Goal: Task Accomplishment & Management: Manage account settings

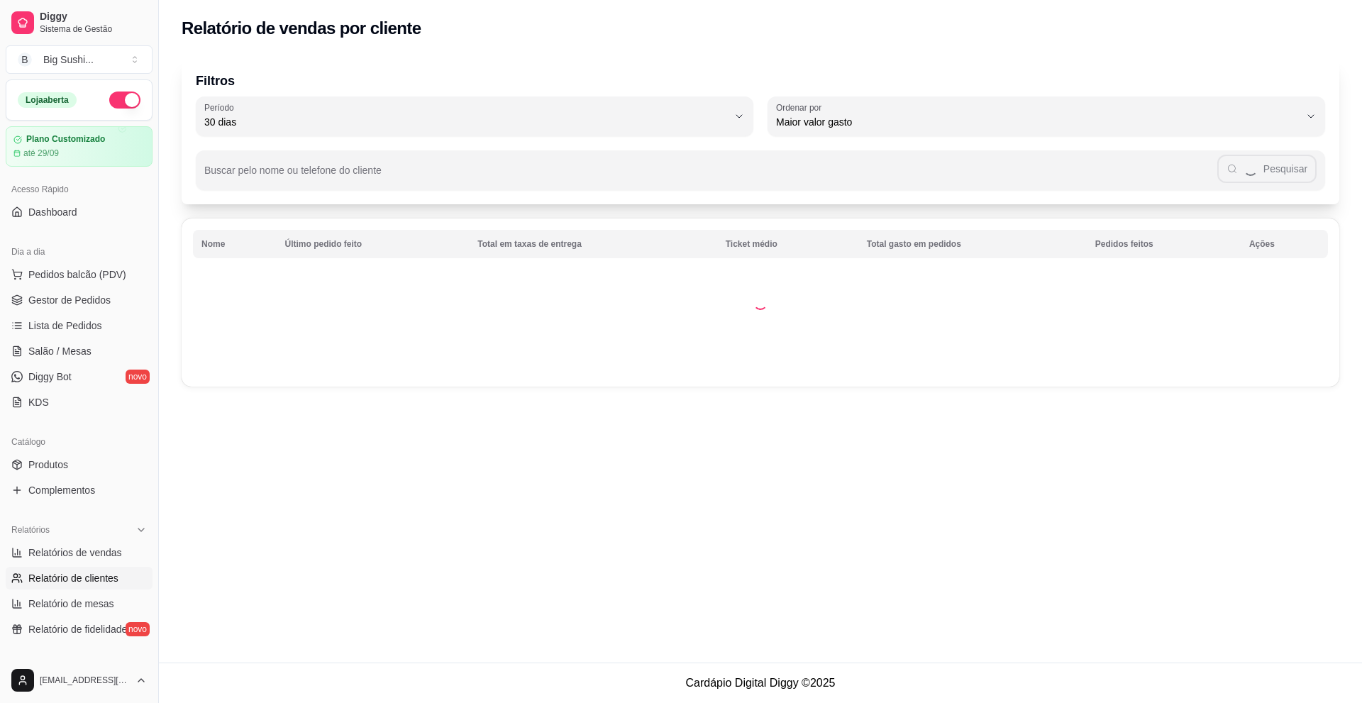
select select "30"
select select "HIGHEST_TOTAL_SPENT_WITH_ORDERS"
click at [82, 546] on span "Relatórios de vendas" at bounding box center [75, 553] width 94 height 14
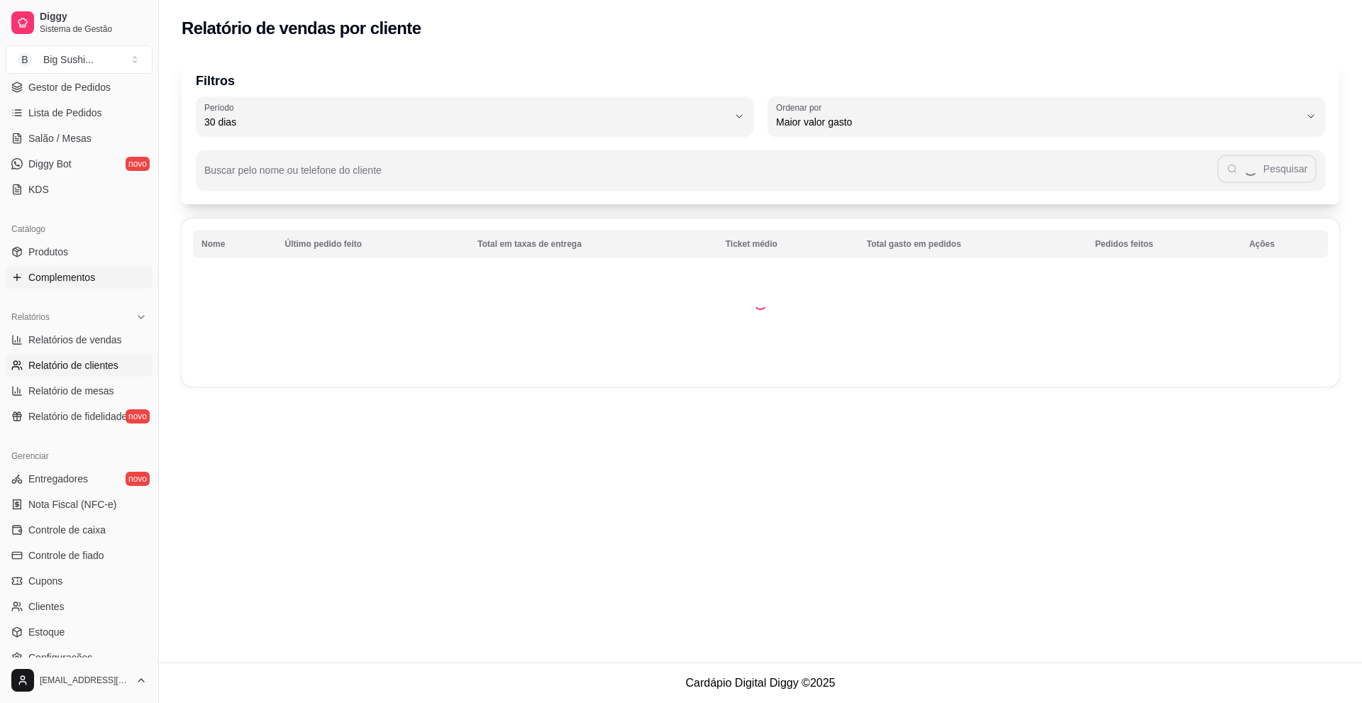
select select "ALL"
select select "0"
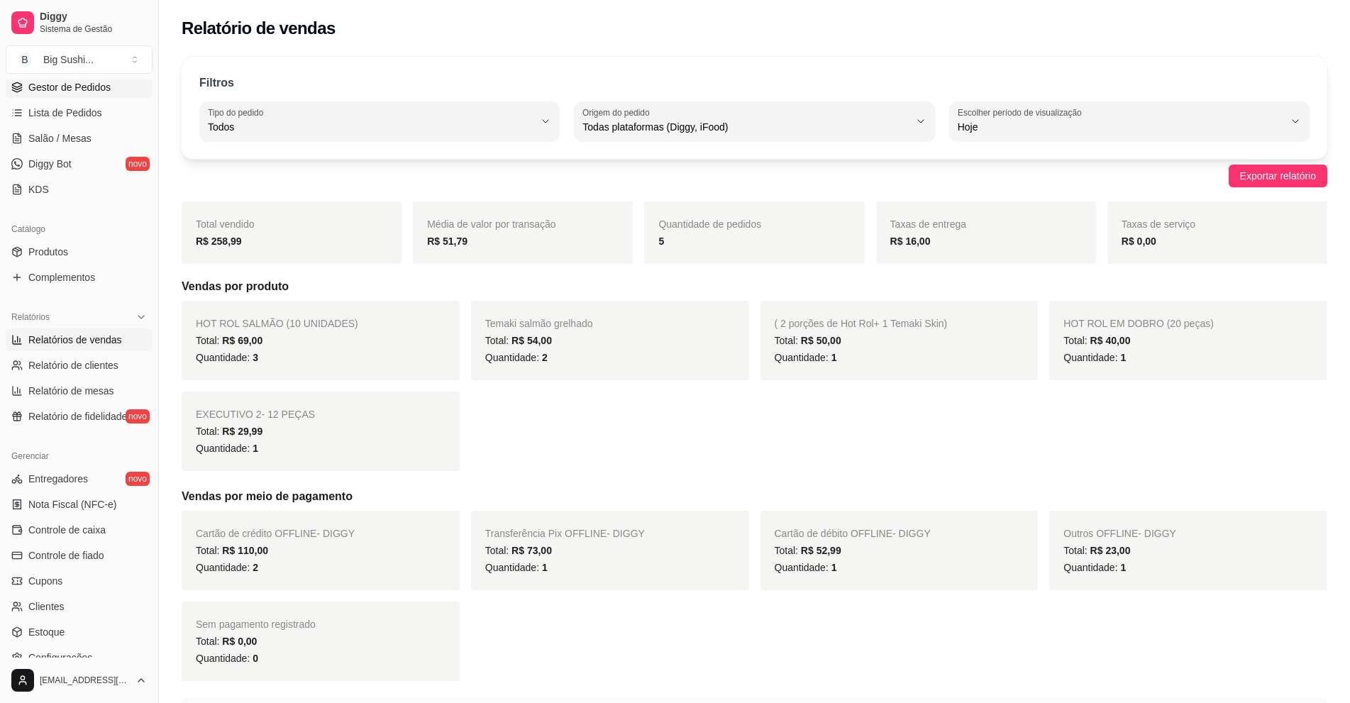
drag, startPoint x: 65, startPoint y: 85, endPoint x: 66, endPoint y: 94, distance: 8.6
click at [66, 85] on span "Gestor de Pedidos" at bounding box center [69, 87] width 82 height 14
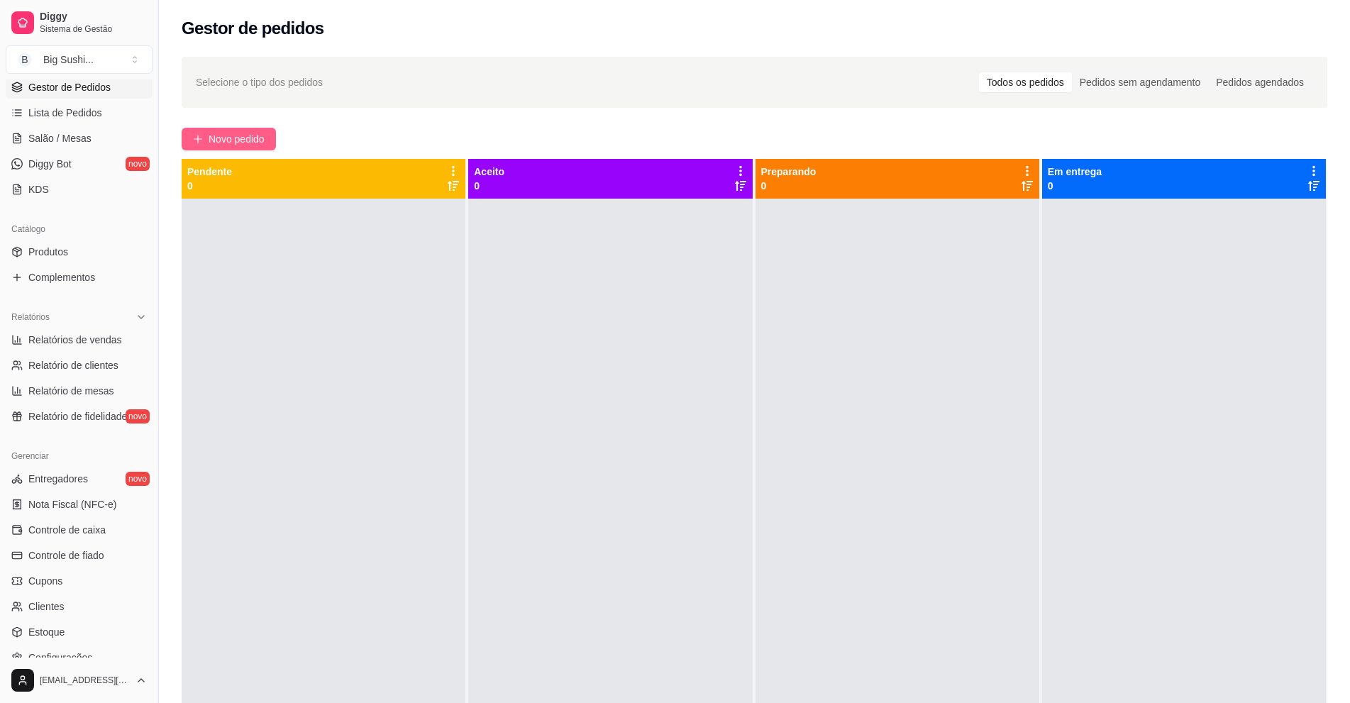
click at [205, 134] on button "Novo pedido" at bounding box center [229, 139] width 94 height 23
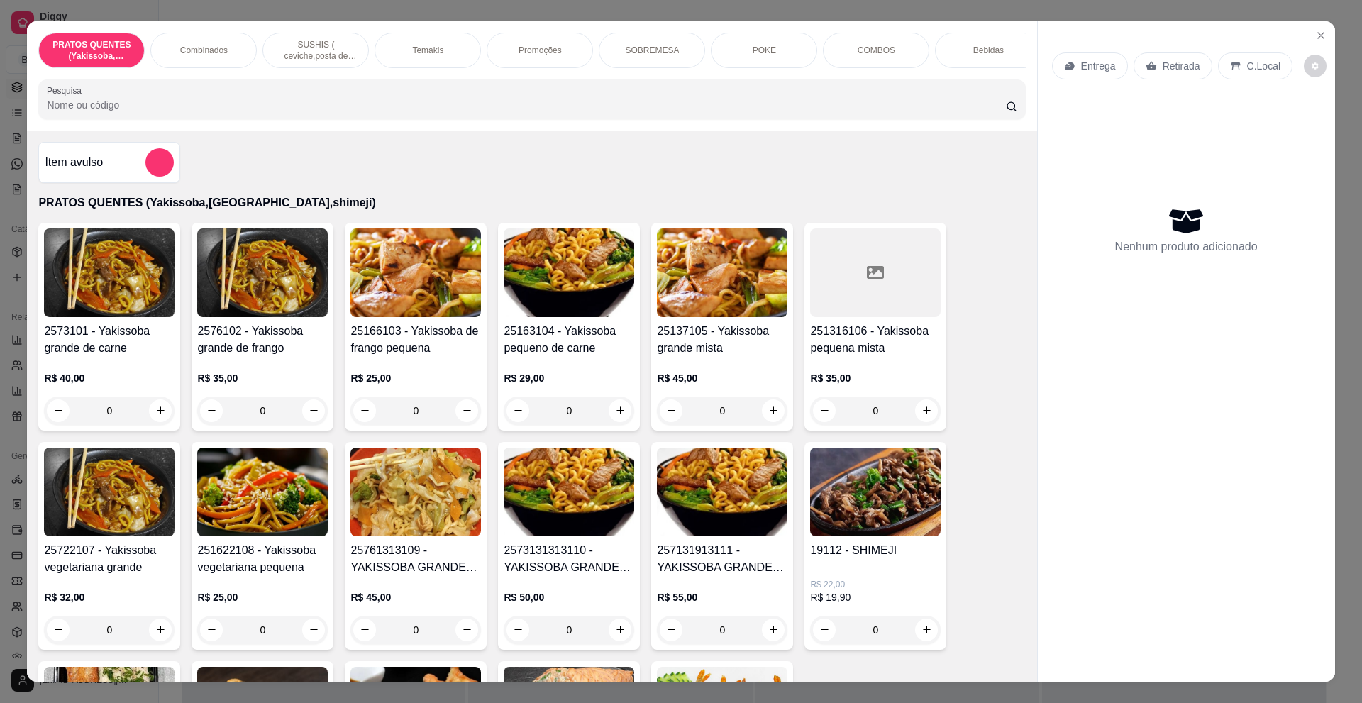
click at [325, 59] on p "SUSHIS ( ceviche,posta de salmão,hot rol, joy.... entre outros)" at bounding box center [316, 50] width 82 height 23
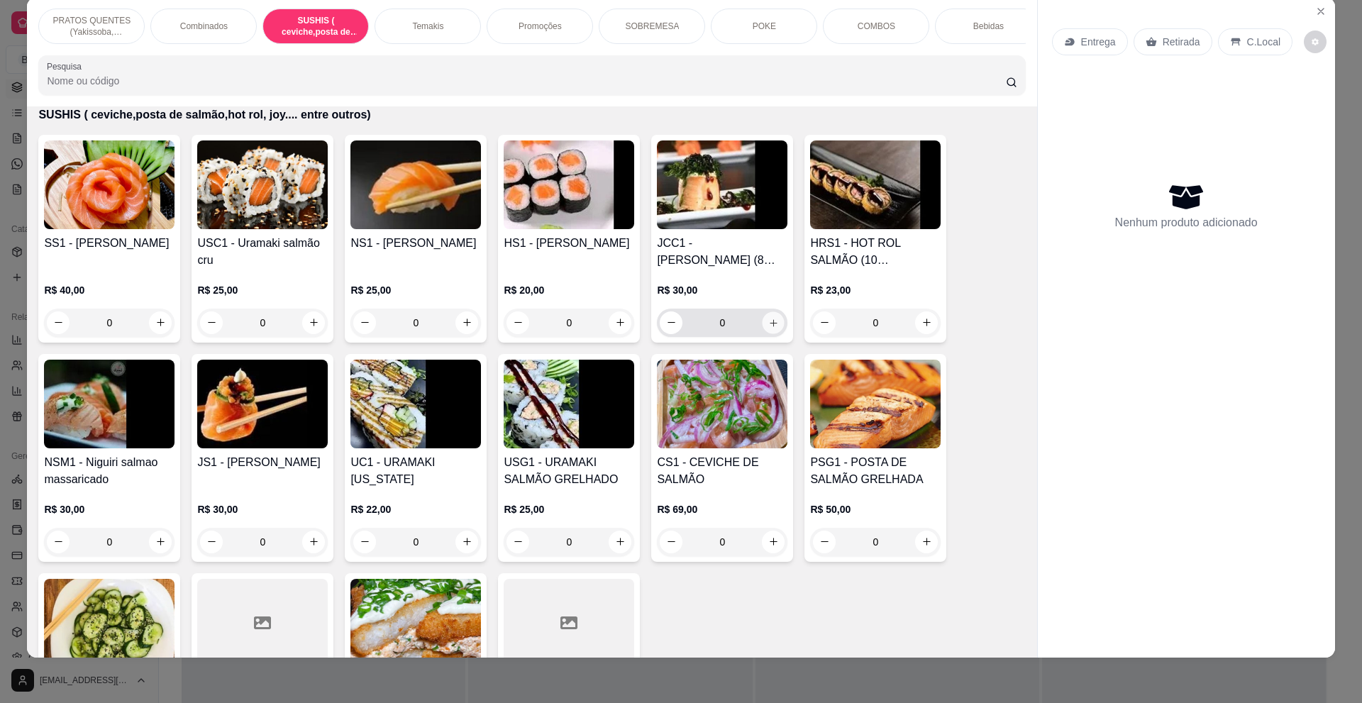
click at [768, 328] on icon "increase-product-quantity" at bounding box center [773, 322] width 11 height 11
type input "1"
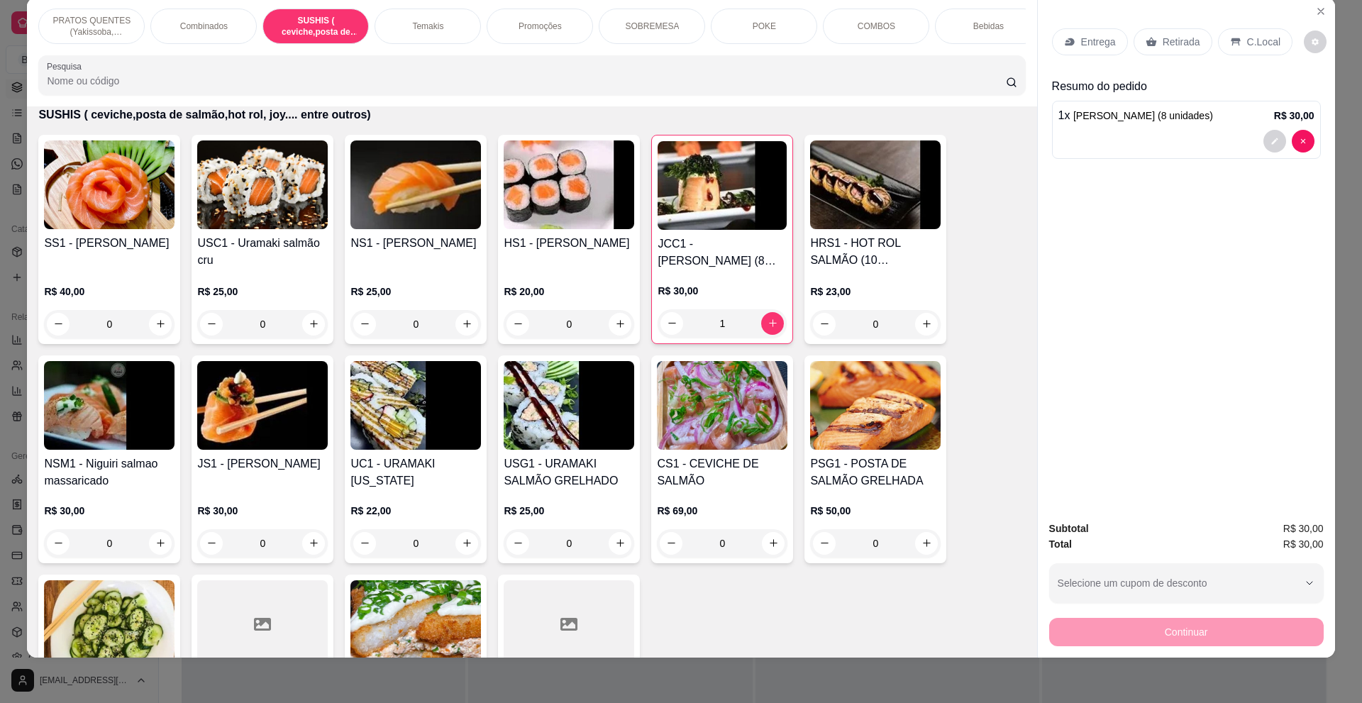
click at [981, 21] on p "Bebidas" at bounding box center [988, 26] width 31 height 11
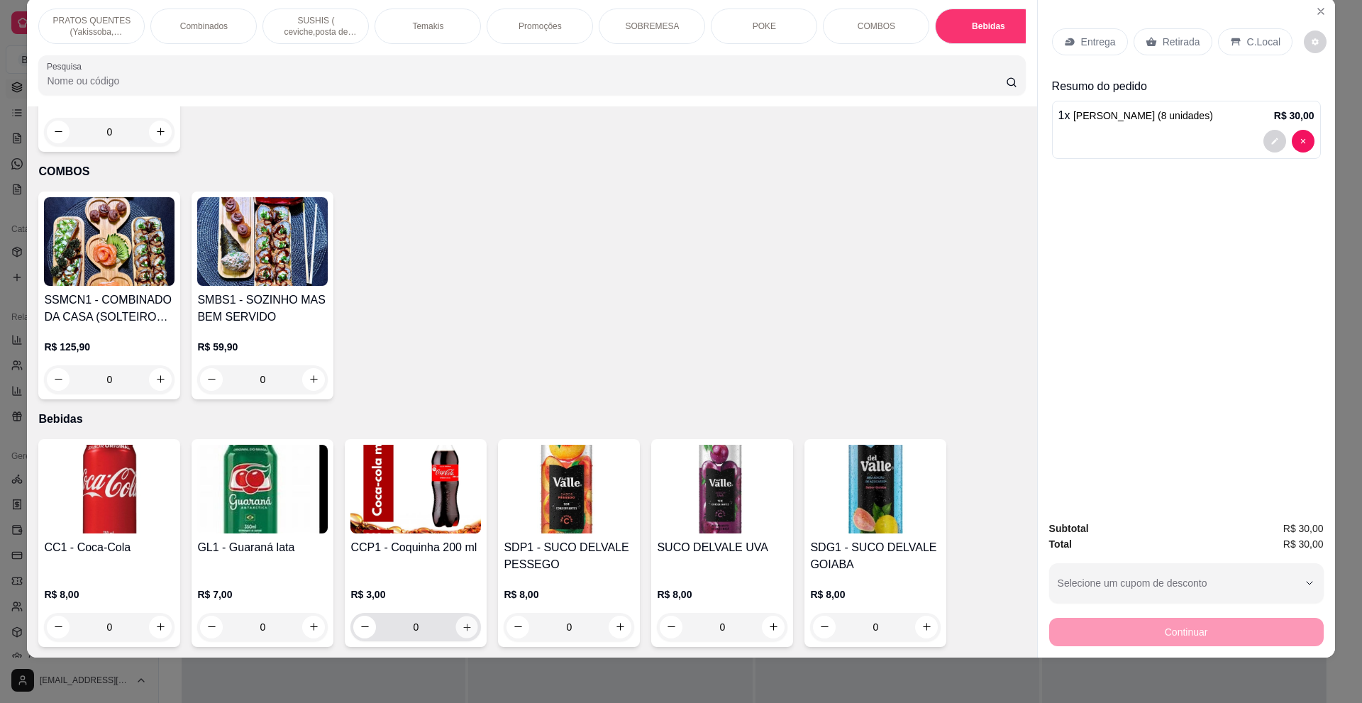
click at [463, 627] on icon "increase-product-quantity" at bounding box center [466, 627] width 7 height 7
type input "1"
click at [1172, 46] on p "Retirada" at bounding box center [1182, 42] width 38 height 14
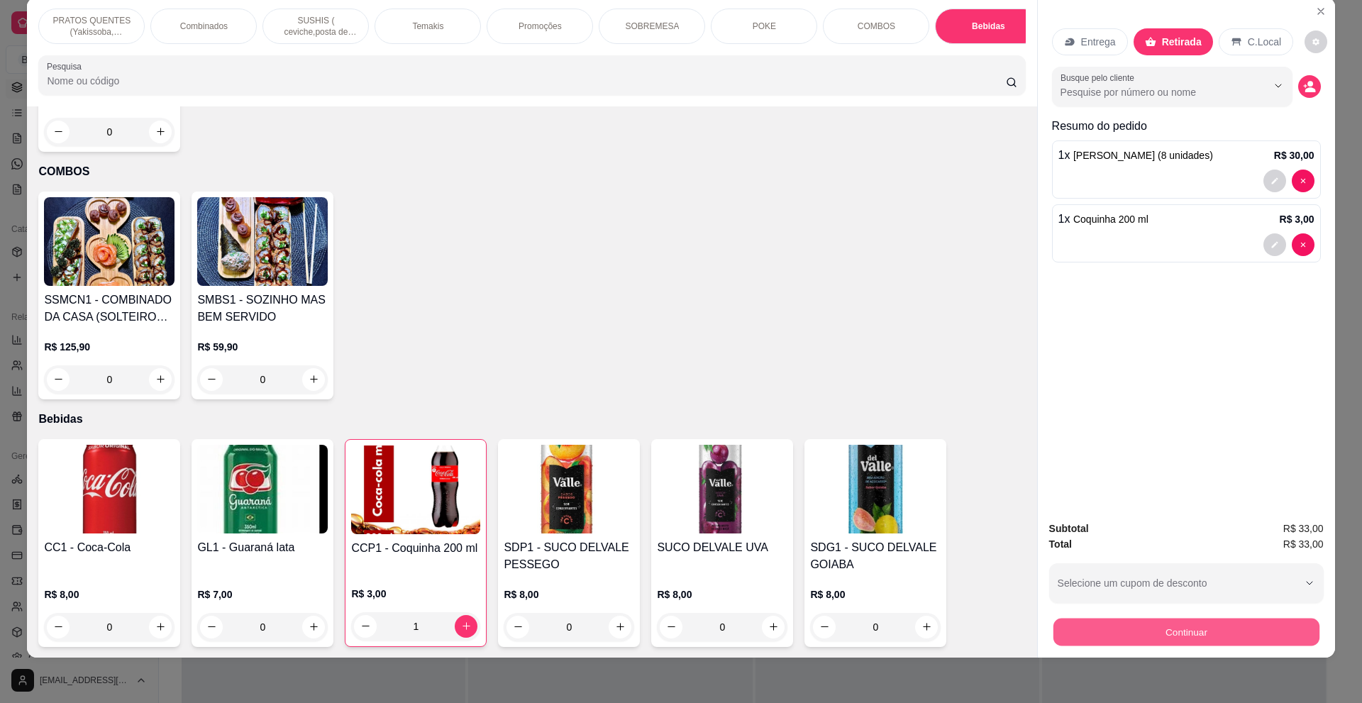
click at [1179, 624] on button "Continuar" at bounding box center [1186, 633] width 266 height 28
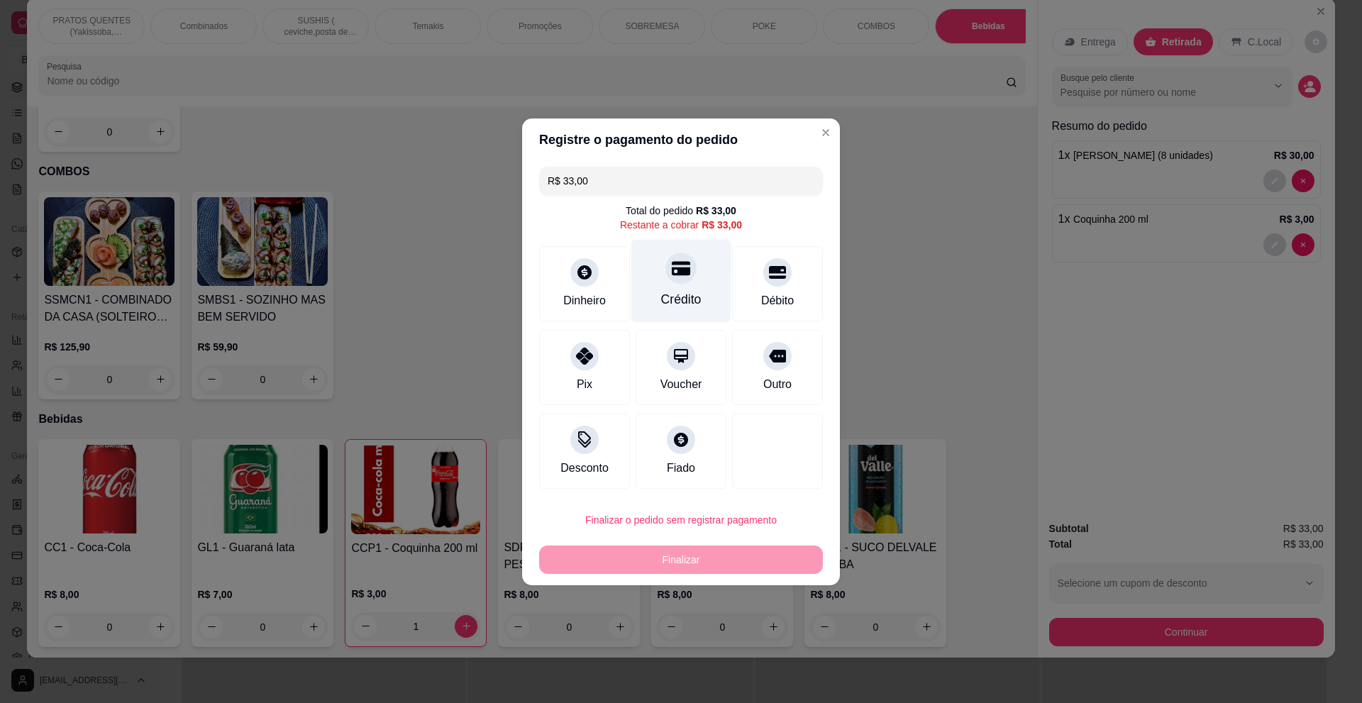
click at [668, 290] on div "Crédito" at bounding box center [681, 299] width 40 height 18
type input "R$ 0,00"
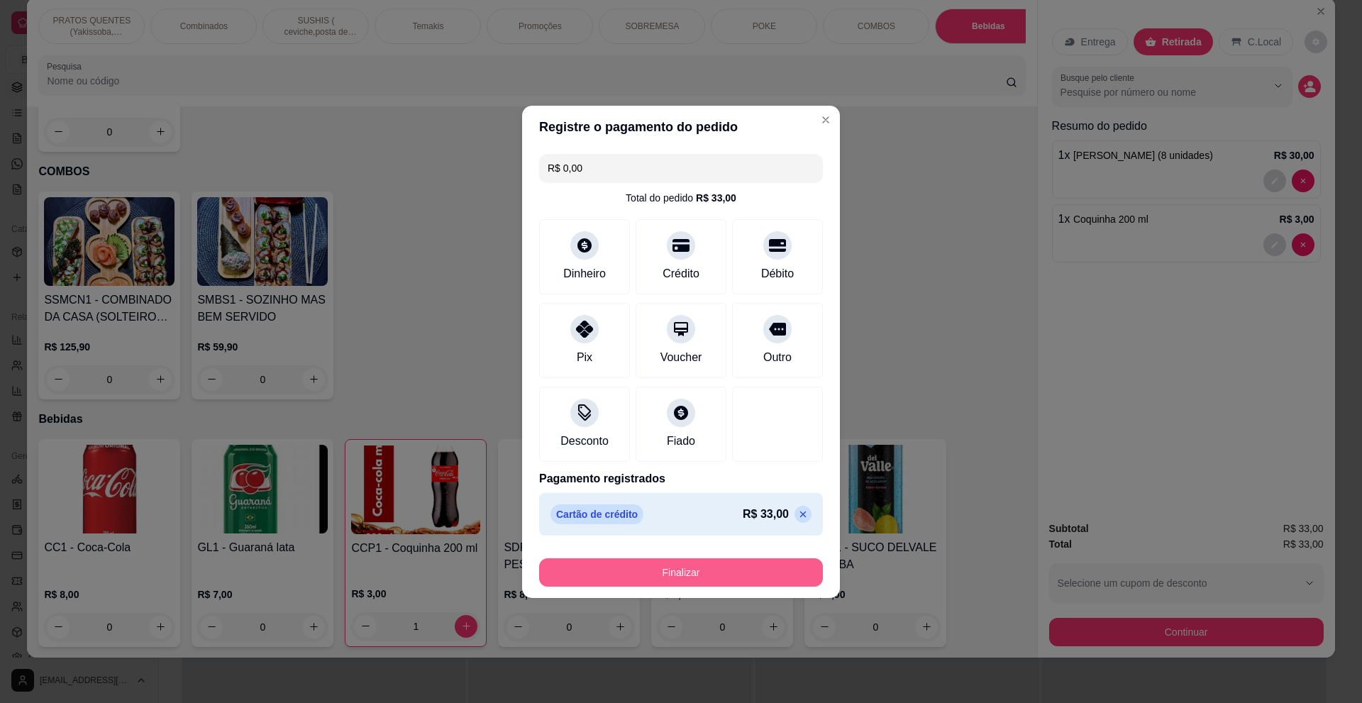
click at [712, 568] on button "Finalizar" at bounding box center [681, 572] width 284 height 28
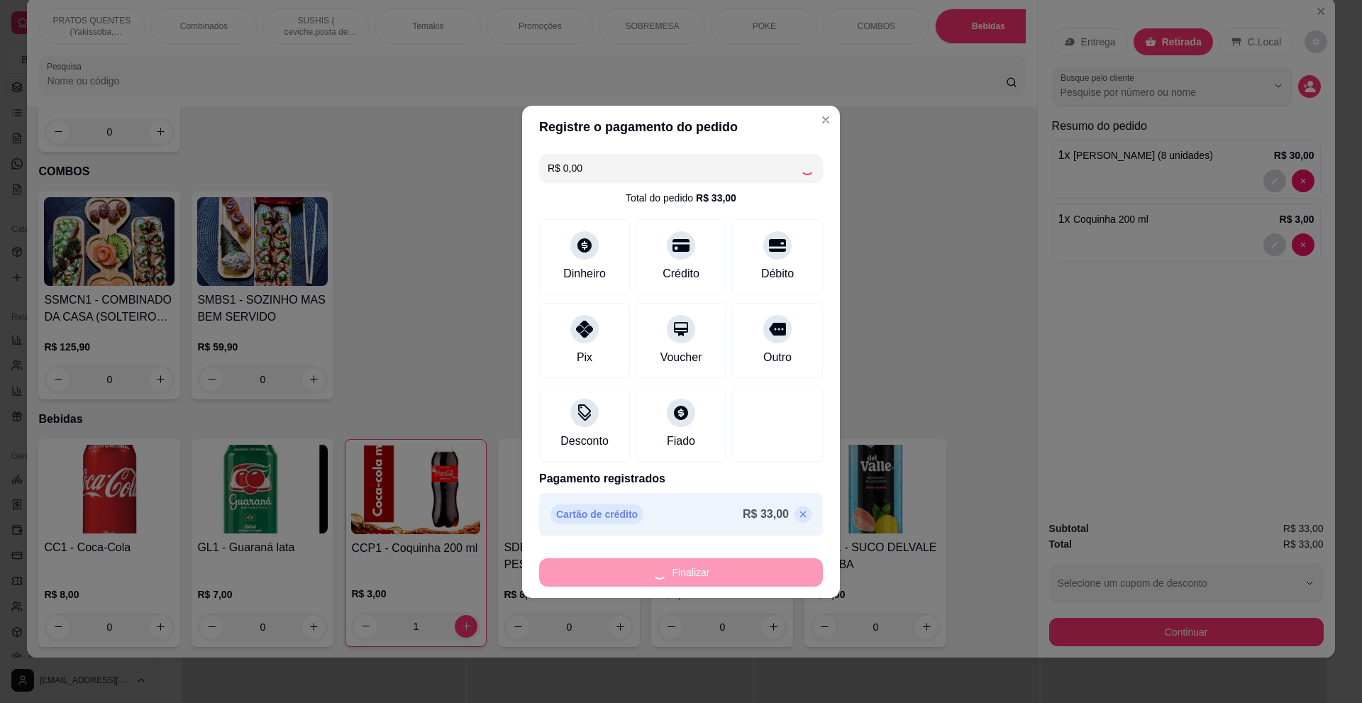
type input "0"
type input "-R$ 33,00"
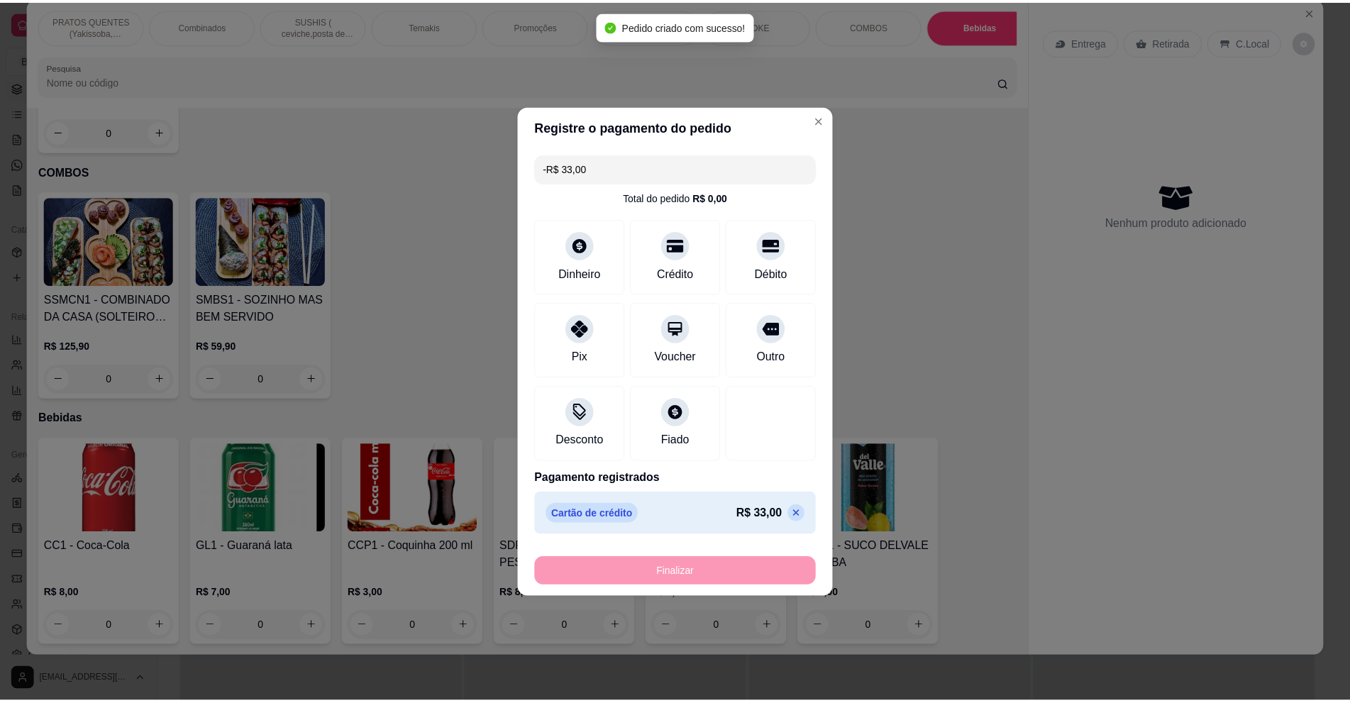
scroll to position [3085, 0]
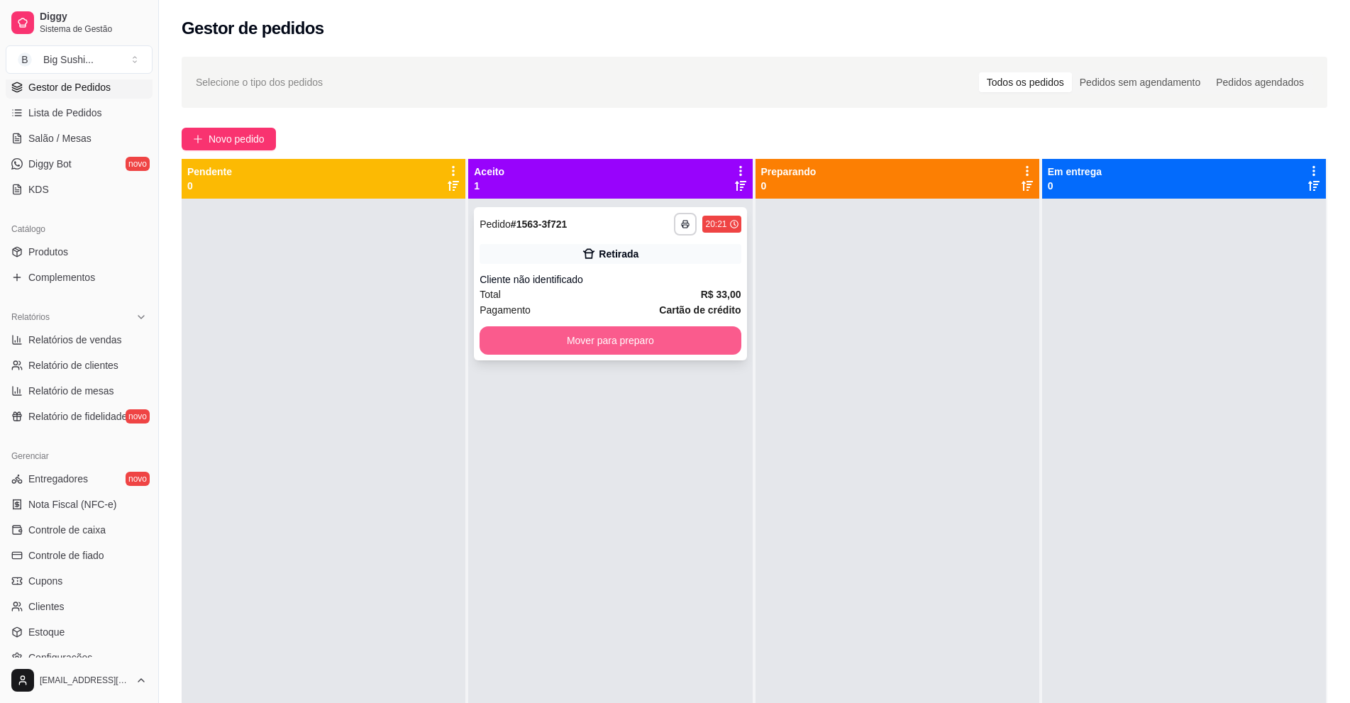
click at [603, 339] on button "Mover para preparo" at bounding box center [610, 340] width 261 height 28
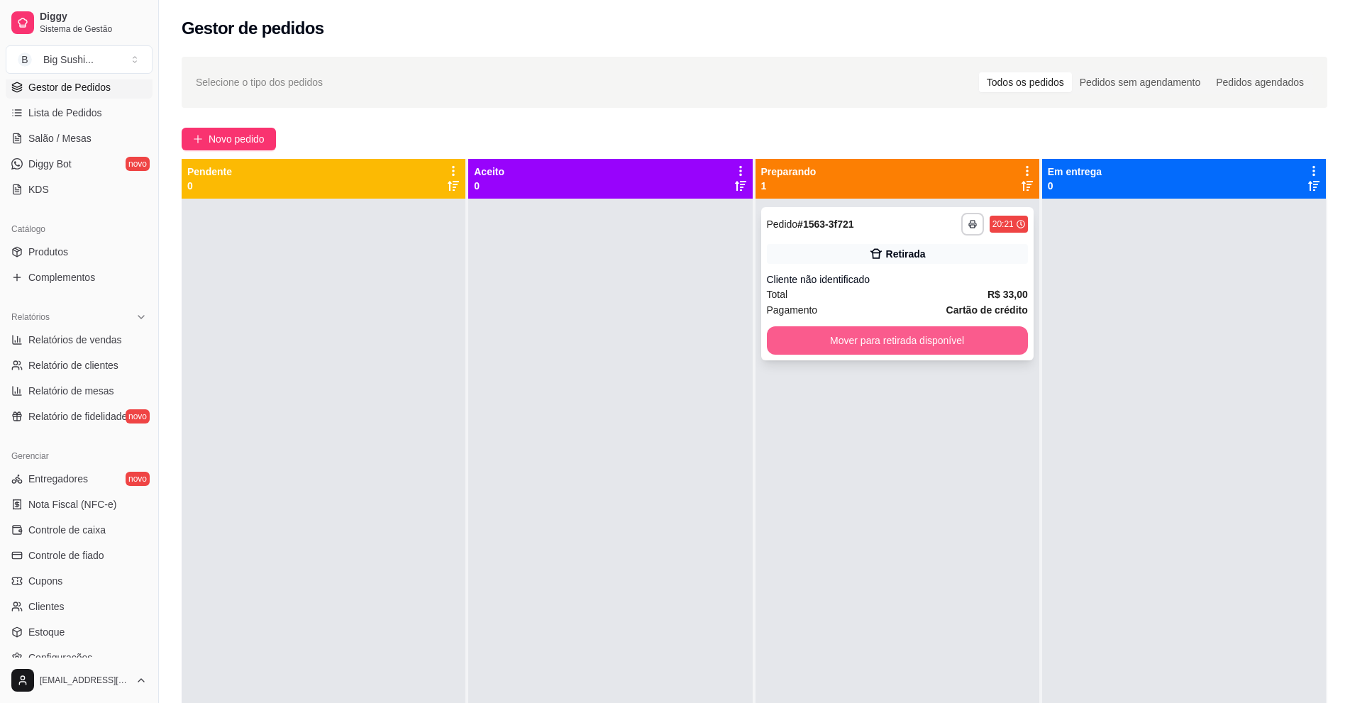
click at [936, 347] on button "Mover para retirada disponível" at bounding box center [897, 340] width 261 height 28
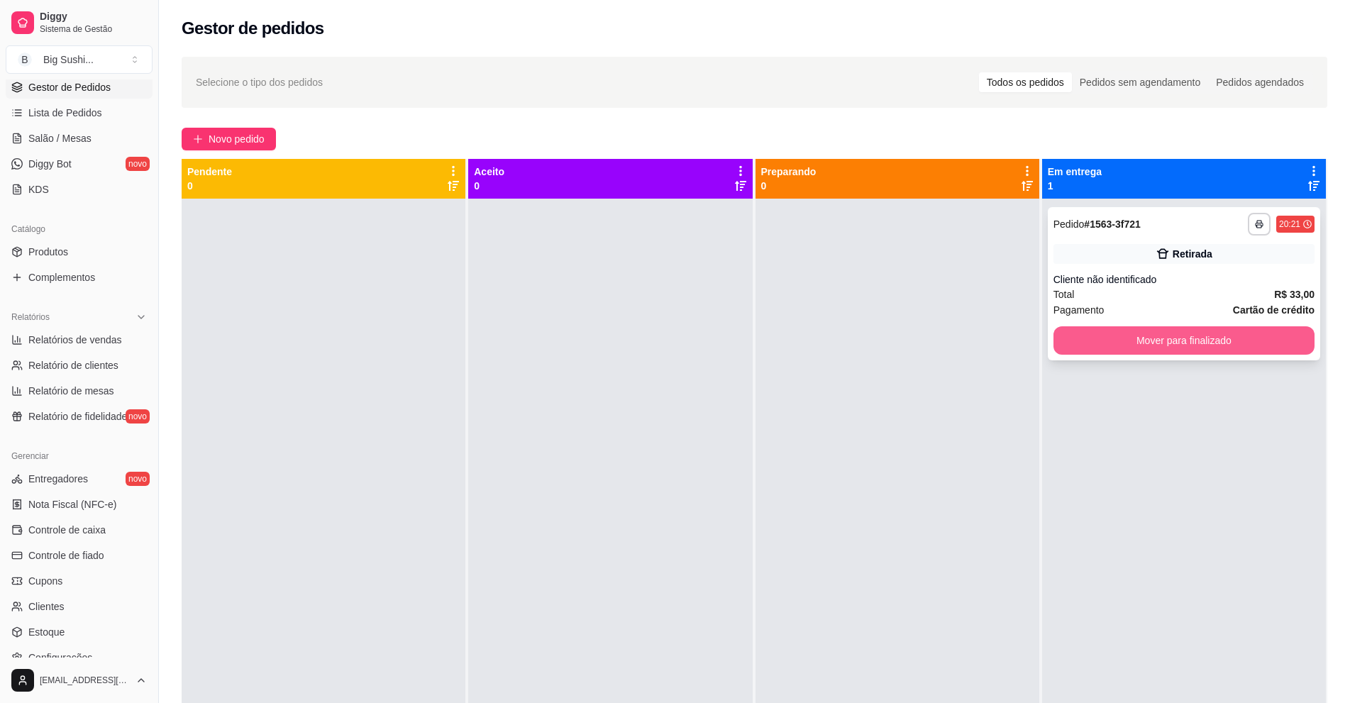
click at [1195, 343] on button "Mover para finalizado" at bounding box center [1184, 340] width 261 height 28
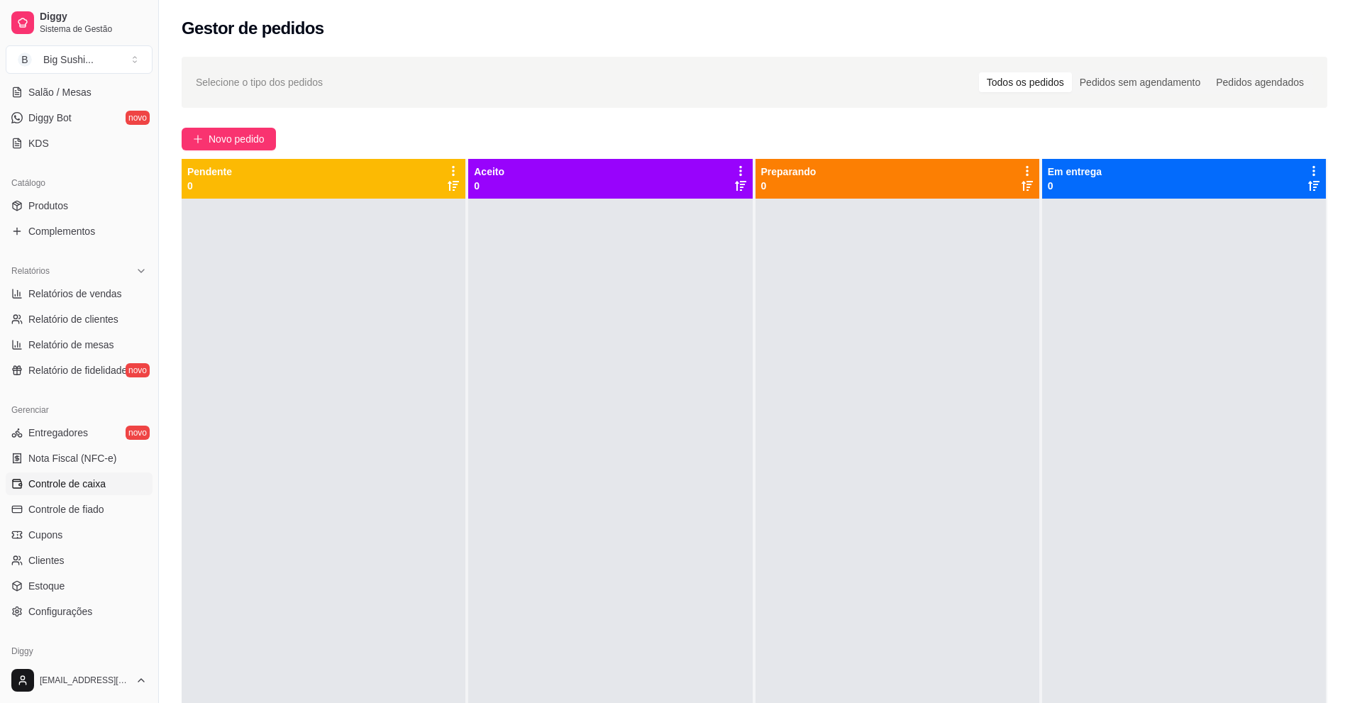
scroll to position [284, 0]
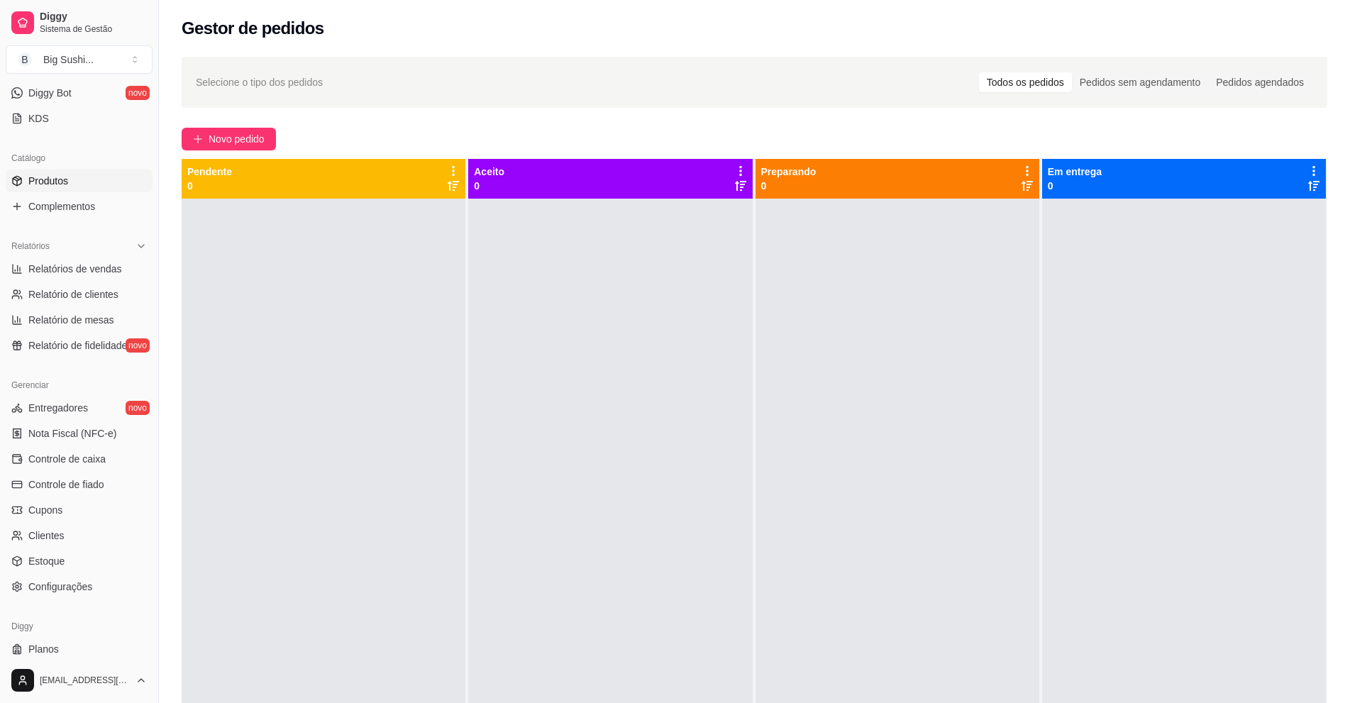
click at [45, 182] on span "Produtos" at bounding box center [48, 181] width 40 height 14
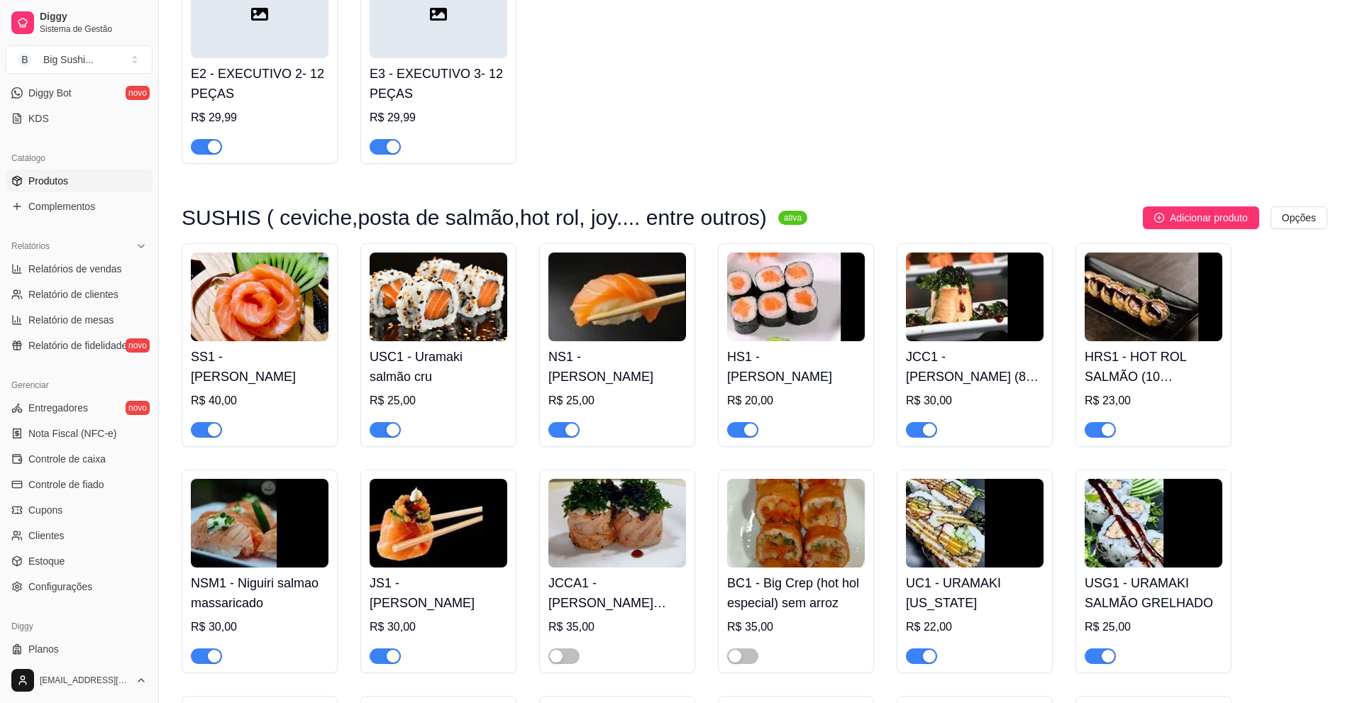
scroll to position [1348, 0]
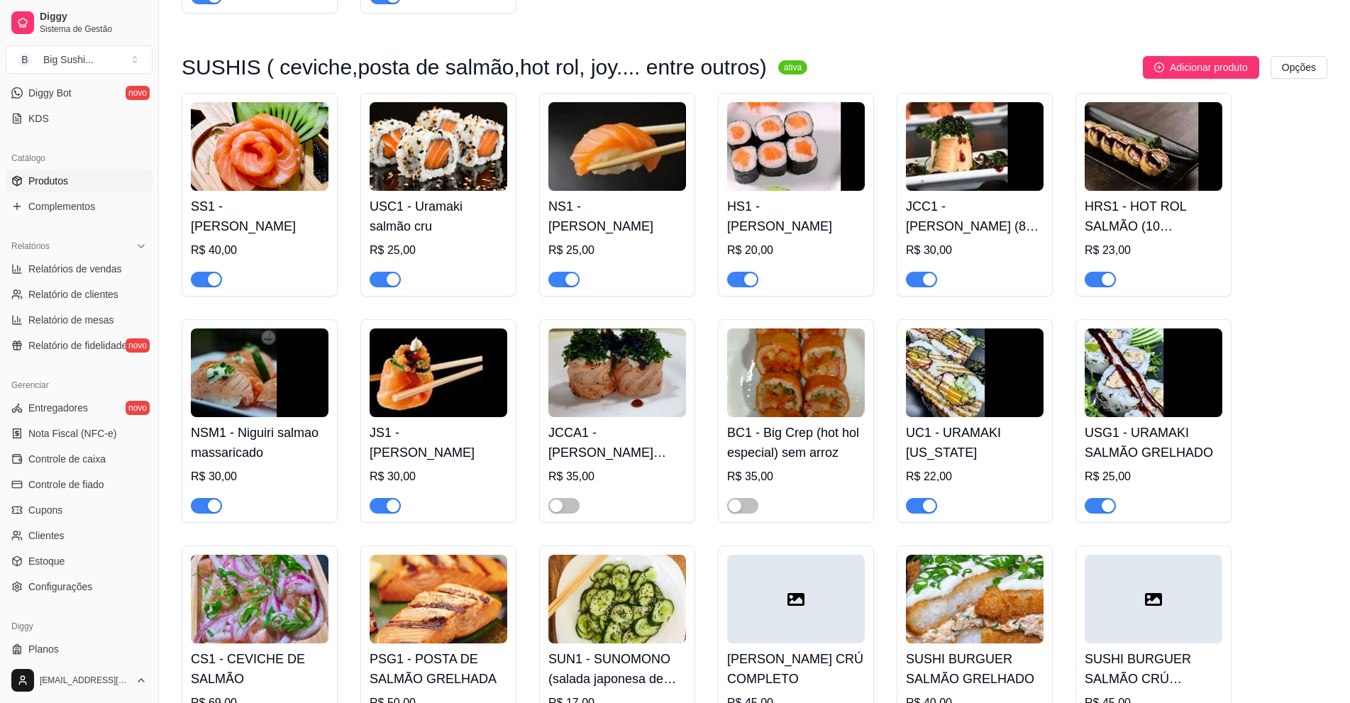
click at [918, 284] on span "button" at bounding box center [921, 280] width 31 height 16
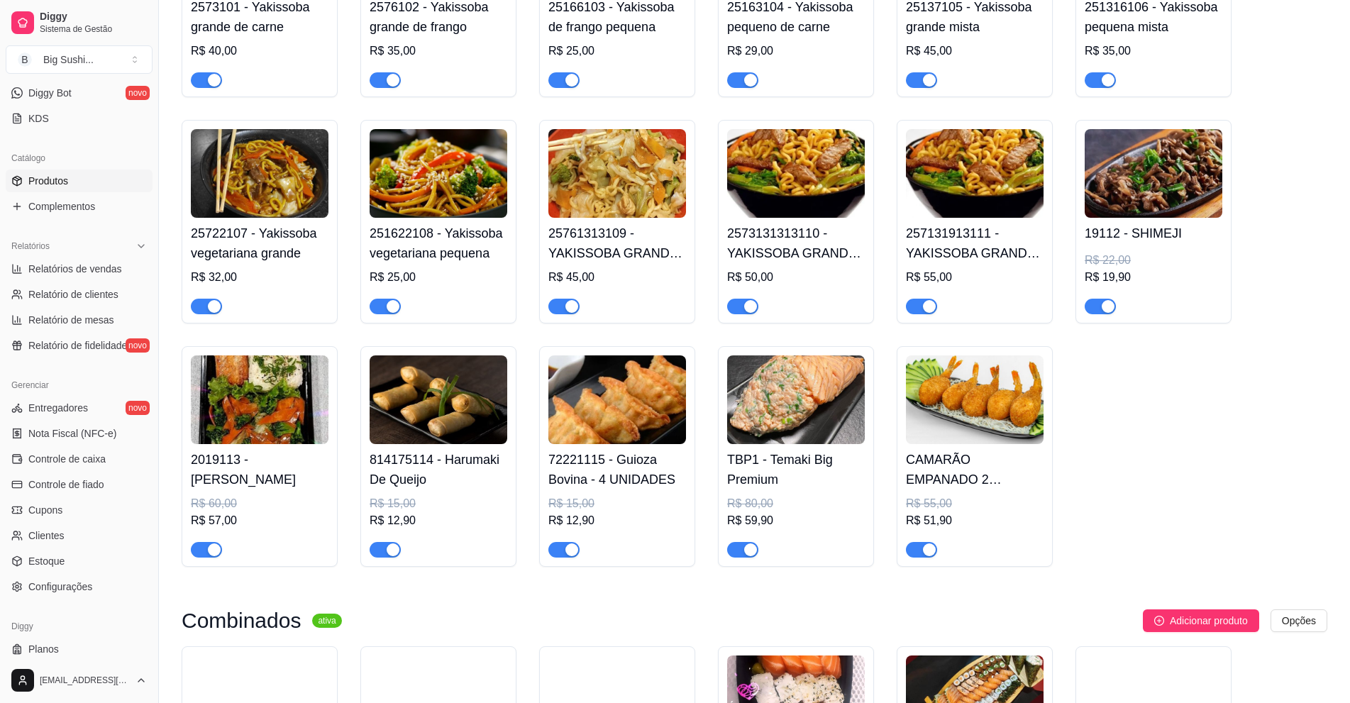
scroll to position [0, 0]
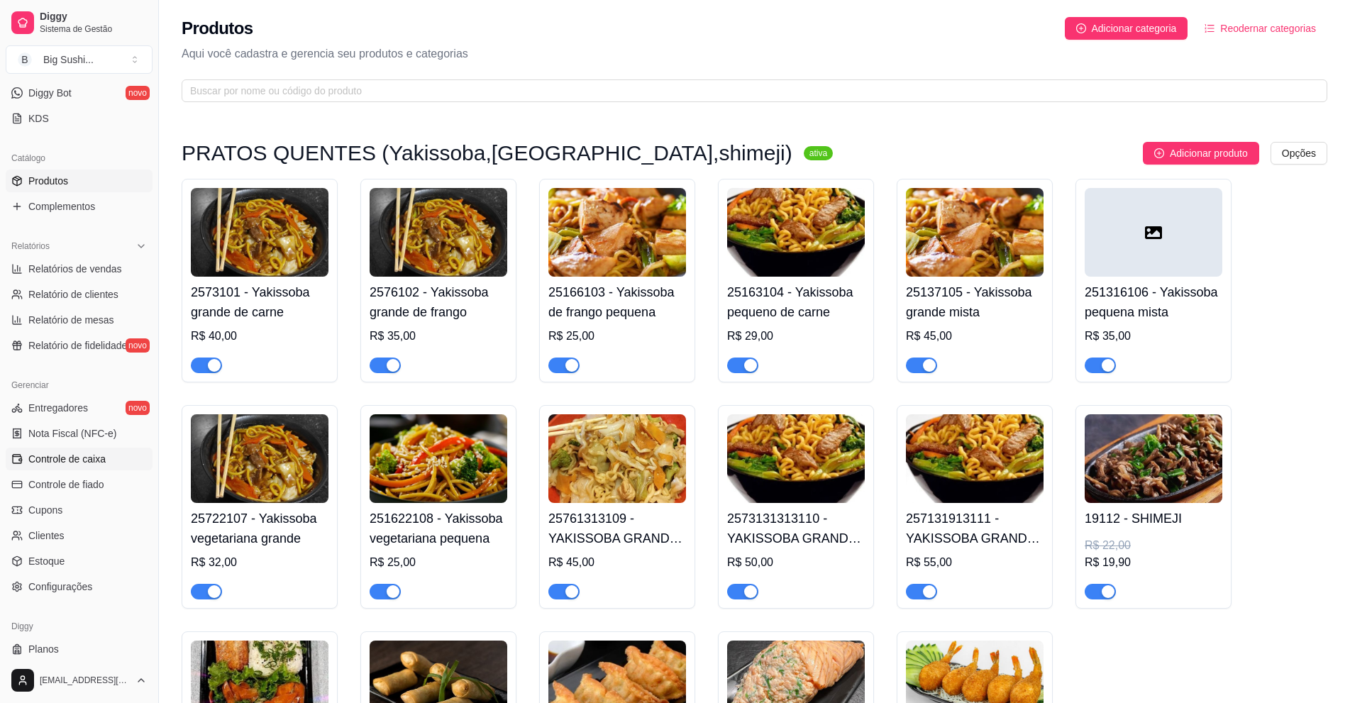
drag, startPoint x: 79, startPoint y: 456, endPoint x: 88, endPoint y: 453, distance: 9.9
click at [79, 455] on span "Controle de caixa" at bounding box center [66, 459] width 77 height 14
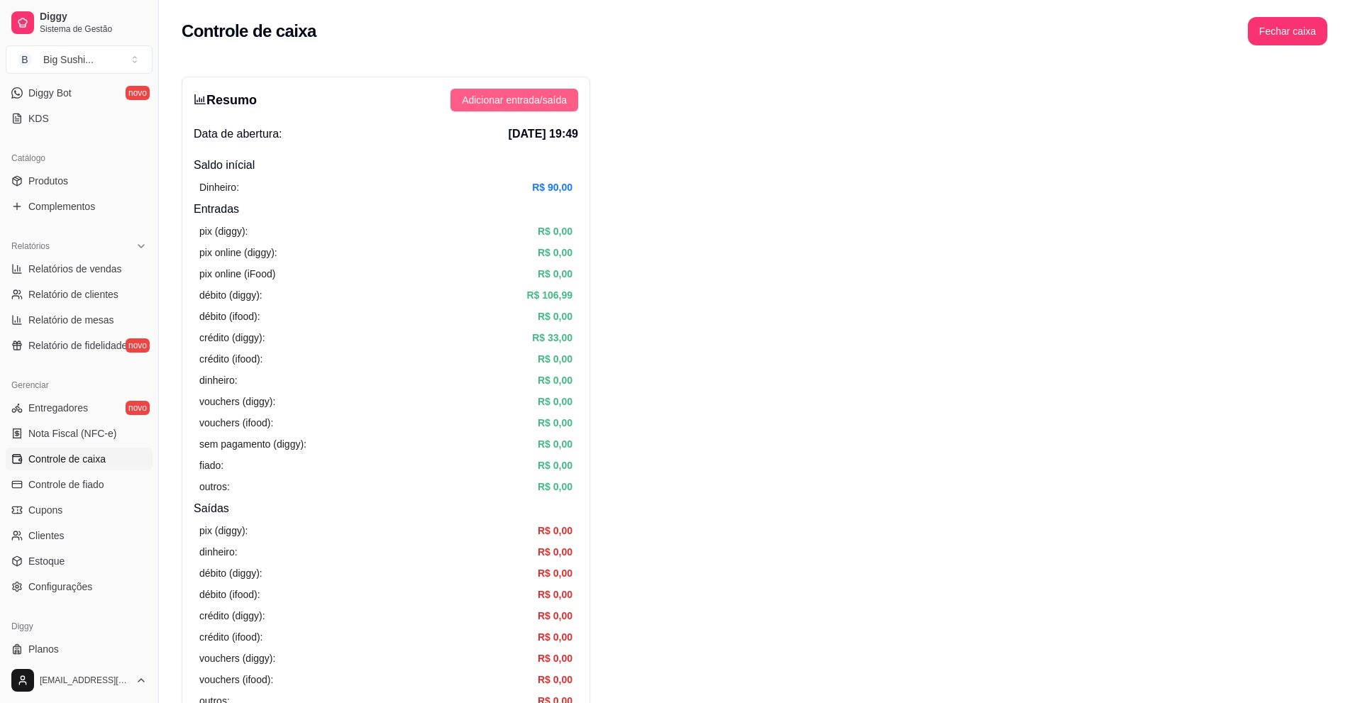
click at [482, 94] on span "Adicionar entrada/saída" at bounding box center [514, 100] width 105 height 16
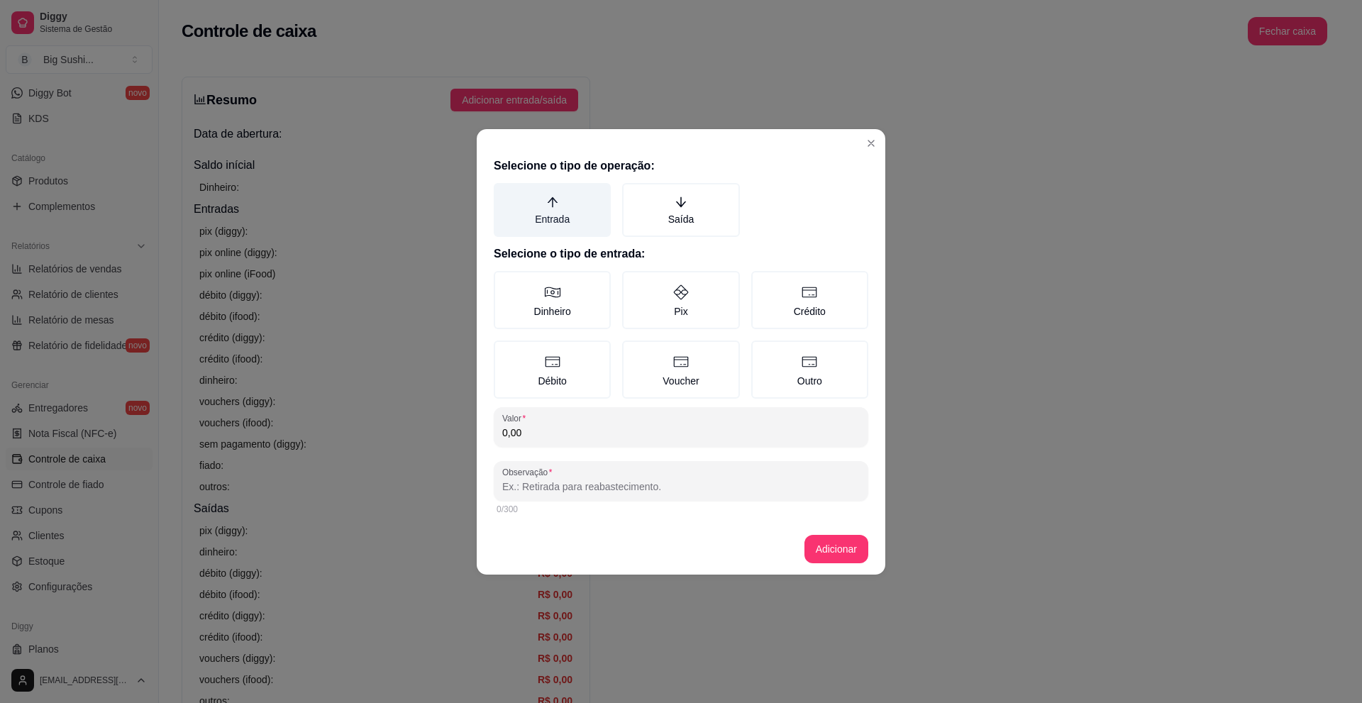
click at [543, 205] on label "Entrada" at bounding box center [552, 210] width 117 height 54
click at [504, 194] on button "Entrada" at bounding box center [498, 187] width 11 height 11
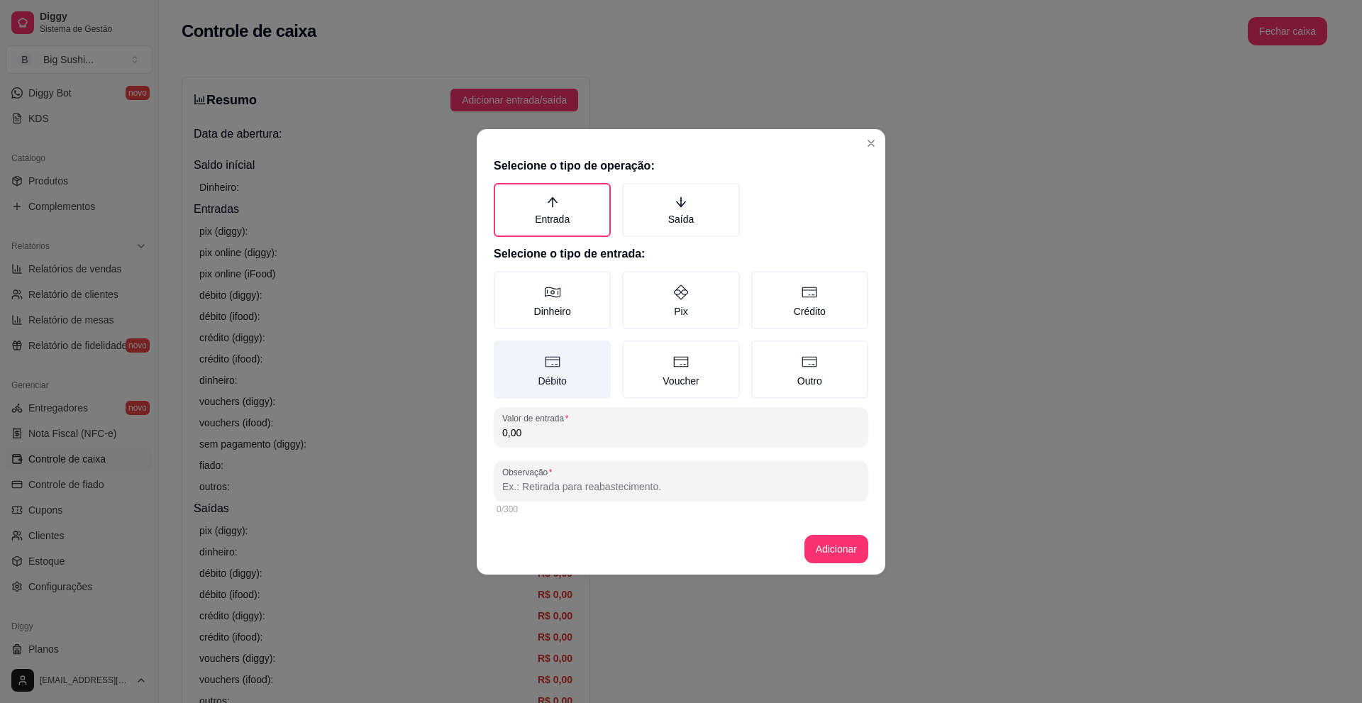
click at [556, 372] on label "Débito" at bounding box center [552, 370] width 117 height 58
click at [504, 351] on button "Débito" at bounding box center [498, 345] width 11 height 11
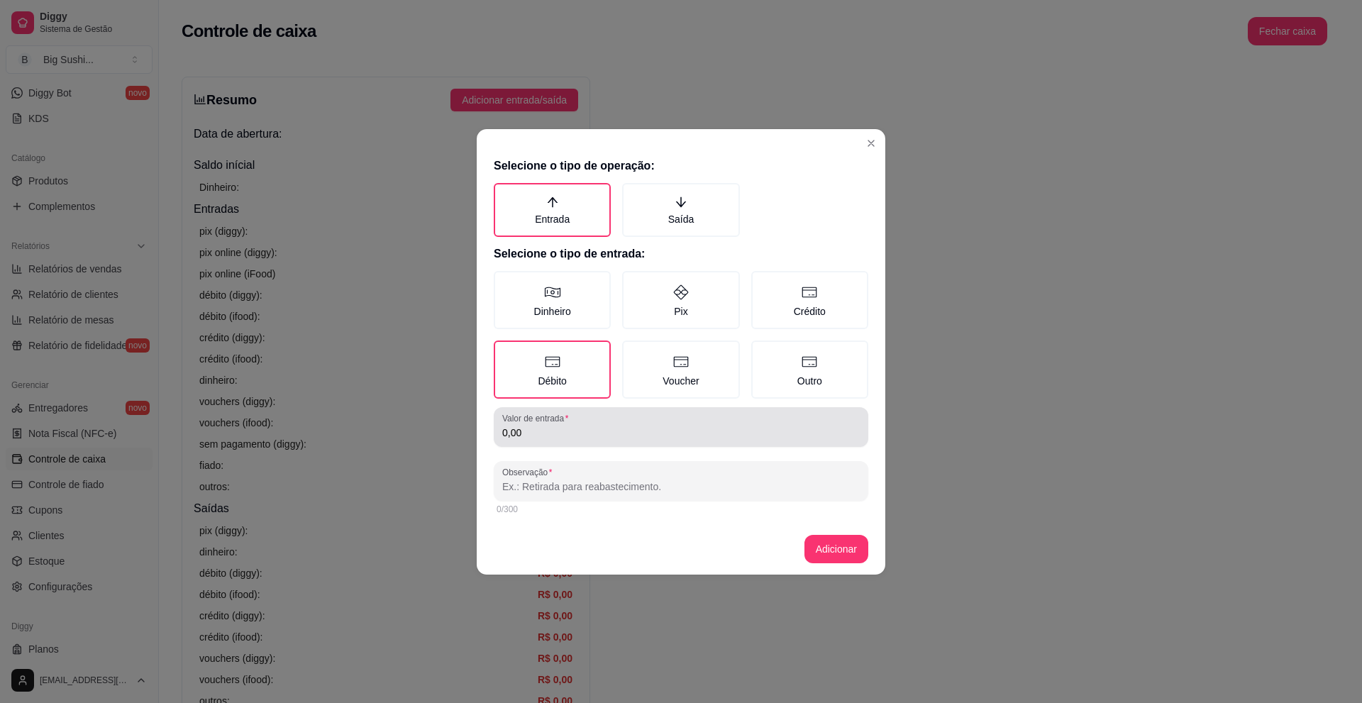
click at [543, 438] on input "0,00" at bounding box center [681, 433] width 358 height 14
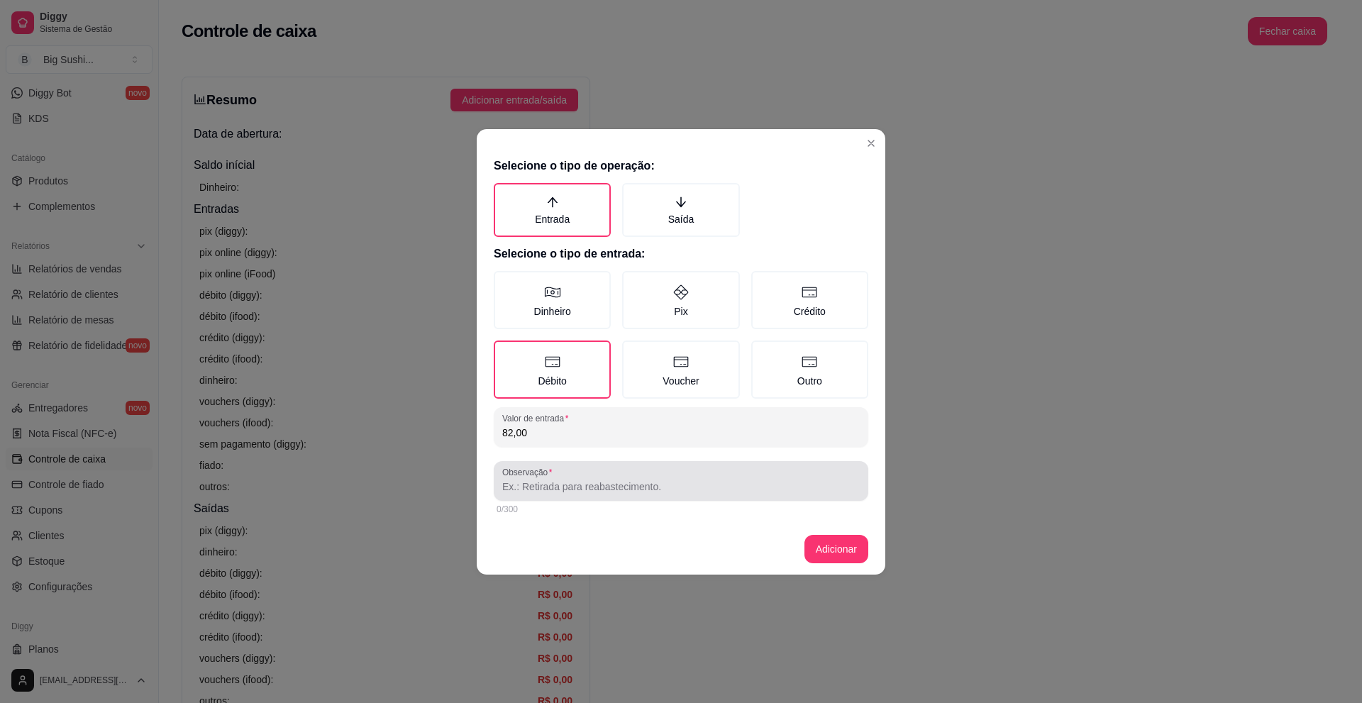
type input "82,00"
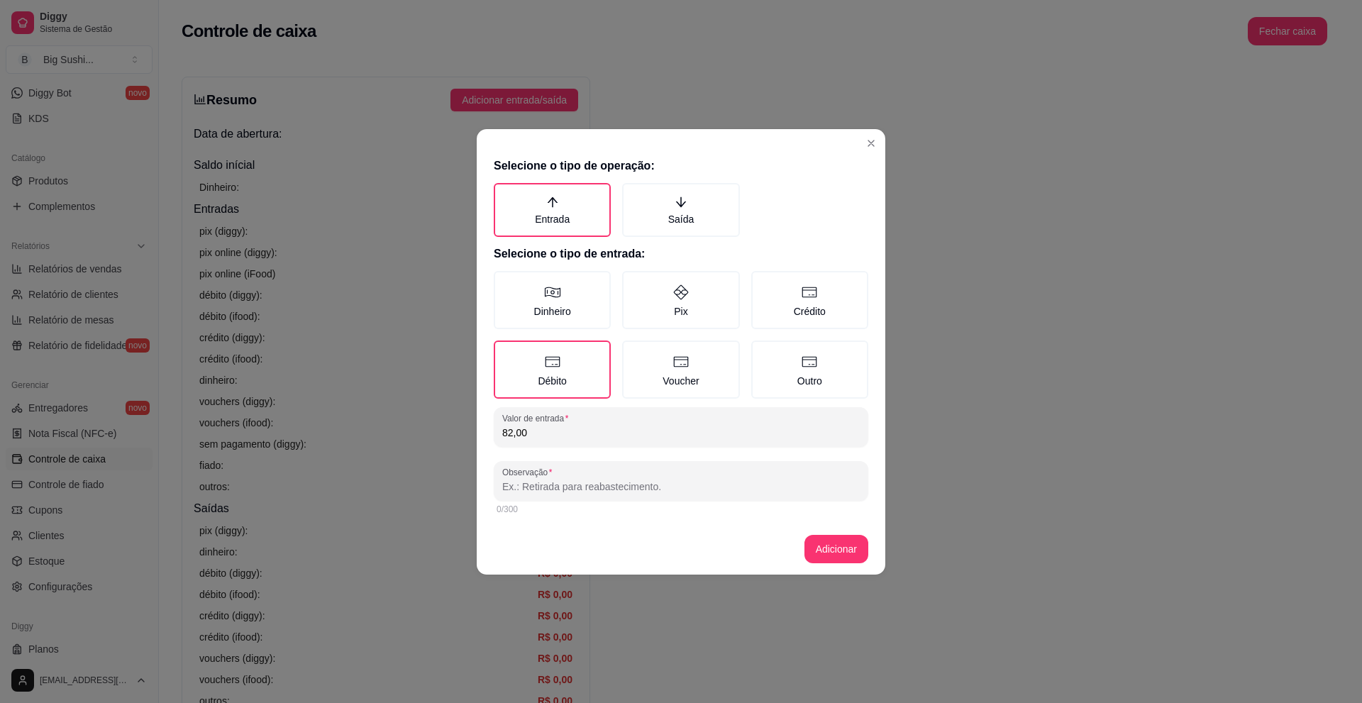
click at [568, 501] on div "0/300" at bounding box center [681, 509] width 375 height 17
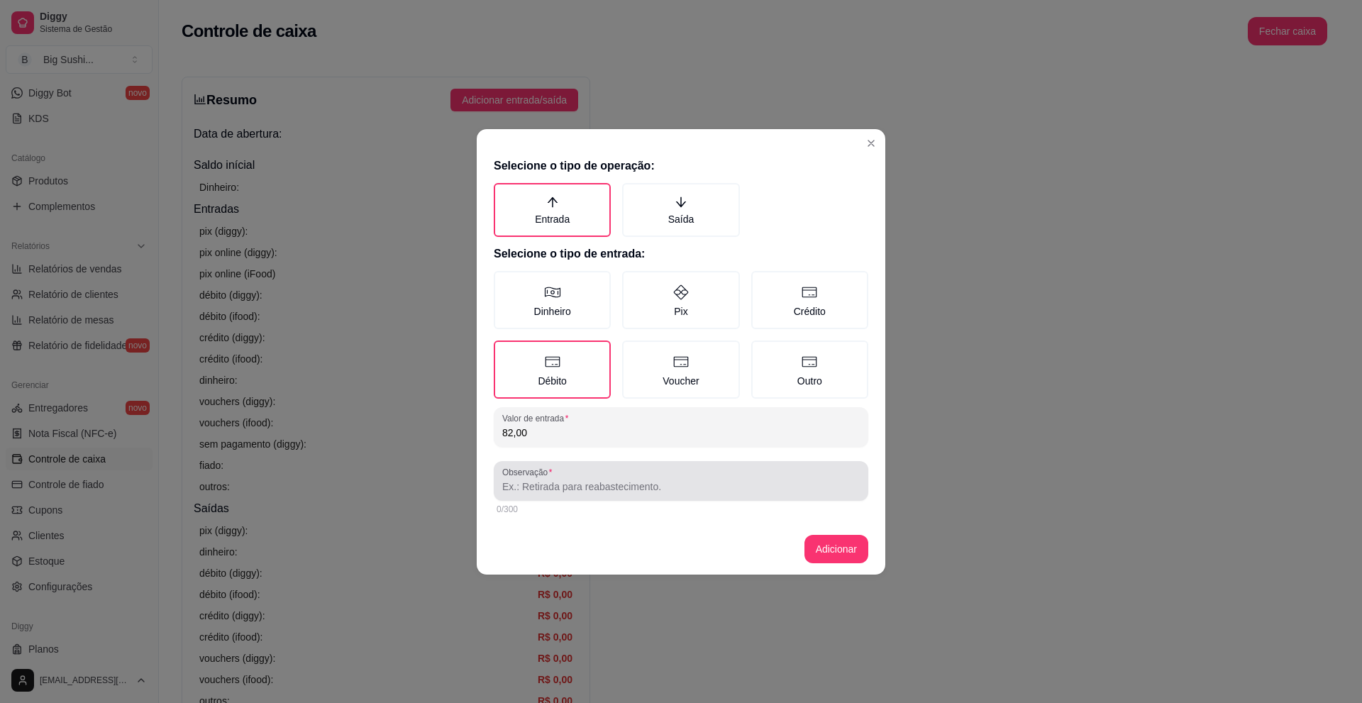
click at [524, 487] on input "Observação" at bounding box center [681, 487] width 358 height 14
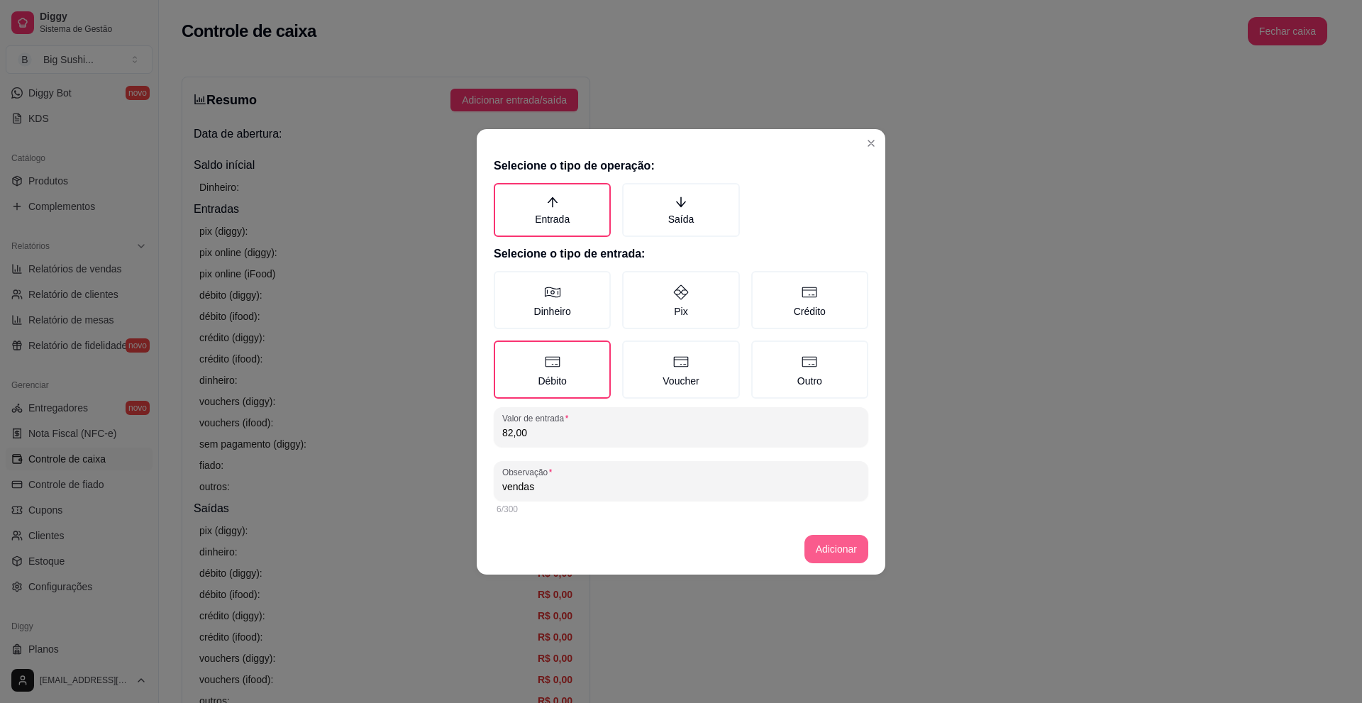
type input "vendas"
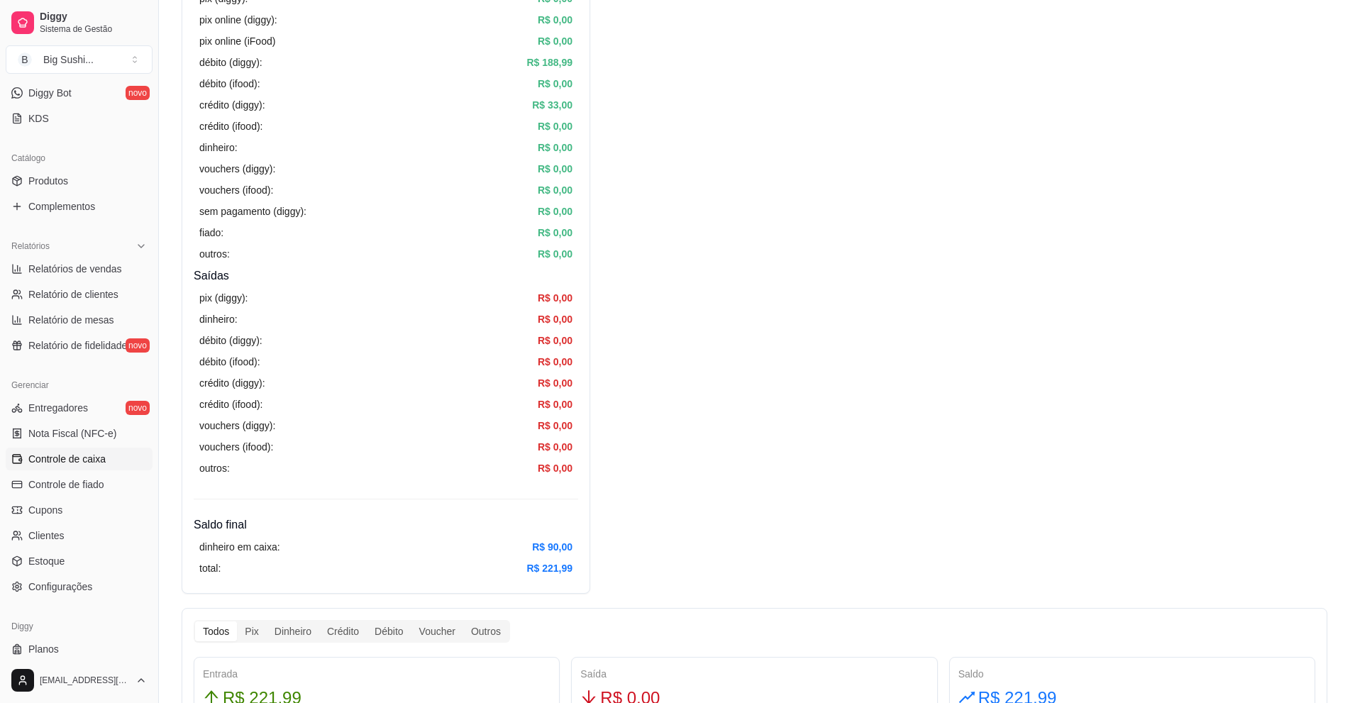
scroll to position [355, 0]
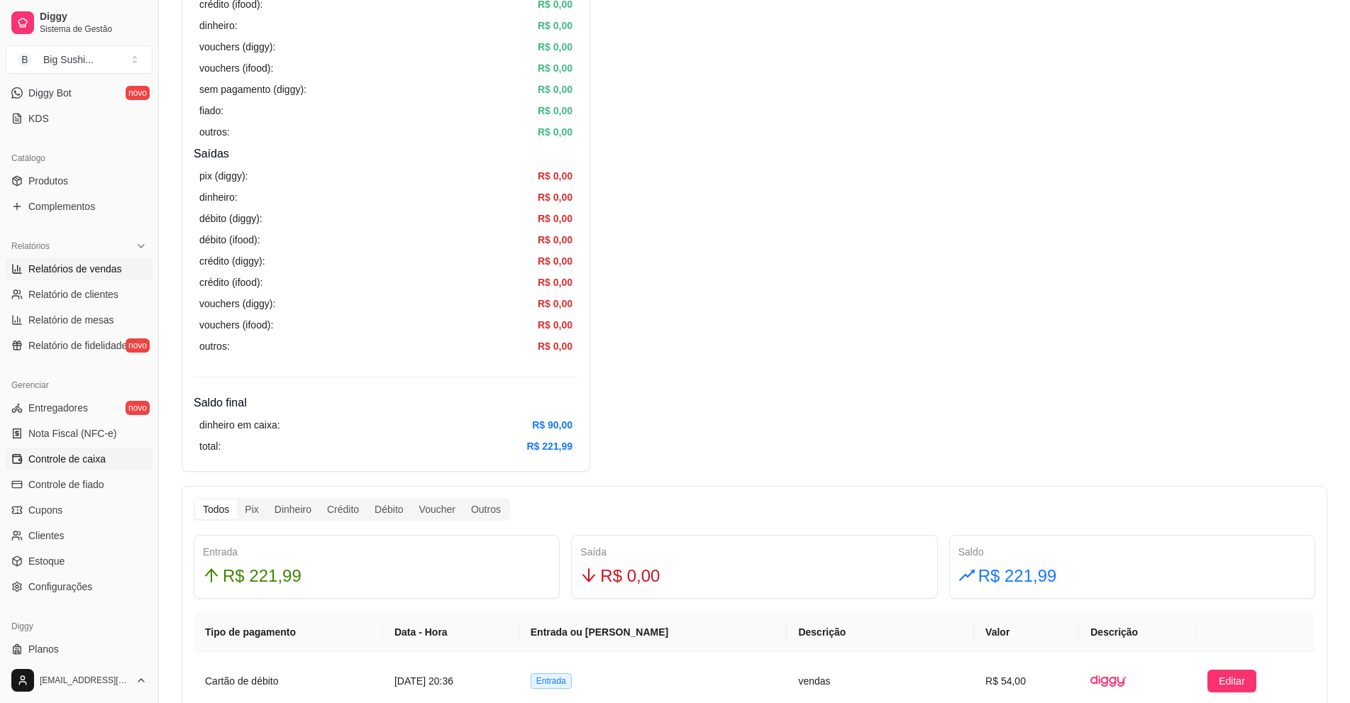
click at [74, 268] on span "Relatórios de vendas" at bounding box center [75, 269] width 94 height 14
select select "ALL"
select select "0"
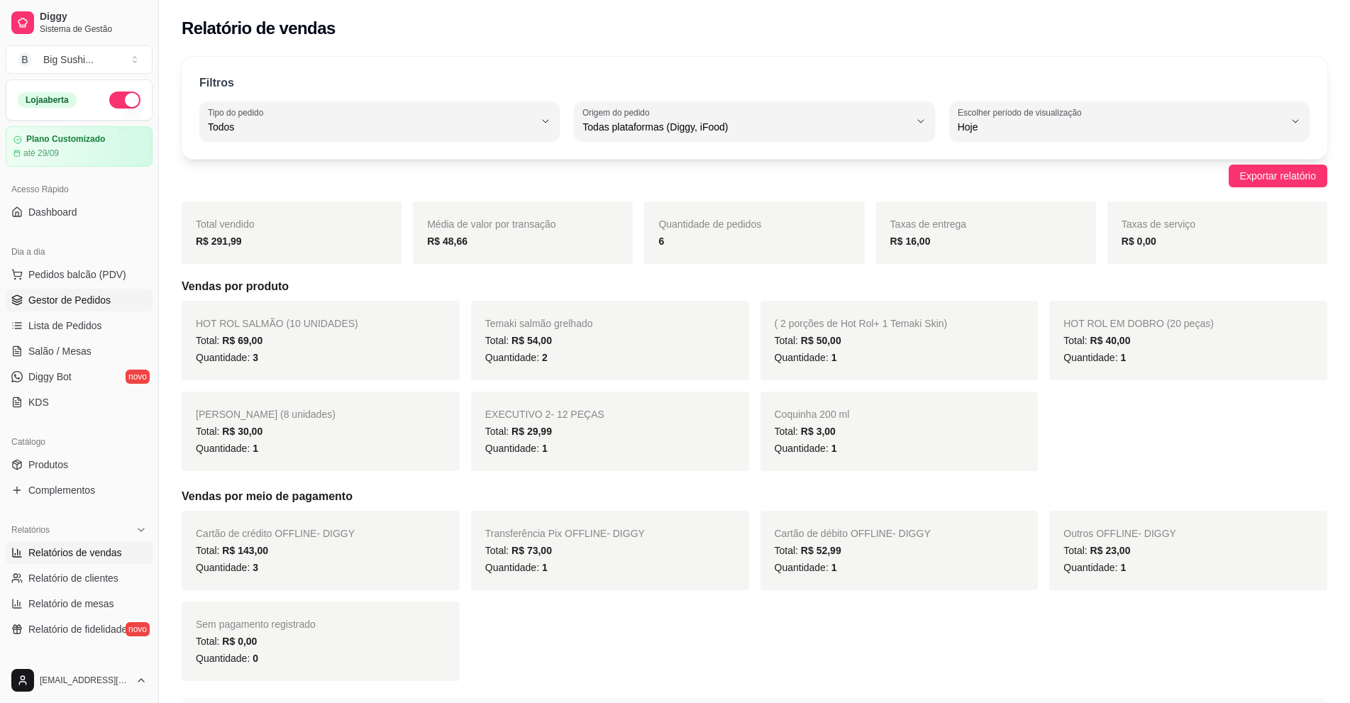
click at [43, 299] on span "Gestor de Pedidos" at bounding box center [69, 300] width 82 height 14
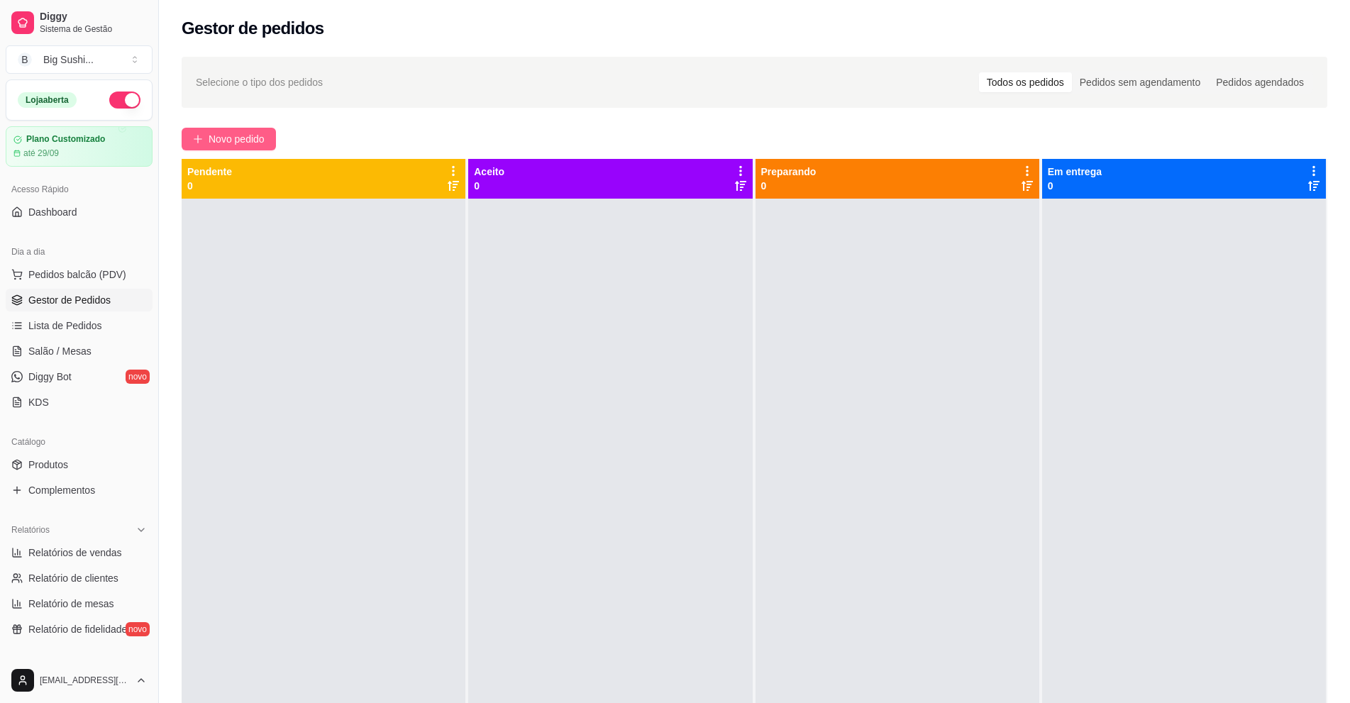
click at [265, 145] on span "Novo pedido" at bounding box center [237, 139] width 56 height 16
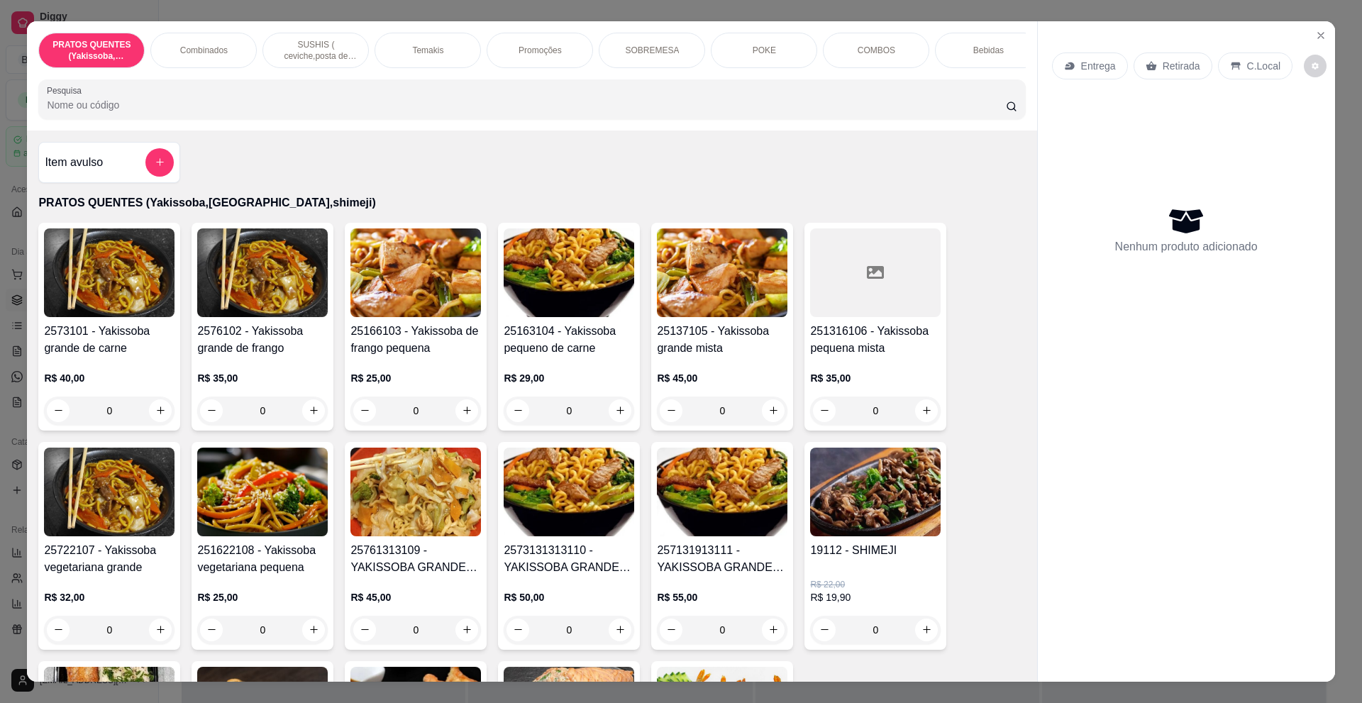
click at [301, 36] on div "SUSHIS ( ceviche,posta de salmão,hot rol, joy.... entre outros)" at bounding box center [315, 50] width 106 height 35
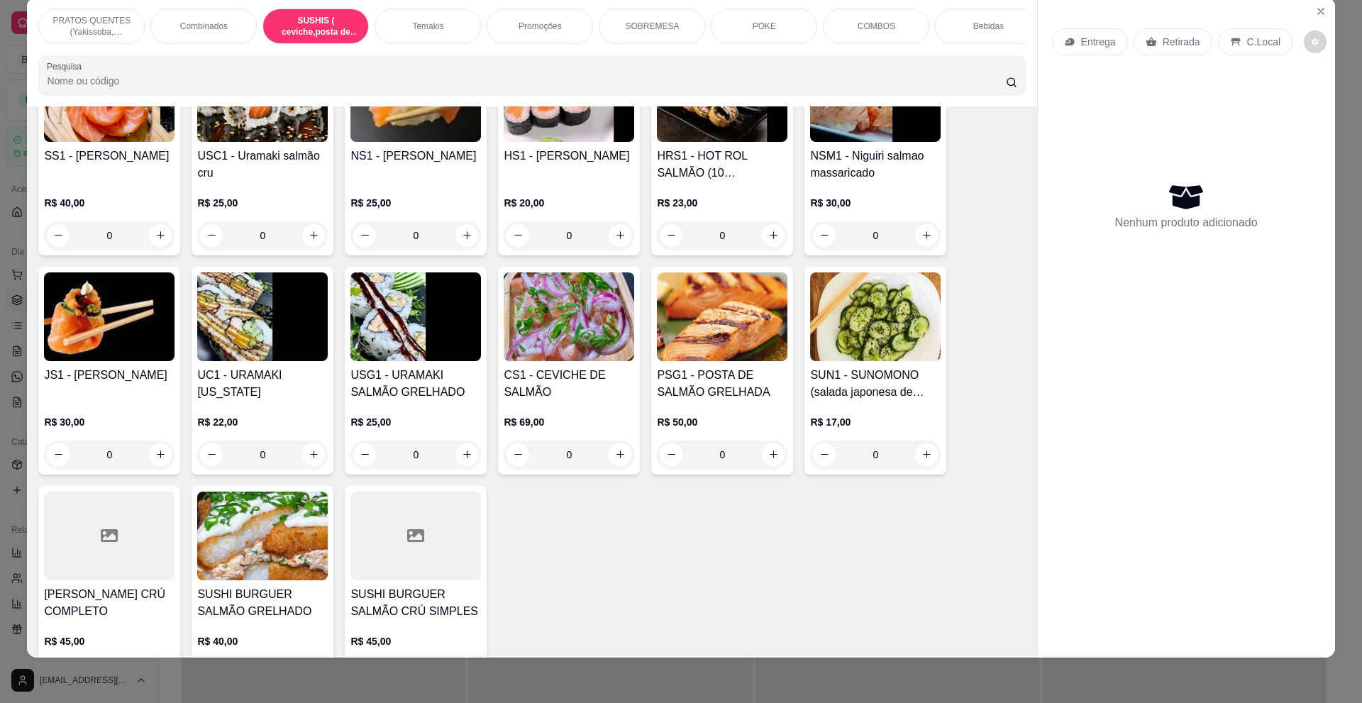
scroll to position [1228, 0]
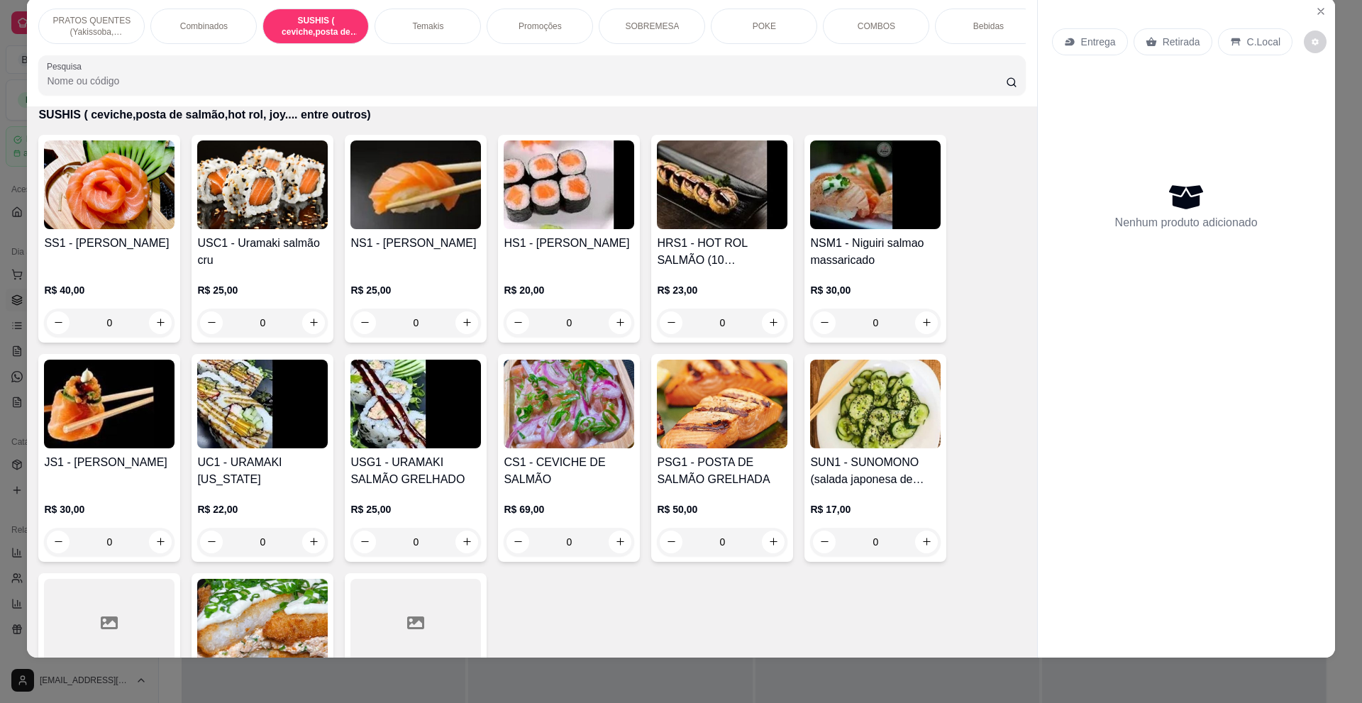
click at [175, 88] on input "Pesquisa" at bounding box center [526, 81] width 958 height 14
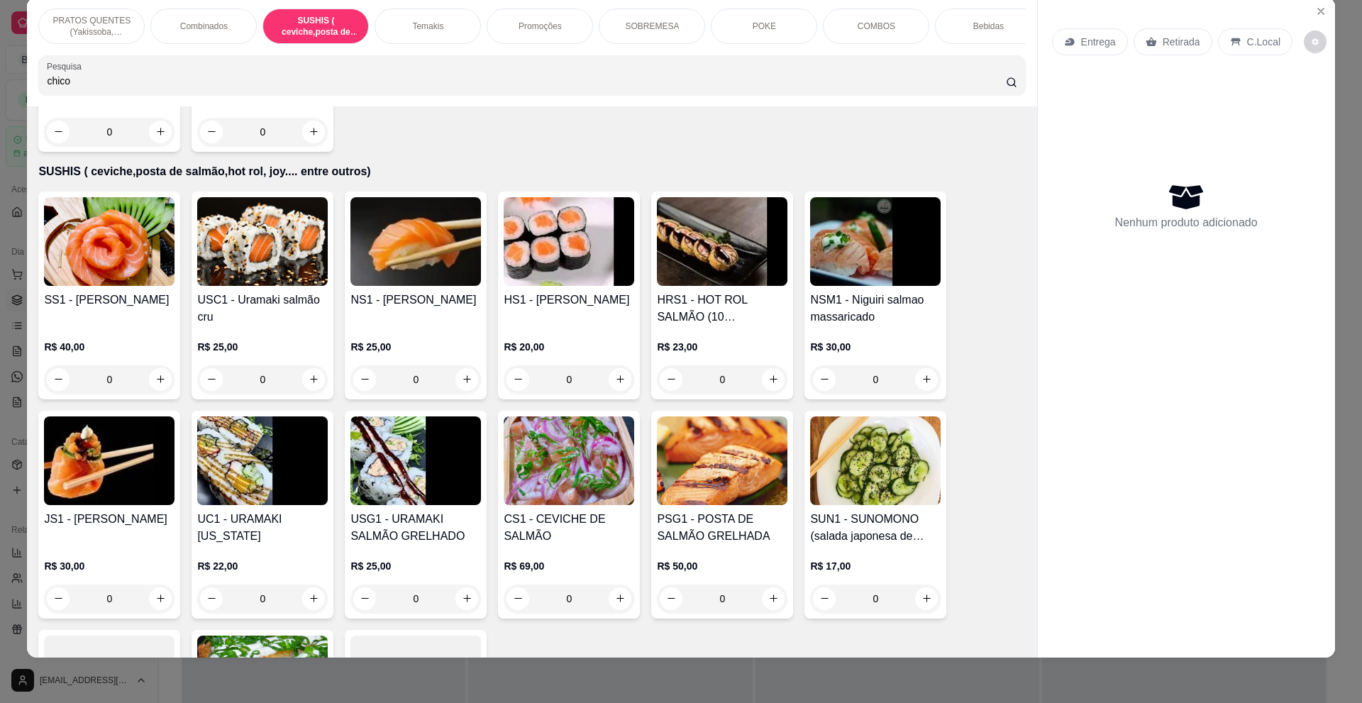
scroll to position [1285, 0]
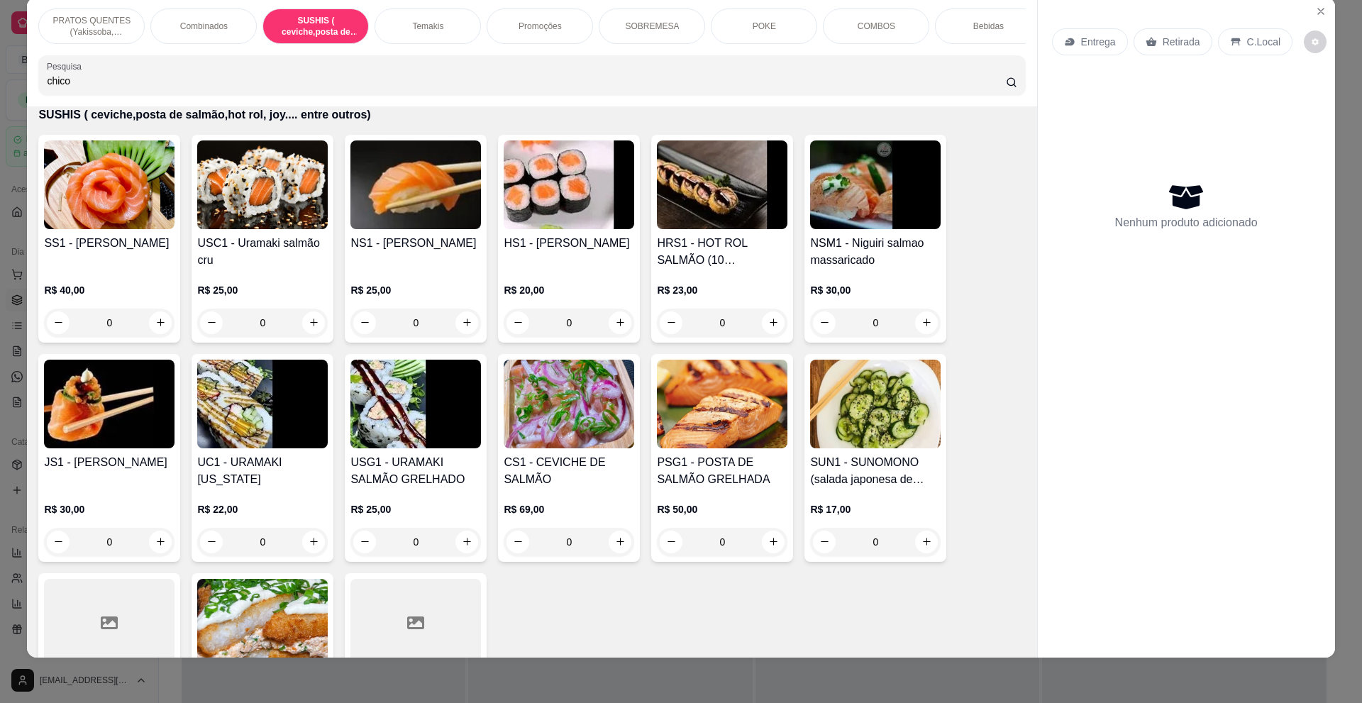
type input "chico"
click at [1010, 88] on icon at bounding box center [1011, 82] width 11 height 11
click at [542, 31] on p "Promoções" at bounding box center [540, 26] width 43 height 11
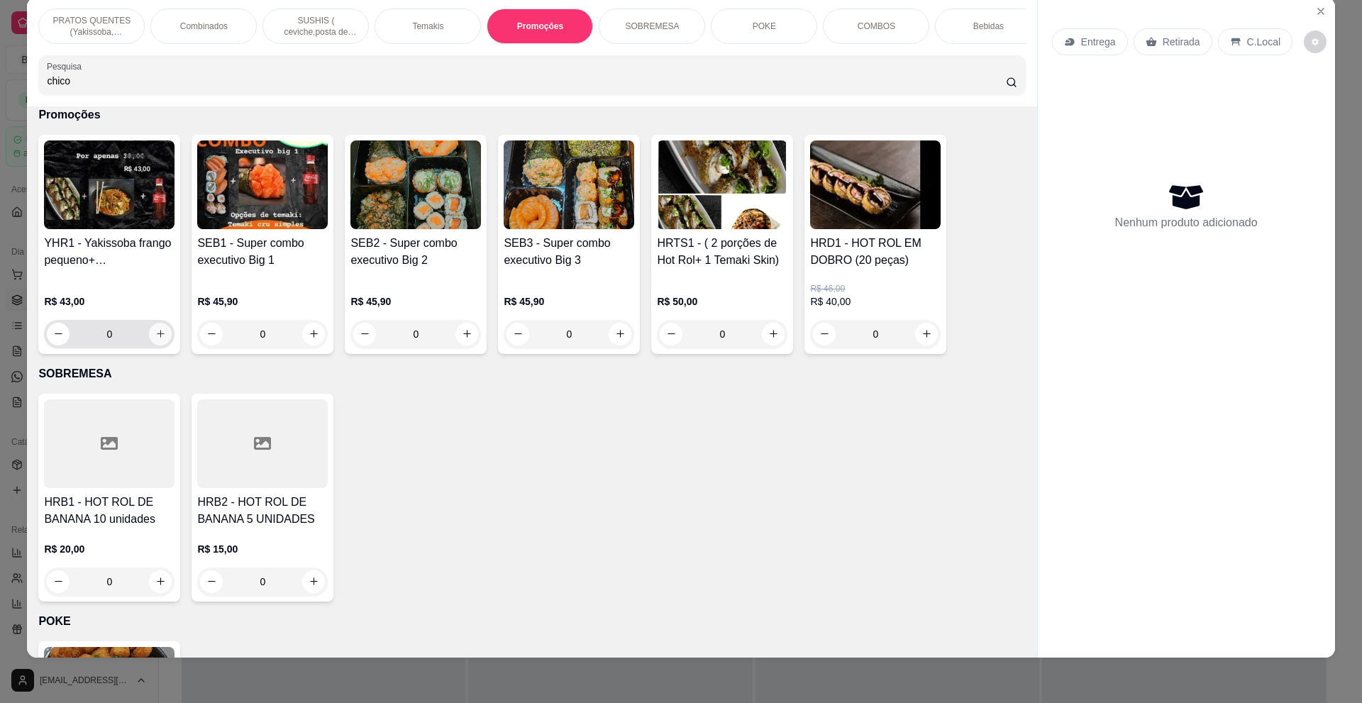
click at [155, 339] on icon "increase-product-quantity" at bounding box center [160, 333] width 11 height 11
type input "1"
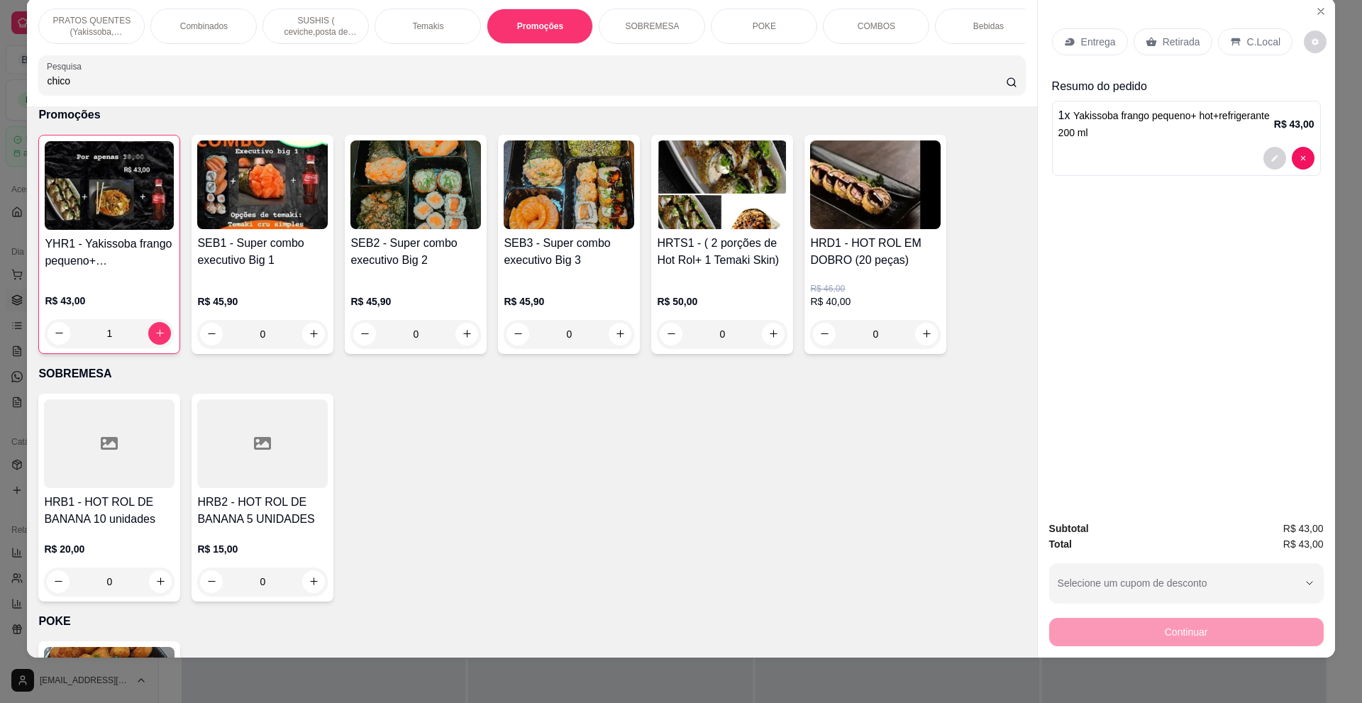
click at [428, 18] on div "Temakis" at bounding box center [428, 26] width 106 height 35
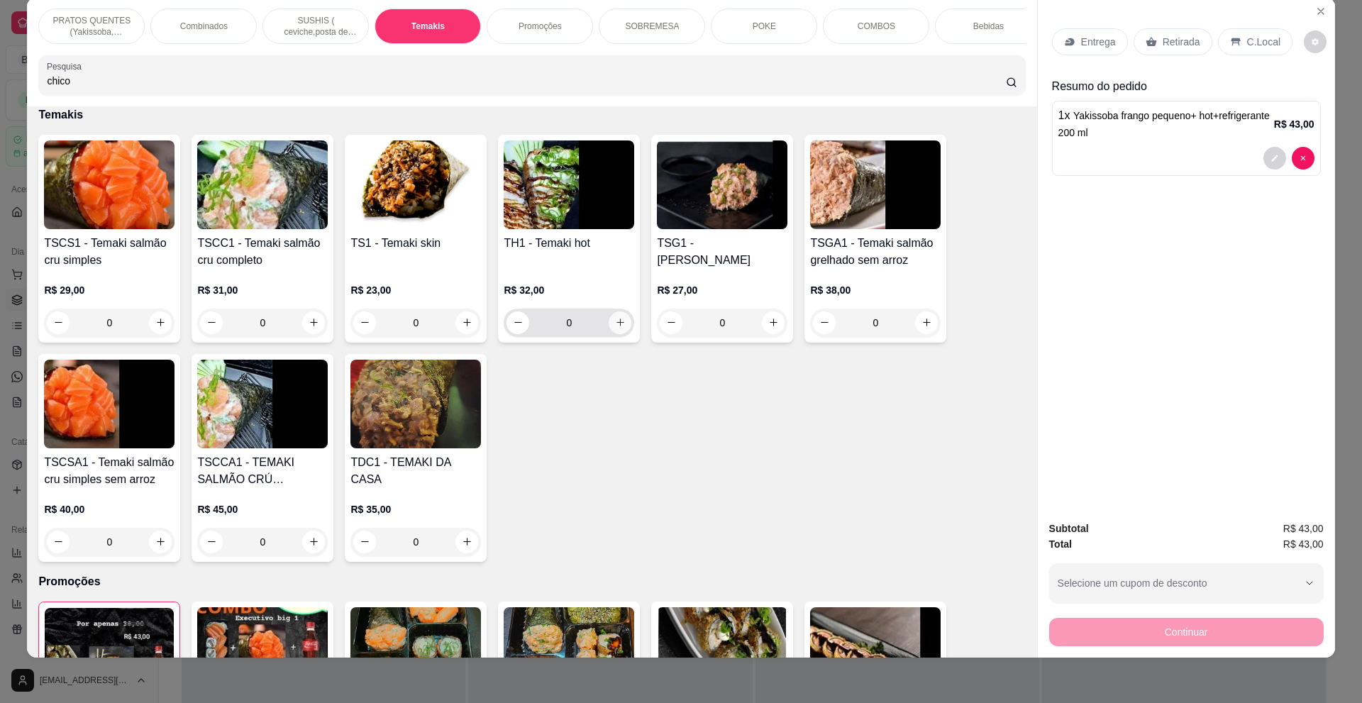
click at [617, 326] on icon "increase-product-quantity" at bounding box center [621, 323] width 8 height 8
type input "1"
click at [73, 37] on p "PRATOS QUENTES (Yakissoba,[GEOGRAPHIC_DATA],shimeji)" at bounding box center [91, 26] width 82 height 23
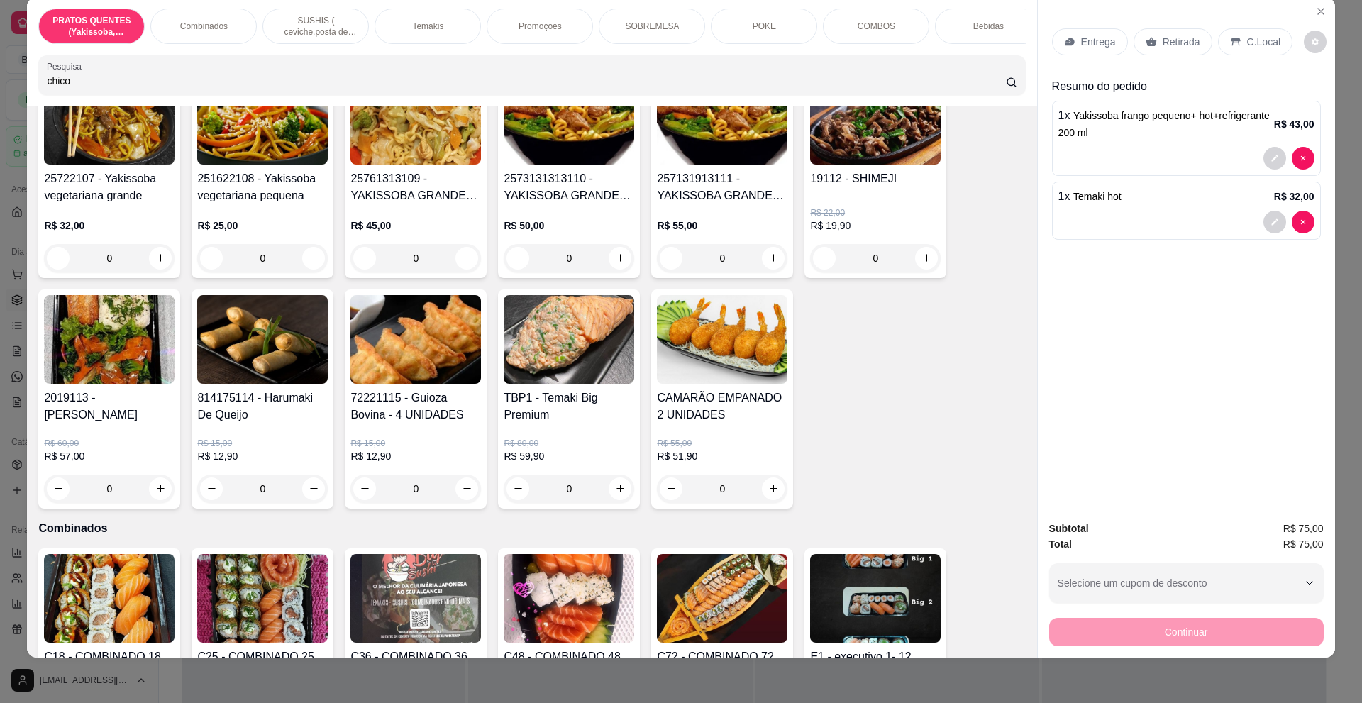
scroll to position [333, 0]
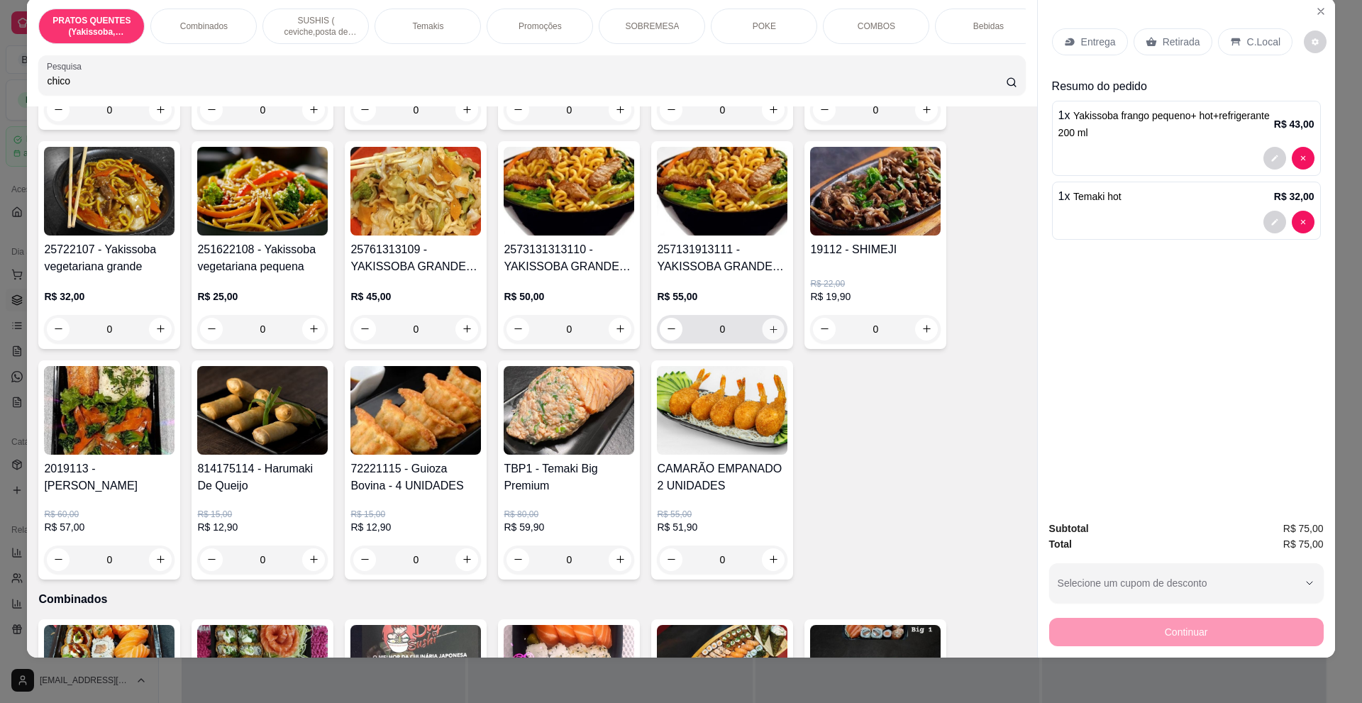
click at [773, 334] on icon "increase-product-quantity" at bounding box center [773, 329] width 11 height 11
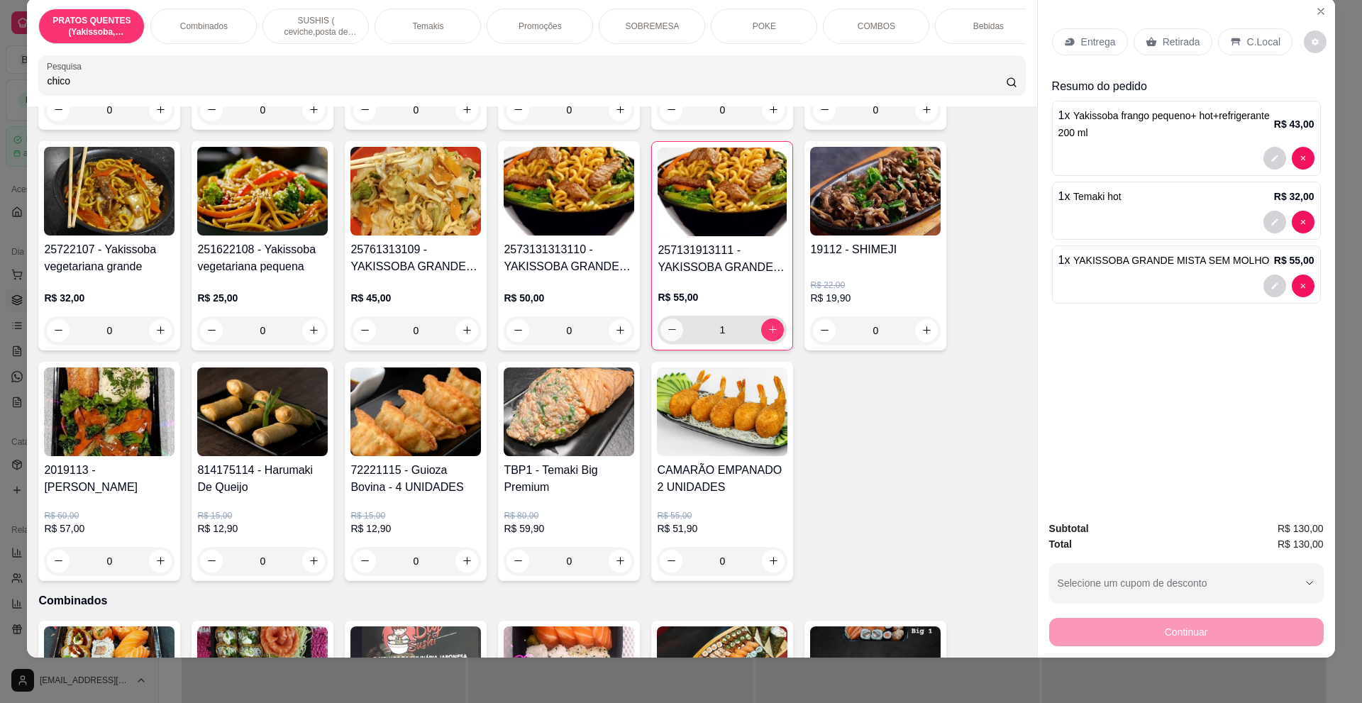
click at [670, 335] on icon "decrease-product-quantity" at bounding box center [672, 329] width 11 height 11
type input "0"
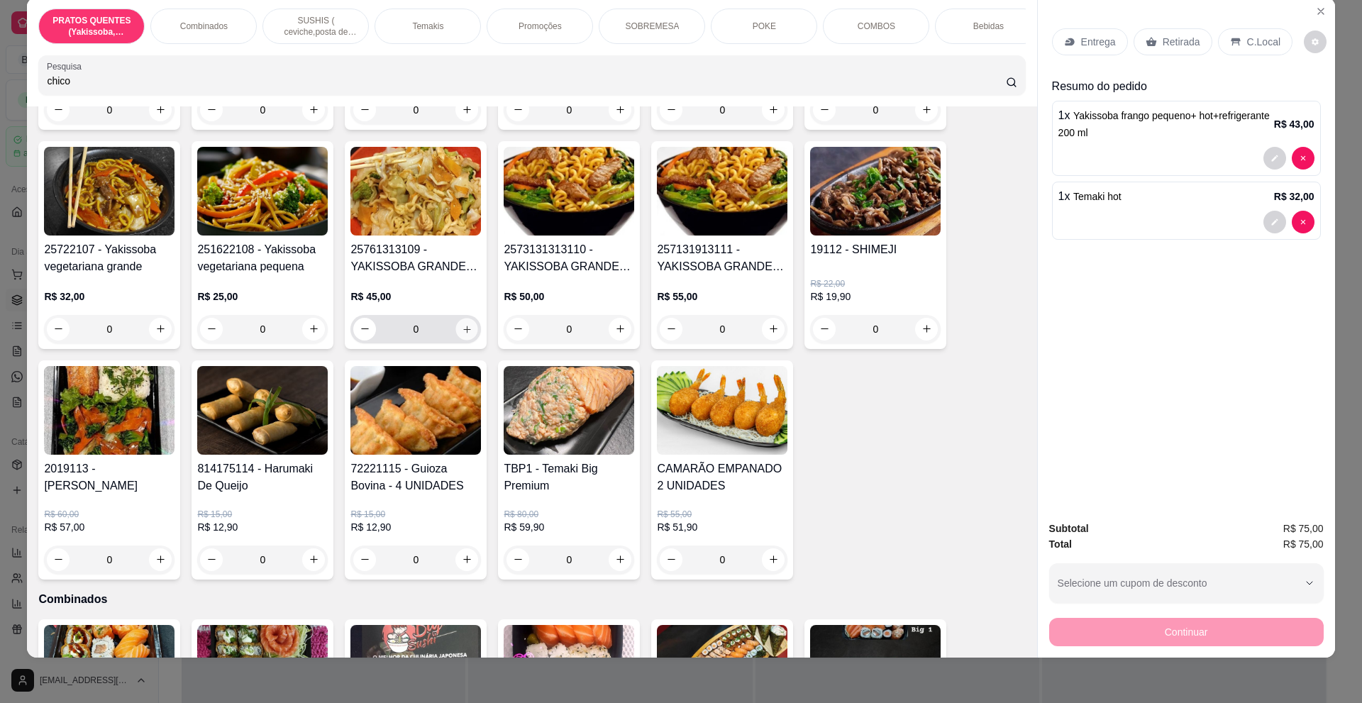
click at [462, 334] on icon "increase-product-quantity" at bounding box center [467, 329] width 11 height 11
type input "1"
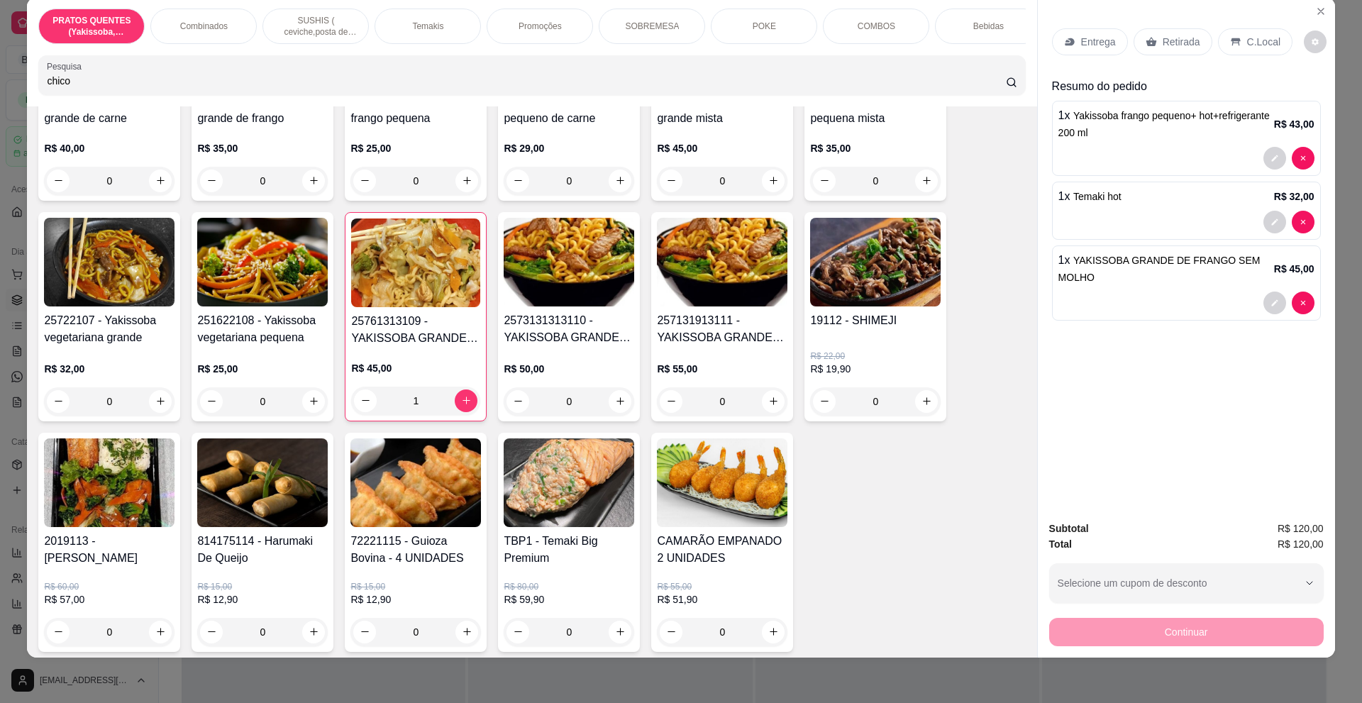
scroll to position [121, 0]
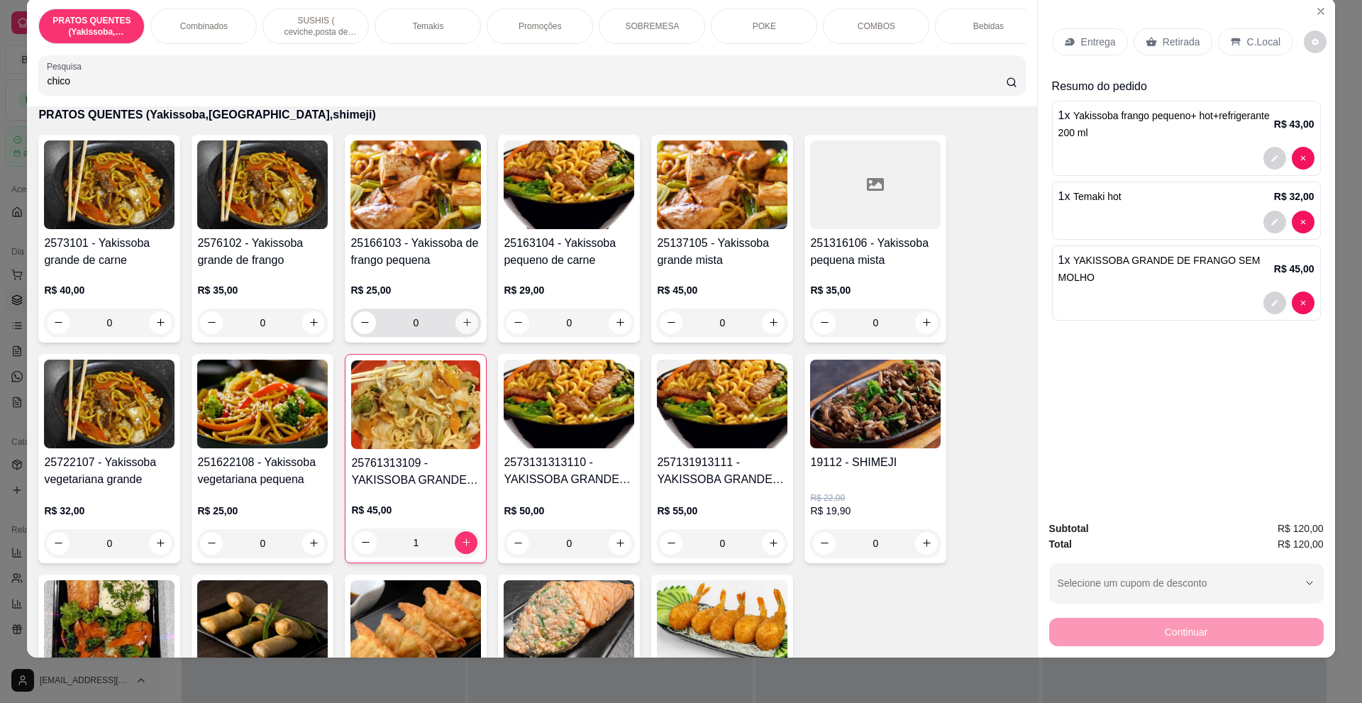
click at [455, 334] on button "increase-product-quantity" at bounding box center [466, 322] width 23 height 23
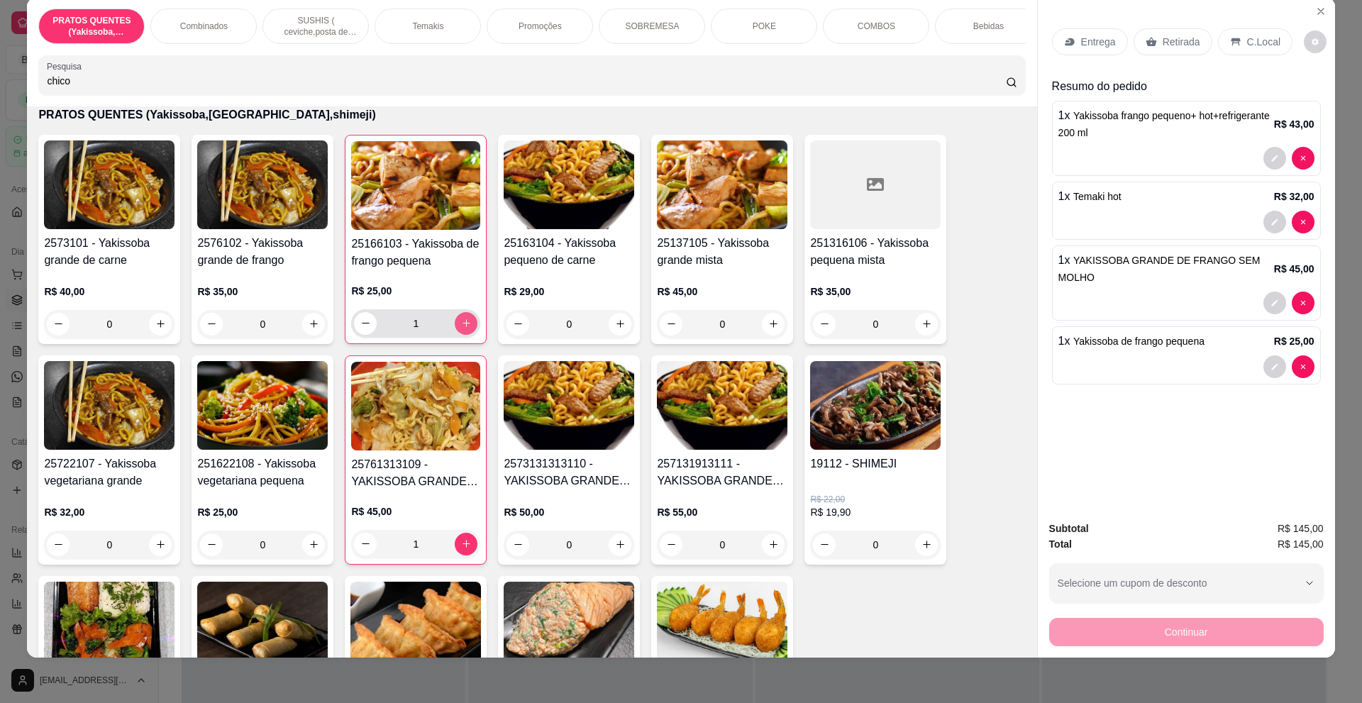
type input "1"
click at [1247, 46] on p "C.Local" at bounding box center [1263, 42] width 33 height 14
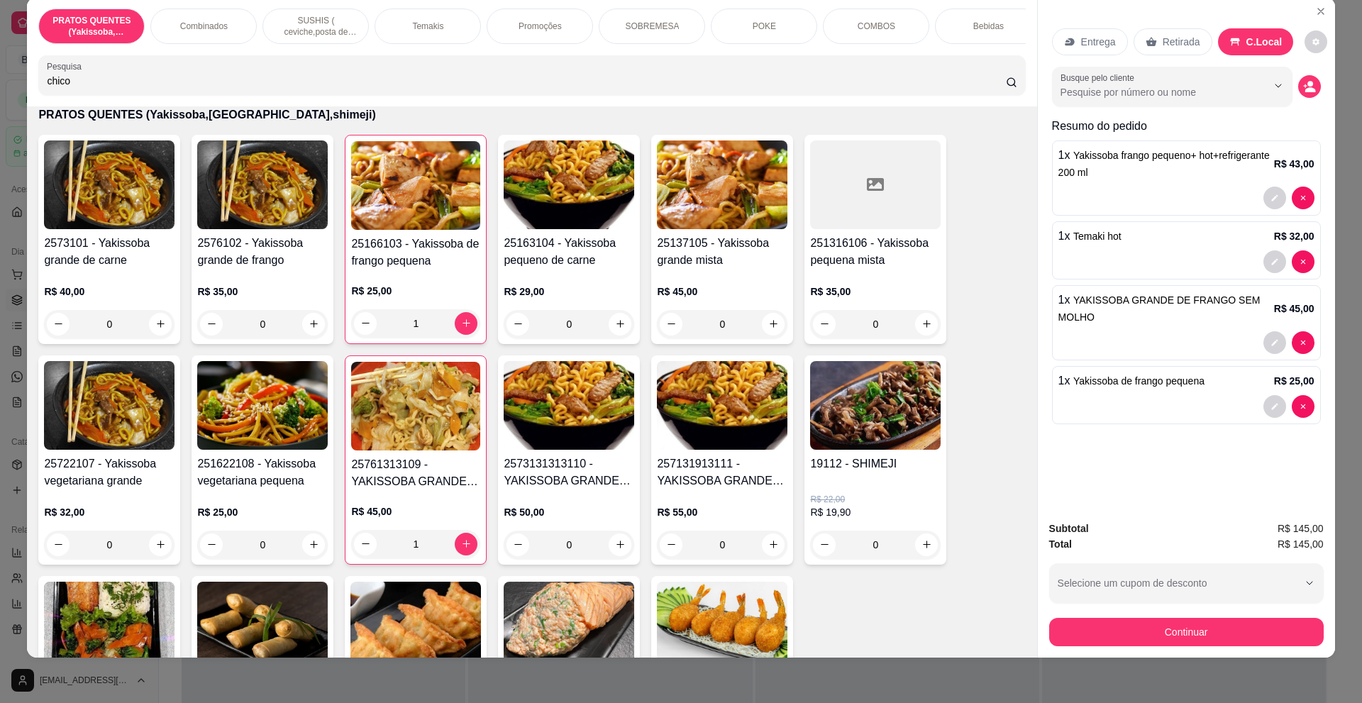
click at [436, 31] on p "Temakis" at bounding box center [427, 26] width 31 height 11
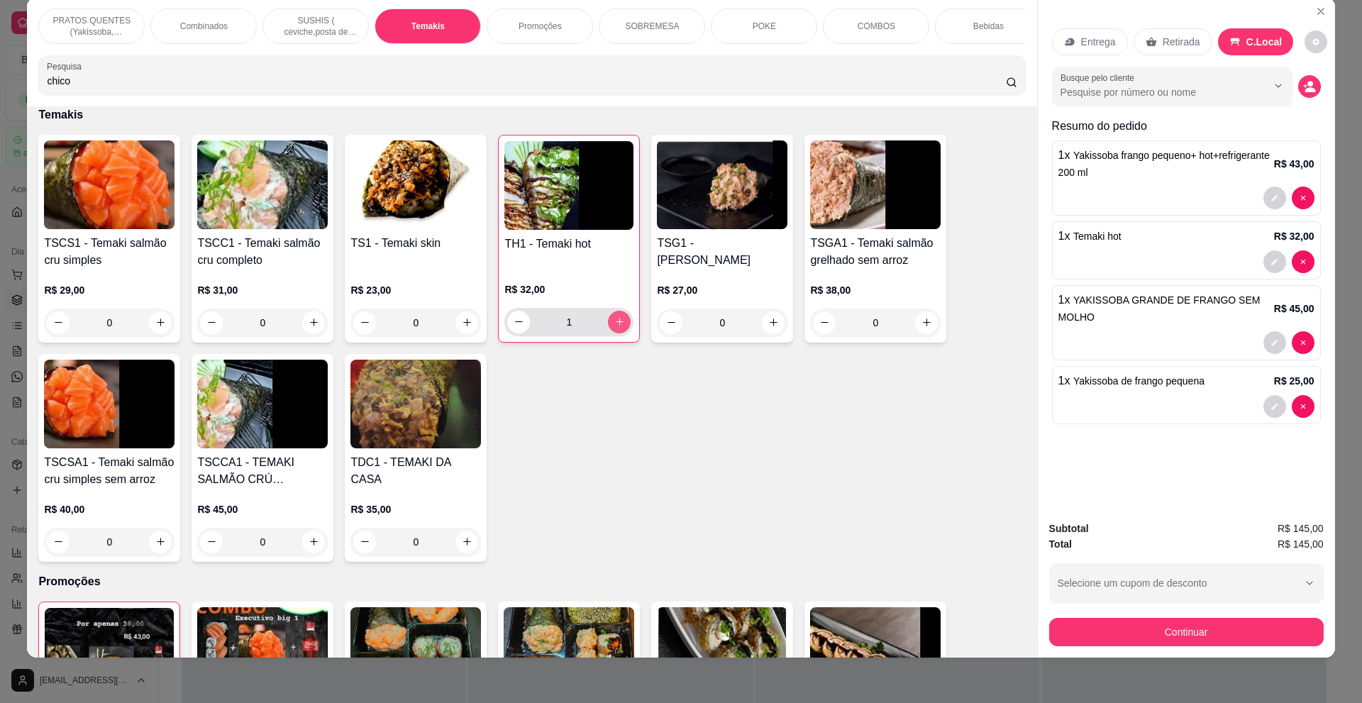
click at [615, 327] on icon "increase-product-quantity" at bounding box center [619, 321] width 11 height 11
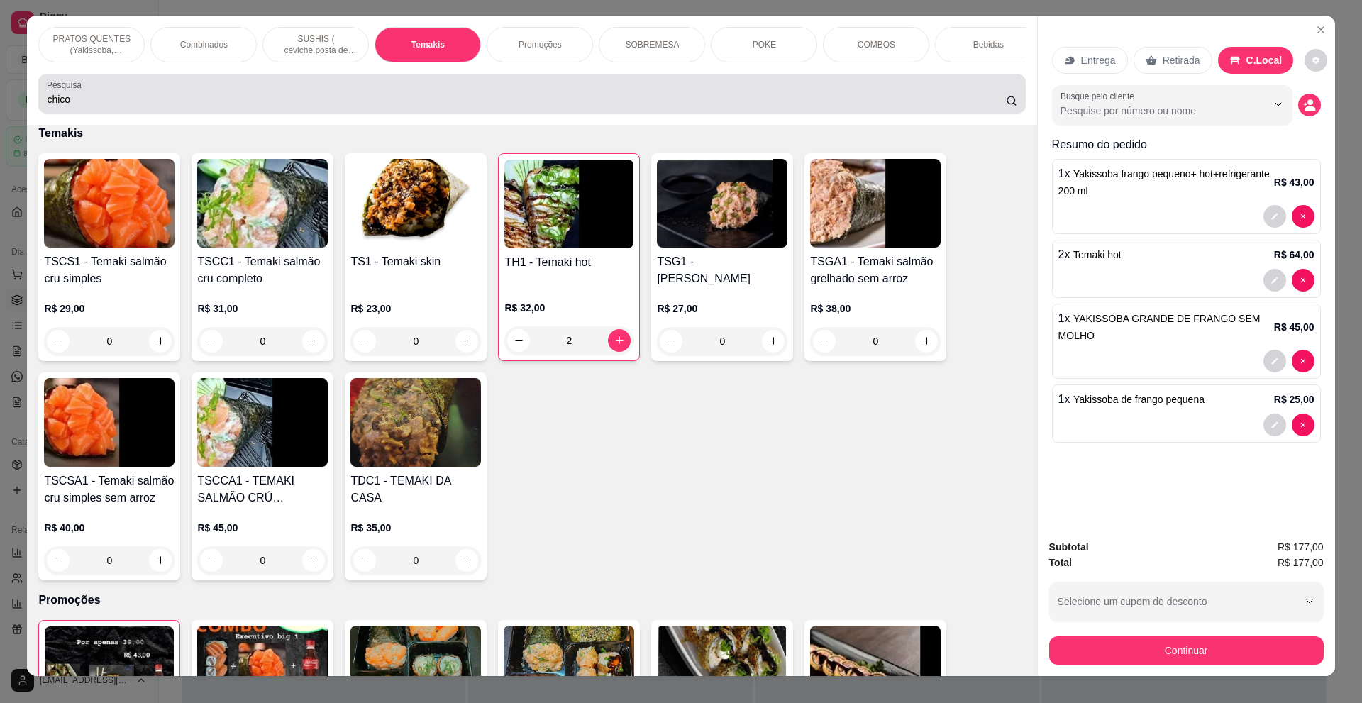
scroll to position [0, 0]
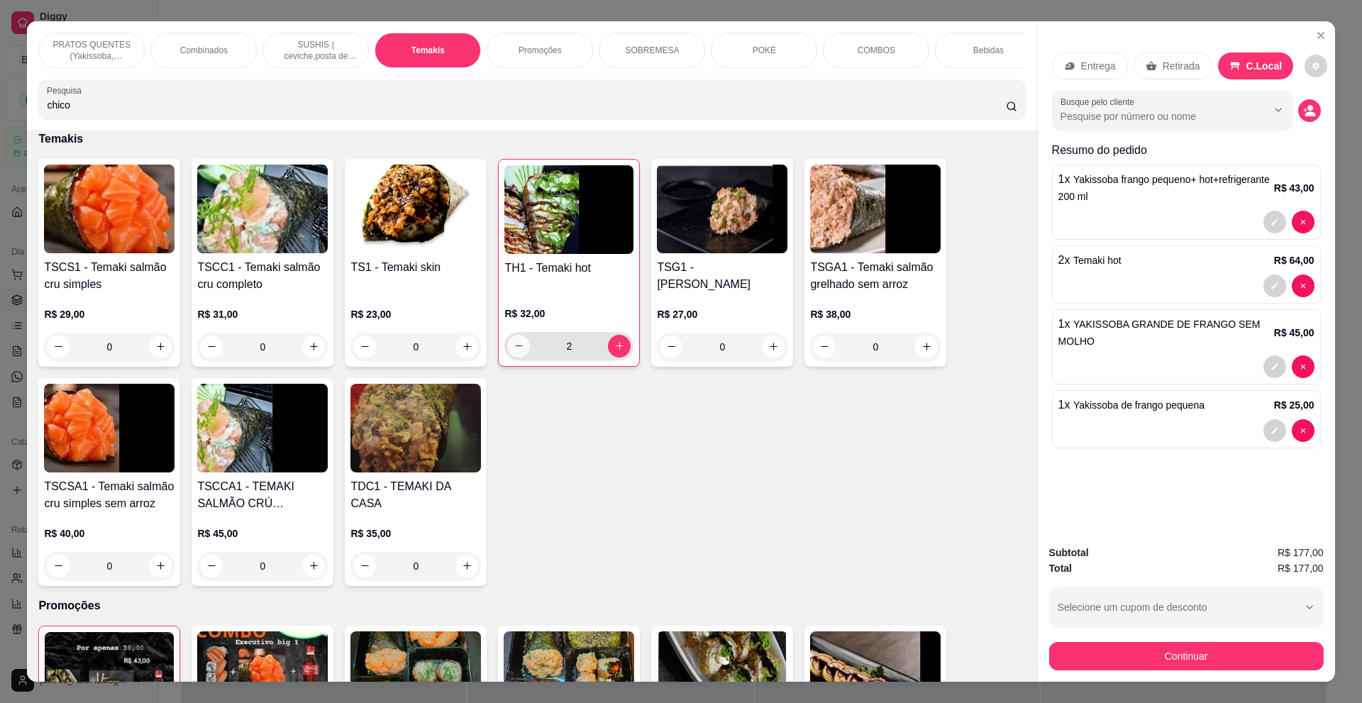
click at [514, 351] on icon "decrease-product-quantity" at bounding box center [519, 346] width 11 height 11
type input "1"
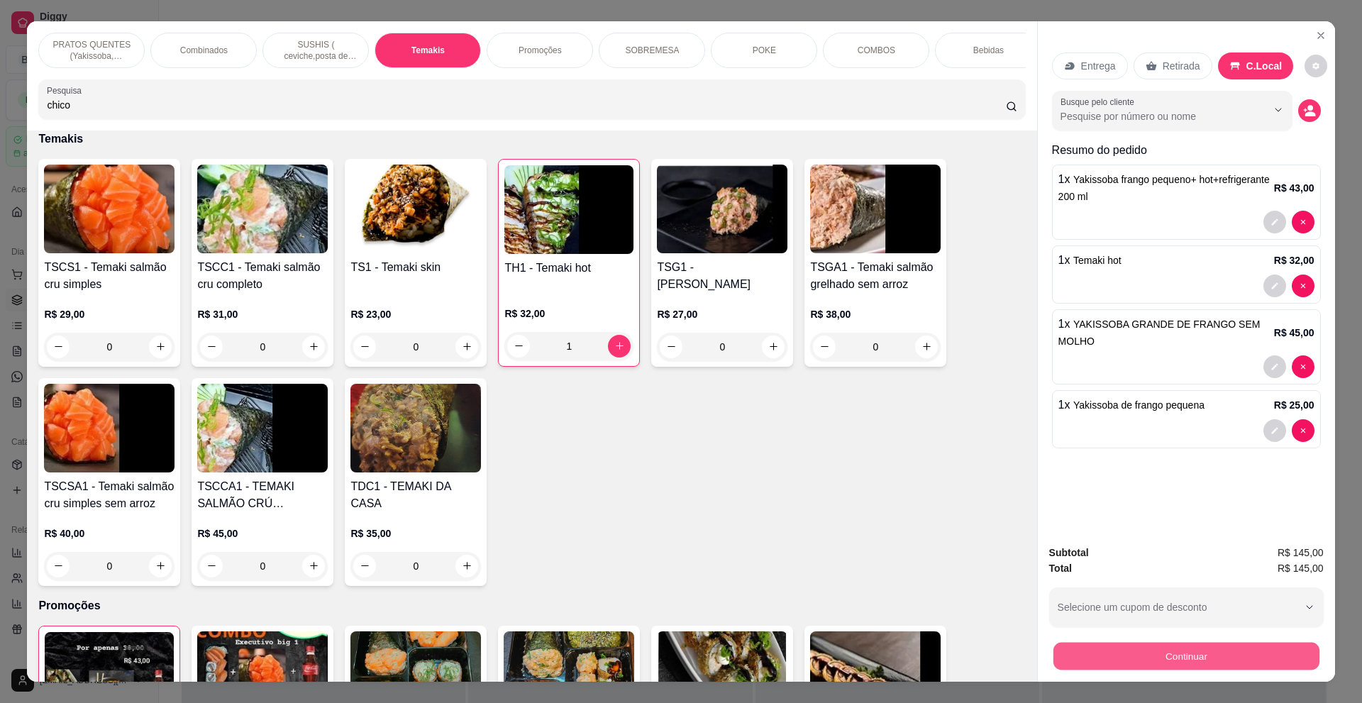
click at [1220, 653] on button "Continuar" at bounding box center [1186, 657] width 266 height 28
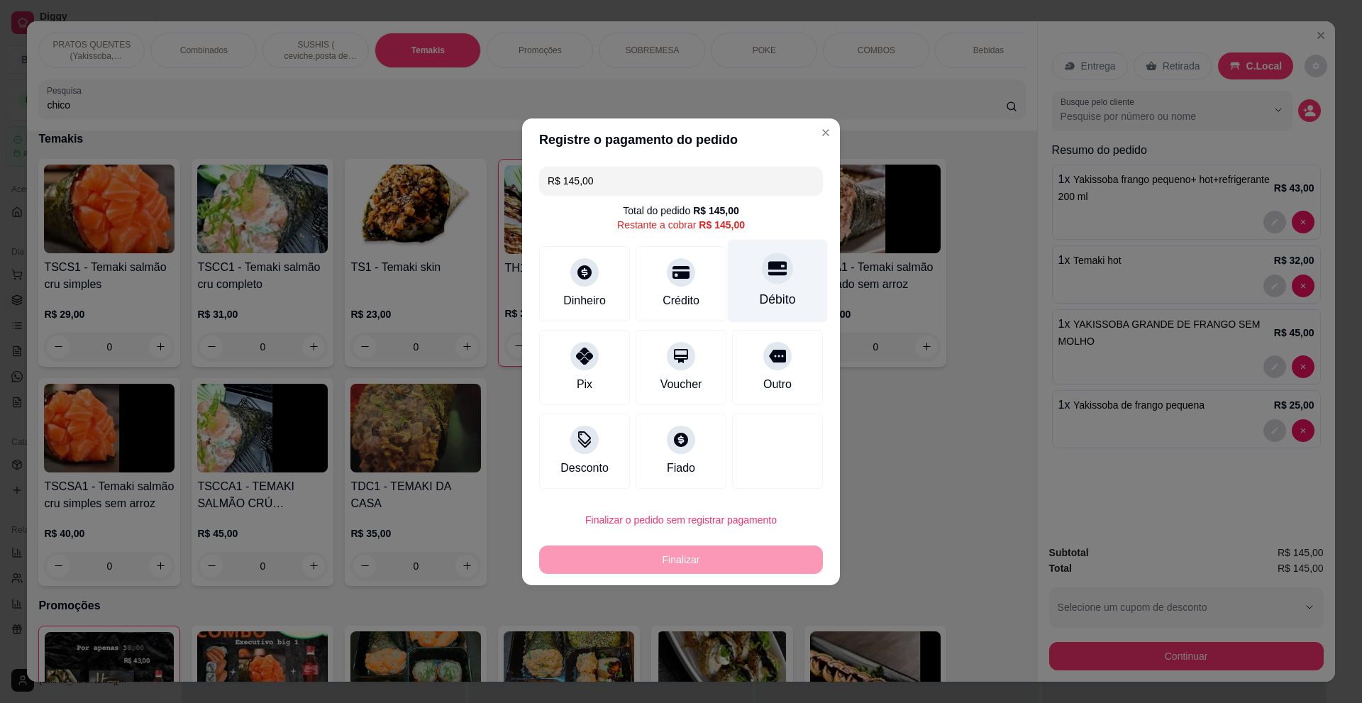
click at [773, 275] on icon at bounding box center [777, 268] width 18 height 18
type input "R$ 0,00"
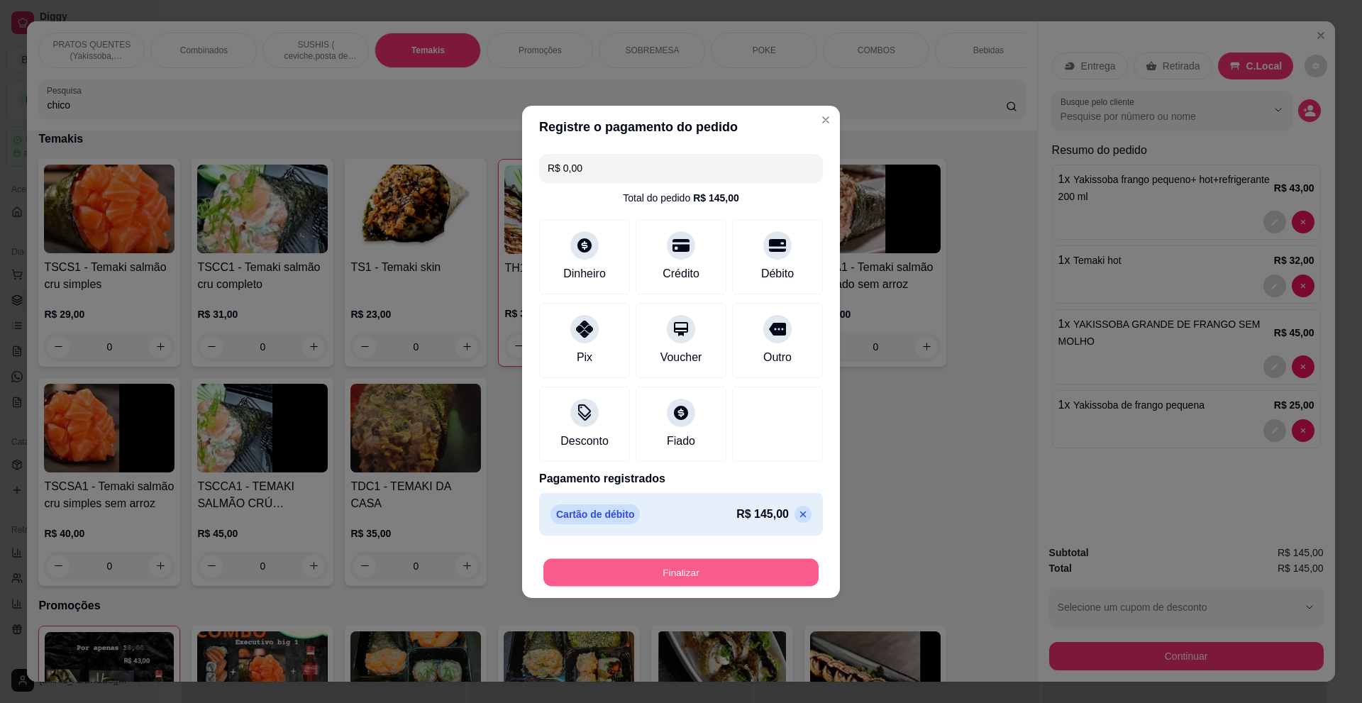
click at [719, 570] on button "Finalizar" at bounding box center [680, 572] width 275 height 28
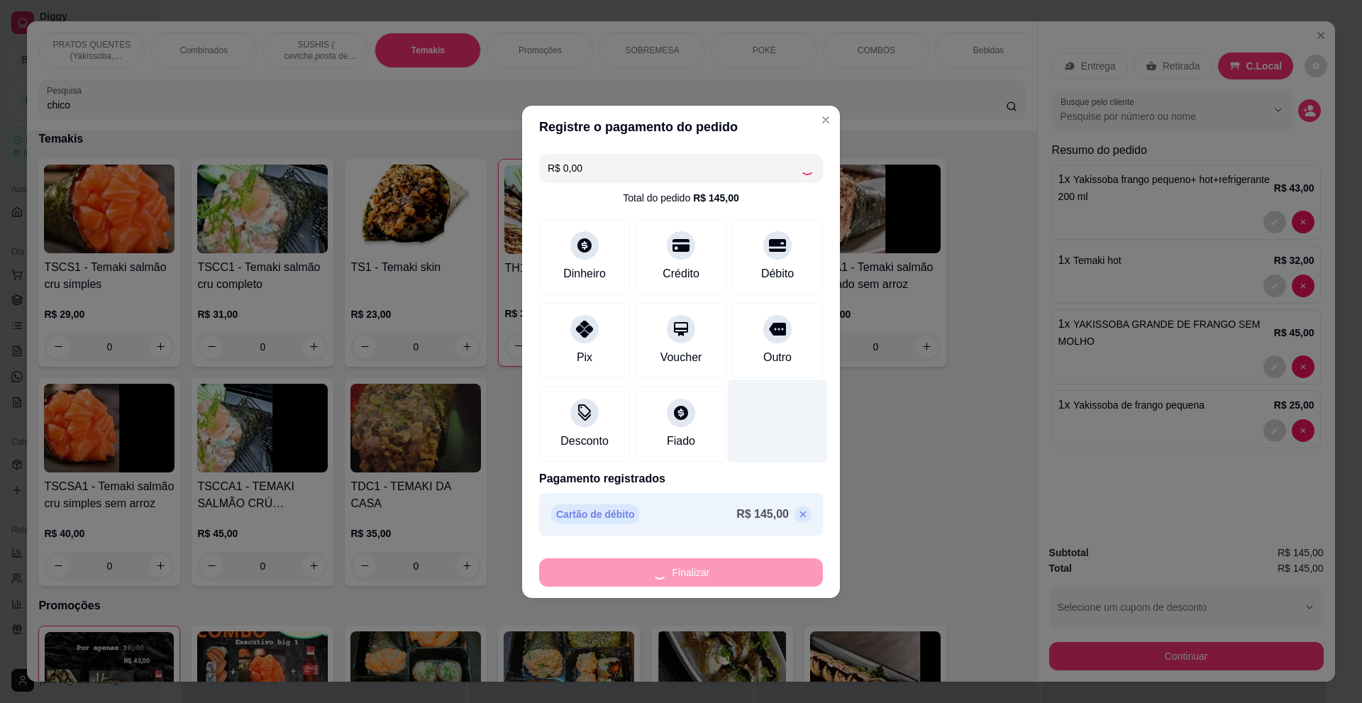
type input "0"
type input "-R$ 145,00"
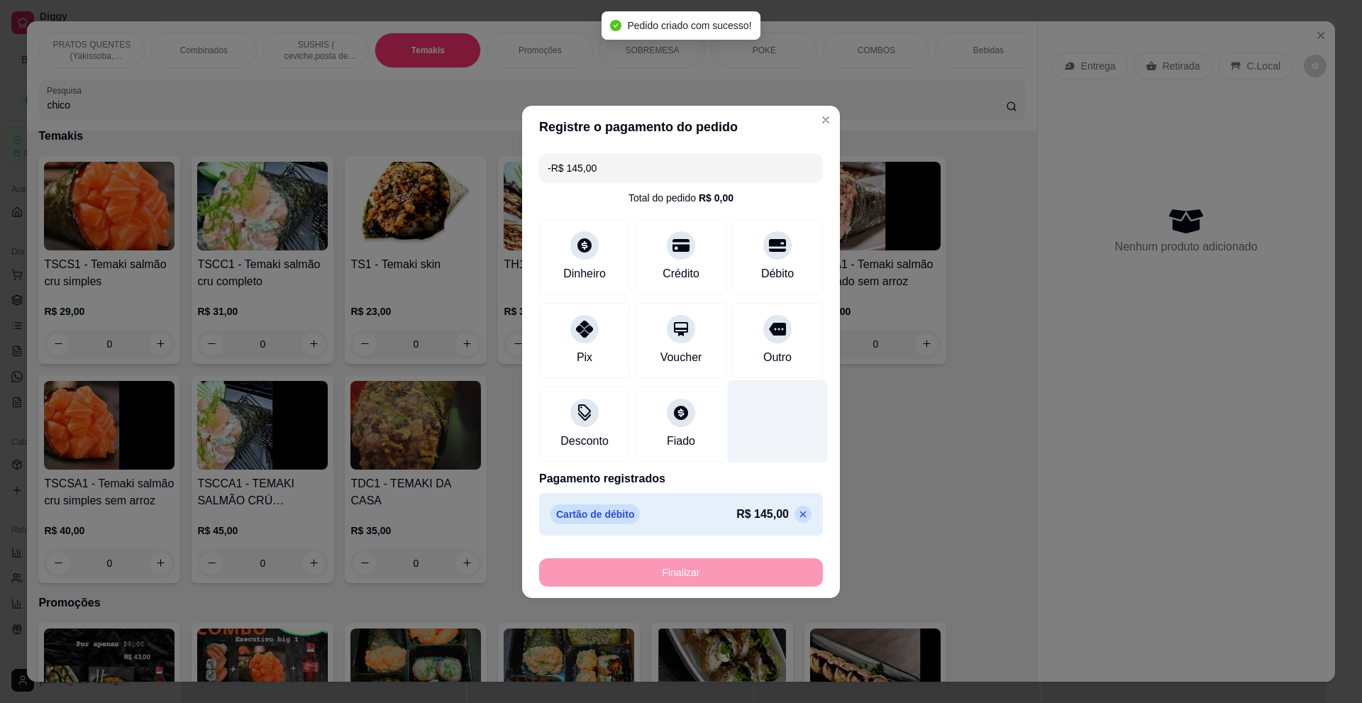
scroll to position [1971, 0]
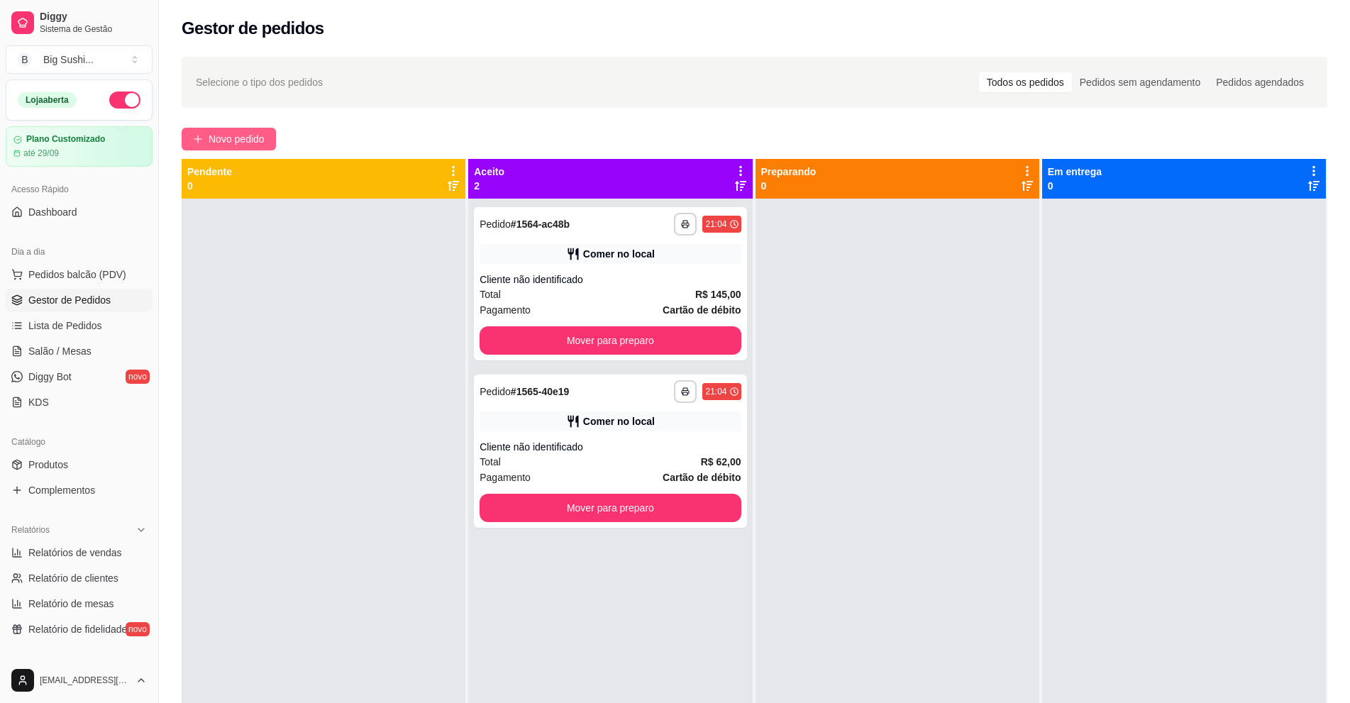
click at [211, 137] on span "Novo pedido" at bounding box center [237, 139] width 56 height 16
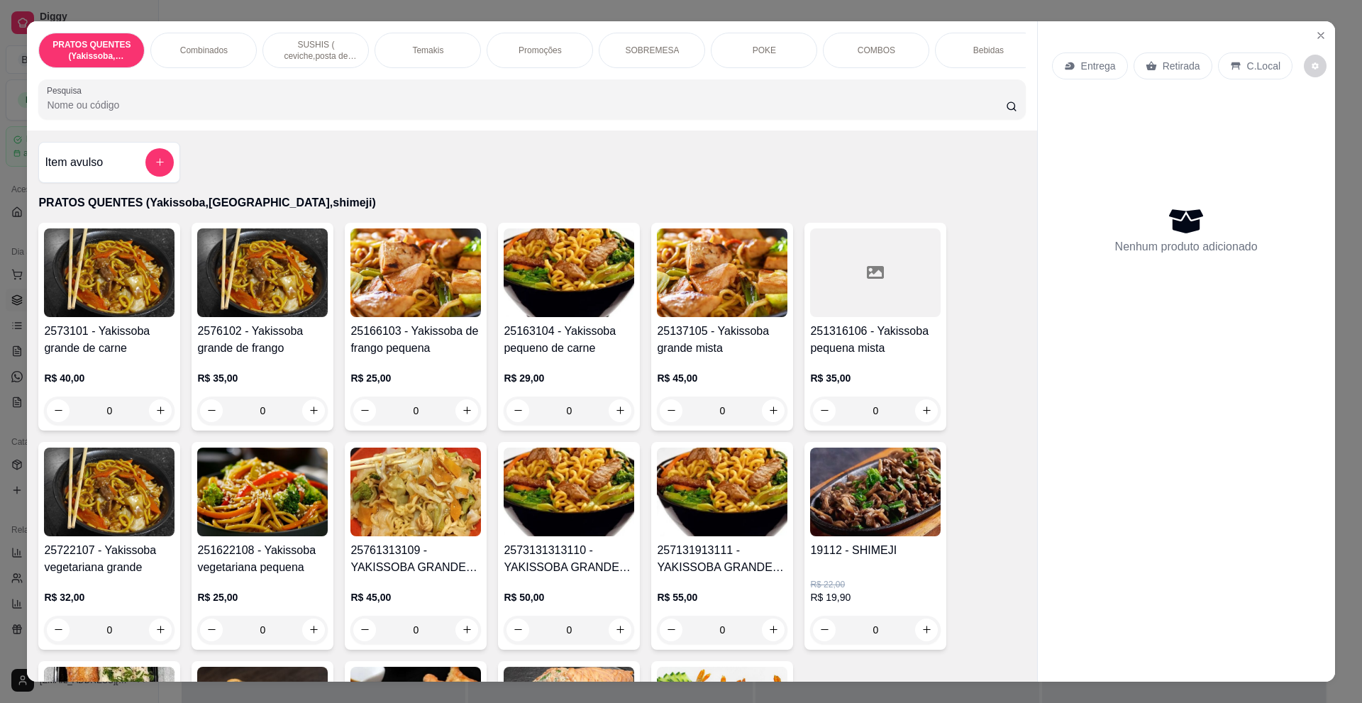
click at [543, 39] on div "Promoções" at bounding box center [540, 50] width 106 height 35
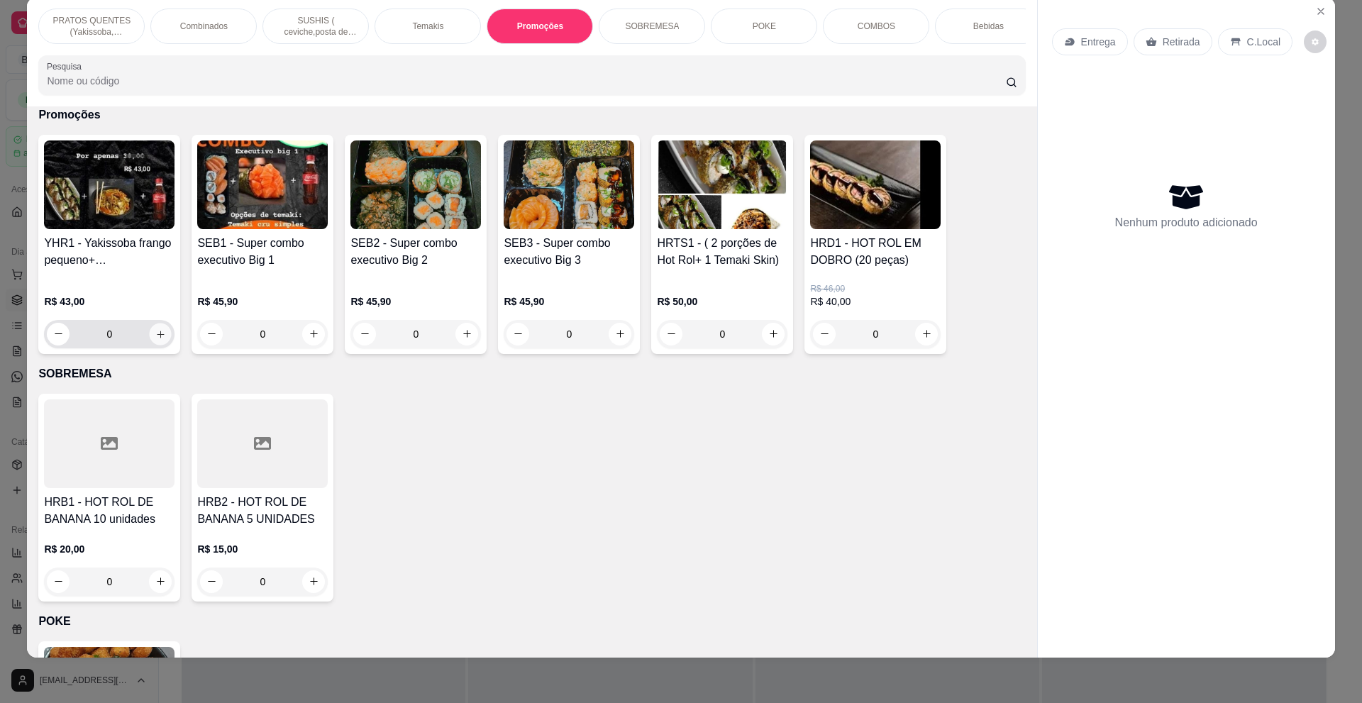
click at [157, 338] on icon "increase-product-quantity" at bounding box center [160, 334] width 7 height 7
type input "1"
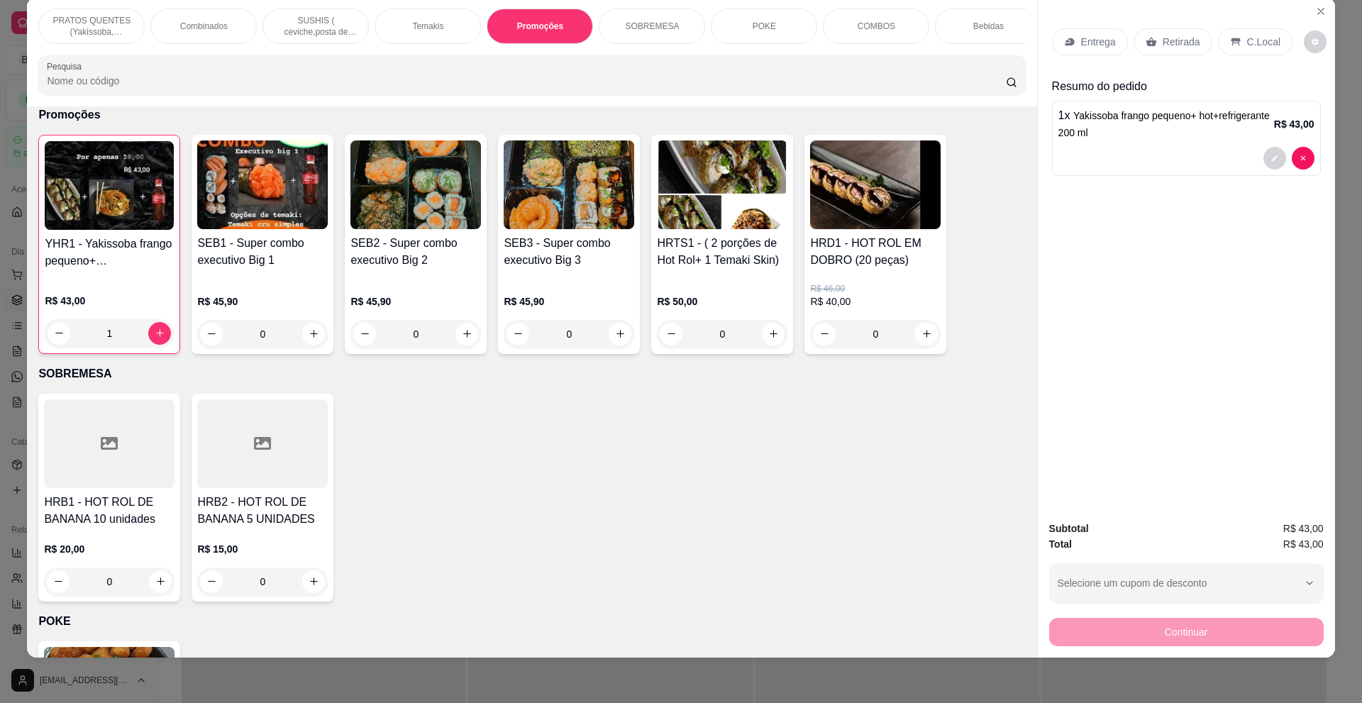
click at [1250, 52] on div "C.Local" at bounding box center [1255, 41] width 74 height 27
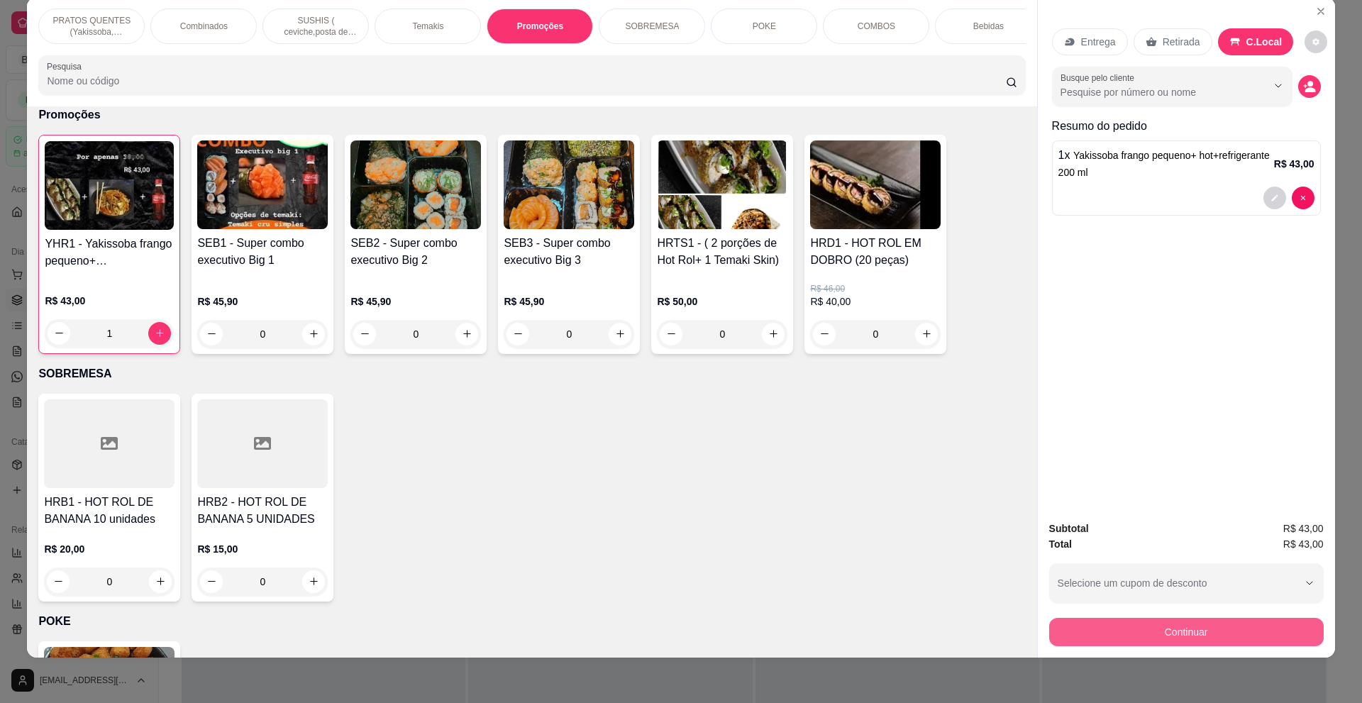
click at [1147, 628] on button "Continuar" at bounding box center [1186, 632] width 275 height 28
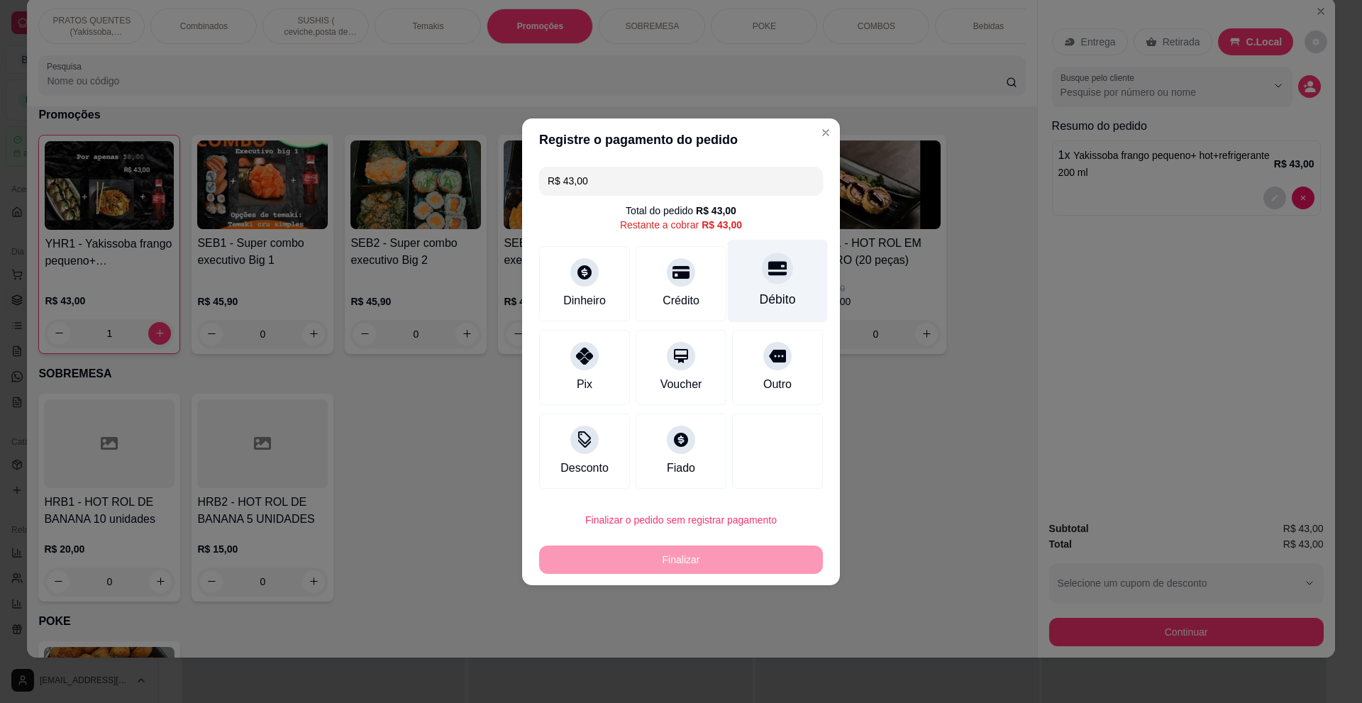
click at [765, 259] on div at bounding box center [777, 268] width 31 height 31
type input "R$ 0,00"
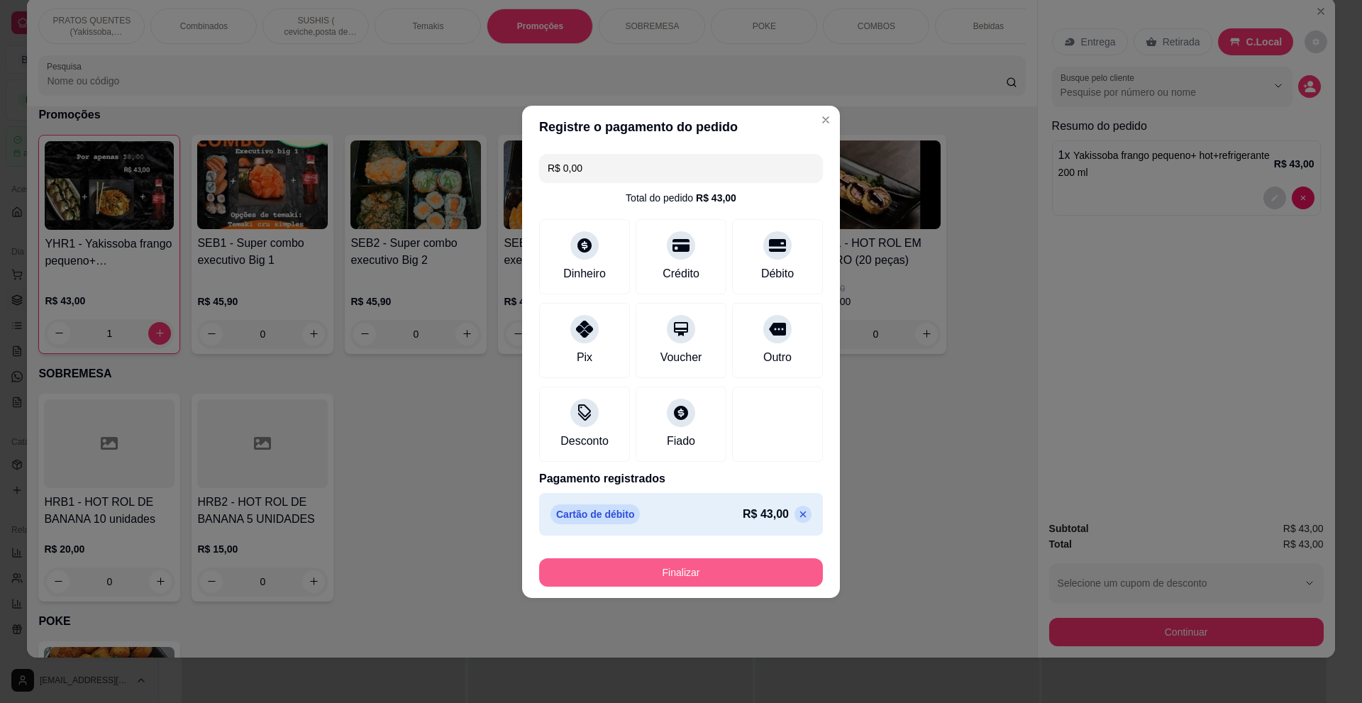
click at [730, 580] on button "Finalizar" at bounding box center [681, 572] width 284 height 28
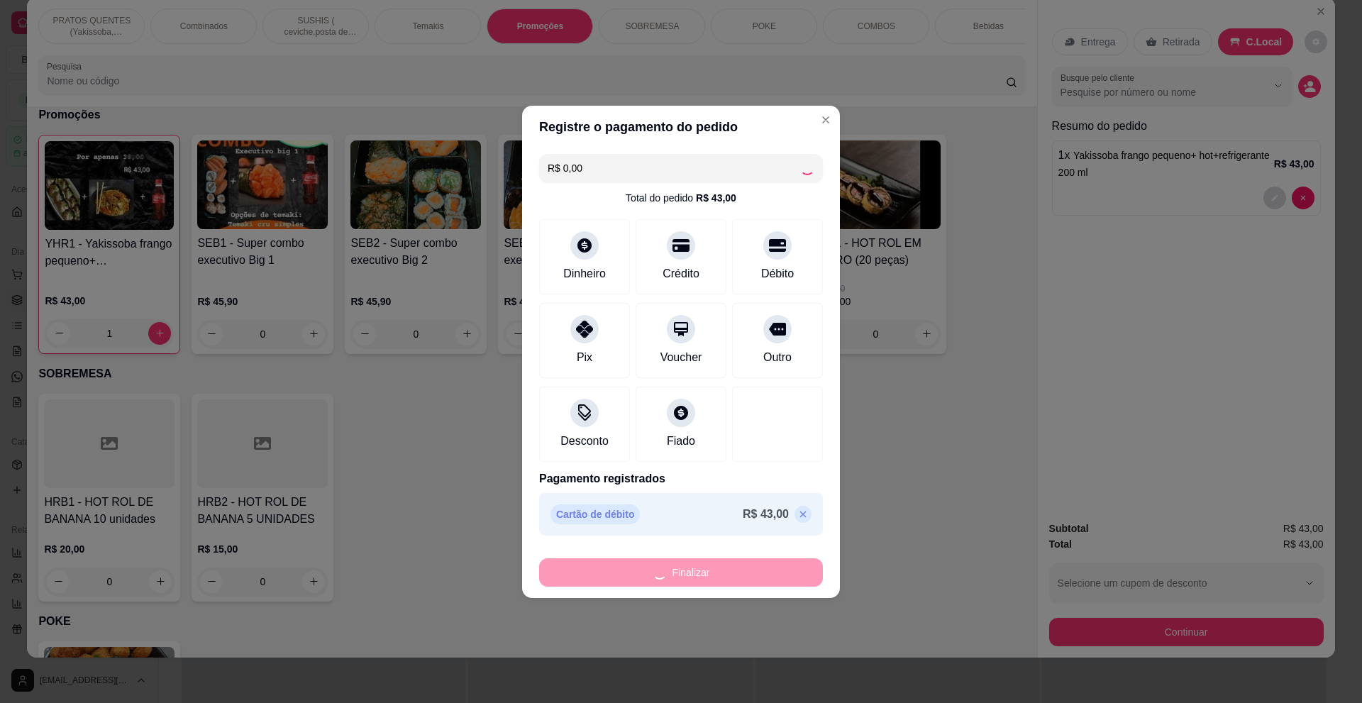
type input "0"
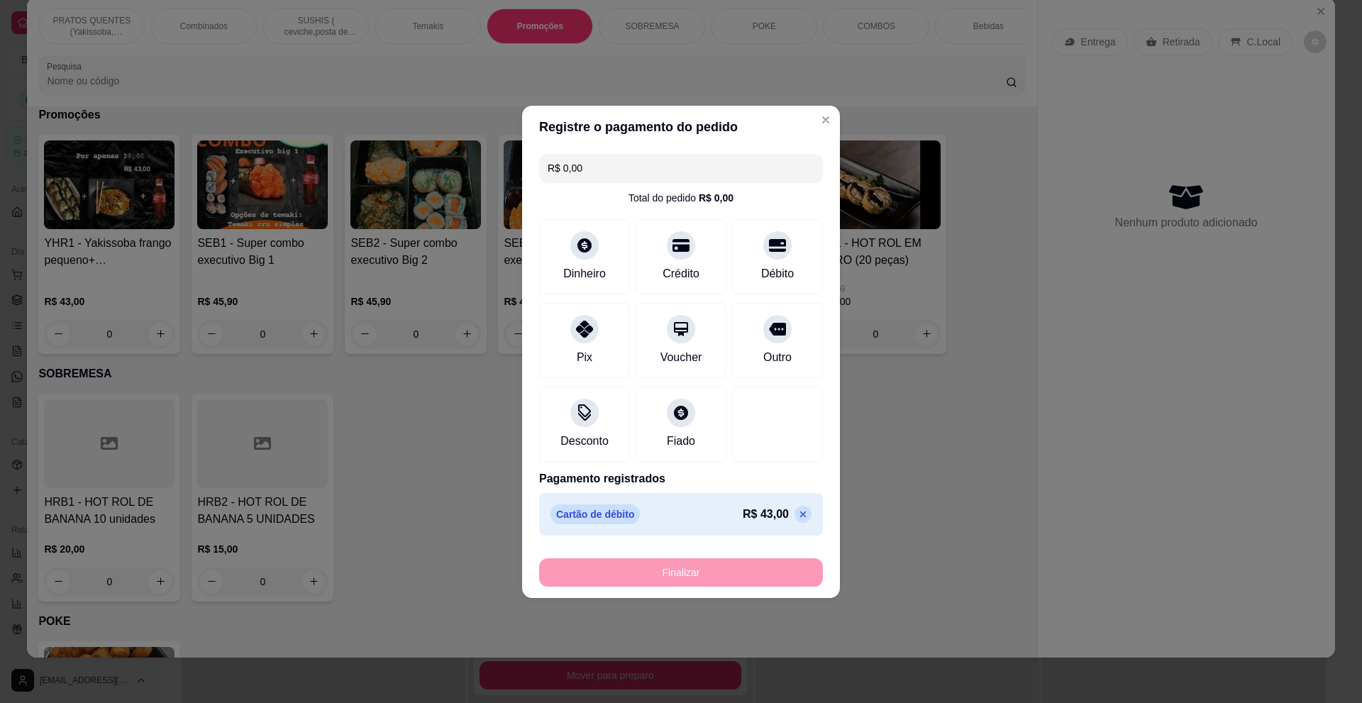
type input "-R$ 43,00"
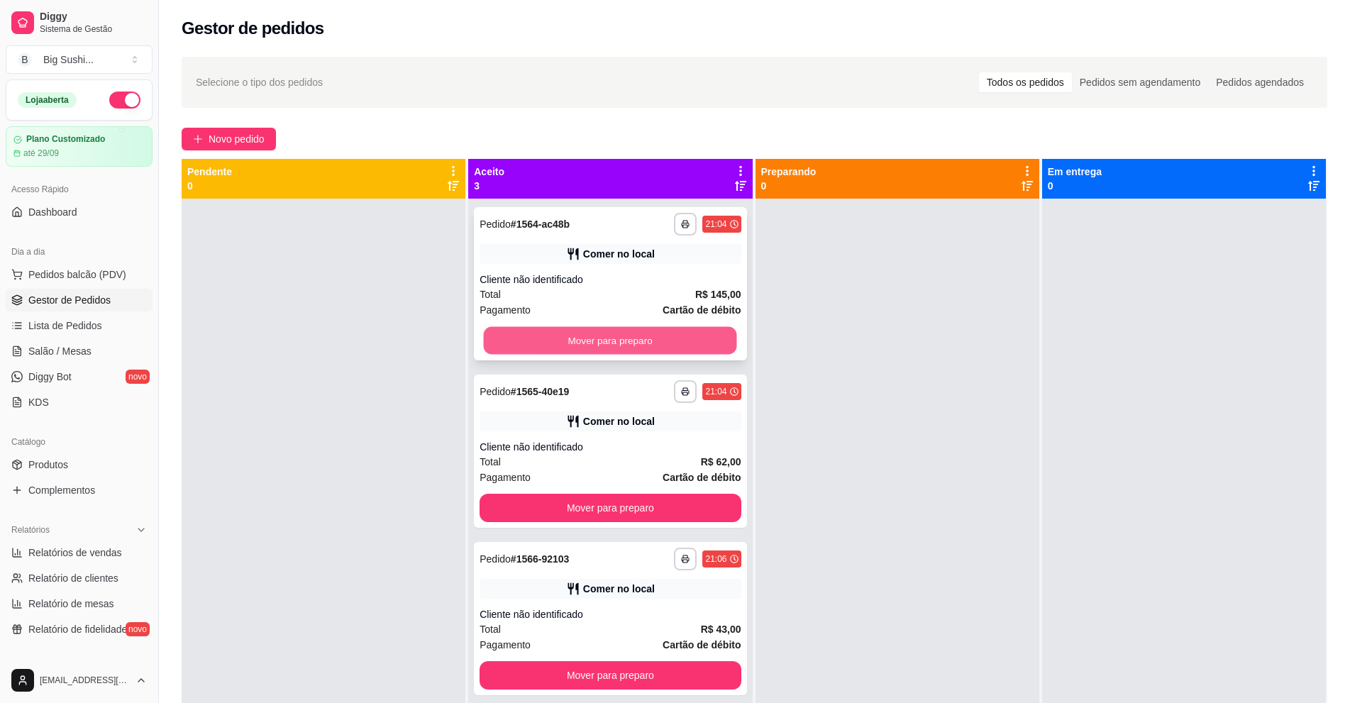
click at [644, 341] on button "Mover para preparo" at bounding box center [610, 341] width 253 height 28
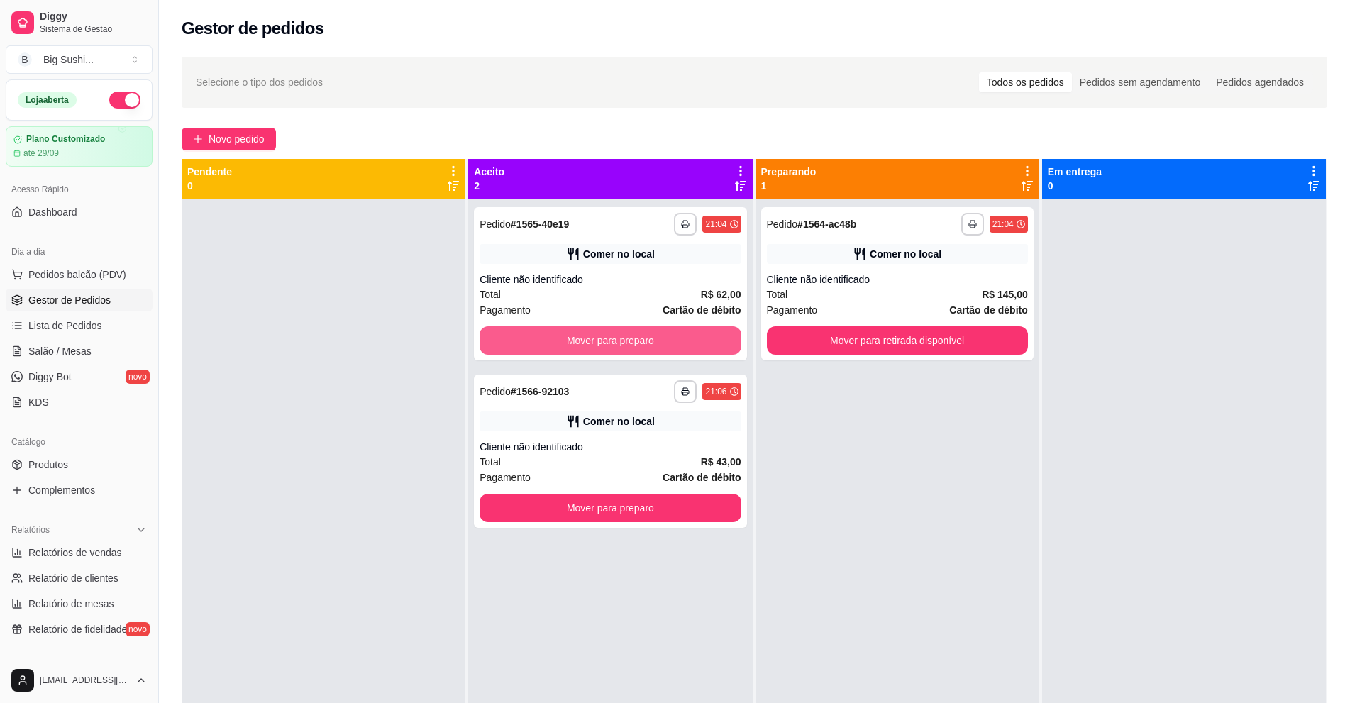
click at [644, 341] on button "Mover para preparo" at bounding box center [610, 340] width 261 height 28
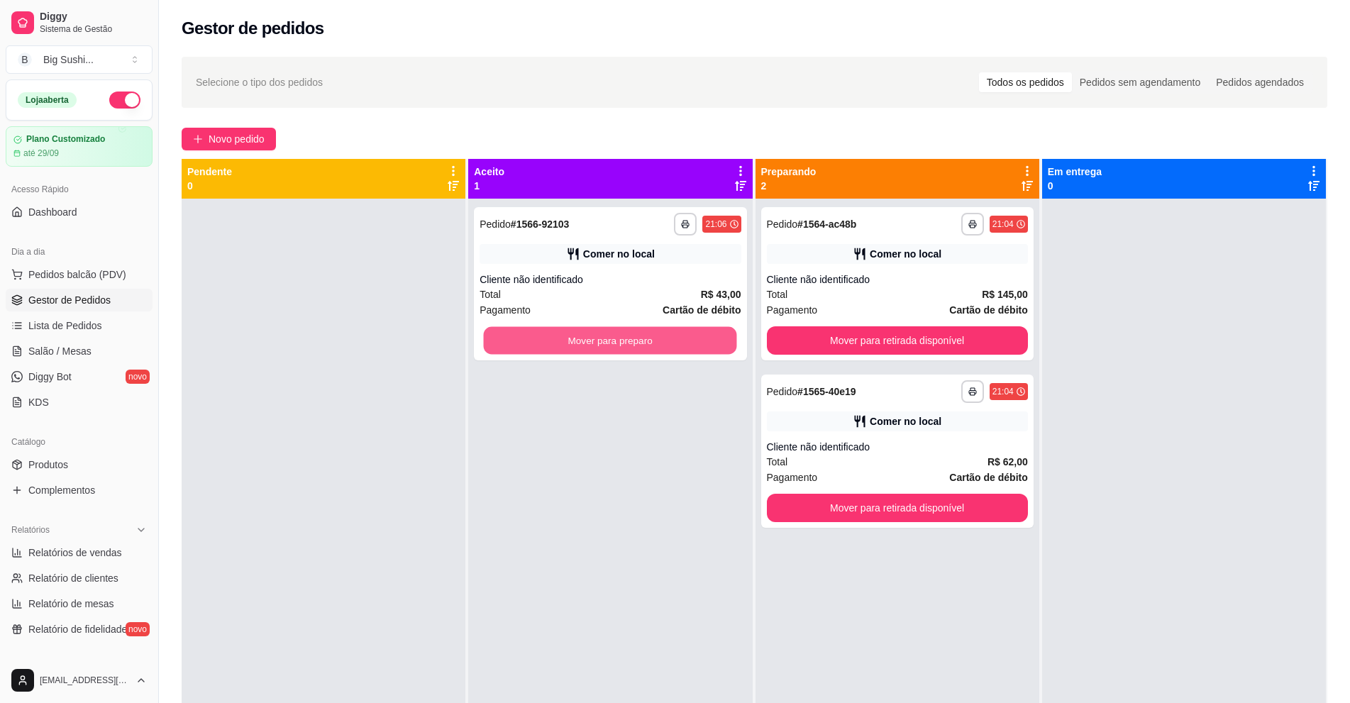
click at [644, 341] on button "Mover para preparo" at bounding box center [610, 341] width 253 height 28
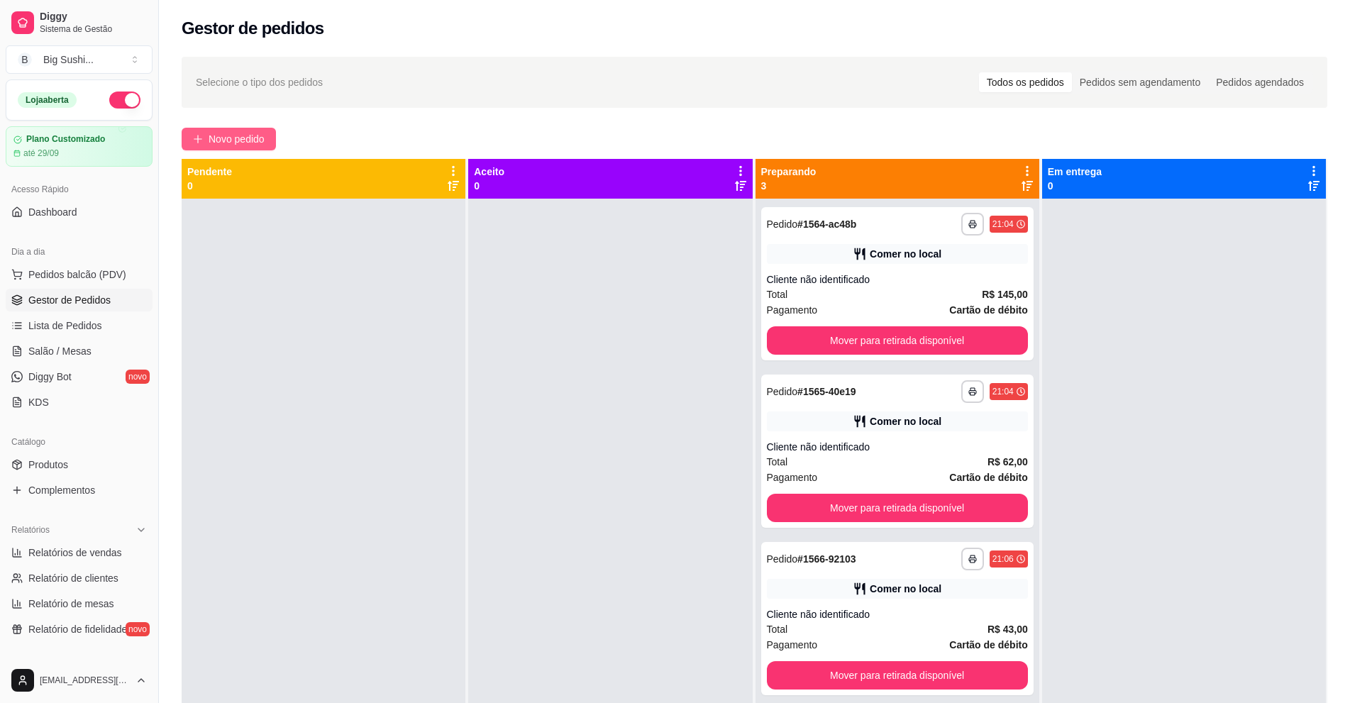
click at [235, 140] on span "Novo pedido" at bounding box center [237, 139] width 56 height 16
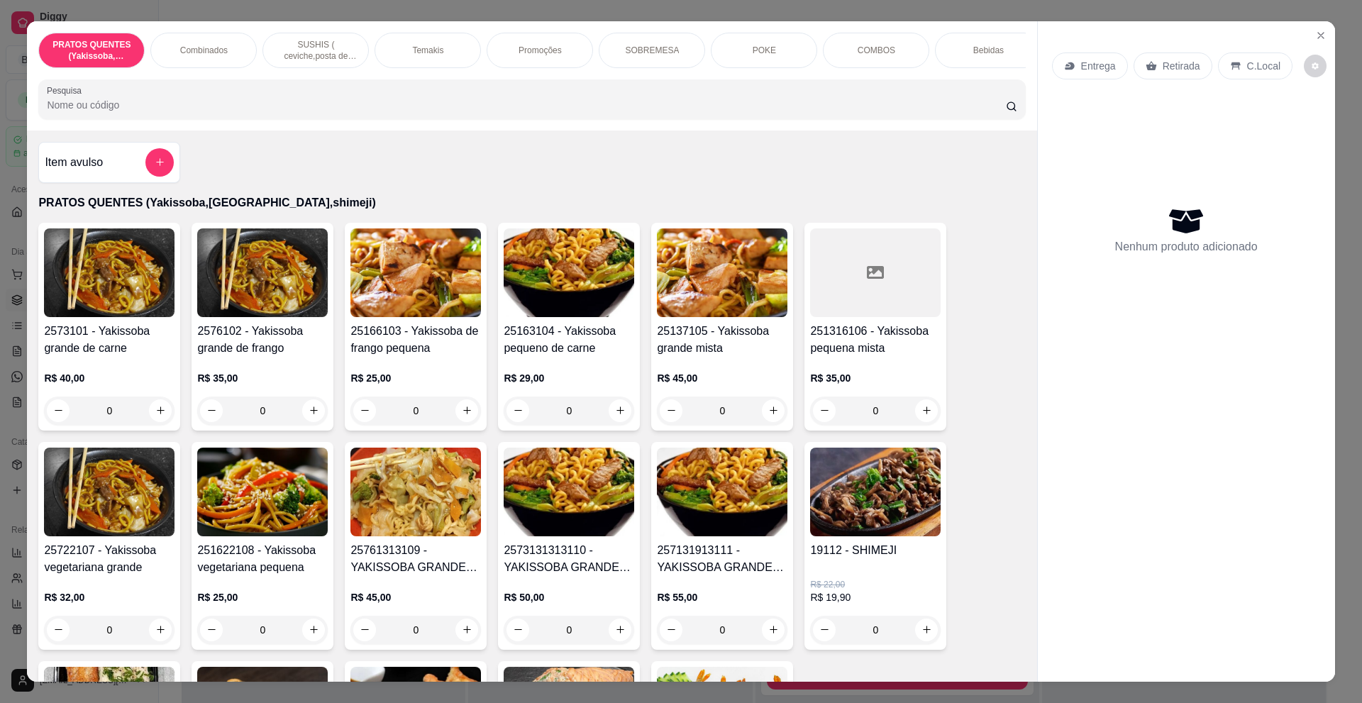
drag, startPoint x: 322, startPoint y: 43, endPoint x: 326, endPoint y: 57, distance: 15.3
click at [322, 44] on p "SUSHIS ( ceviche,posta de salmão,hot rol, joy.... entre outros)" at bounding box center [316, 50] width 82 height 23
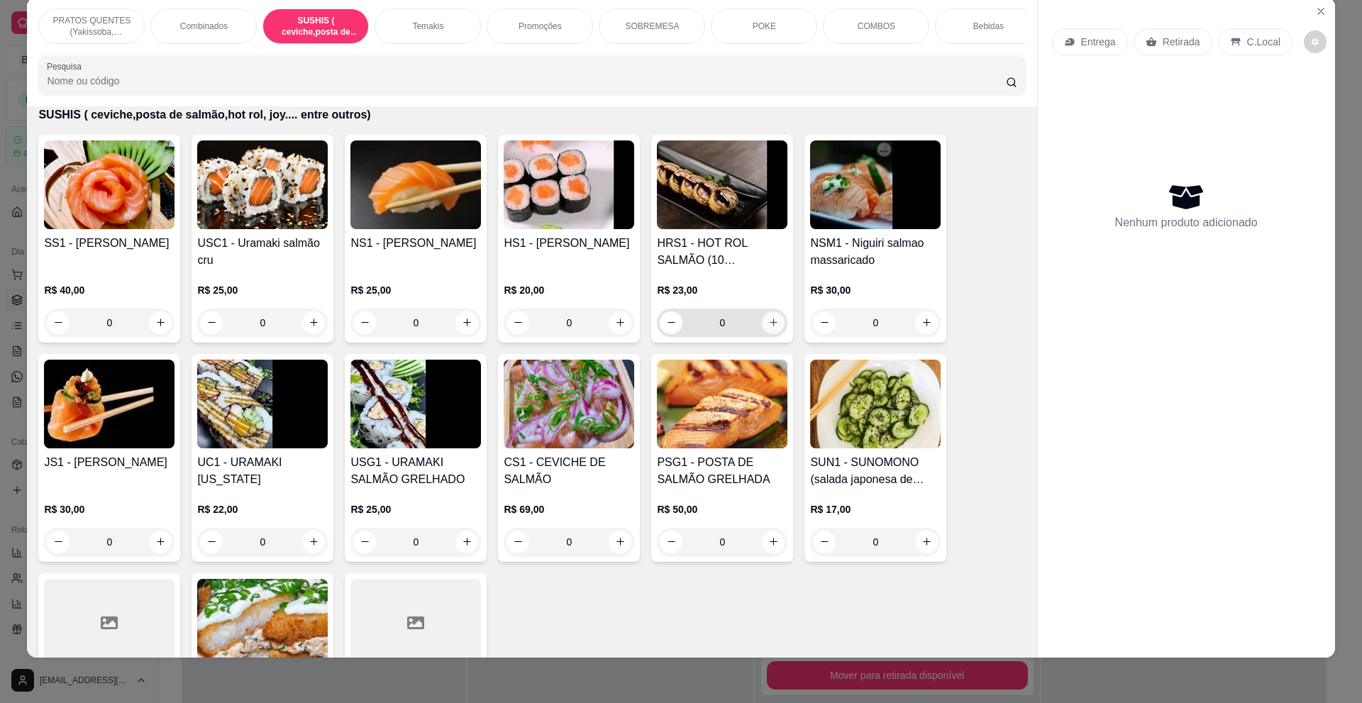
click at [770, 326] on icon "increase-product-quantity" at bounding box center [774, 323] width 8 height 8
type input "1"
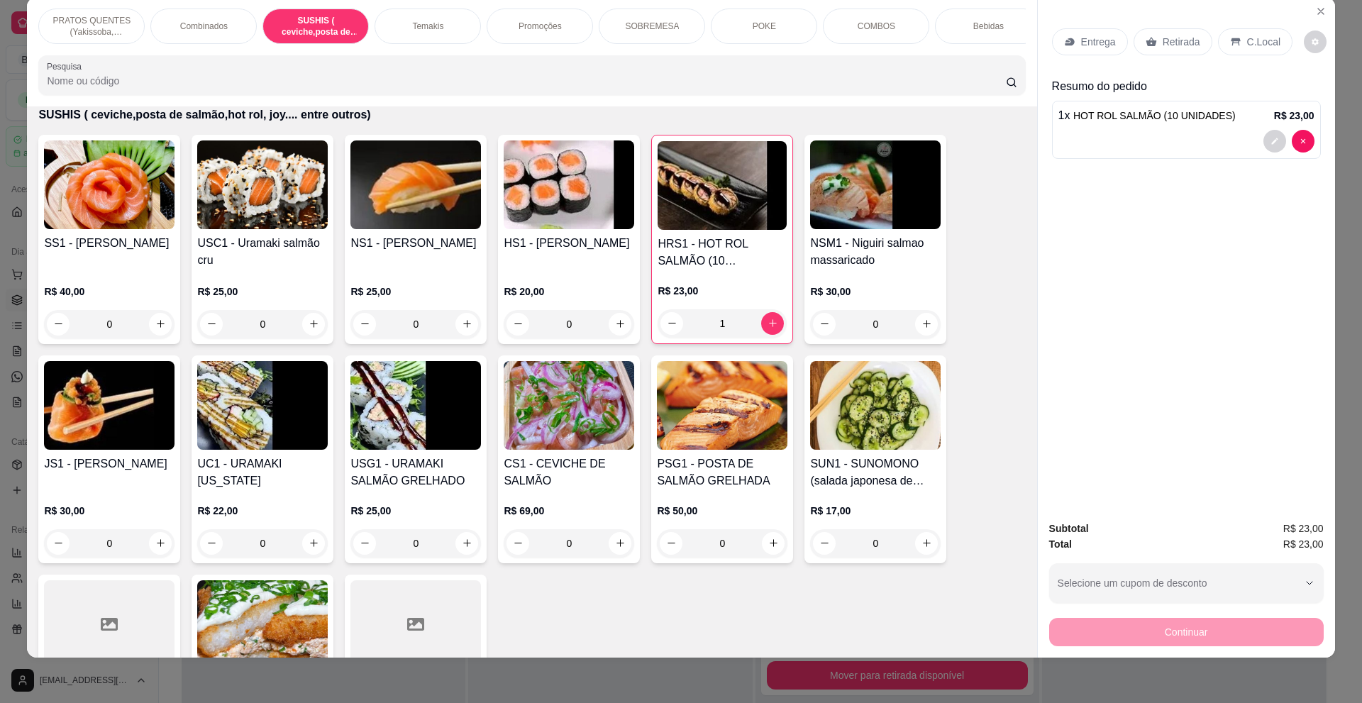
click at [1083, 45] on p "Entrega" at bounding box center [1098, 42] width 35 height 14
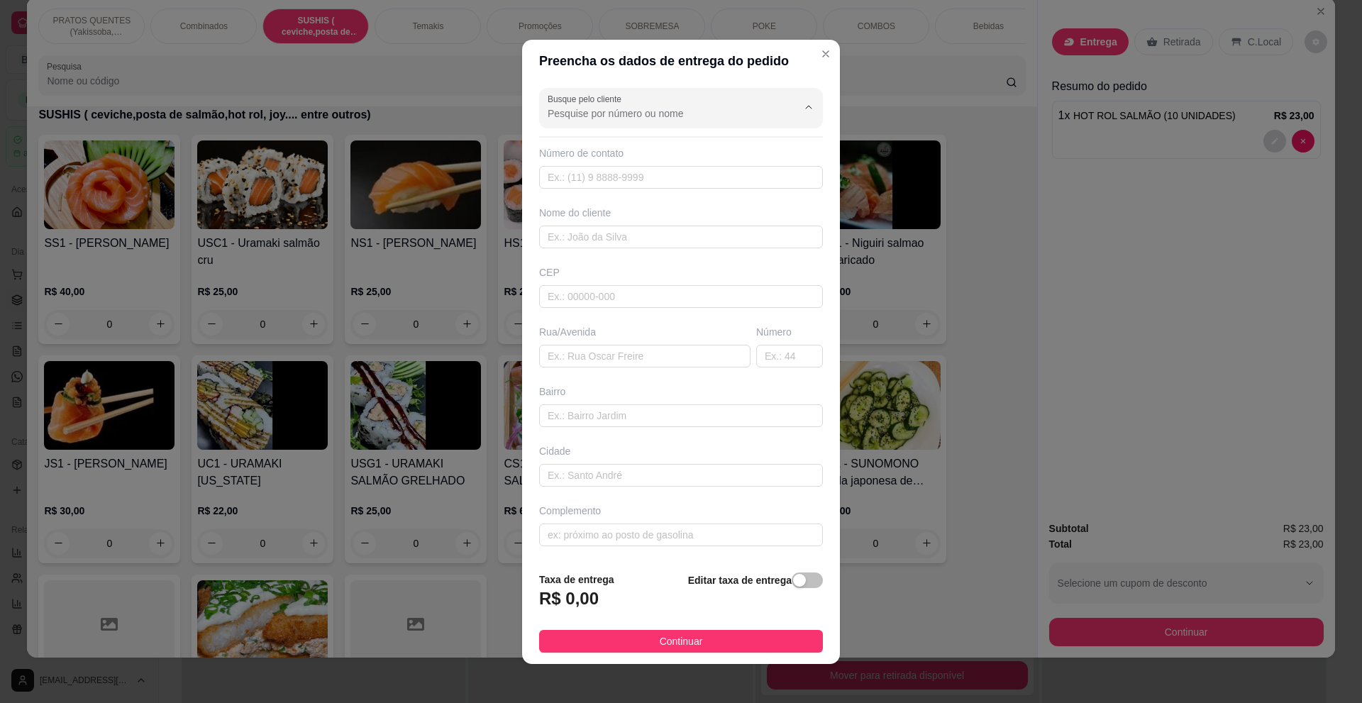
click at [697, 120] on input "Busque pelo cliente" at bounding box center [661, 113] width 227 height 14
type input "[PERSON_NAME]"
click at [646, 144] on span "[PERSON_NAME]" at bounding box center [662, 147] width 235 height 14
type input "11968276080"
type input "[PERSON_NAME]"
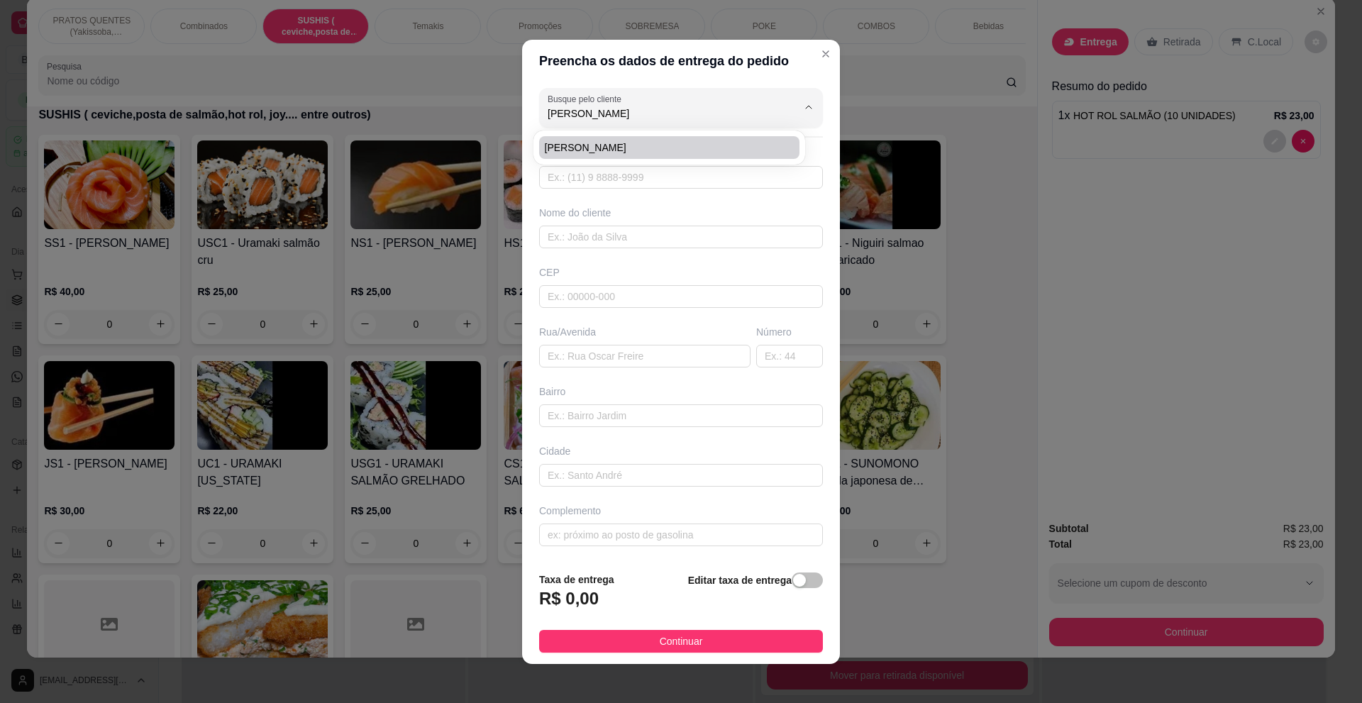
type input "04438250"
type input "Rua Doutor [PERSON_NAME]"
type input "38"
type input "[GEOGRAPHIC_DATA]"
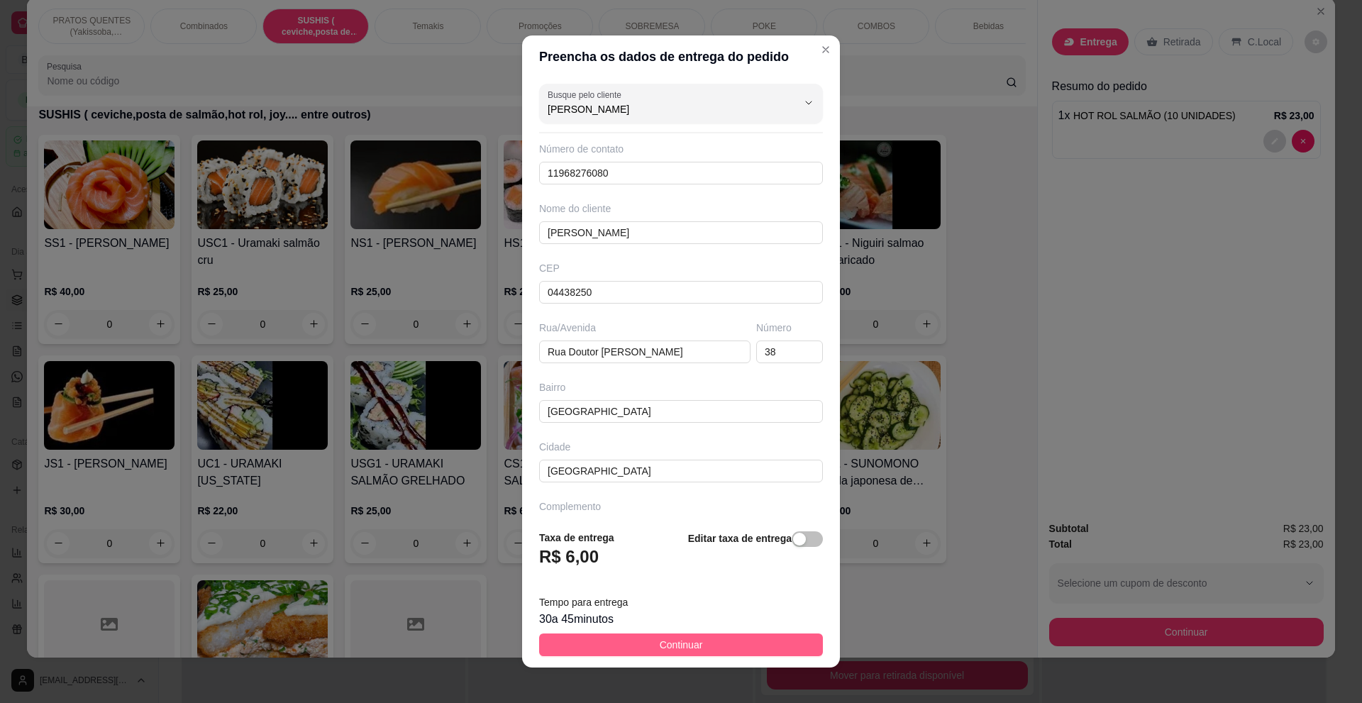
type input "[PERSON_NAME]"
click at [687, 644] on span "Continuar" at bounding box center [681, 645] width 43 height 16
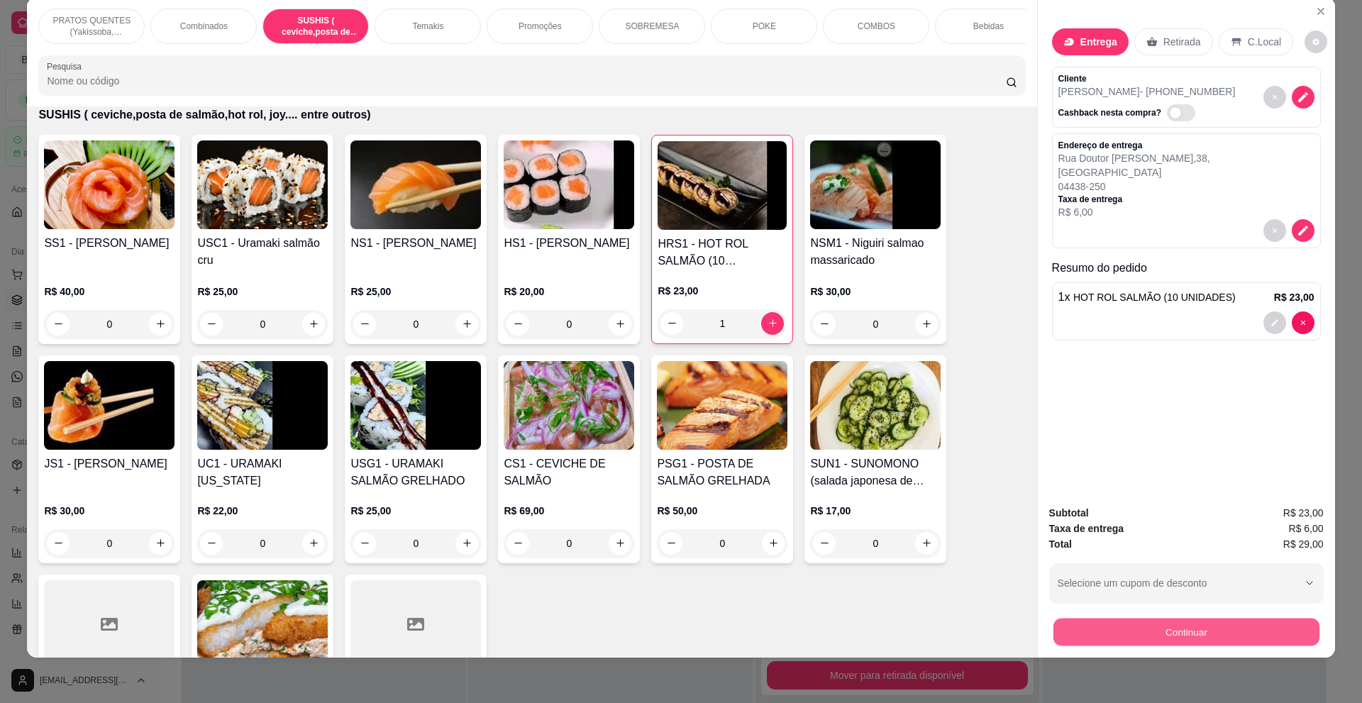
click at [1125, 624] on button "Continuar" at bounding box center [1186, 633] width 266 height 28
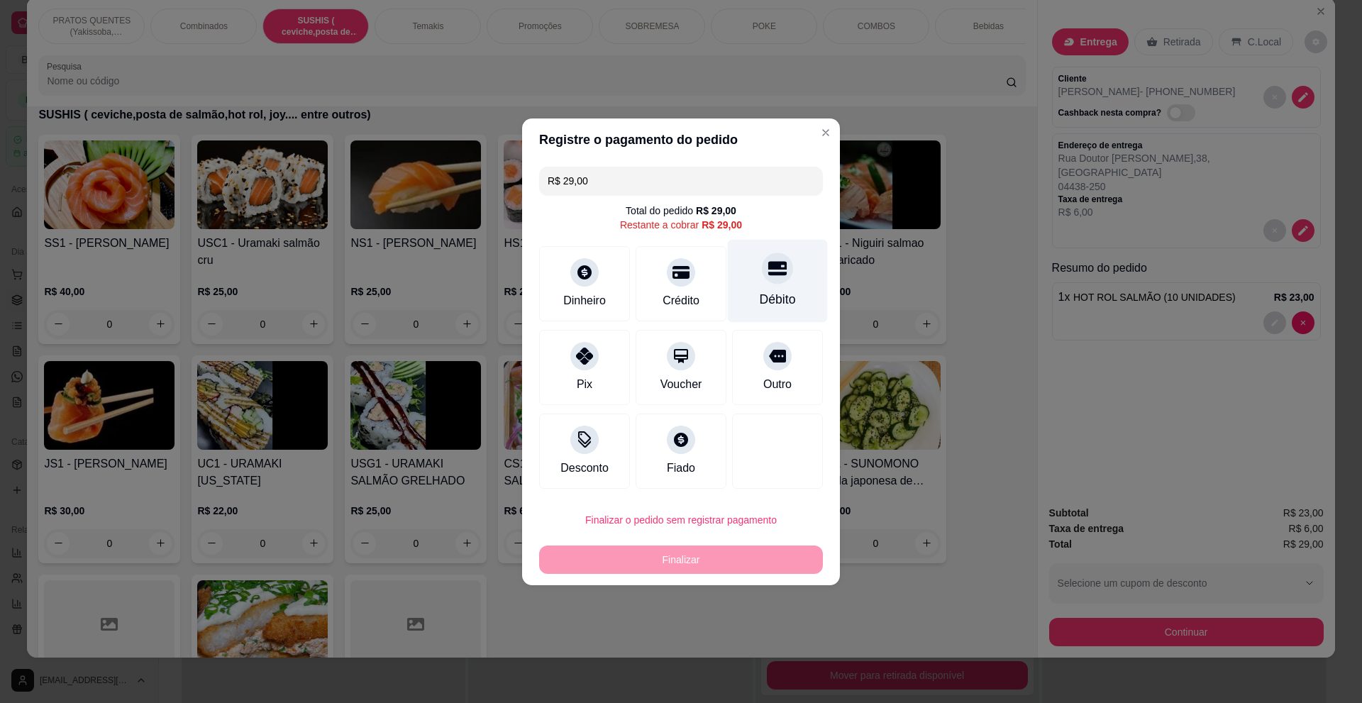
click at [762, 267] on div at bounding box center [777, 268] width 31 height 31
type input "R$ 0,00"
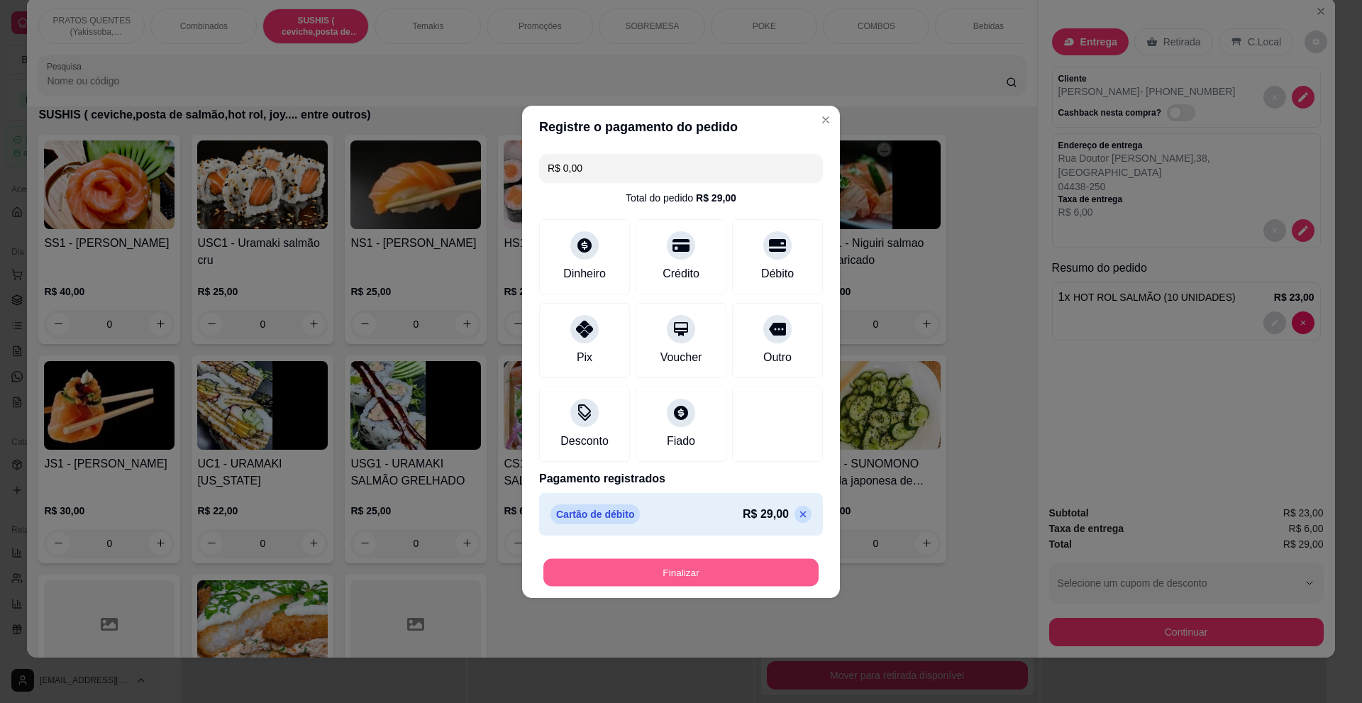
click at [757, 573] on button "Finalizar" at bounding box center [680, 572] width 275 height 28
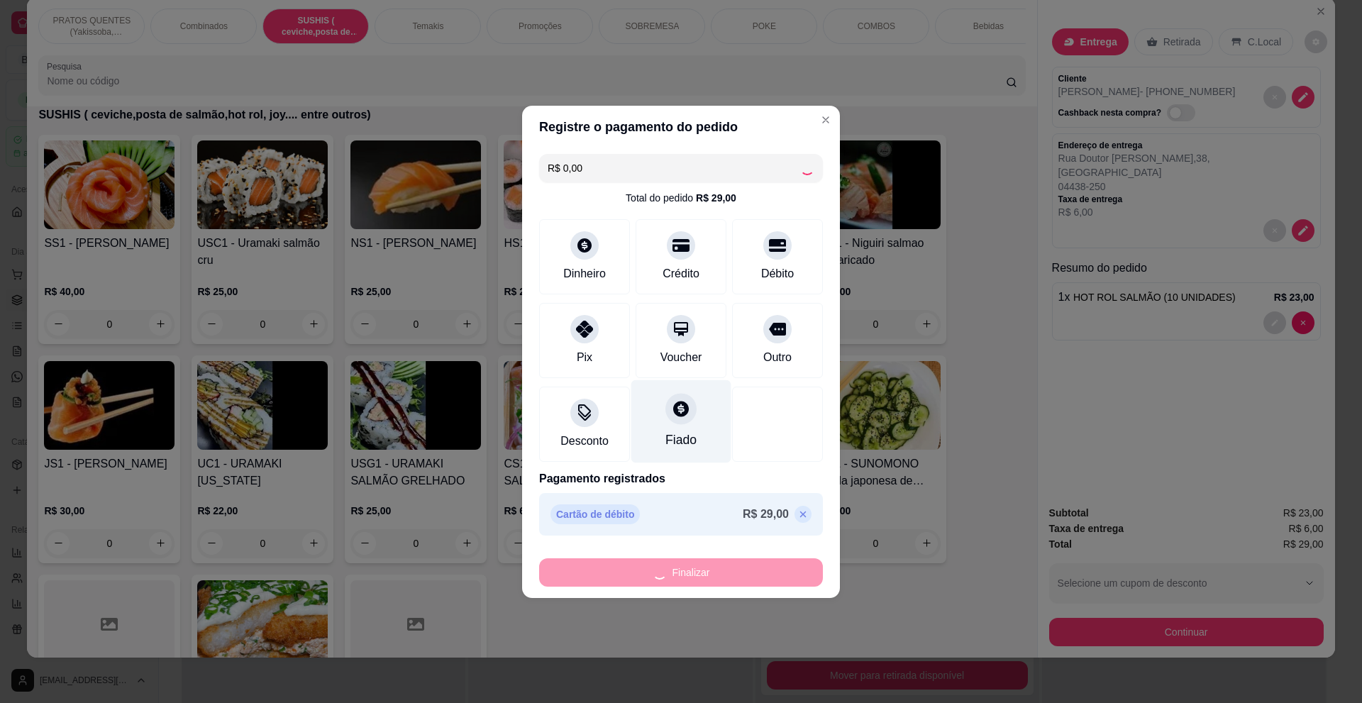
type input "0"
type input "-R$ 29,00"
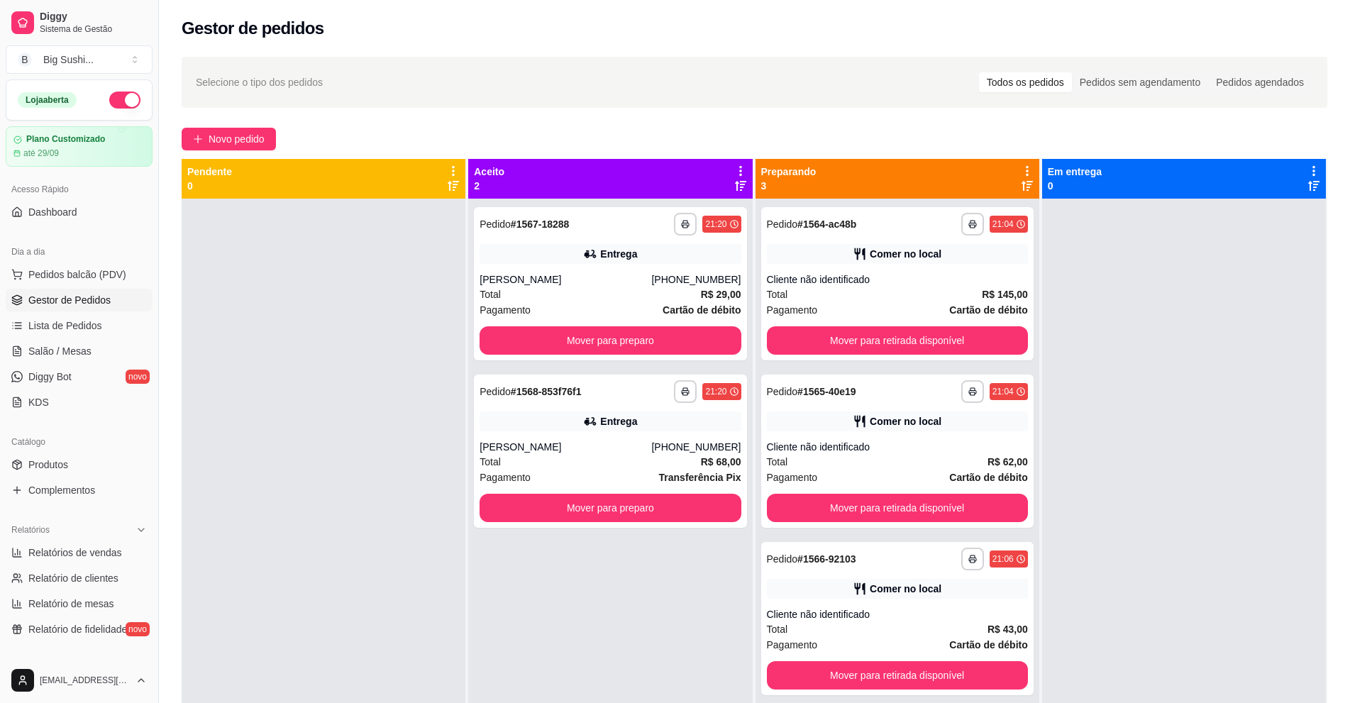
click at [282, 137] on div "Novo pedido" at bounding box center [755, 139] width 1146 height 23
click at [259, 131] on span "Novo pedido" at bounding box center [237, 139] width 56 height 16
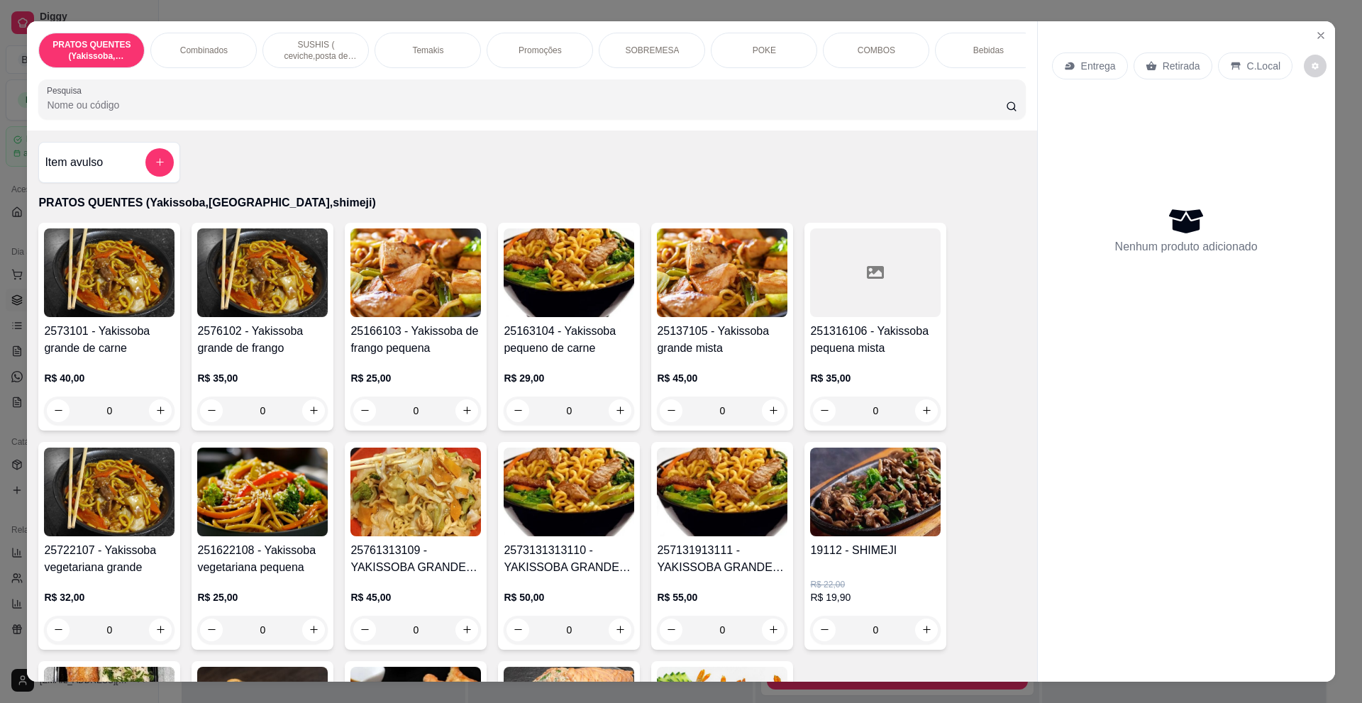
click at [1081, 71] on p "Entrega" at bounding box center [1098, 66] width 35 height 14
drag, startPoint x: 412, startPoint y: 38, endPoint x: 410, endPoint y: 64, distance: 25.6
click at [412, 43] on div "Temakis" at bounding box center [428, 50] width 106 height 35
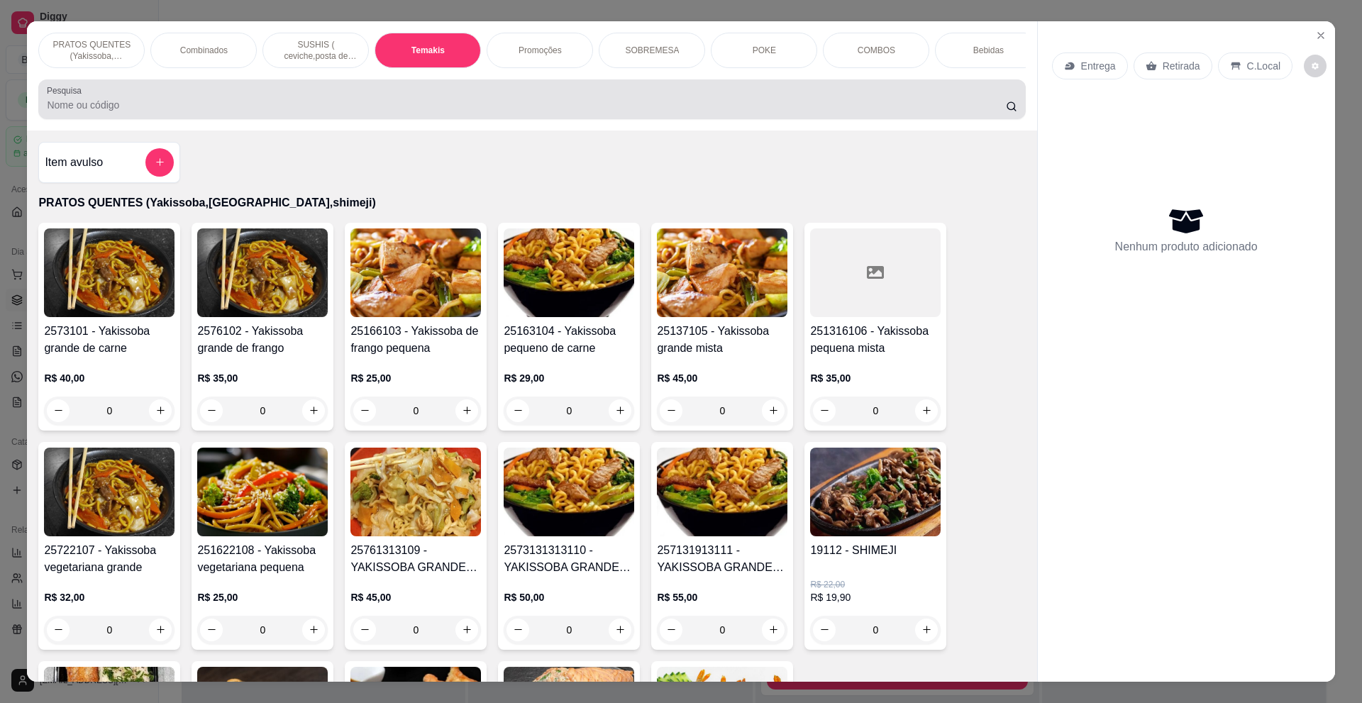
scroll to position [24, 0]
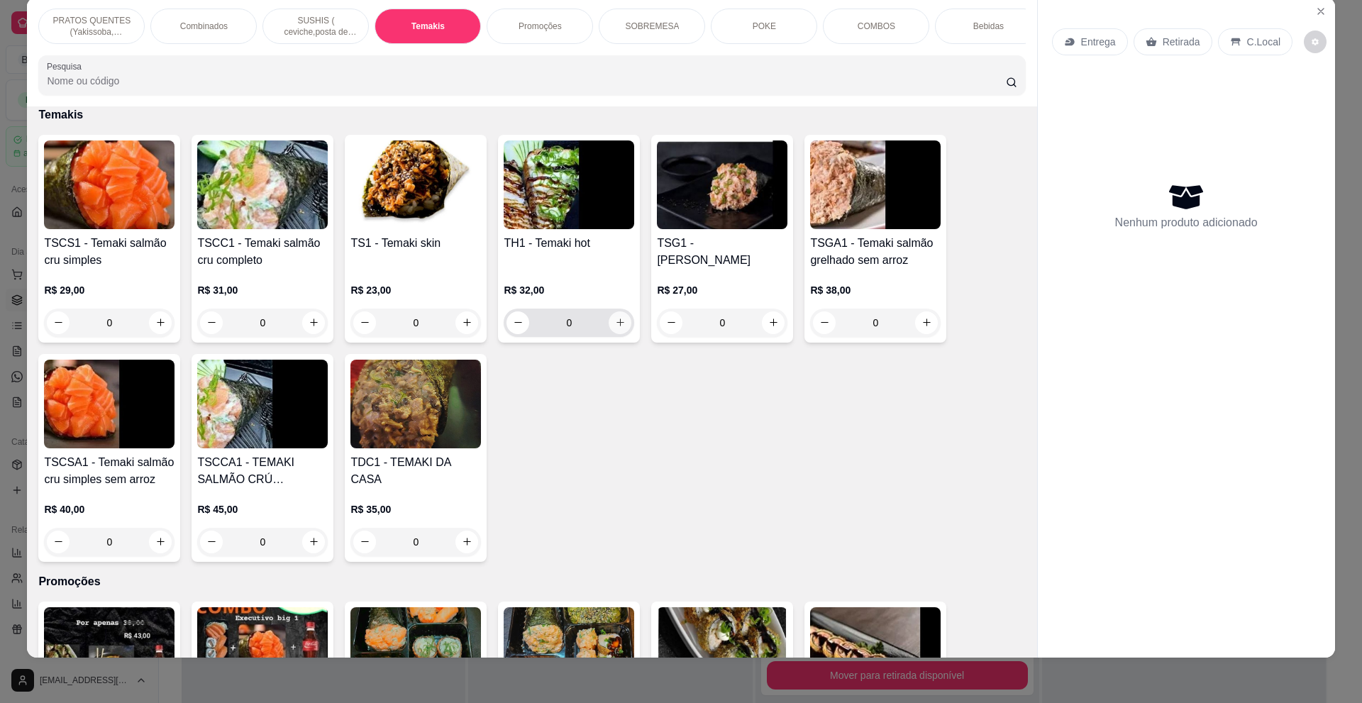
click at [624, 333] on button "increase-product-quantity" at bounding box center [620, 322] width 23 height 23
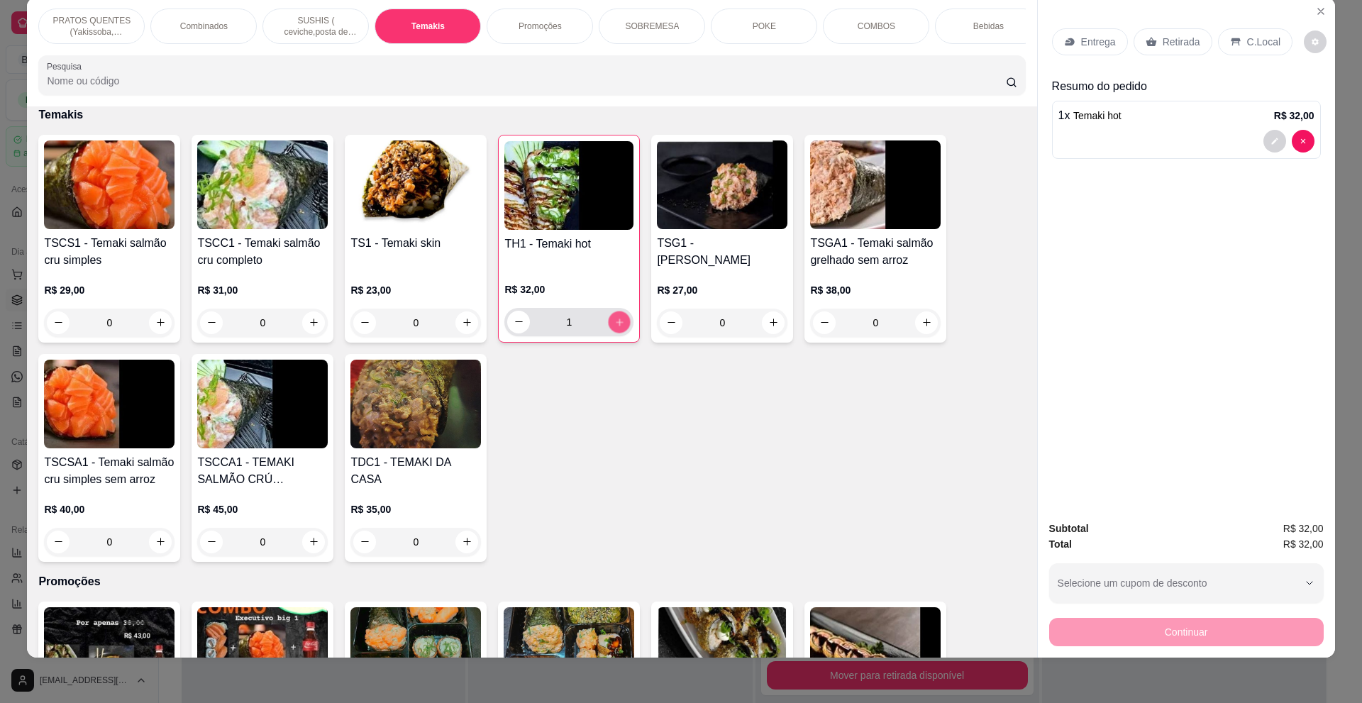
click at [624, 333] on button "increase-product-quantity" at bounding box center [620, 322] width 22 height 22
type input "2"
click at [322, 28] on p "SUSHIS ( ceviche,posta de salmão,hot rol, joy.... entre outros)" at bounding box center [316, 26] width 82 height 23
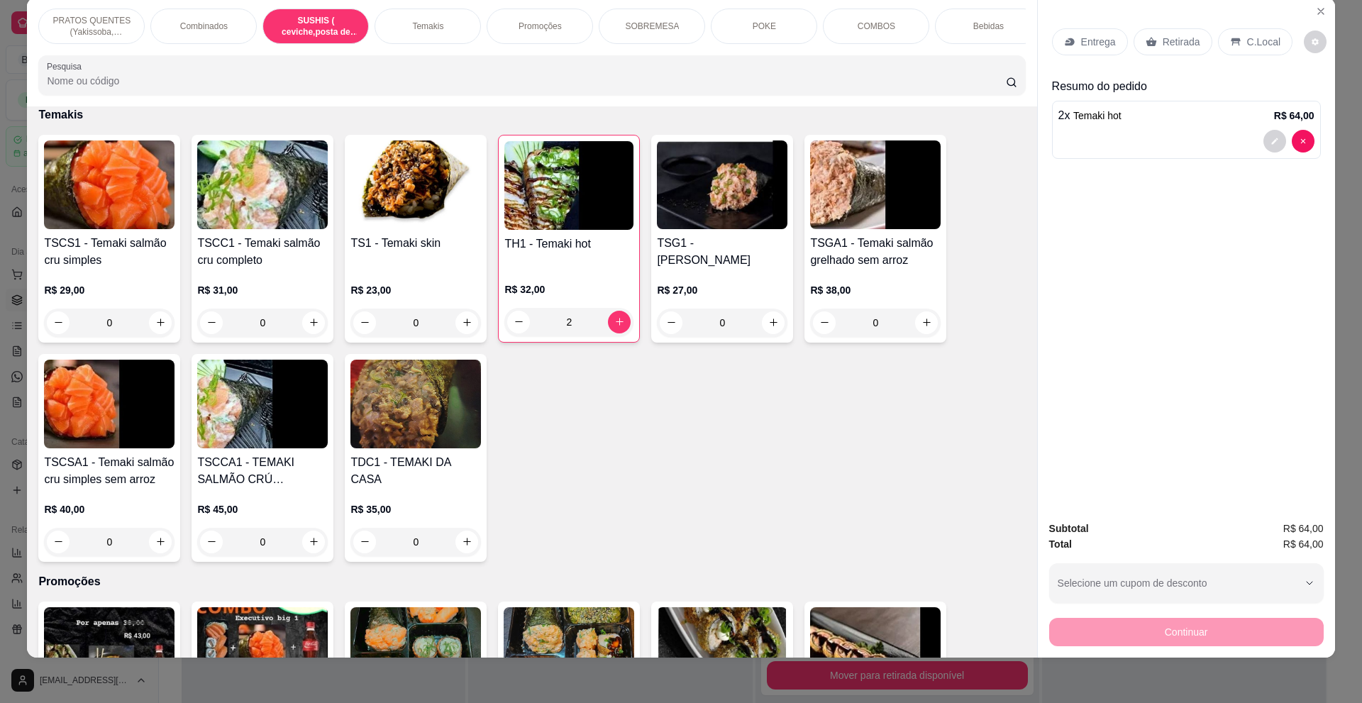
scroll to position [1228, 0]
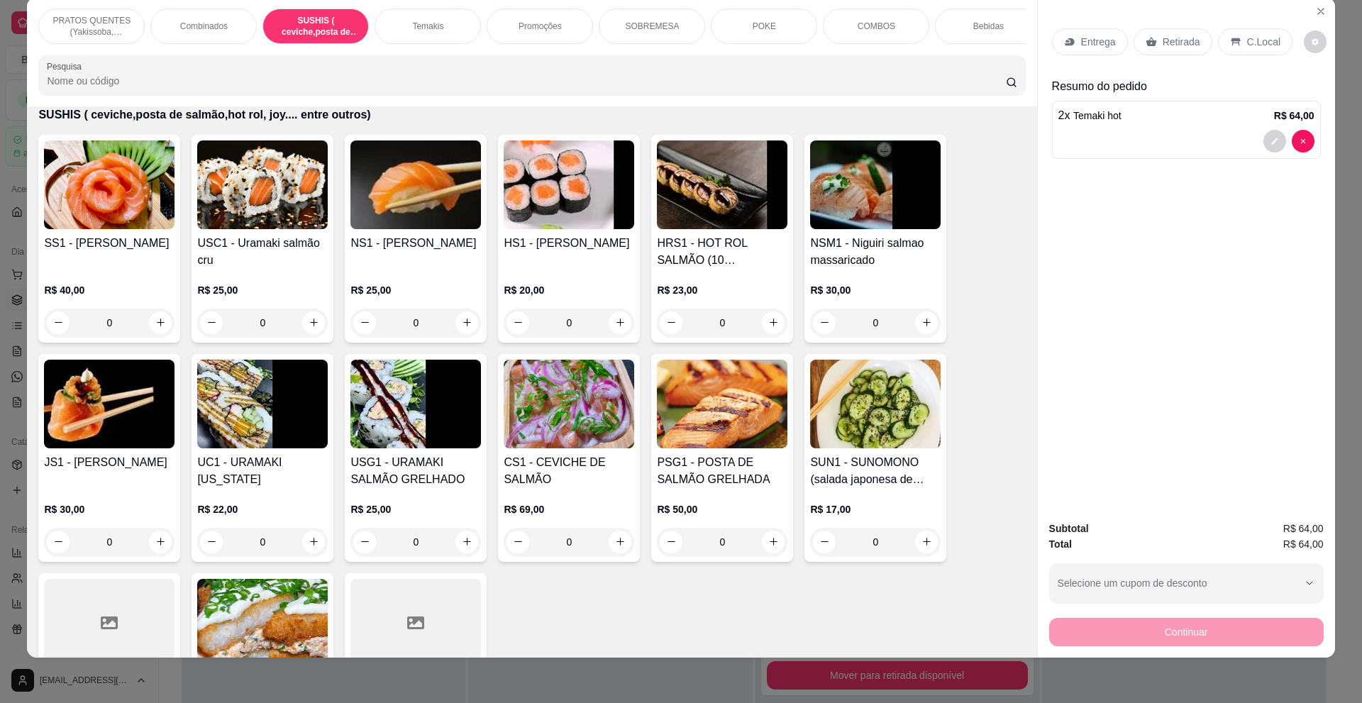
click at [557, 33] on div "Promoções" at bounding box center [540, 26] width 106 height 35
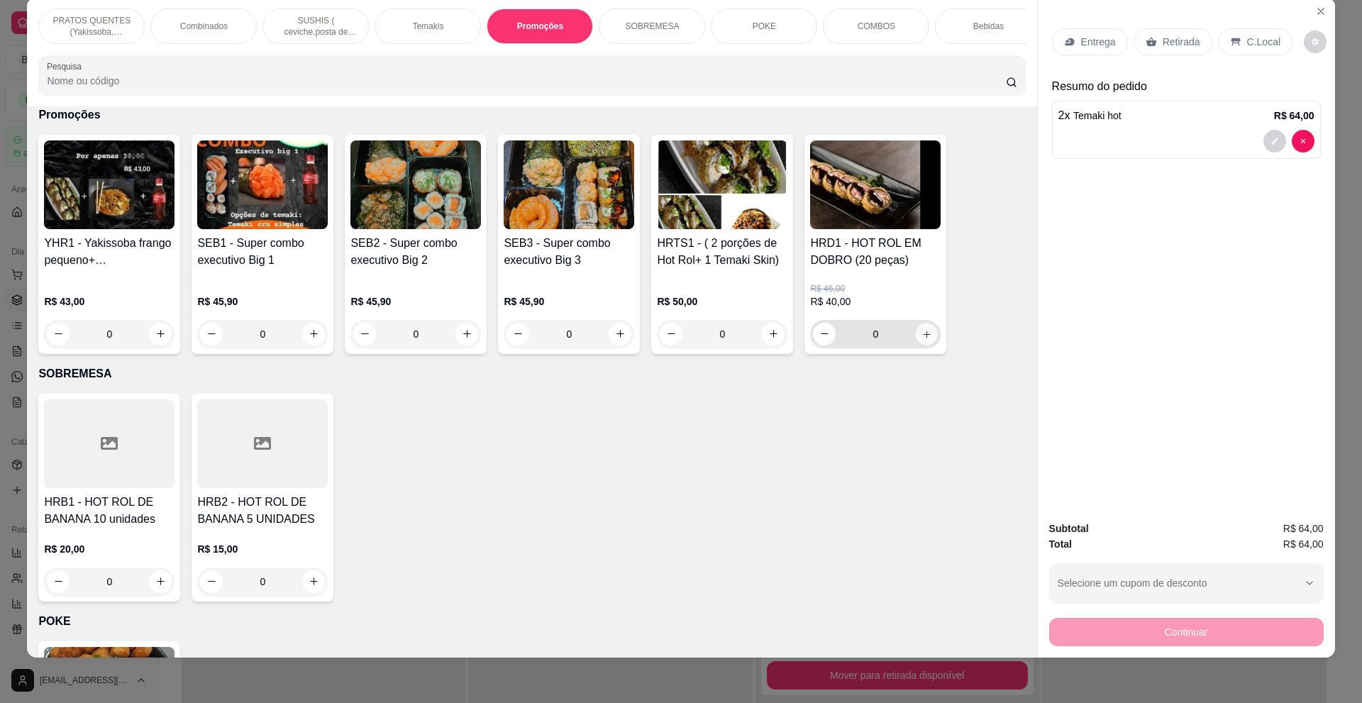
click at [922, 339] on icon "increase-product-quantity" at bounding box center [927, 333] width 11 height 11
type input "1"
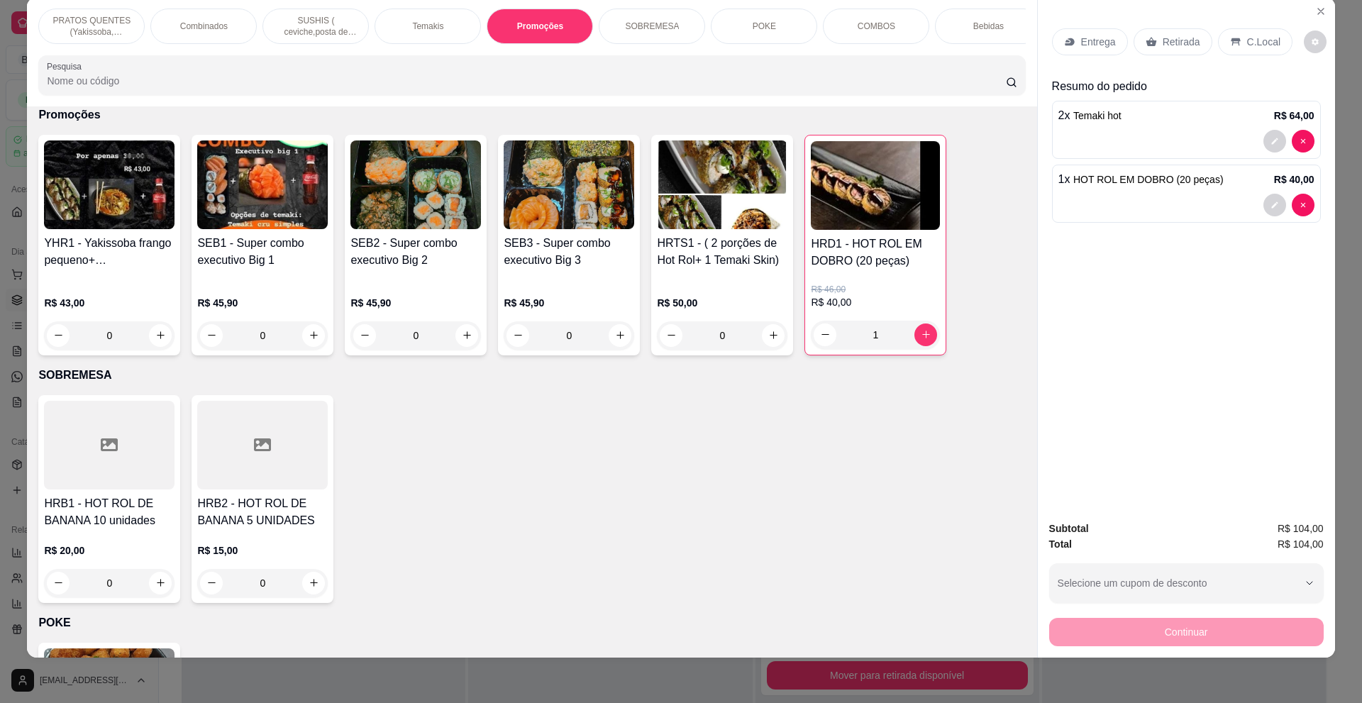
click at [973, 28] on p "Bebidas" at bounding box center [988, 26] width 31 height 11
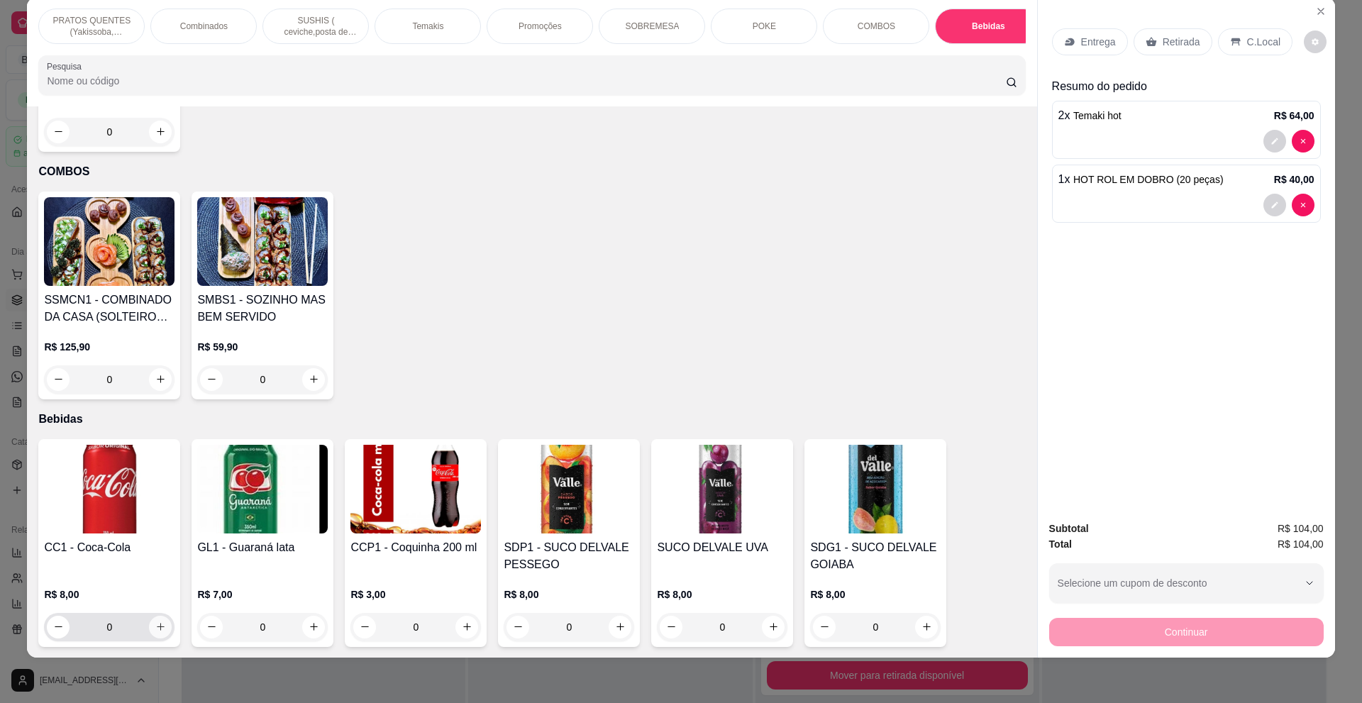
click at [155, 629] on icon "increase-product-quantity" at bounding box center [160, 626] width 11 height 11
click at [155, 628] on icon "increase-product-quantity" at bounding box center [160, 626] width 11 height 11
type input "3"
click at [1095, 43] on p "Entrega" at bounding box center [1098, 42] width 35 height 14
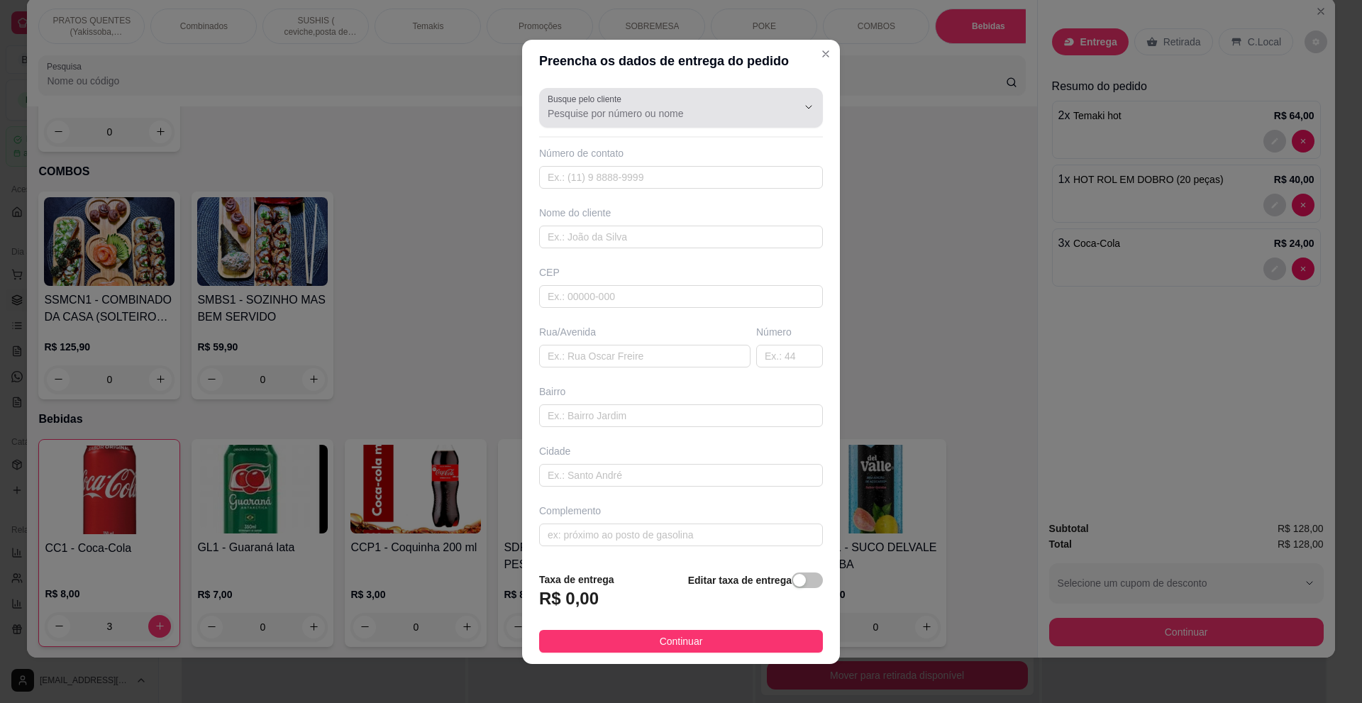
click at [660, 110] on input "Busque pelo cliente" at bounding box center [661, 113] width 227 height 14
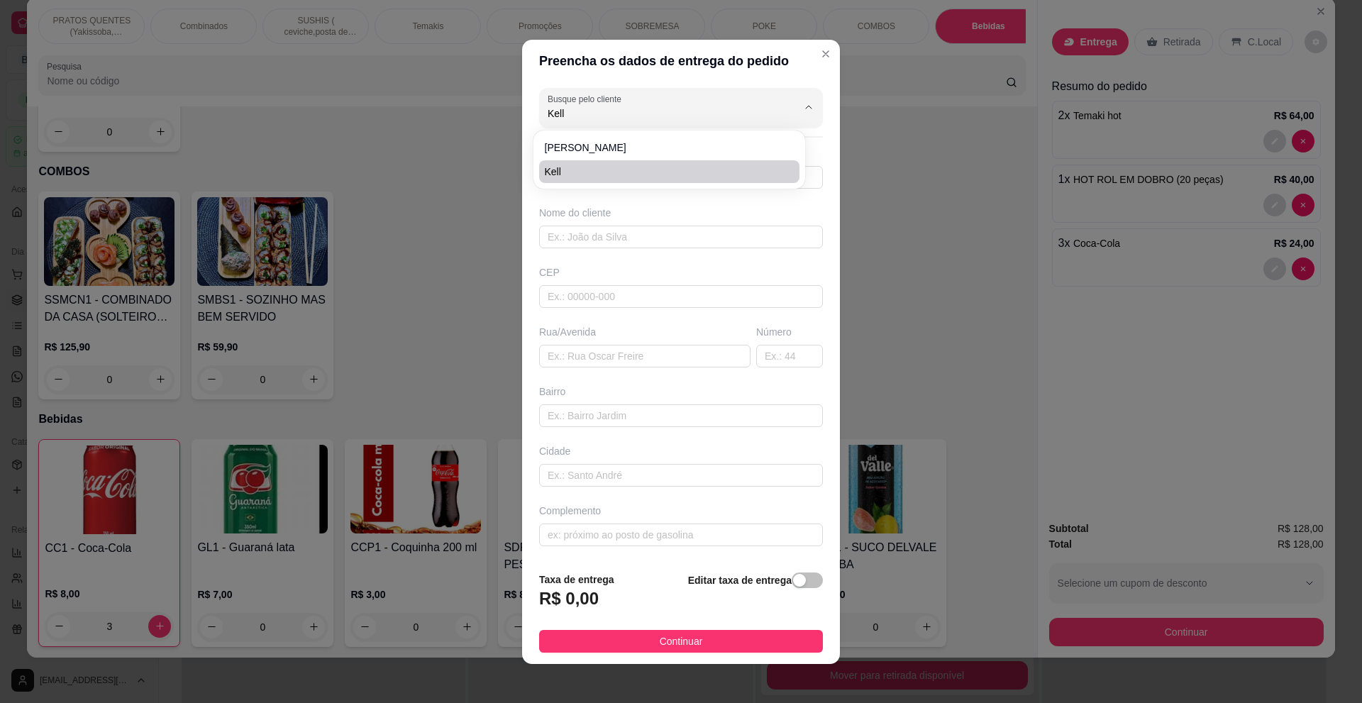
type input "Kell"
click at [575, 184] on div "[PERSON_NAME]" at bounding box center [669, 159] width 266 height 52
click at [577, 183] on div "[PERSON_NAME]" at bounding box center [669, 159] width 266 height 52
click at [578, 179] on li "Kell" at bounding box center [669, 171] width 260 height 23
type input "11957990965"
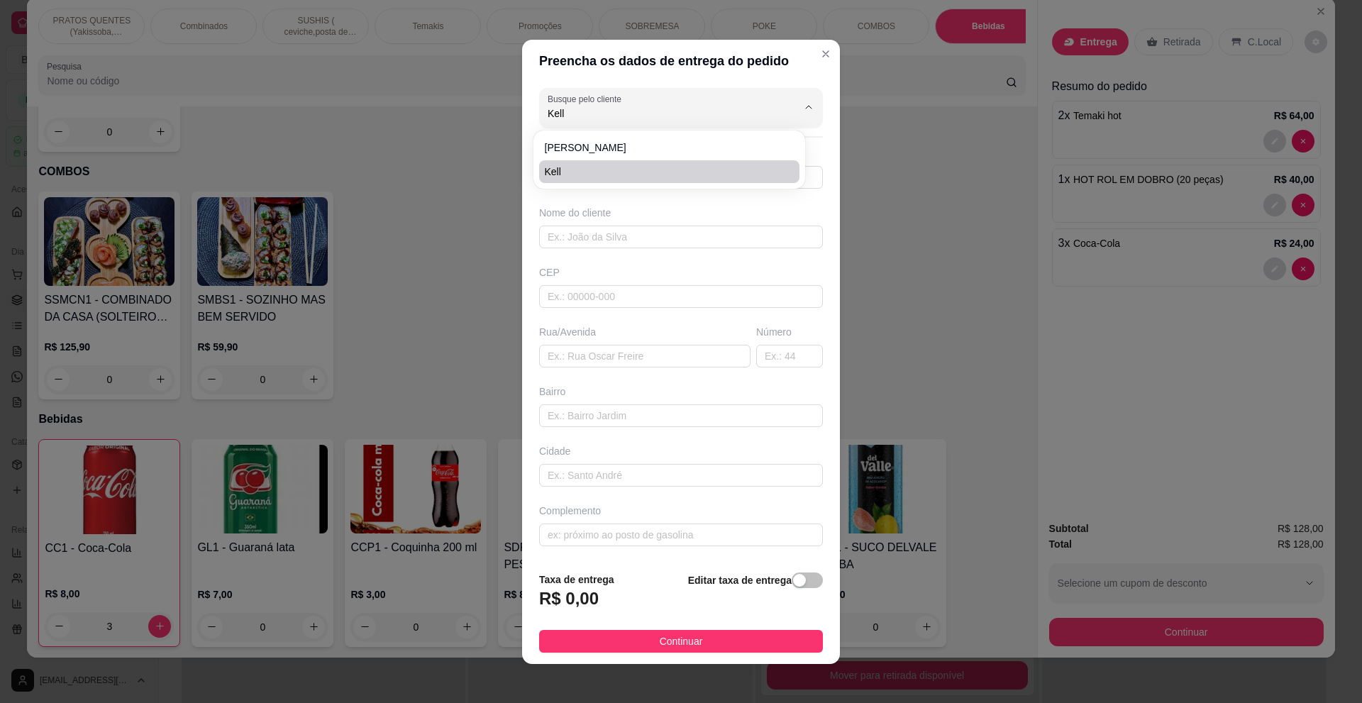
type input "Kell"
type input "04405901"
type input "Rua [PERSON_NAME]"
type input "387"
type input "[GEOGRAPHIC_DATA]"
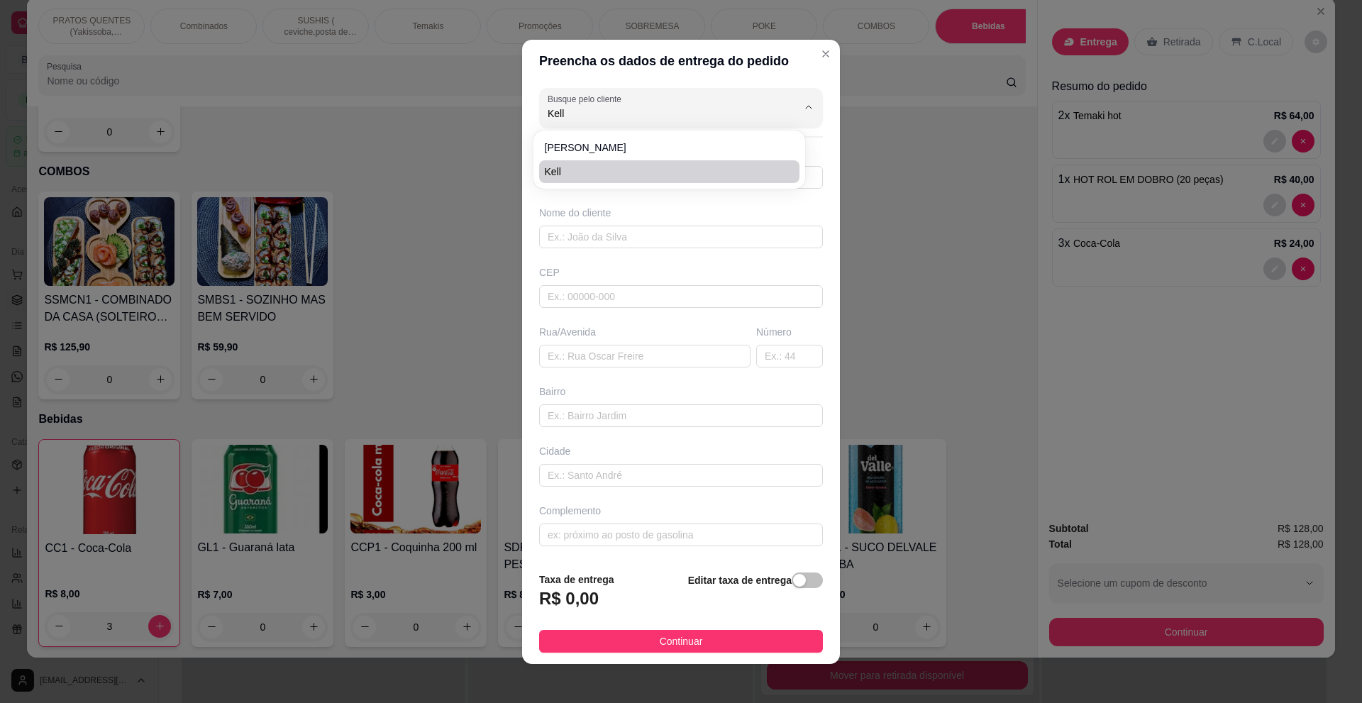
type input "[GEOGRAPHIC_DATA]"
type input "ap 44 bloco 8"
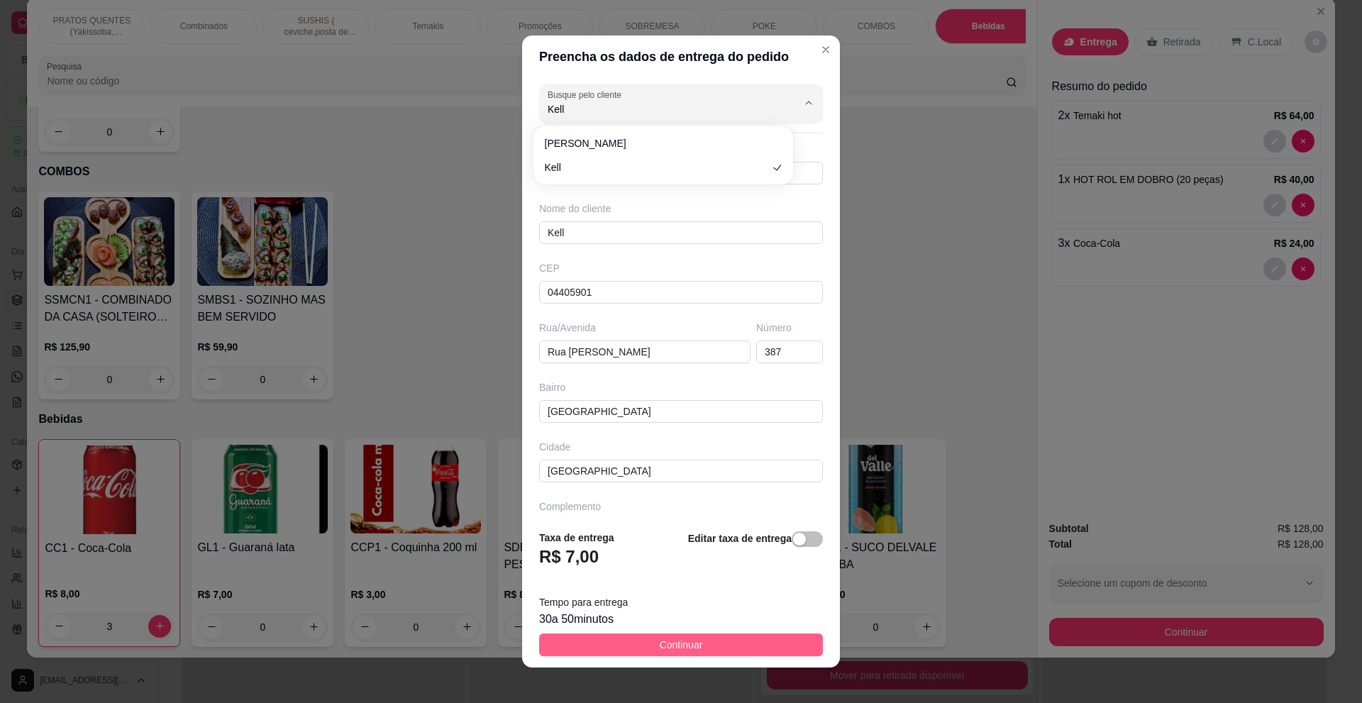
click at [690, 643] on span "Continuar" at bounding box center [681, 645] width 43 height 16
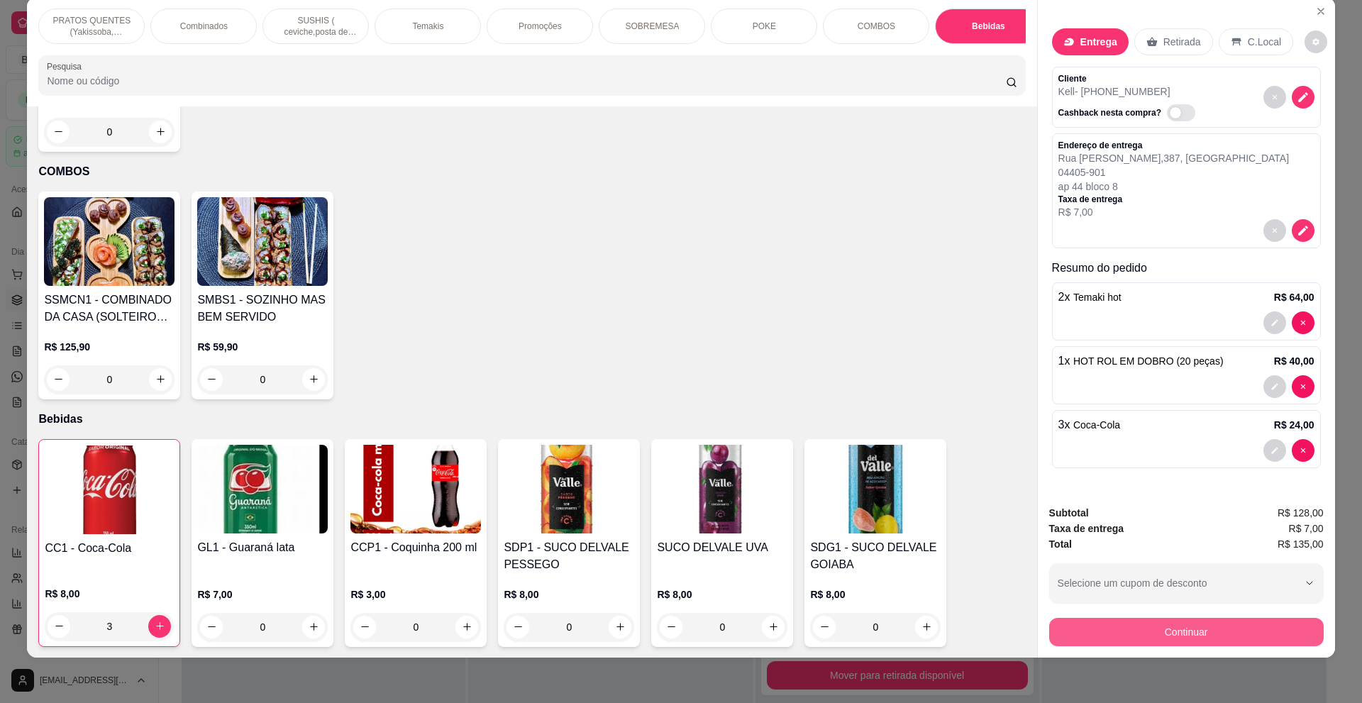
click at [1100, 627] on button "Continuar" at bounding box center [1186, 632] width 275 height 28
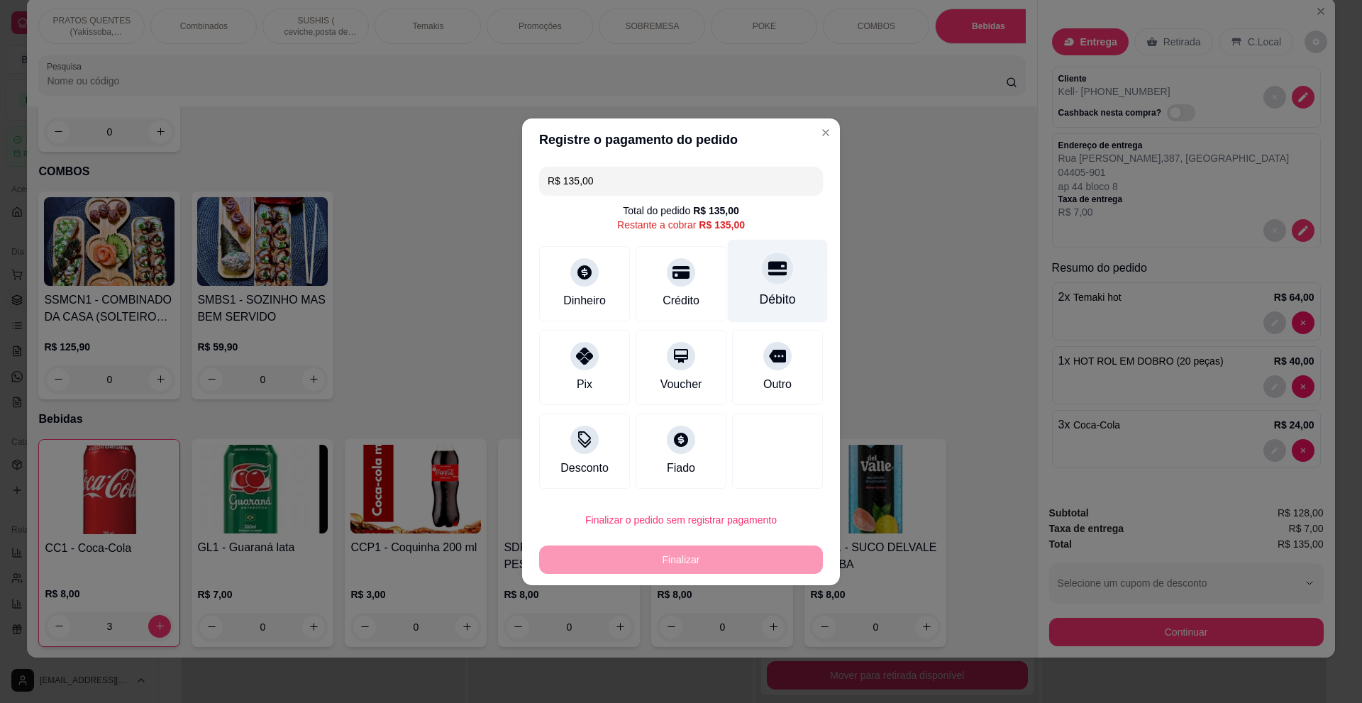
click at [771, 289] on div "Débito" at bounding box center [778, 280] width 100 height 83
type input "R$ 0,00"
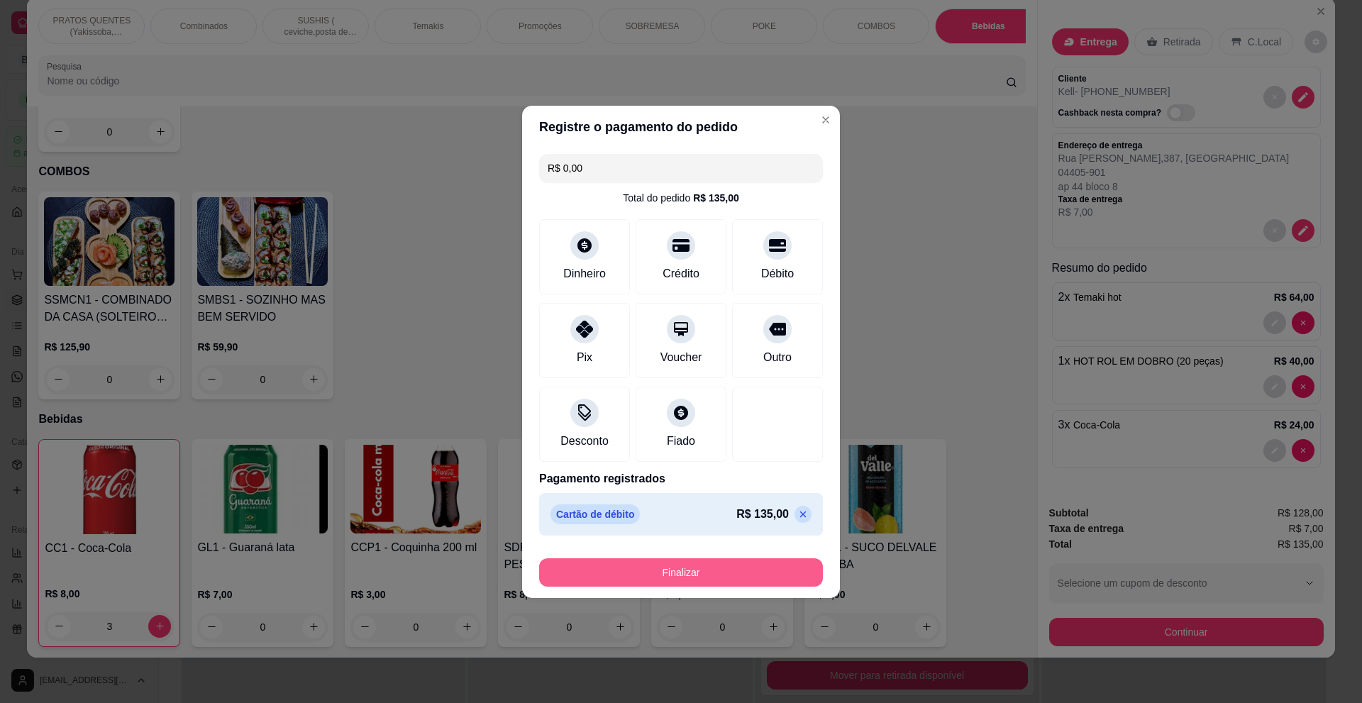
click at [744, 570] on button "Finalizar" at bounding box center [681, 572] width 284 height 28
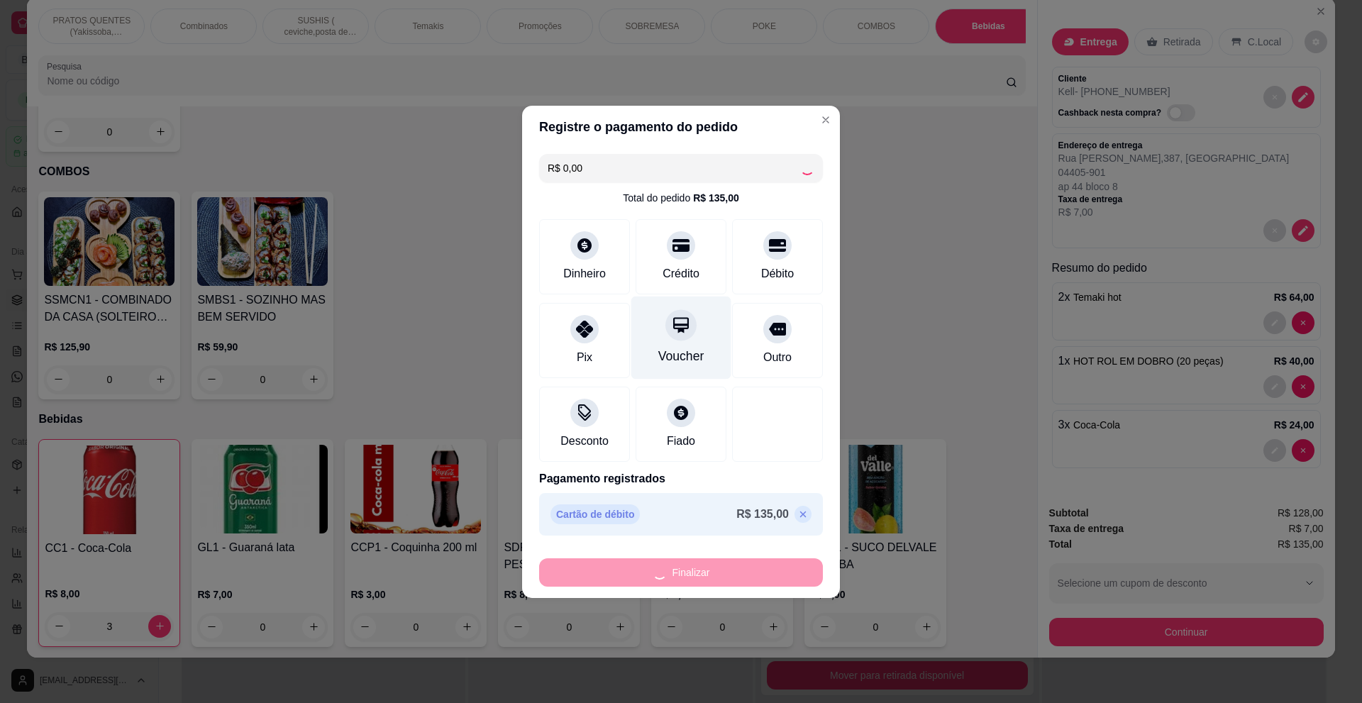
type input "0"
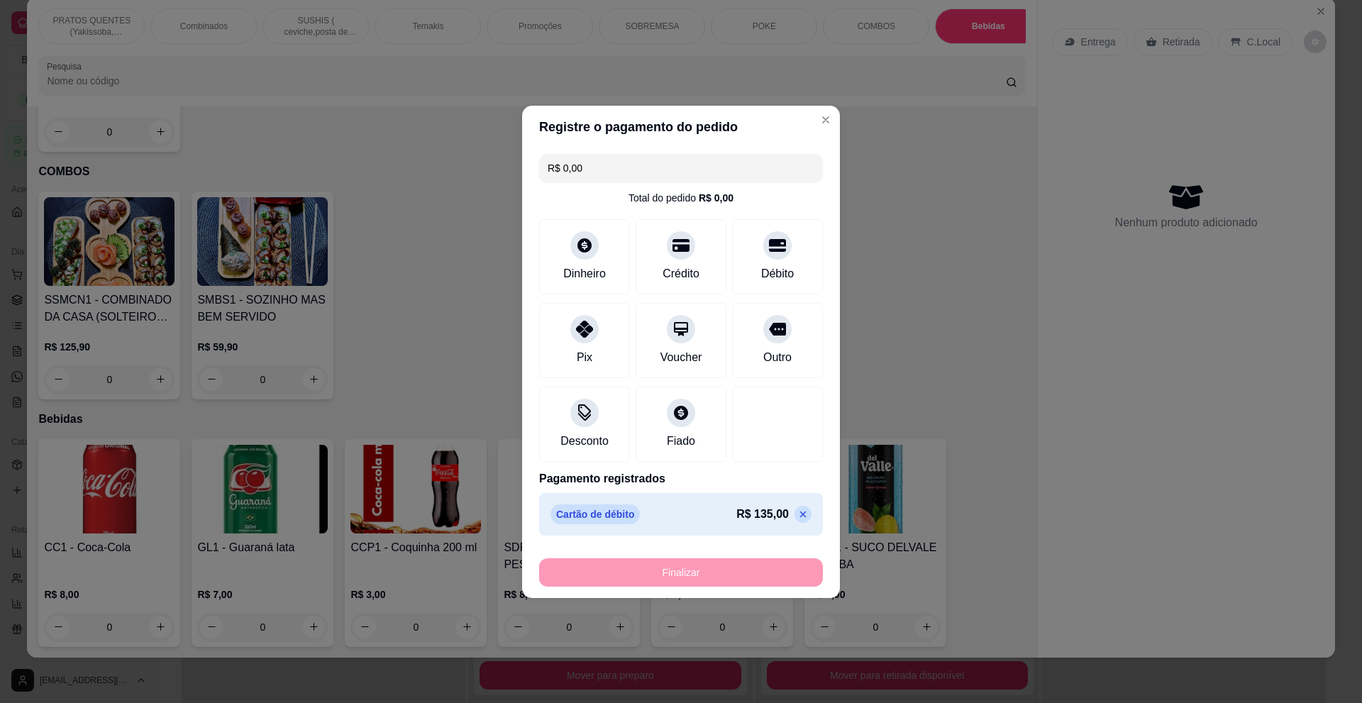
type input "-R$ 135,00"
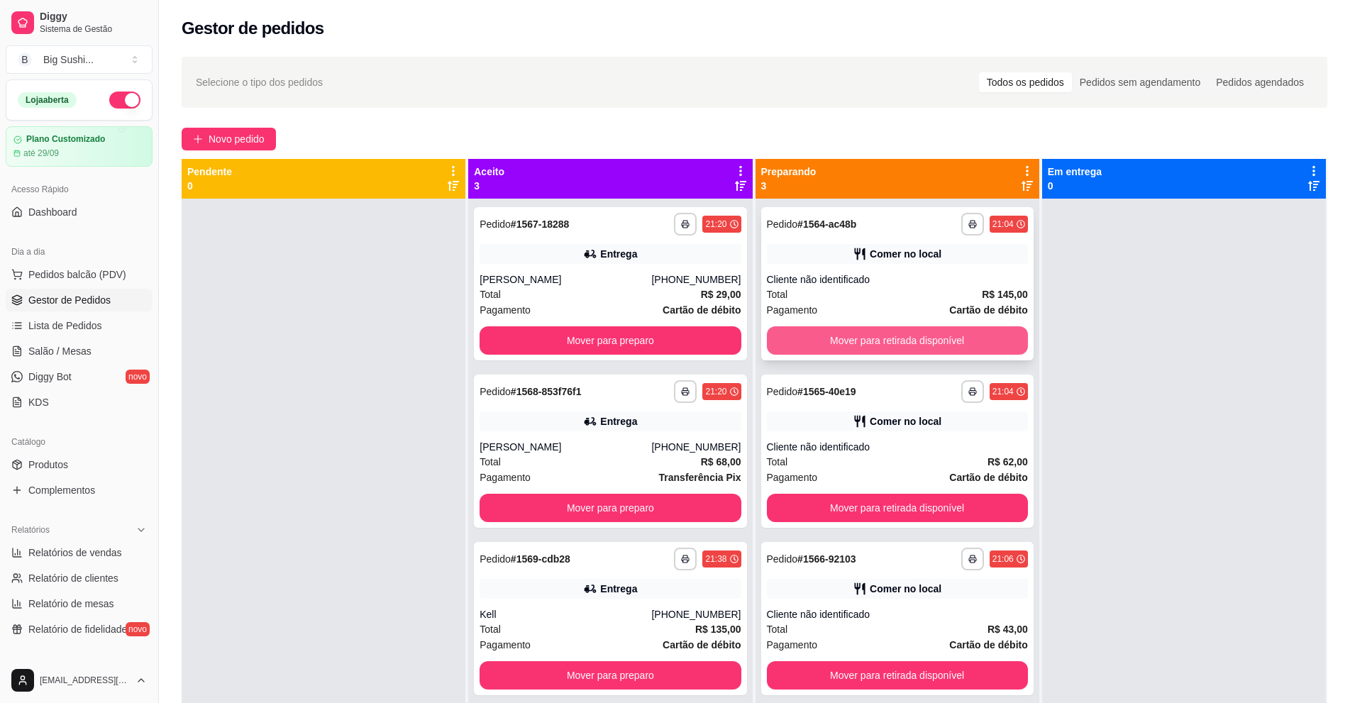
click at [907, 350] on button "Mover para retirada disponível" at bounding box center [897, 340] width 261 height 28
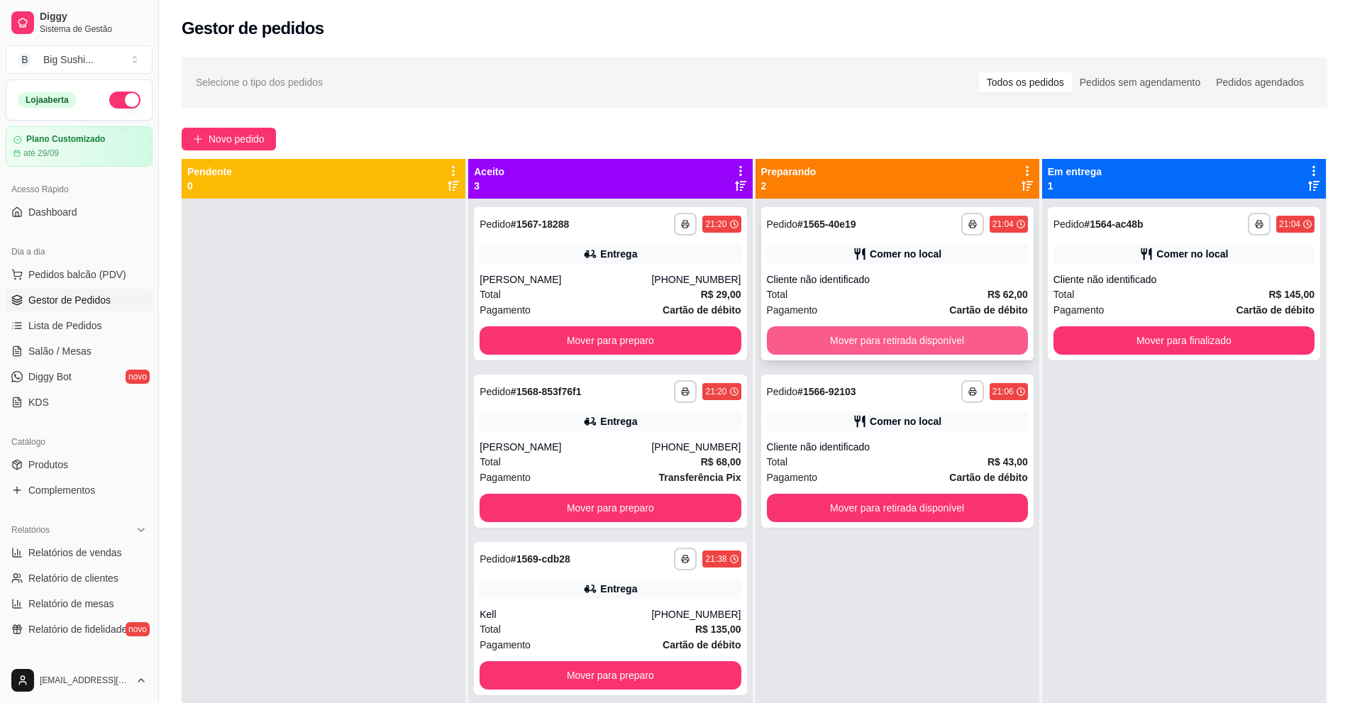
click at [873, 338] on button "Mover para retirada disponível" at bounding box center [897, 340] width 261 height 28
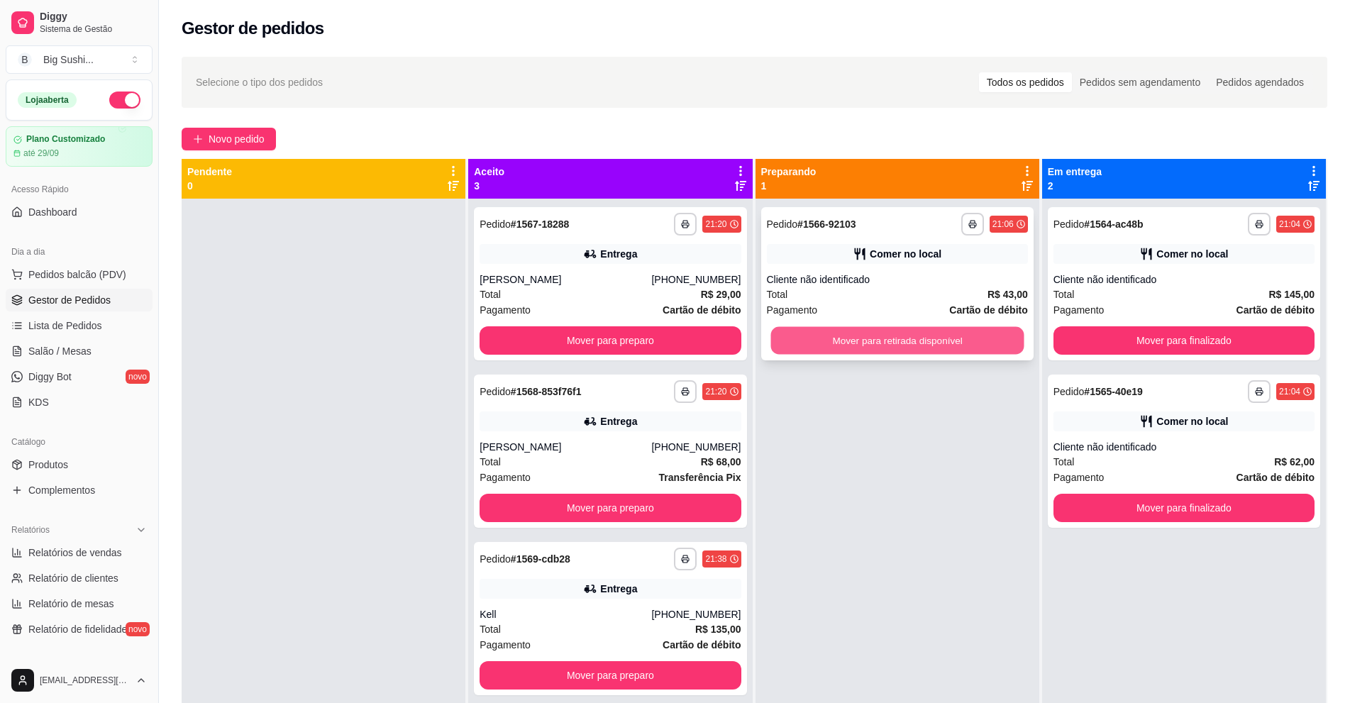
click at [902, 344] on button "Mover para retirada disponível" at bounding box center [896, 341] width 253 height 28
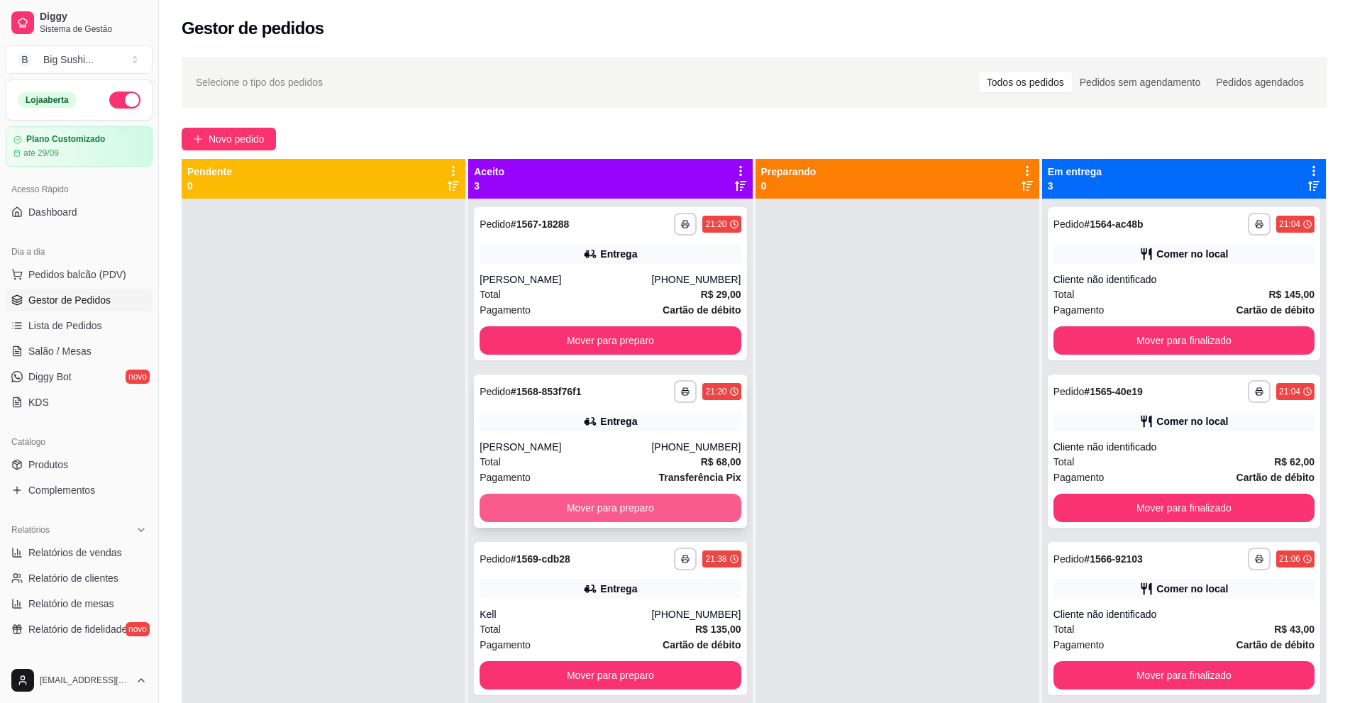
click at [604, 515] on button "Mover para preparo" at bounding box center [610, 508] width 261 height 28
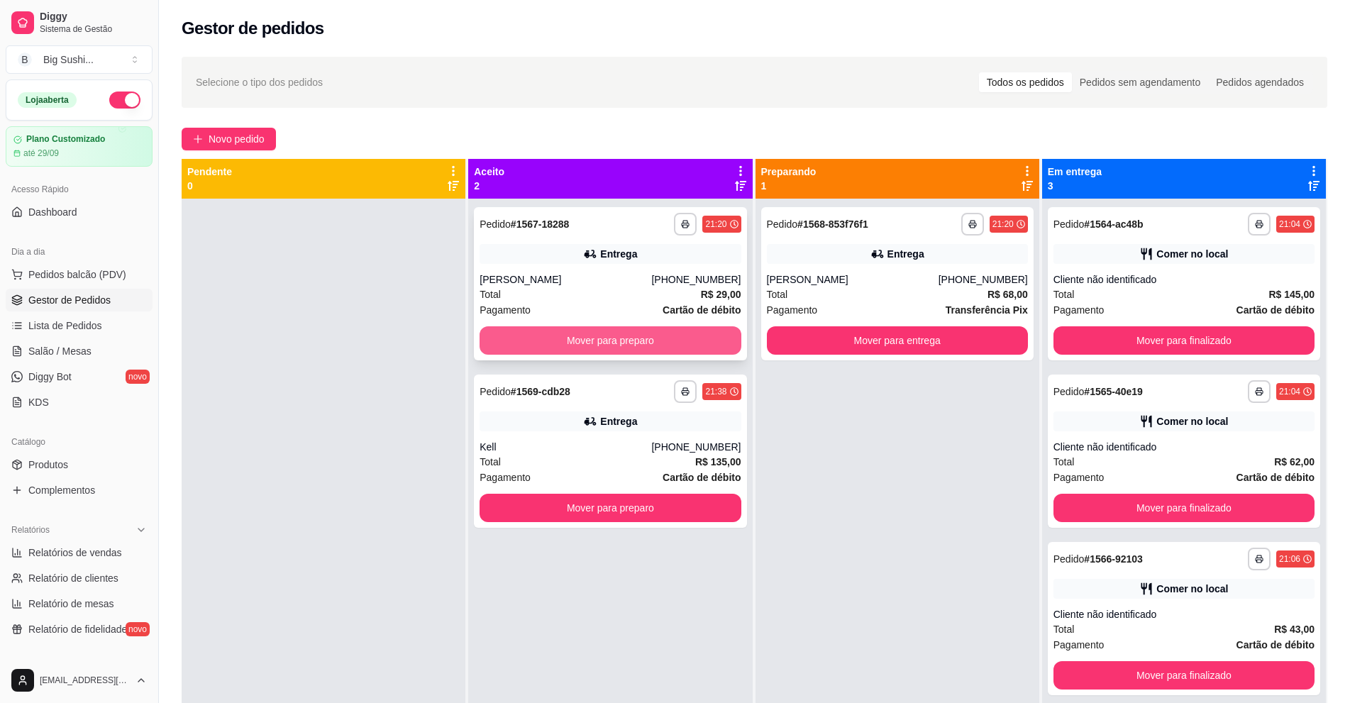
click at [595, 338] on button "Mover para preparo" at bounding box center [610, 340] width 261 height 28
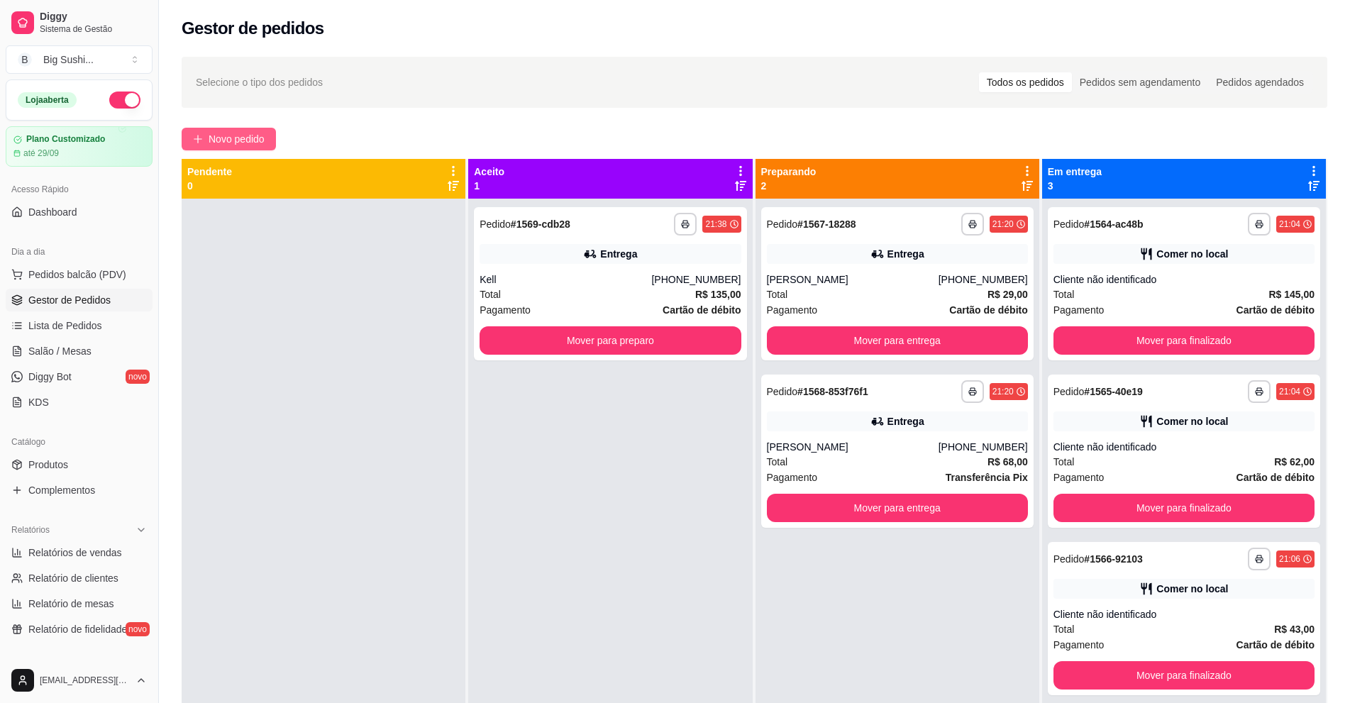
click at [229, 141] on span "Novo pedido" at bounding box center [237, 139] width 56 height 16
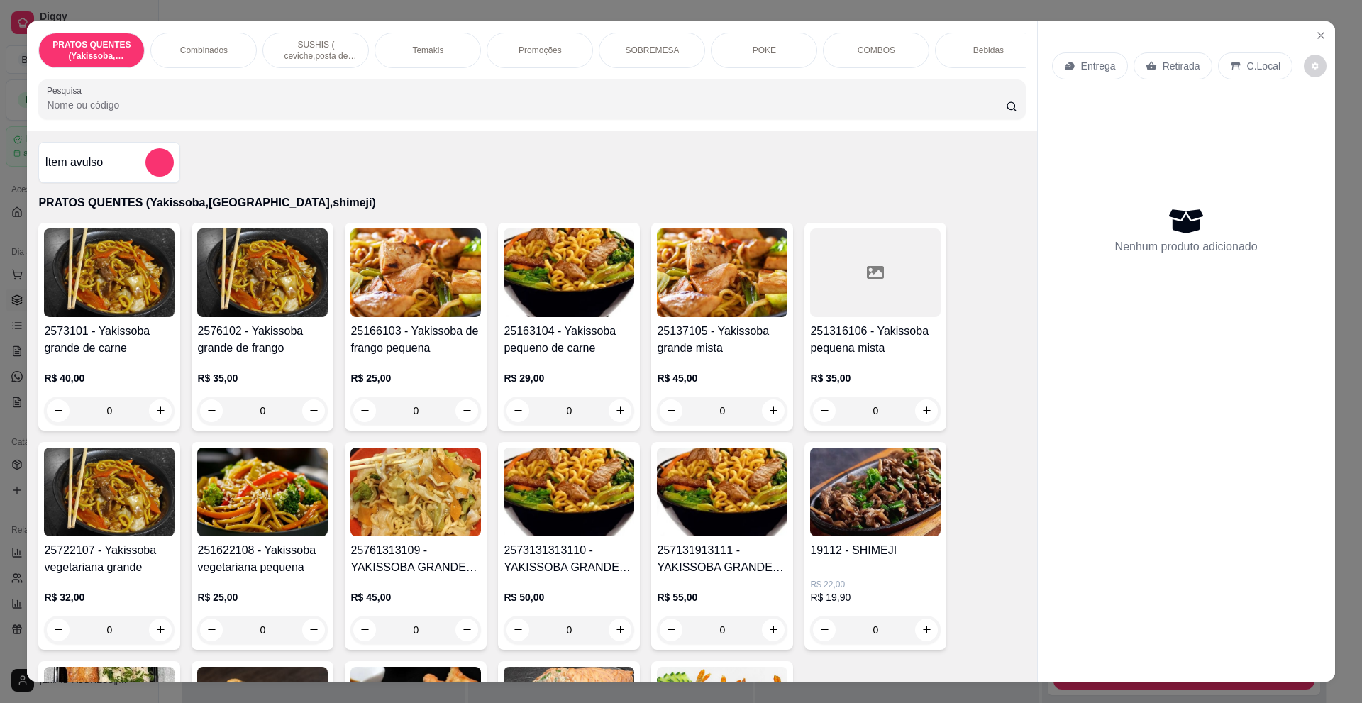
click at [547, 55] on p "Promoções" at bounding box center [540, 50] width 43 height 11
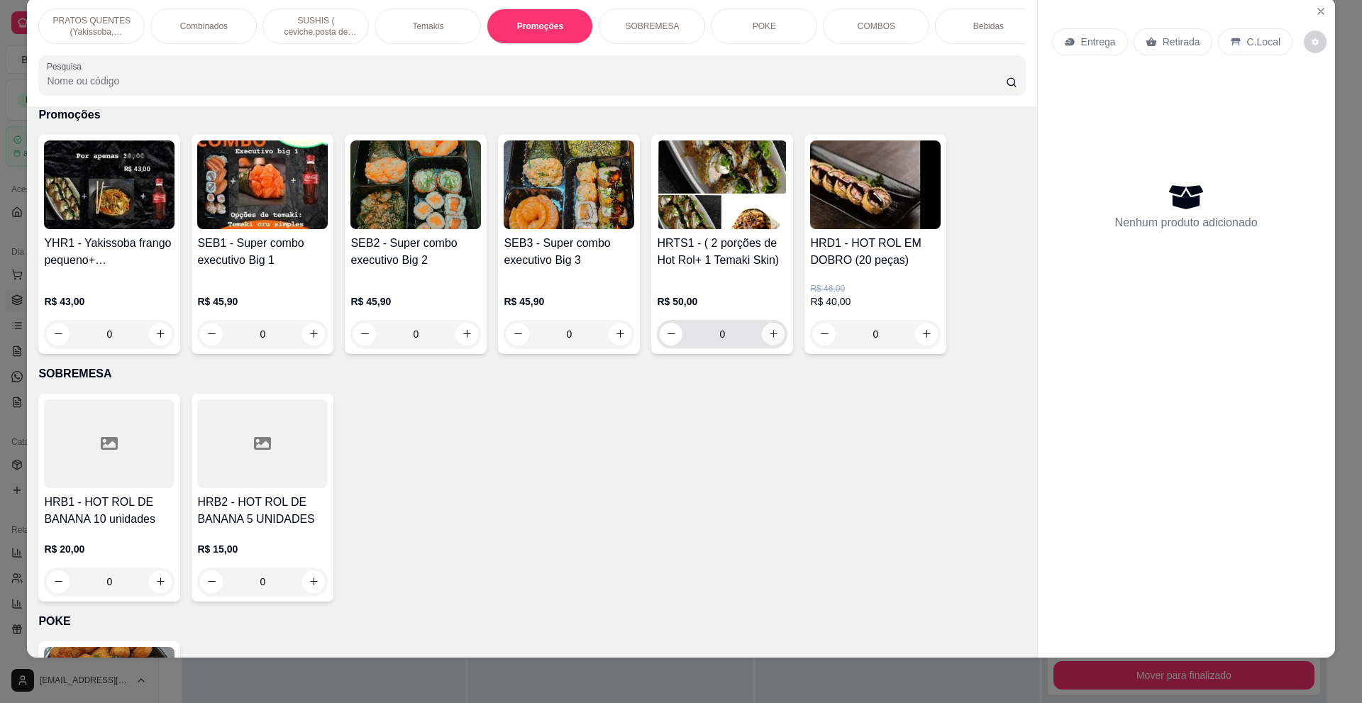
click at [768, 339] on icon "increase-product-quantity" at bounding box center [773, 333] width 11 height 11
type input "1"
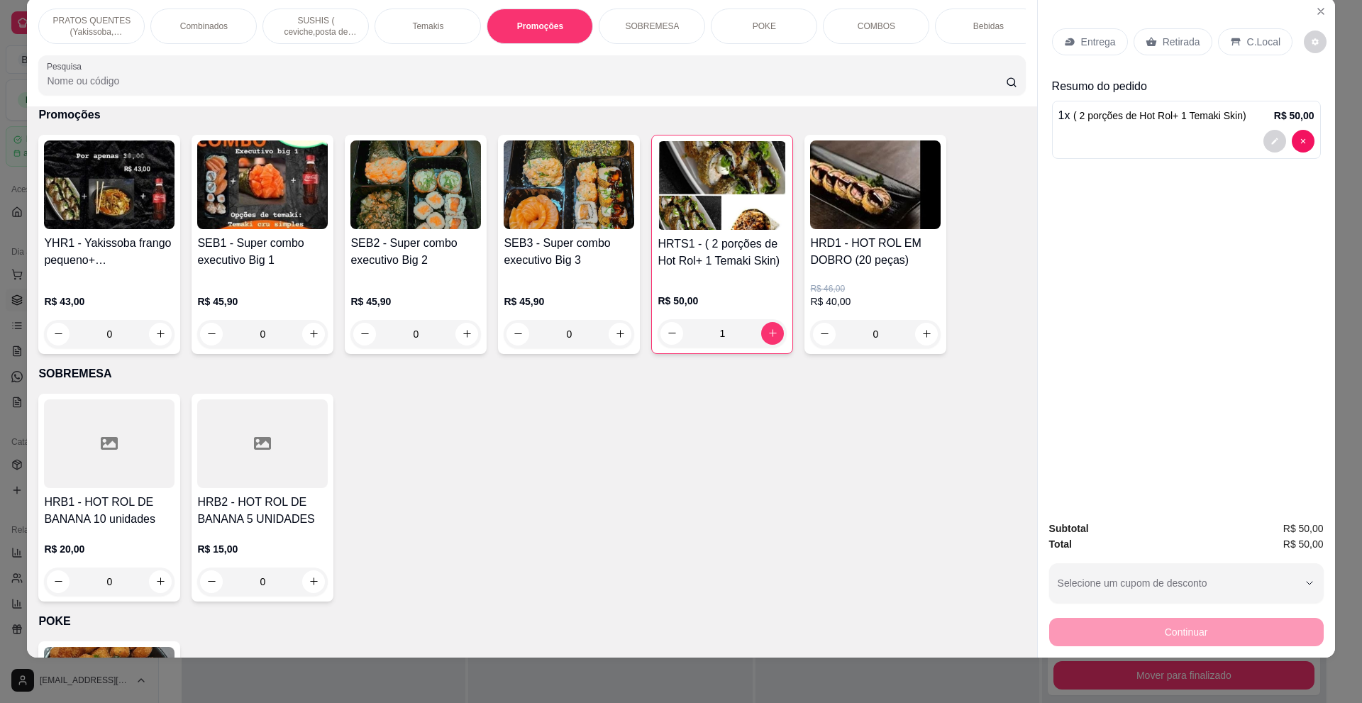
click at [1086, 48] on p "Entrega" at bounding box center [1098, 42] width 35 height 14
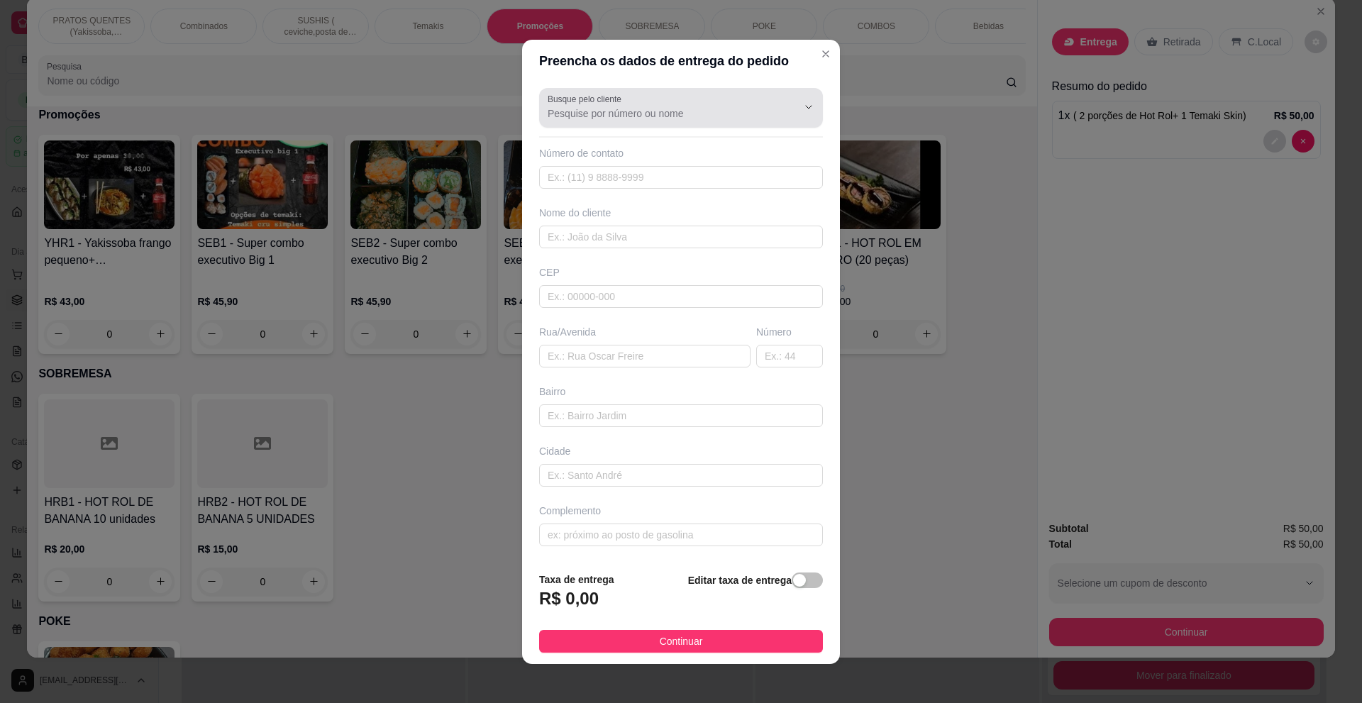
click at [571, 106] on input "Busque pelo cliente" at bounding box center [661, 113] width 227 height 14
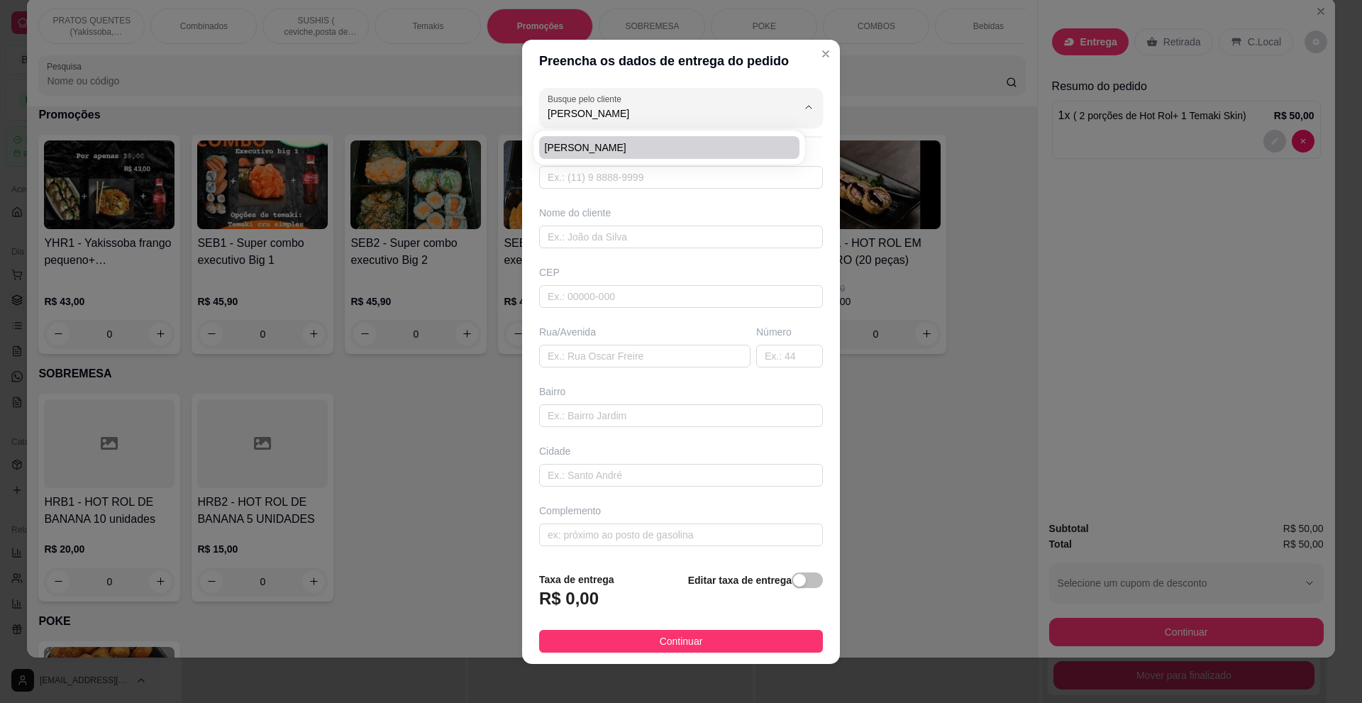
click at [563, 151] on span "[PERSON_NAME]" at bounding box center [662, 147] width 235 height 14
type input "[PERSON_NAME]"
type input "11965669008"
type input "[PERSON_NAME]"
type input "04458110"
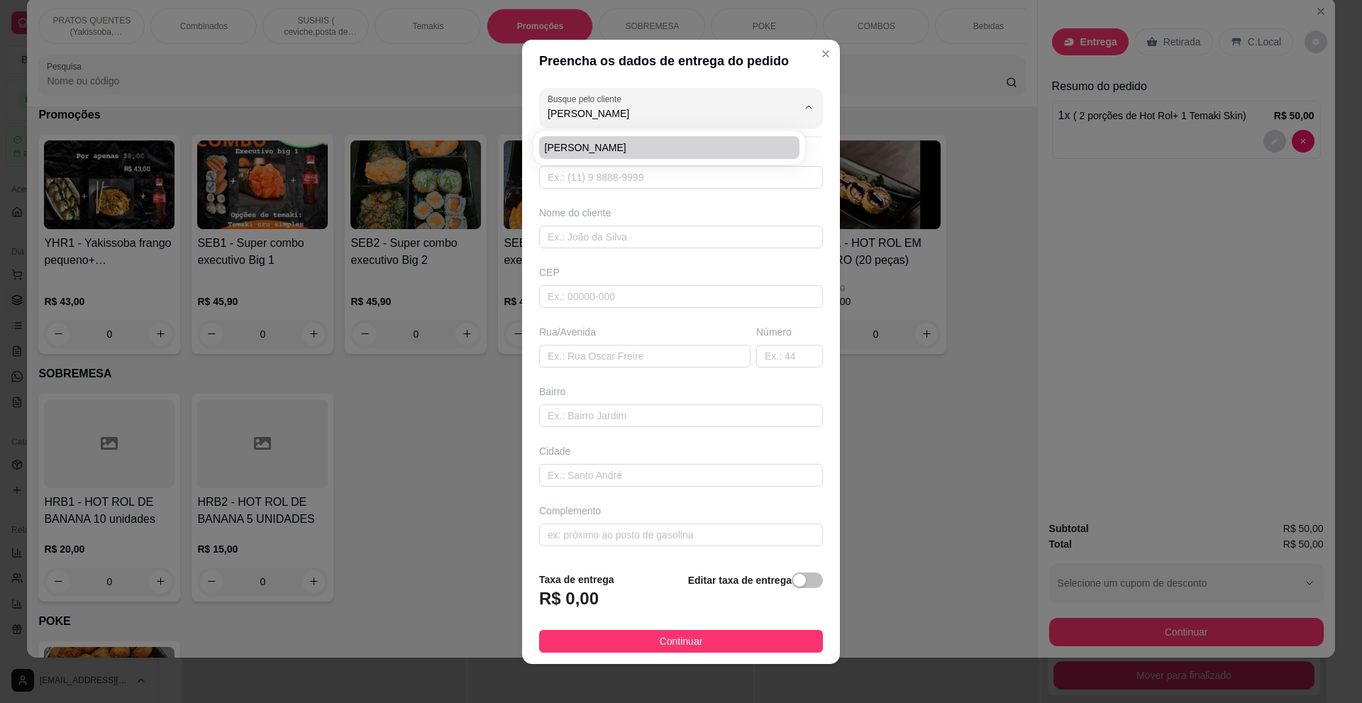
type input "Rua [PERSON_NAME]"
type input "46"
type input "[GEOGRAPHIC_DATA] ([GEOGRAPHIC_DATA])"
type input "[GEOGRAPHIC_DATA]"
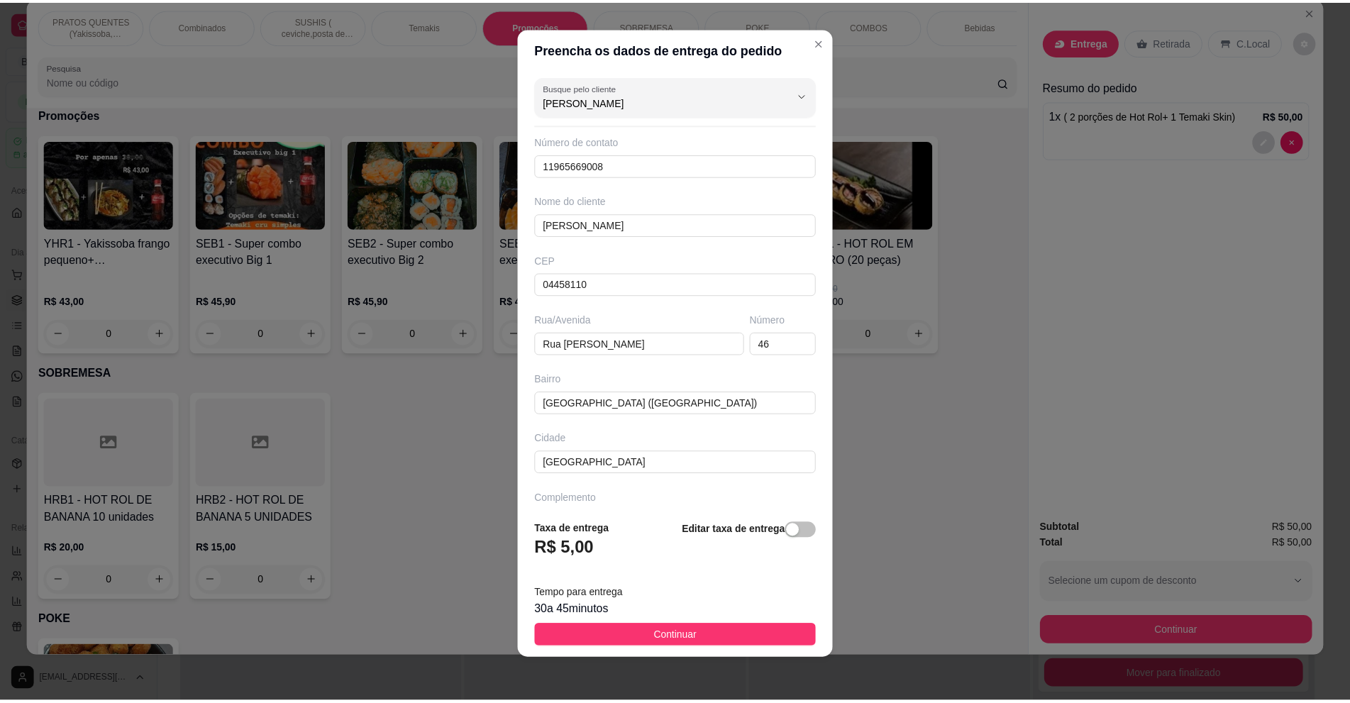
scroll to position [10, 0]
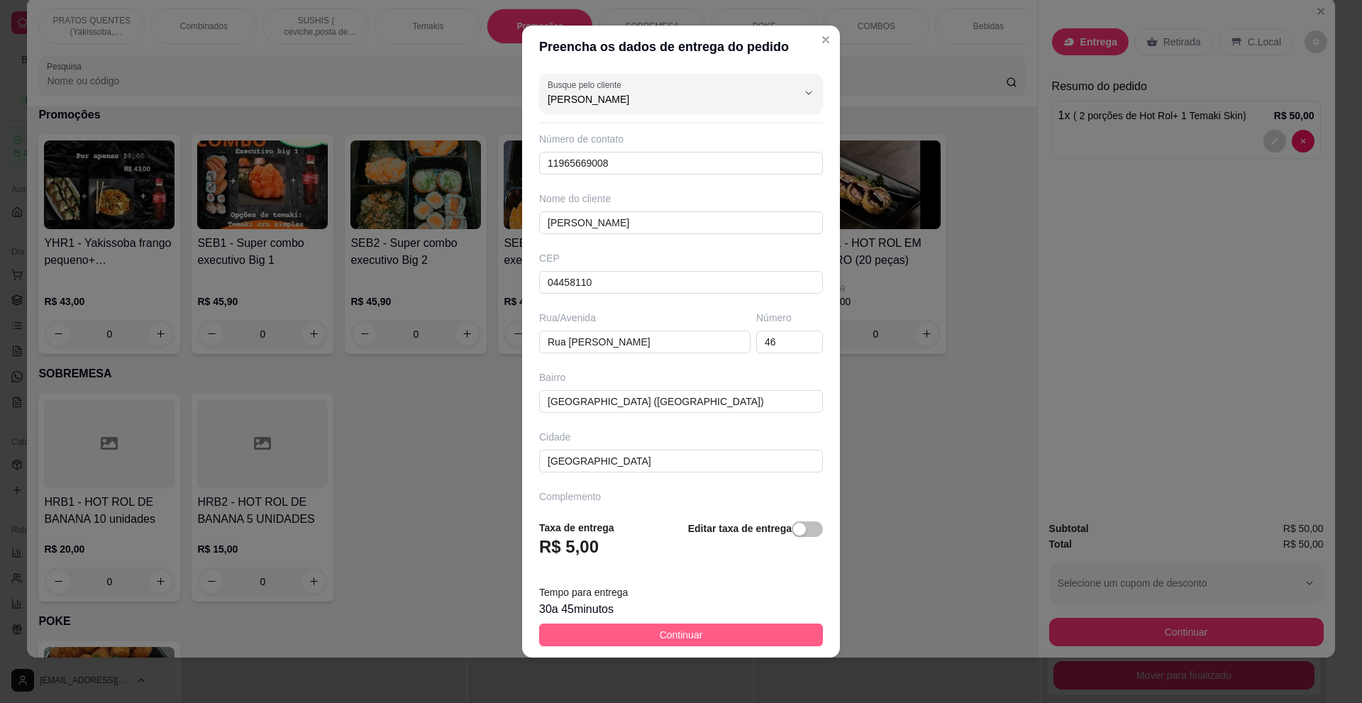
type input "[PERSON_NAME]"
click at [674, 633] on span "Continuar" at bounding box center [681, 635] width 43 height 16
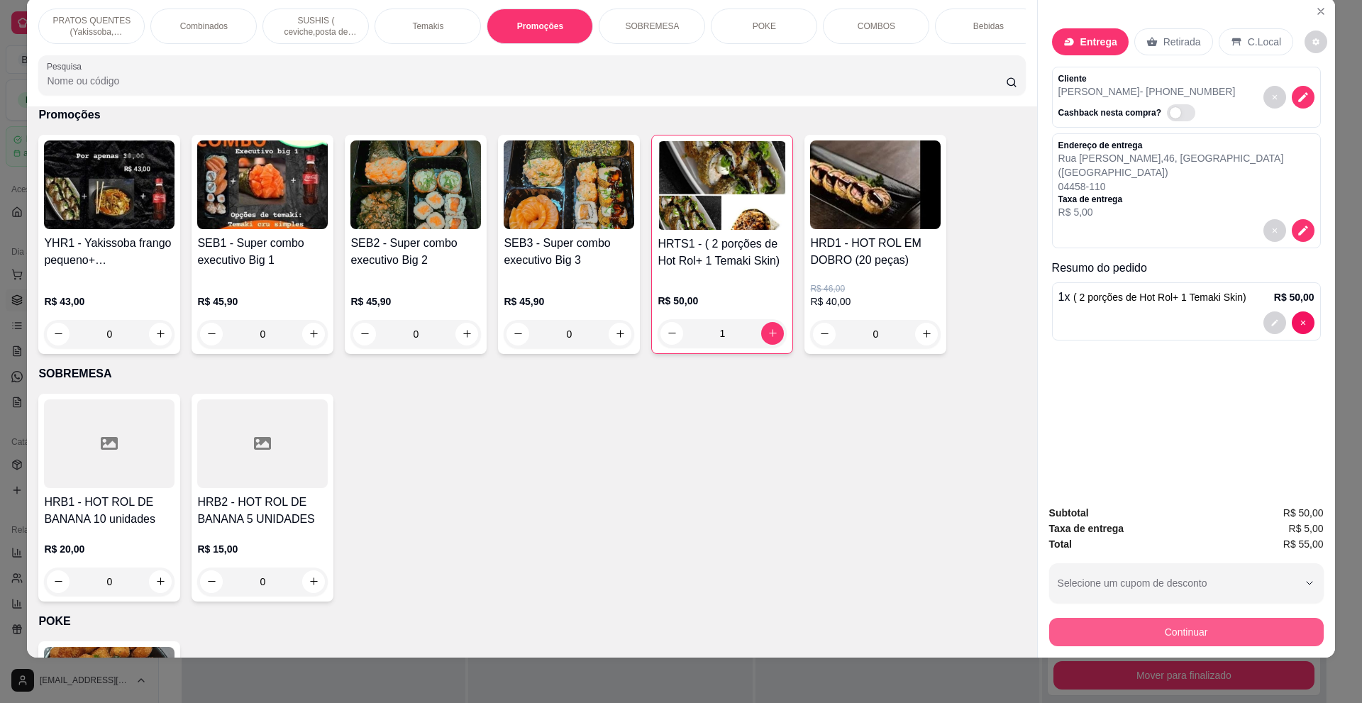
click at [1198, 630] on button "Continuar" at bounding box center [1186, 632] width 275 height 28
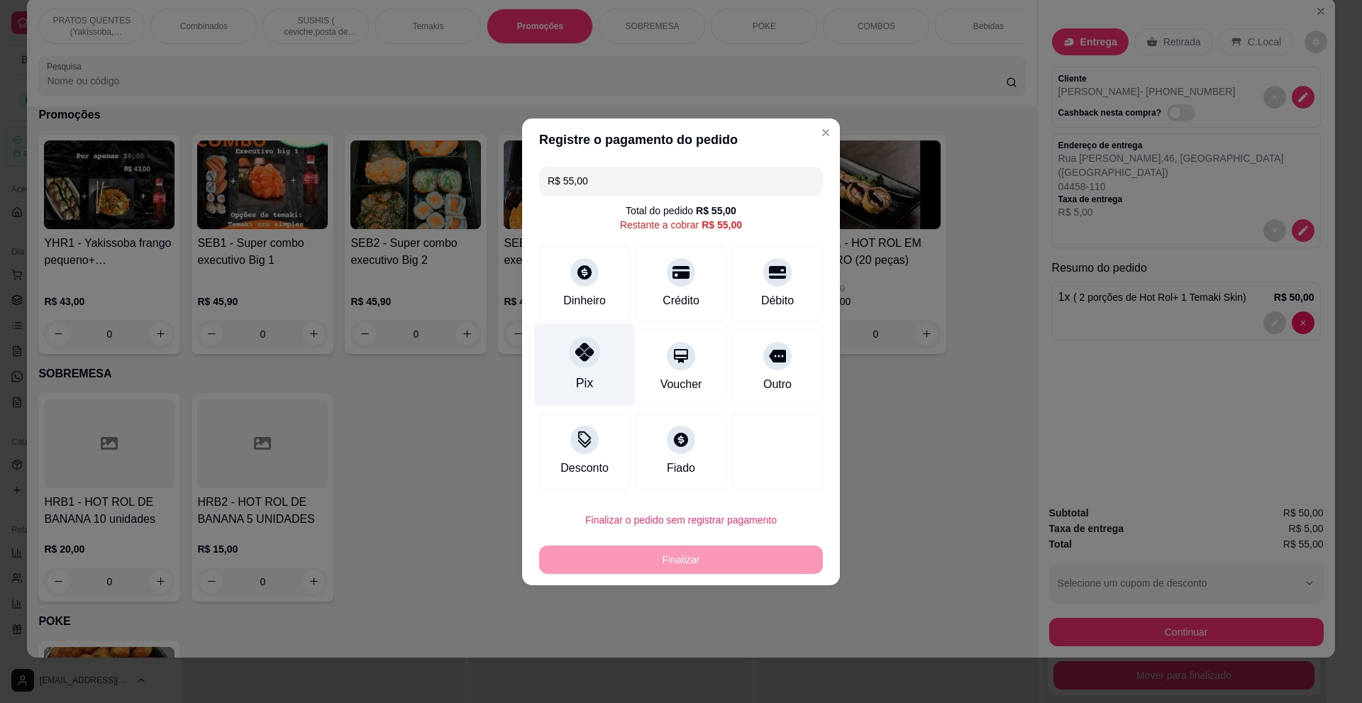
click at [575, 370] on div "Pix" at bounding box center [585, 364] width 100 height 83
type input "R$ 0,00"
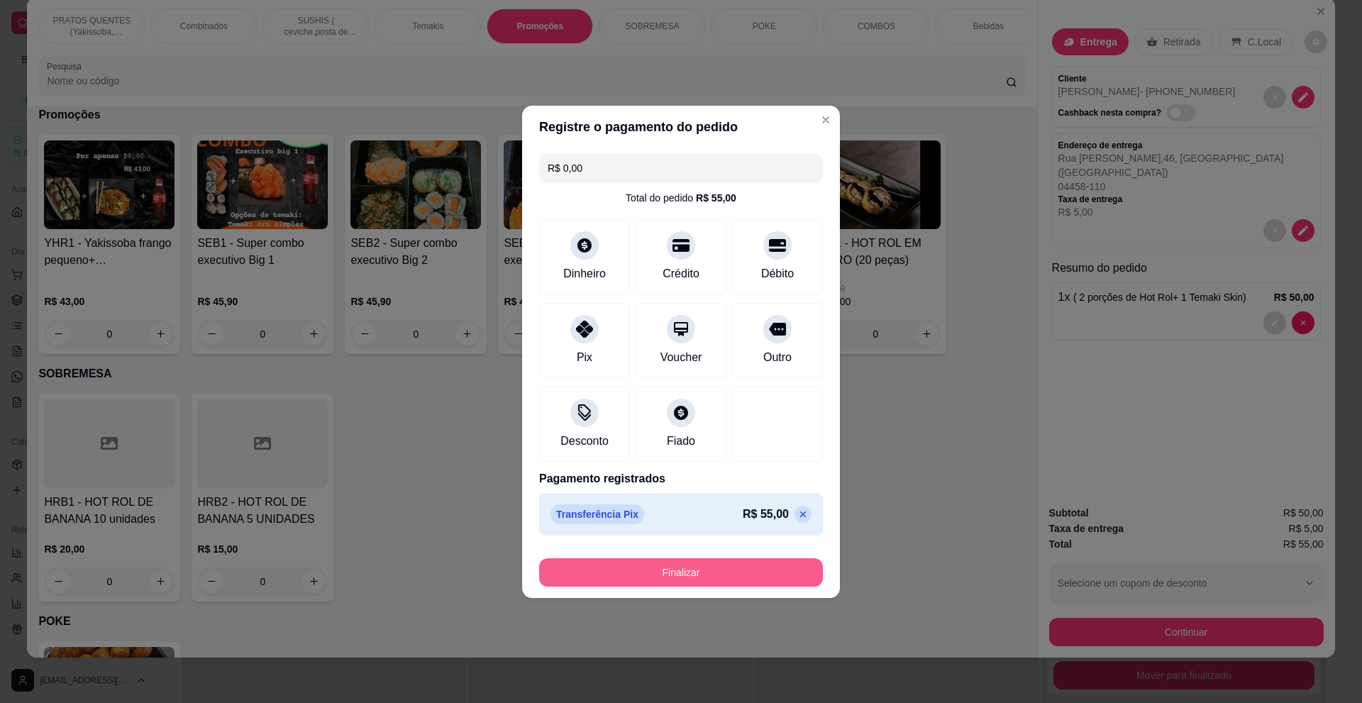
click at [712, 578] on button "Finalizar" at bounding box center [681, 572] width 284 height 28
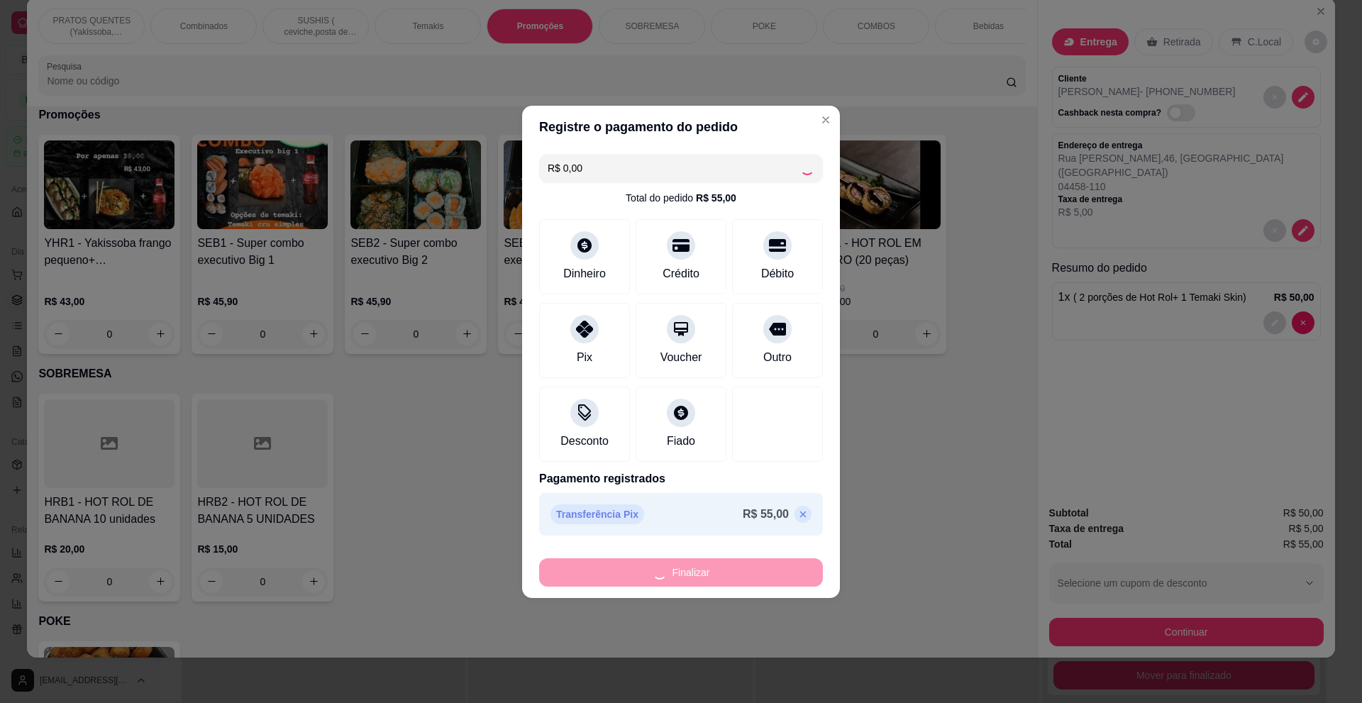
type input "0"
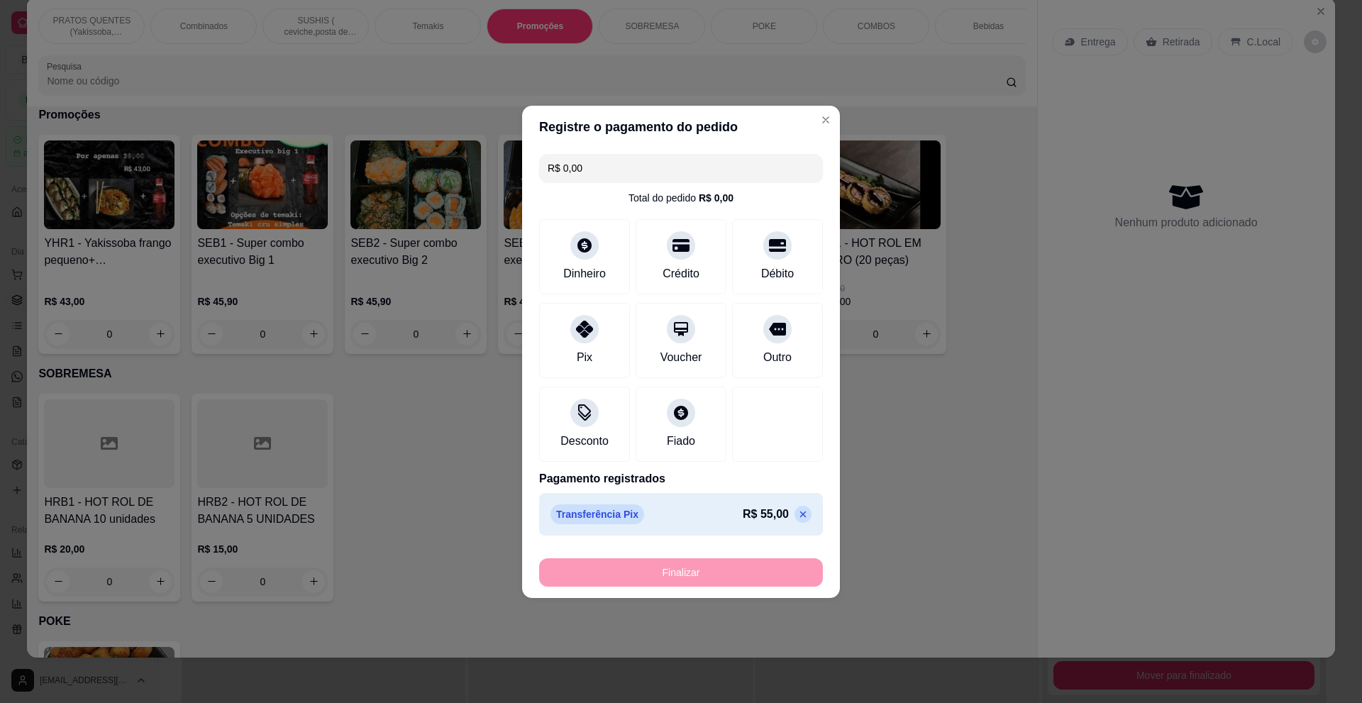
type input "-R$ 55,00"
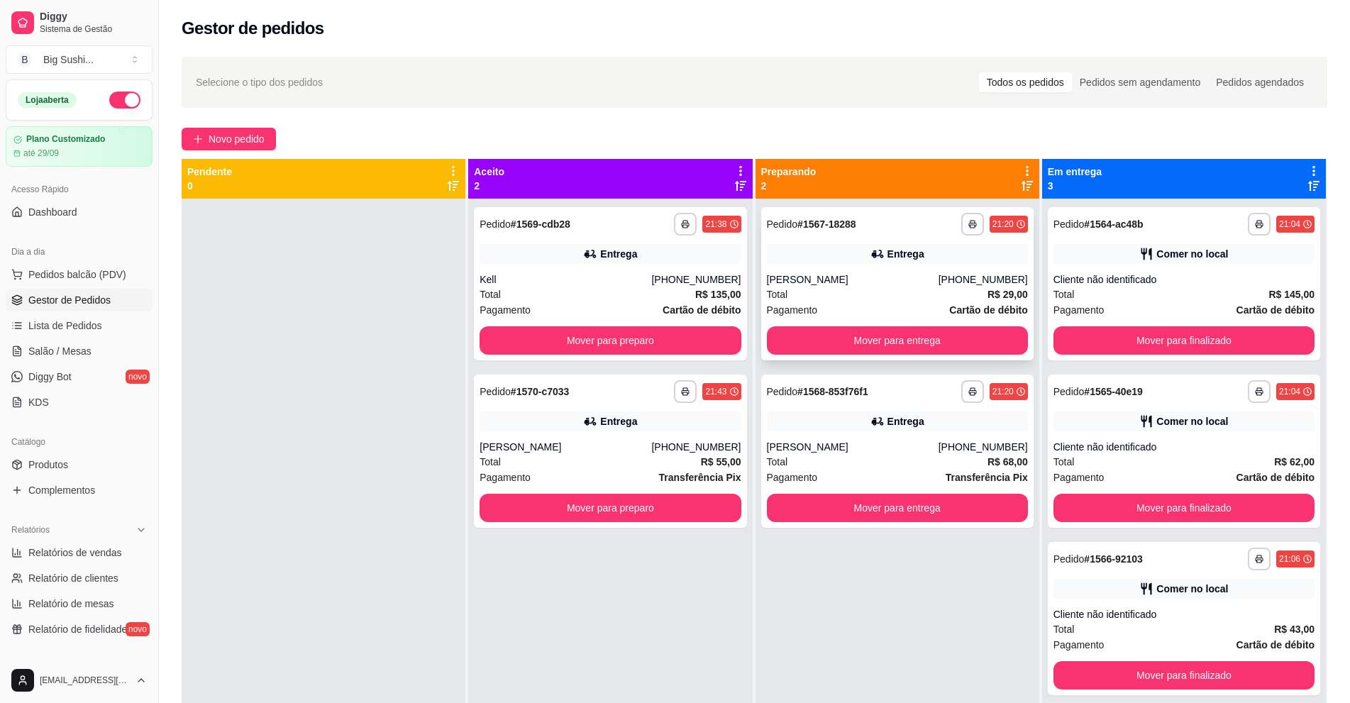
click at [843, 290] on div "Total R$ 29,00" at bounding box center [897, 295] width 261 height 16
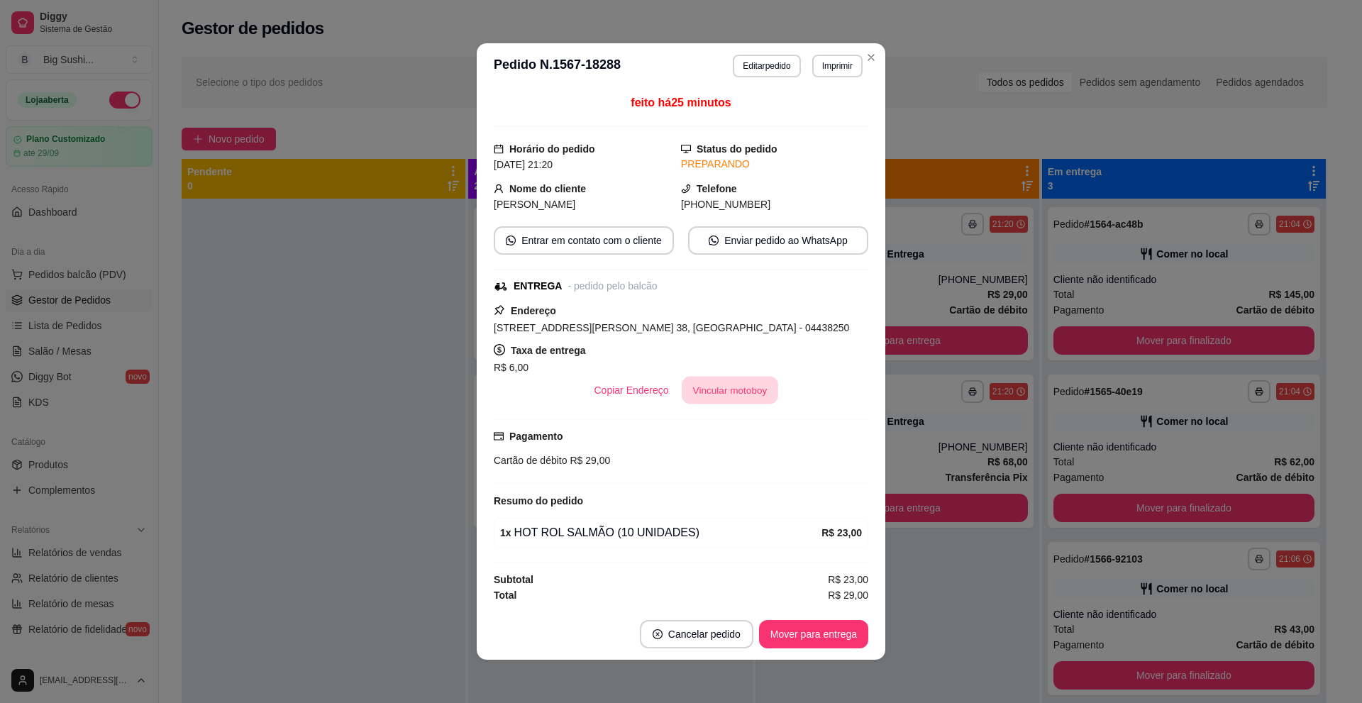
click at [704, 390] on button "Vincular motoboy" at bounding box center [730, 391] width 96 height 28
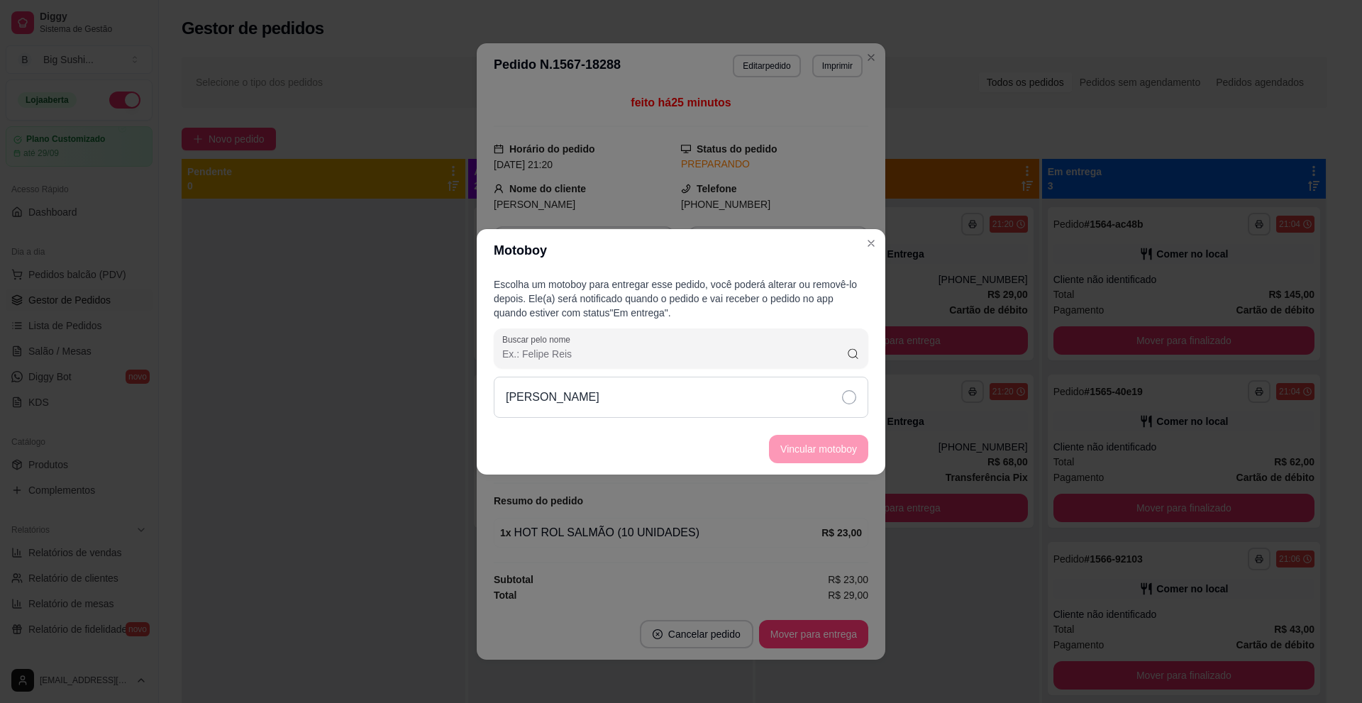
click at [850, 401] on icon at bounding box center [849, 397] width 14 height 14
click at [829, 453] on button "Vincular motoboy" at bounding box center [818, 449] width 99 height 28
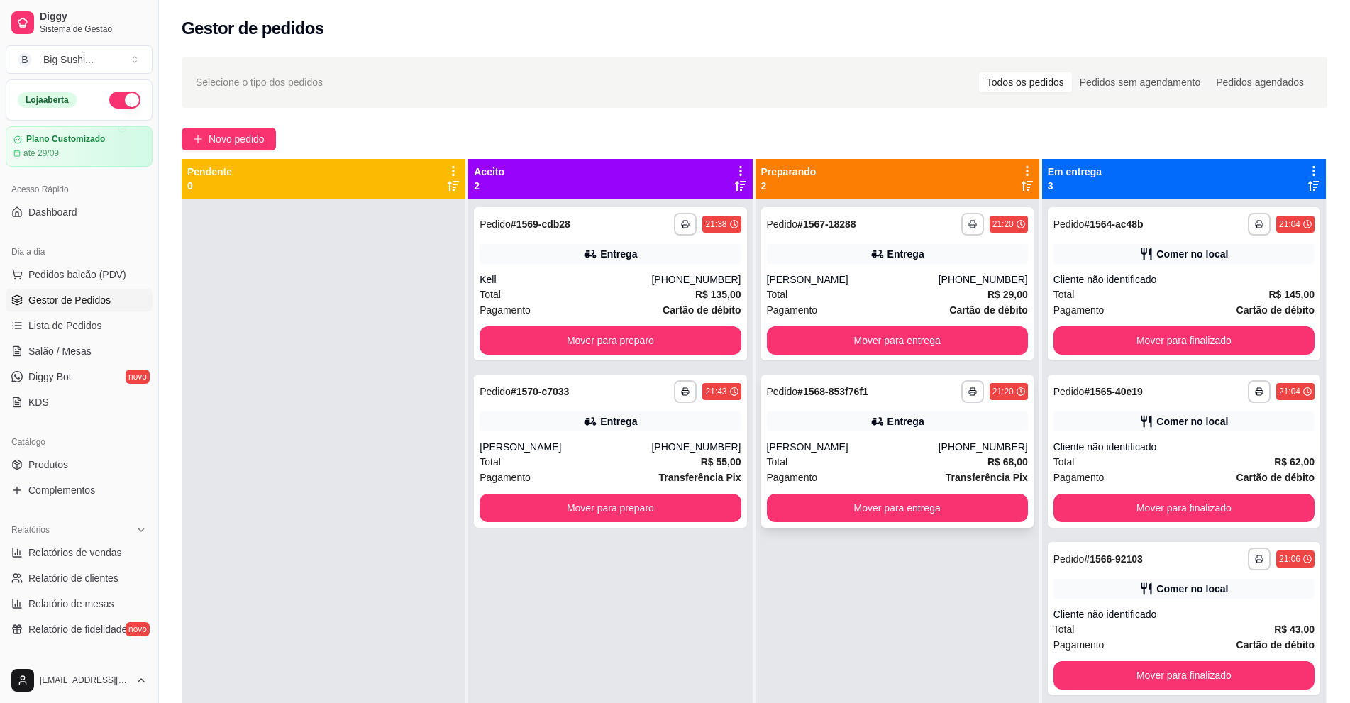
click at [870, 450] on div "[PERSON_NAME]" at bounding box center [853, 447] width 172 height 14
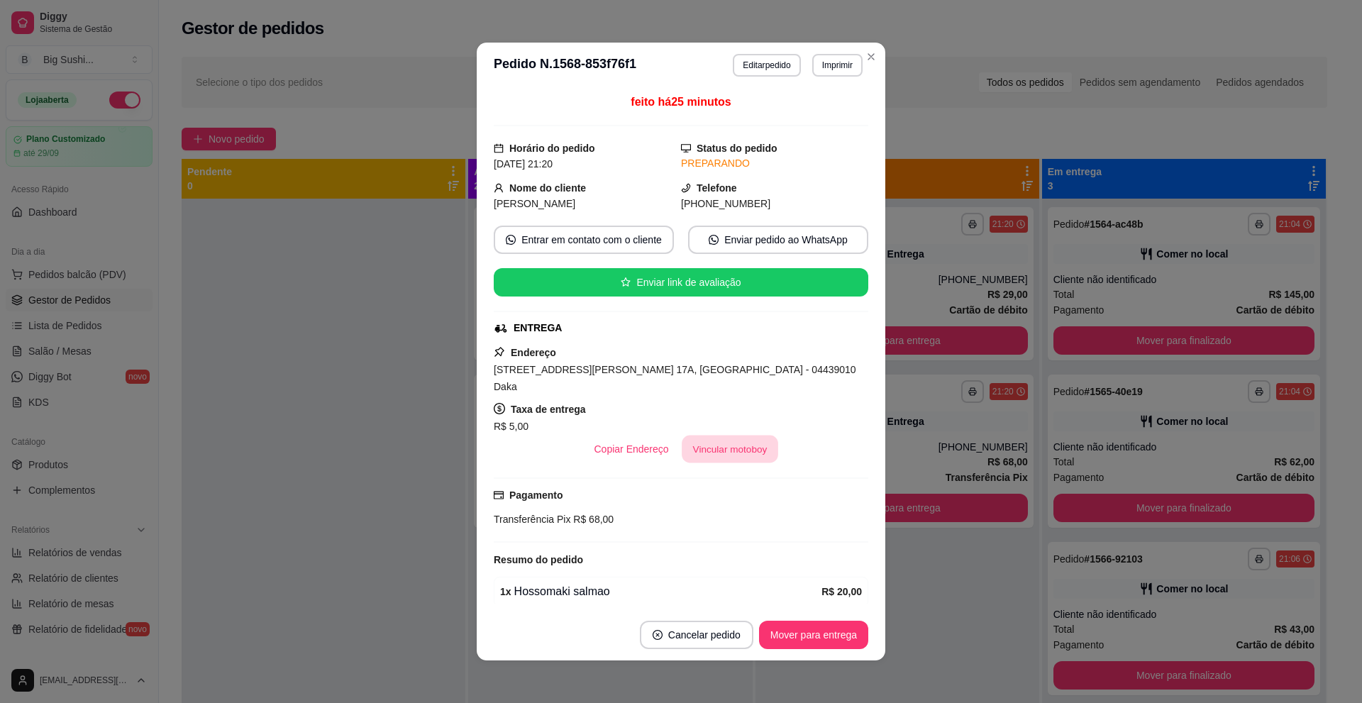
click at [700, 436] on button "Vincular motoboy" at bounding box center [730, 450] width 96 height 28
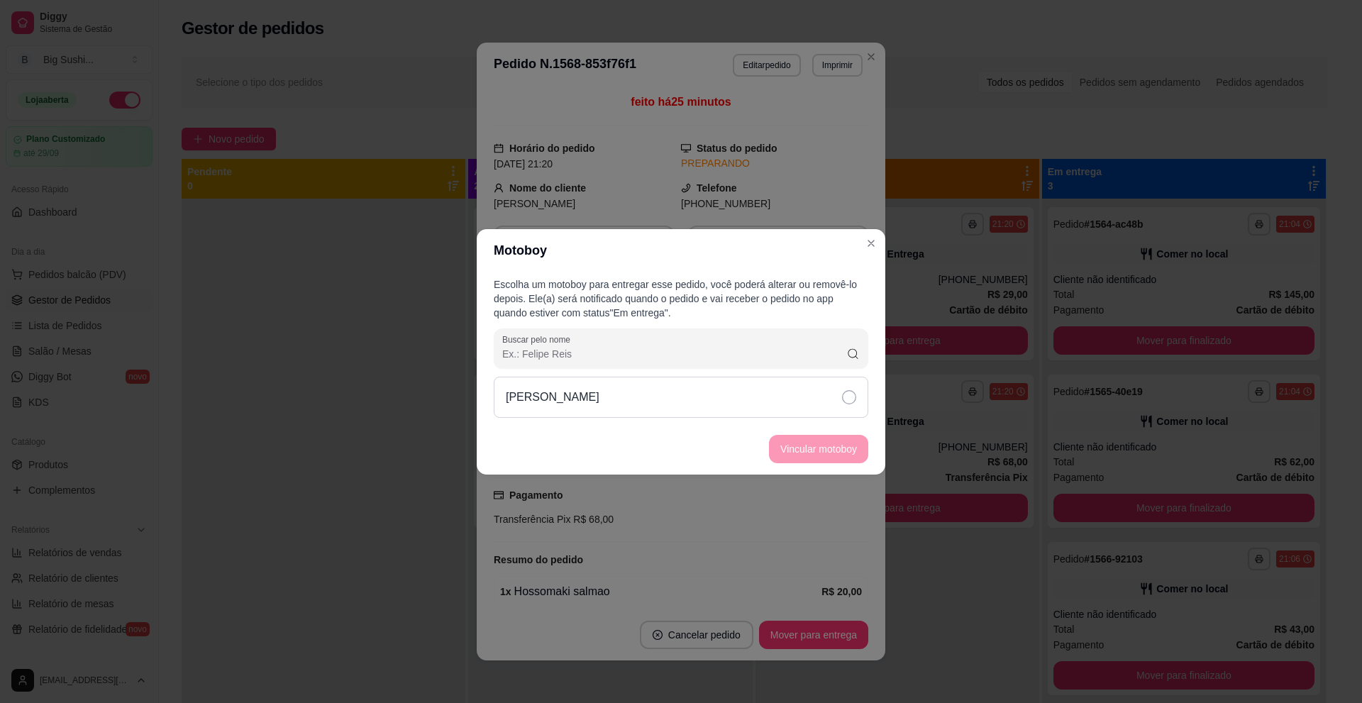
click at [850, 396] on icon at bounding box center [849, 397] width 14 height 14
click at [807, 446] on button "Vincular motoboy" at bounding box center [818, 449] width 99 height 28
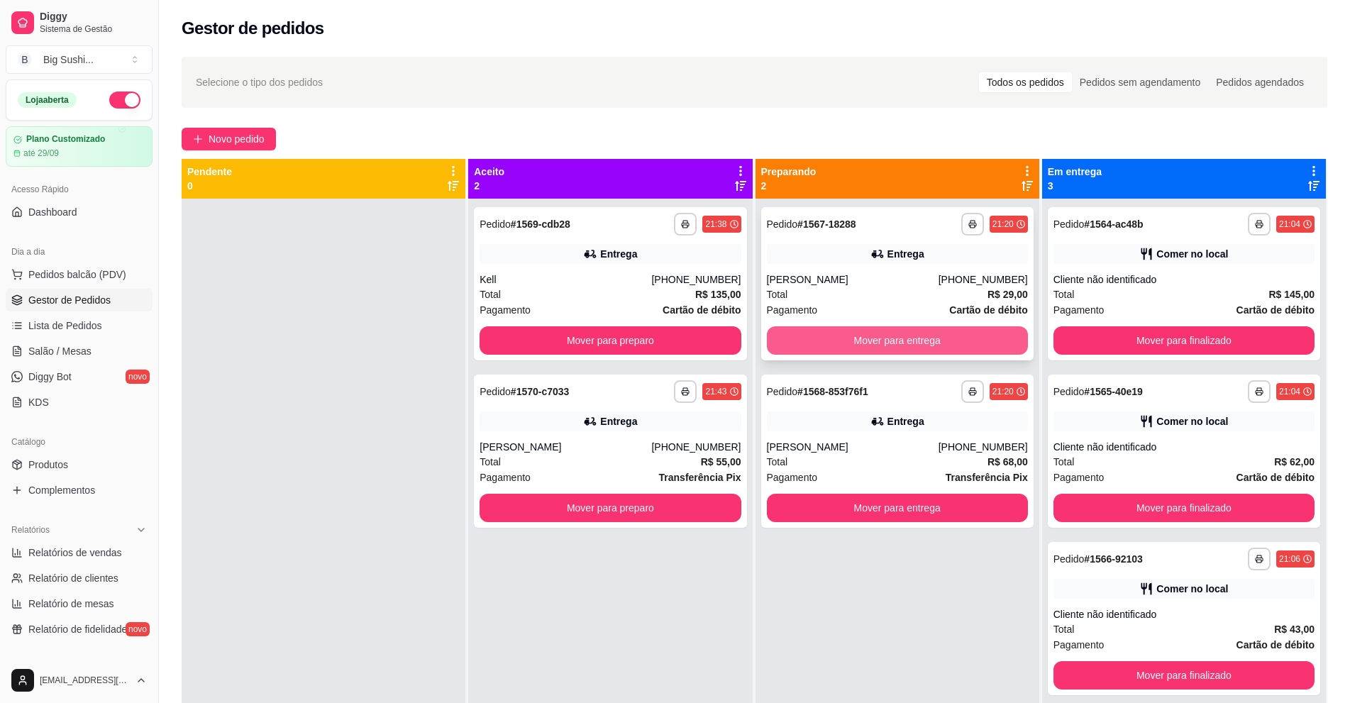
click at [853, 340] on button "Mover para entrega" at bounding box center [897, 340] width 261 height 28
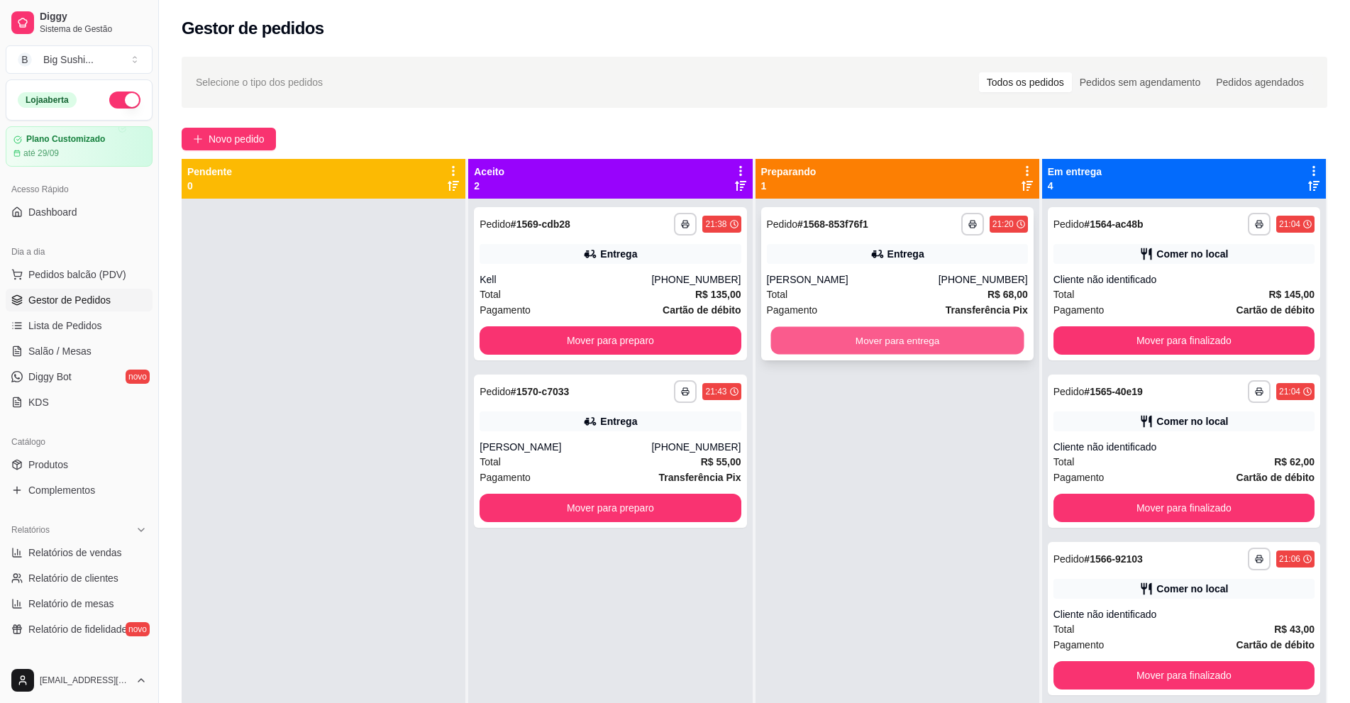
click at [882, 342] on button "Mover para entrega" at bounding box center [896, 341] width 253 height 28
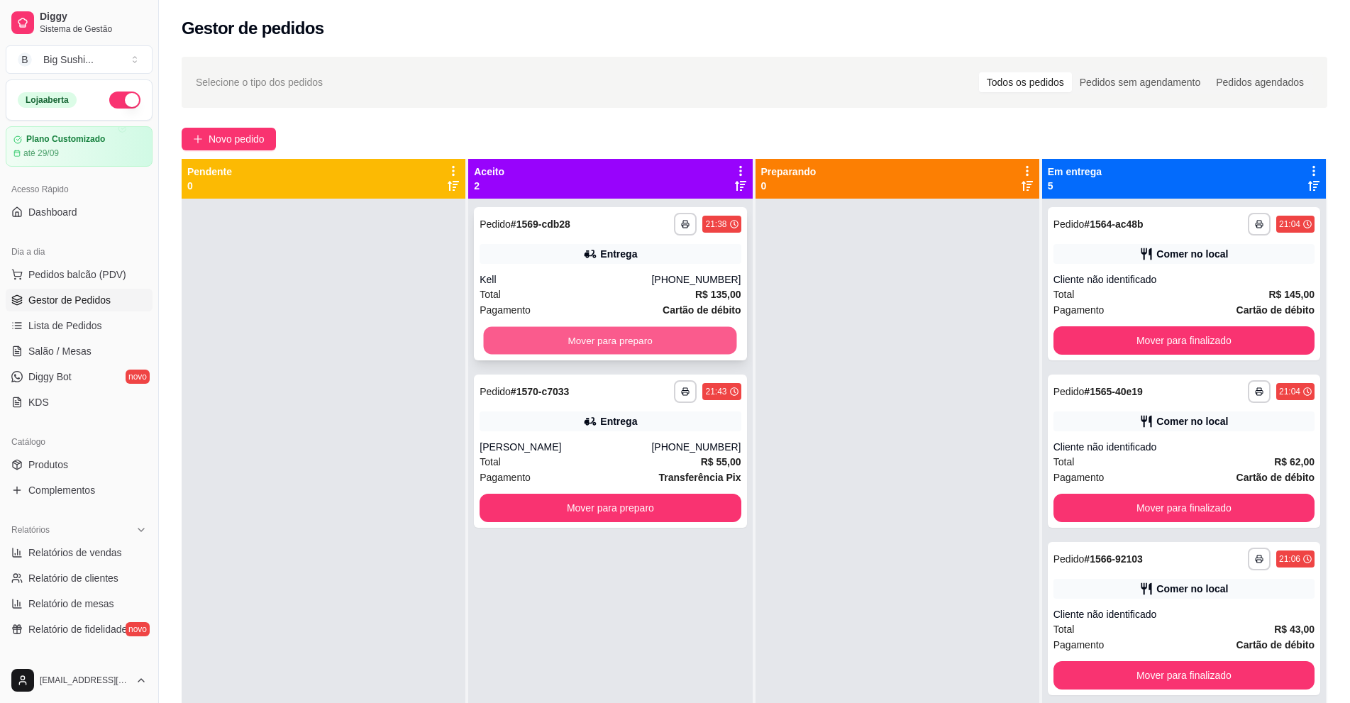
click at [579, 338] on button "Mover para preparo" at bounding box center [610, 341] width 253 height 28
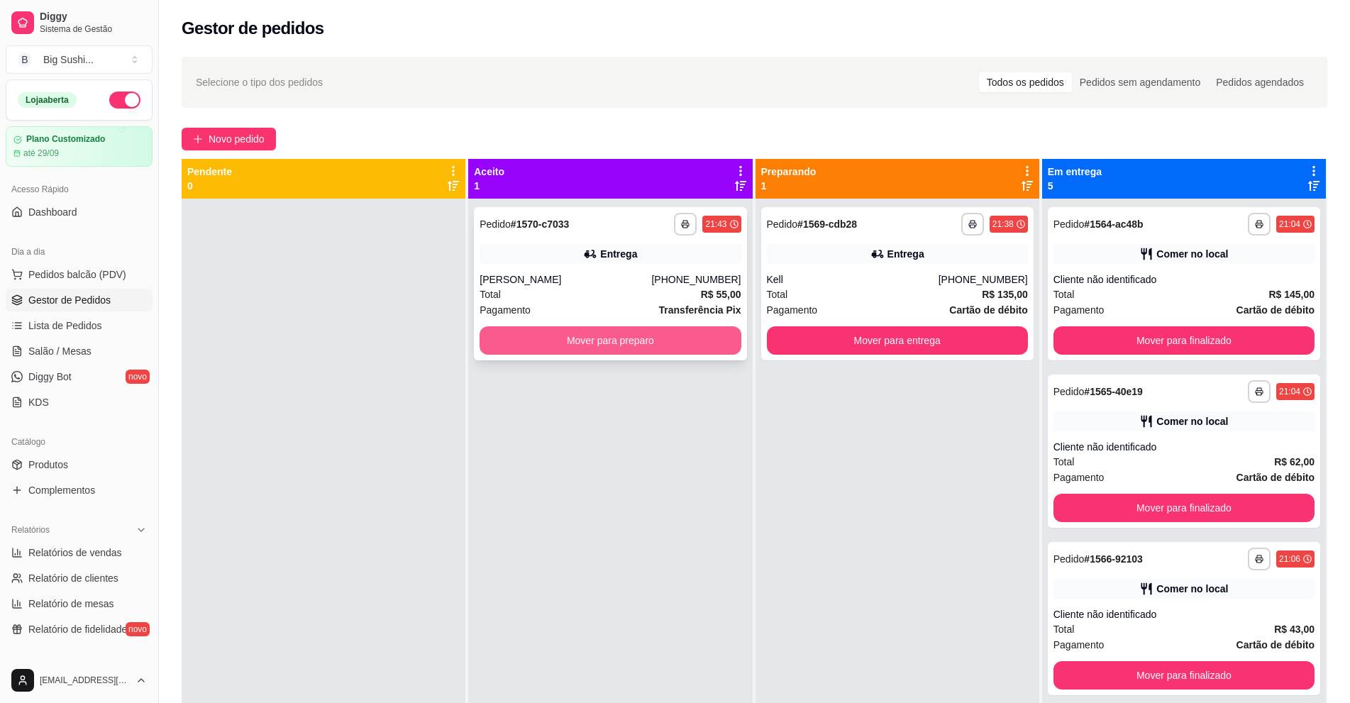
click at [590, 345] on button "Mover para preparo" at bounding box center [610, 340] width 261 height 28
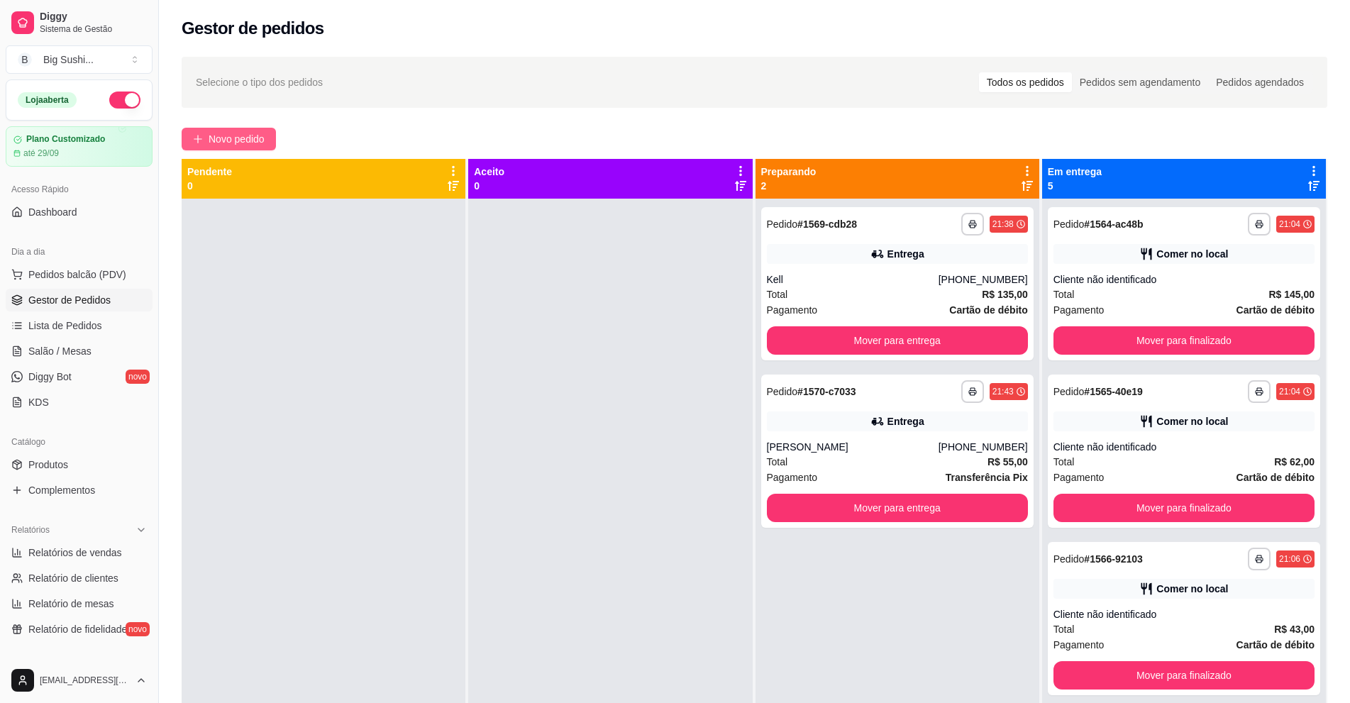
click at [215, 134] on span "Novo pedido" at bounding box center [237, 139] width 56 height 16
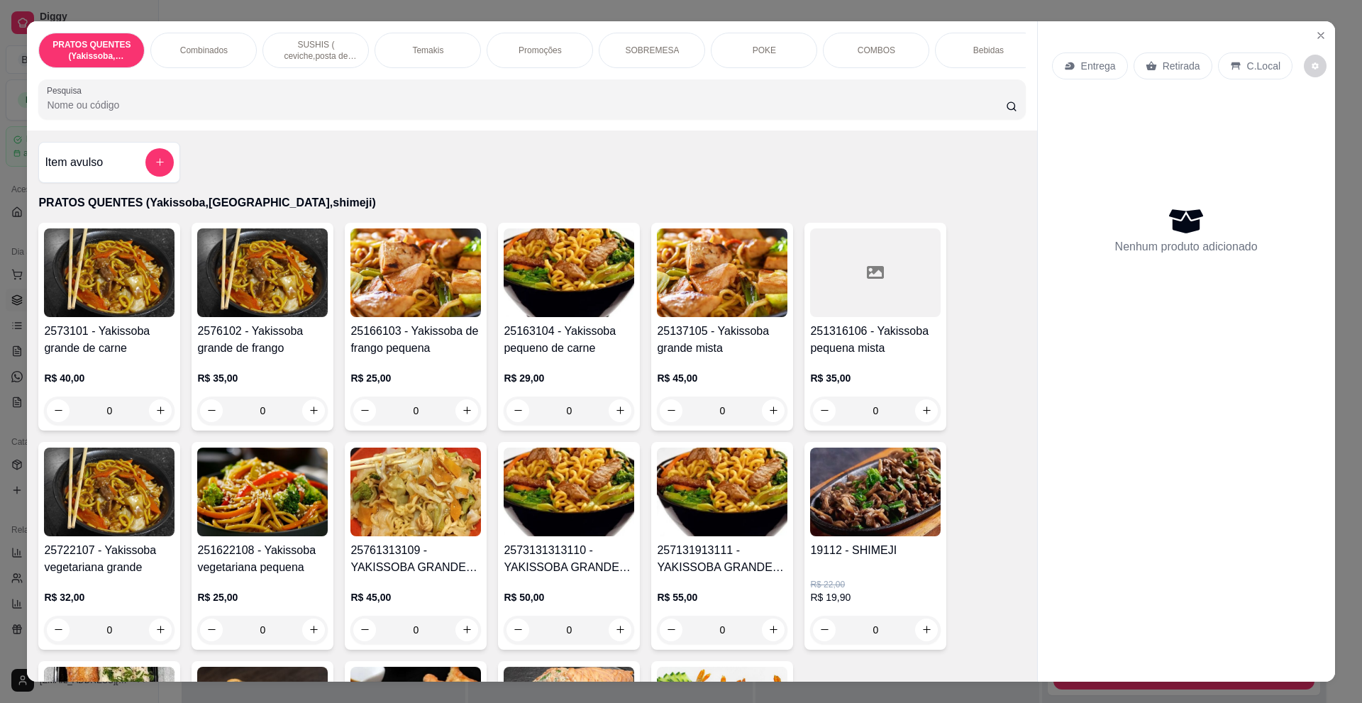
click at [1096, 67] on p "Entrega" at bounding box center [1098, 66] width 35 height 14
click at [292, 43] on p "SUSHIS ( ceviche,posta de salmão,hot rol, joy.... entre outros)" at bounding box center [316, 50] width 82 height 23
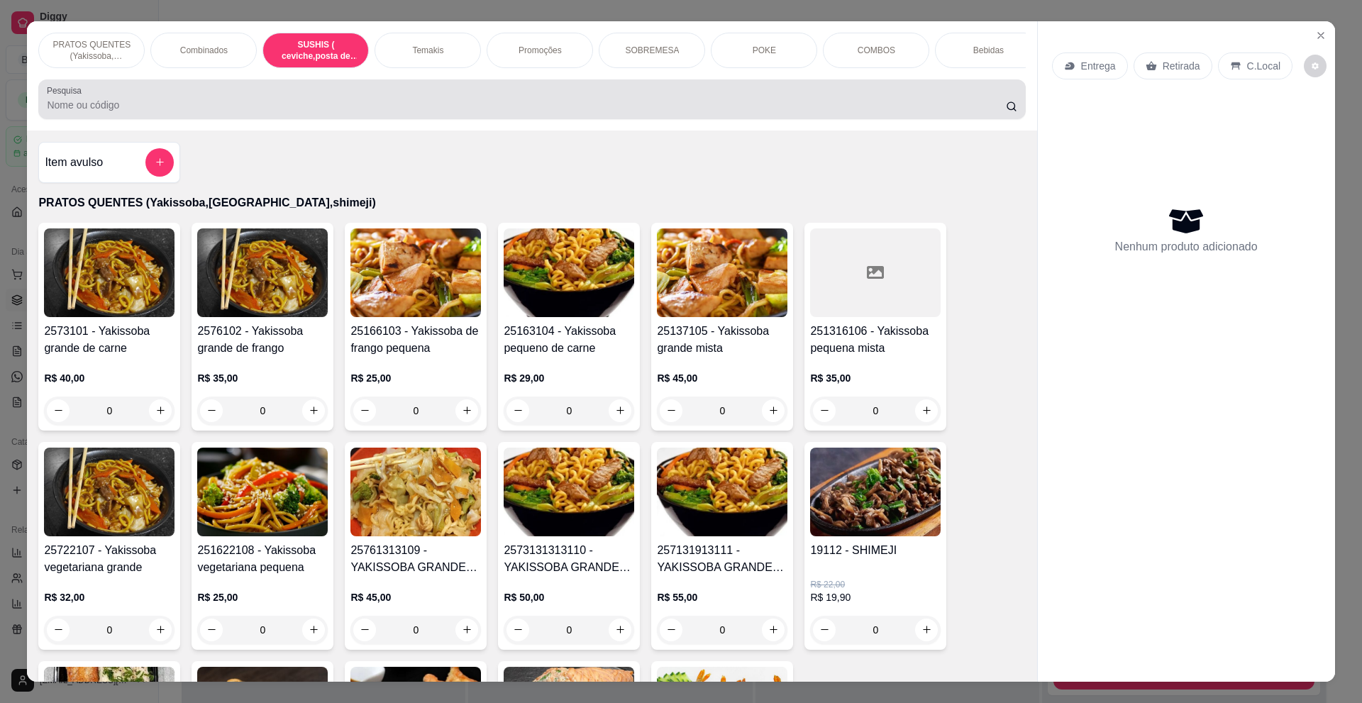
scroll to position [24, 0]
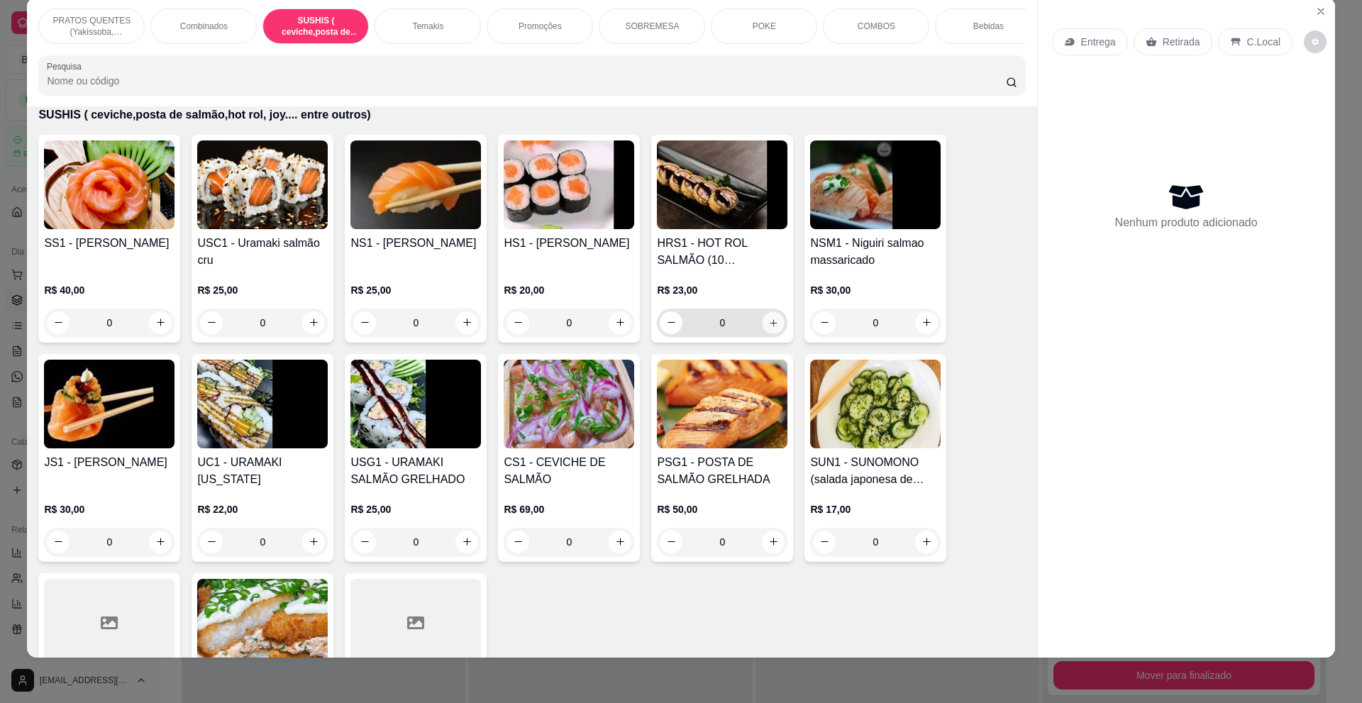
click at [768, 328] on icon "increase-product-quantity" at bounding box center [773, 322] width 11 height 11
type input "1"
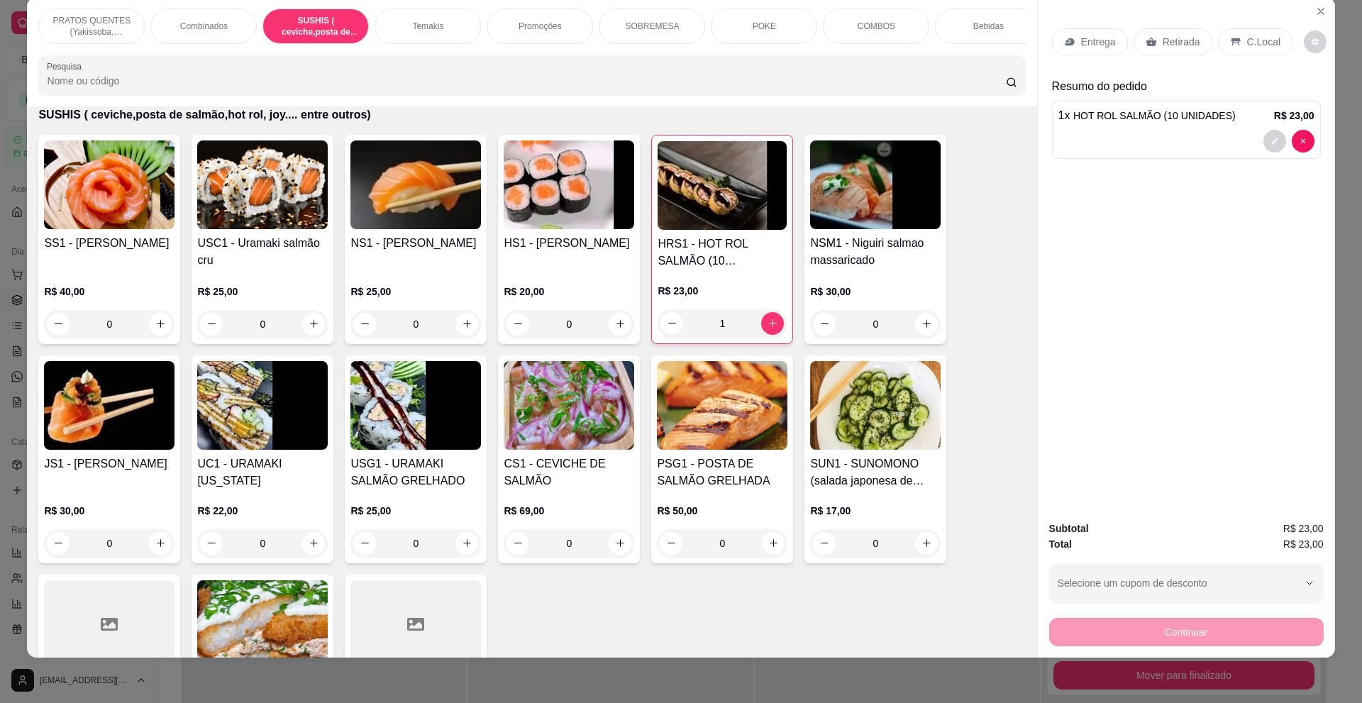
drag, startPoint x: 985, startPoint y: 32, endPoint x: 980, endPoint y: 47, distance: 15.7
click at [988, 33] on div "Bebidas" at bounding box center [988, 26] width 106 height 35
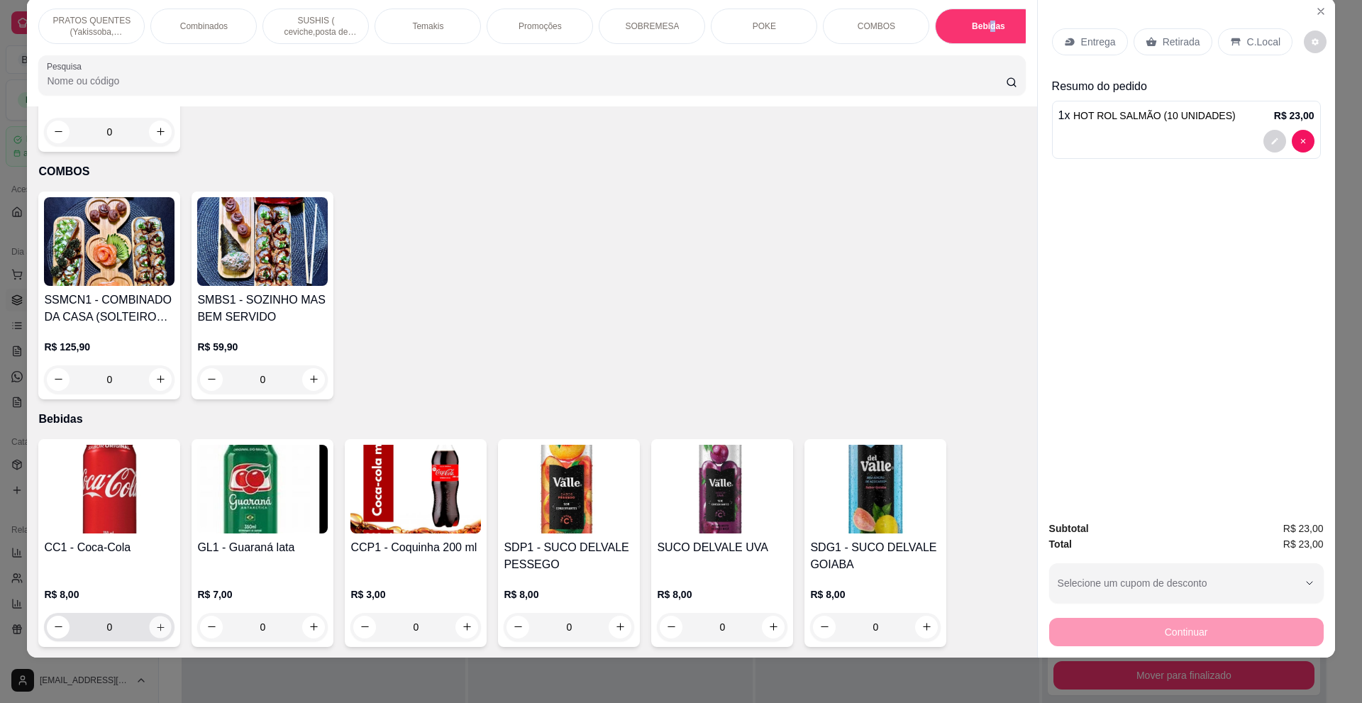
click at [155, 627] on icon "increase-product-quantity" at bounding box center [160, 626] width 11 height 11
type input "1"
click at [1081, 45] on p "Entrega" at bounding box center [1098, 42] width 35 height 14
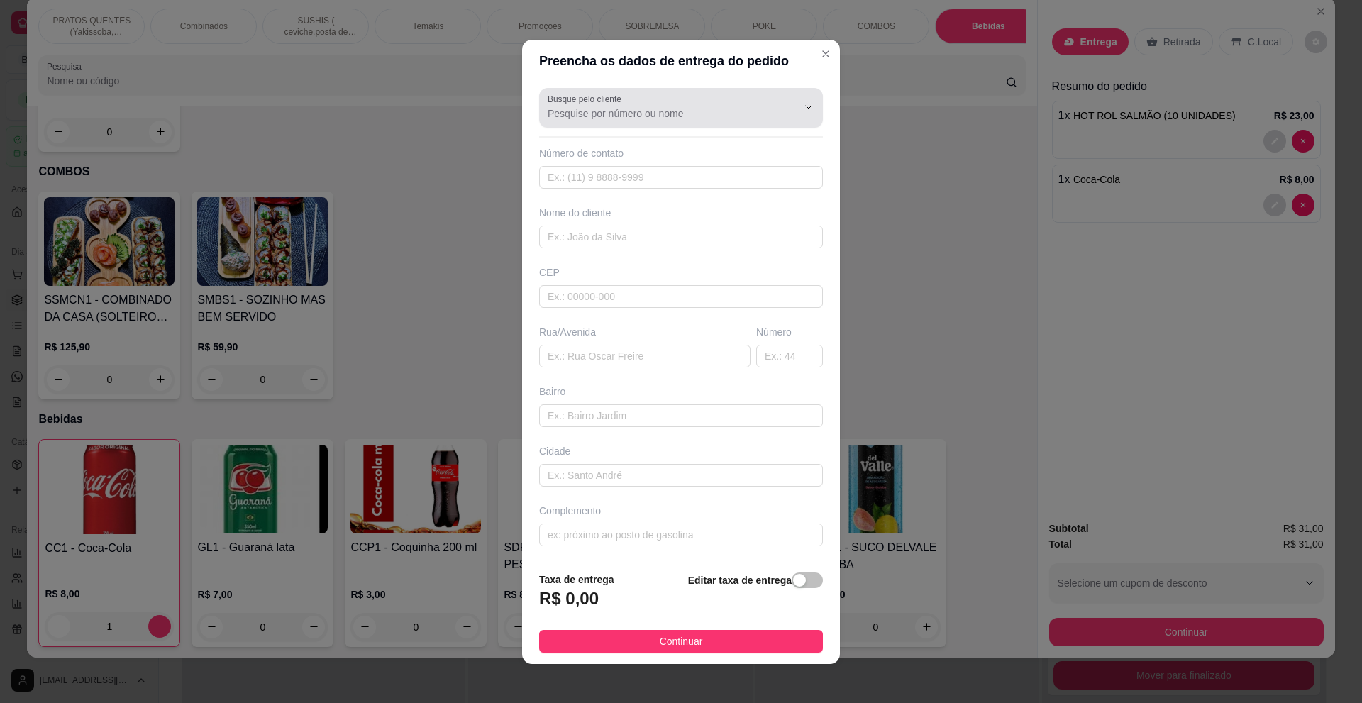
click at [625, 118] on input "Busque pelo cliente" at bounding box center [661, 113] width 227 height 14
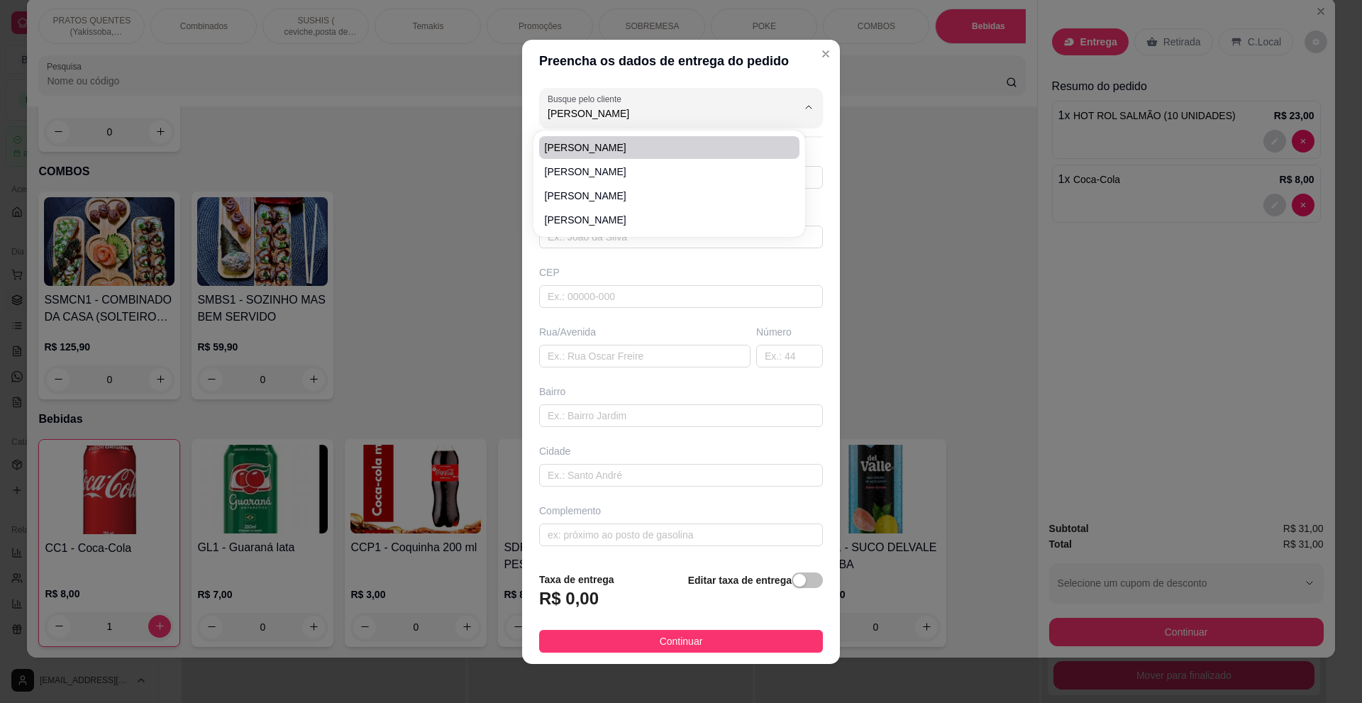
click at [614, 148] on span "[PERSON_NAME]" at bounding box center [662, 147] width 235 height 14
type input "[PERSON_NAME]"
type input "11983543314"
type input "[PERSON_NAME]"
type input "04434000"
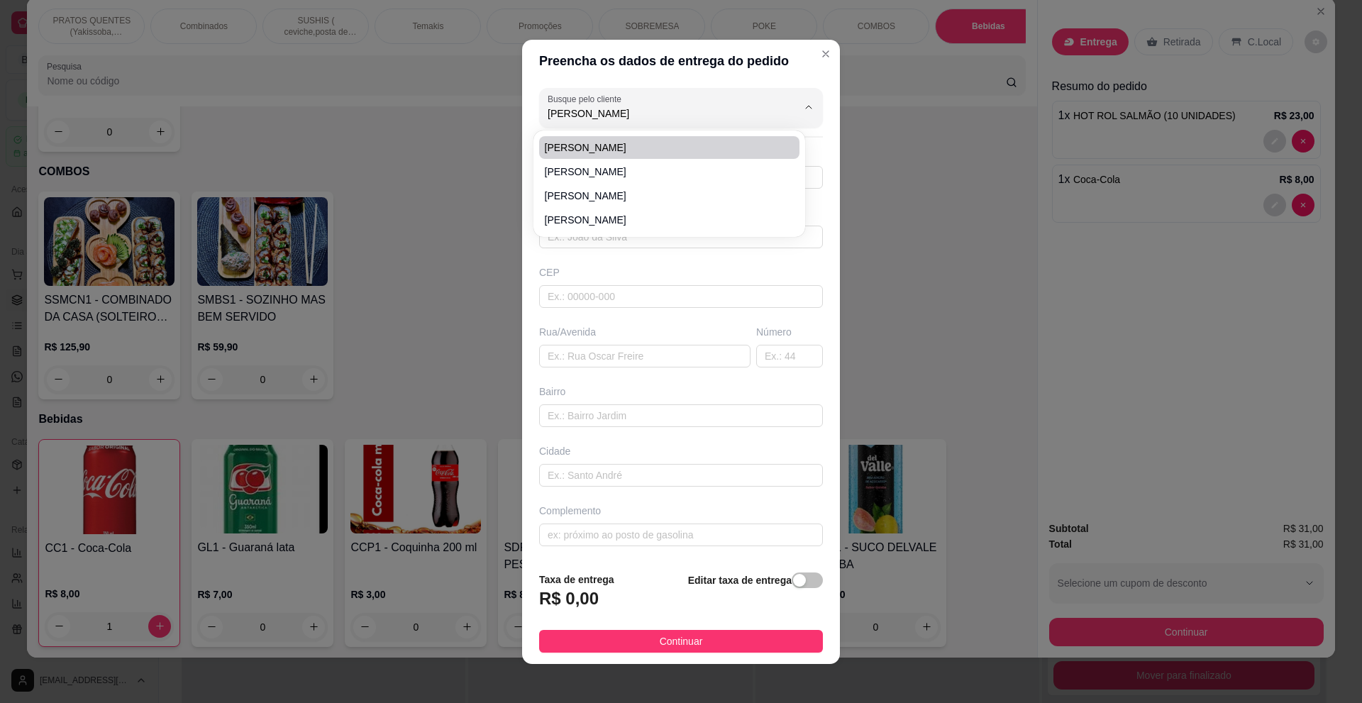
type input "Rua [PERSON_NAME]"
type input "159"
type input "Jardim Orly"
type input "[GEOGRAPHIC_DATA]"
type input "CHAMAR POR [PERSON_NAME]"
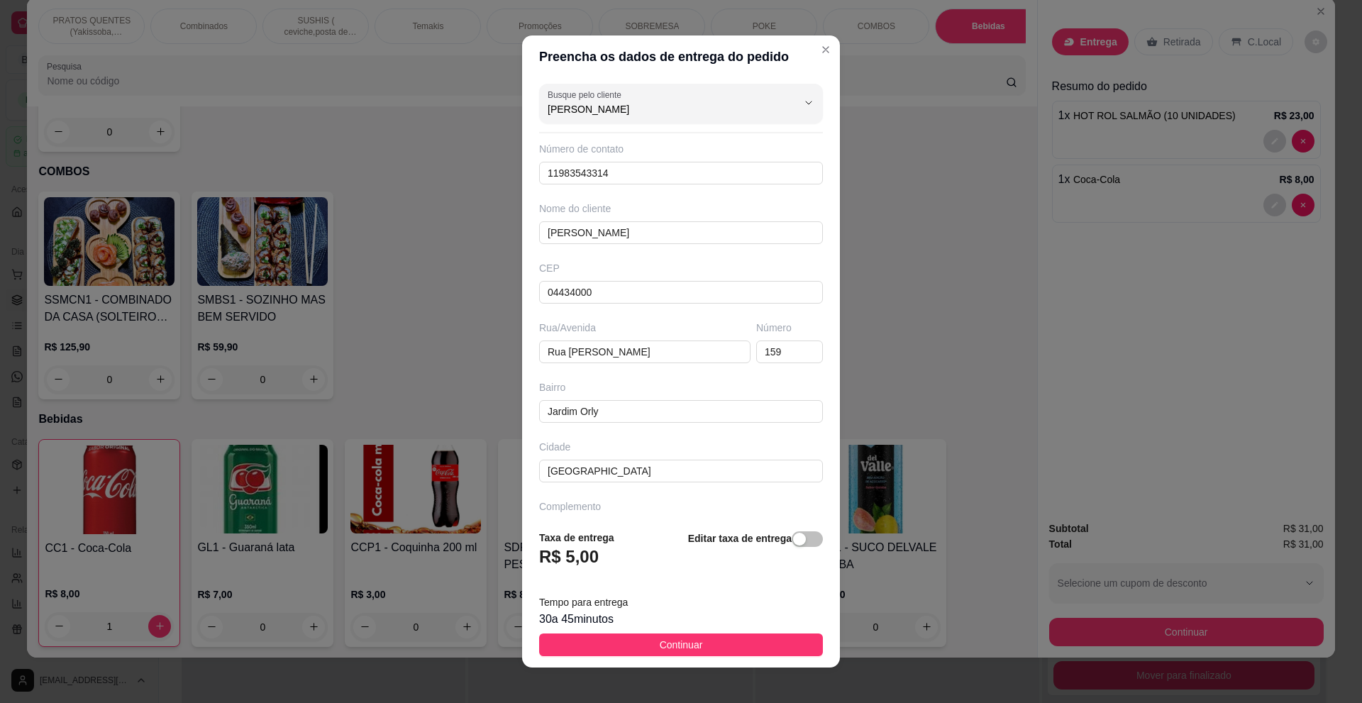
type input "[PERSON_NAME]"
click at [735, 643] on button "Continuar" at bounding box center [681, 645] width 284 height 23
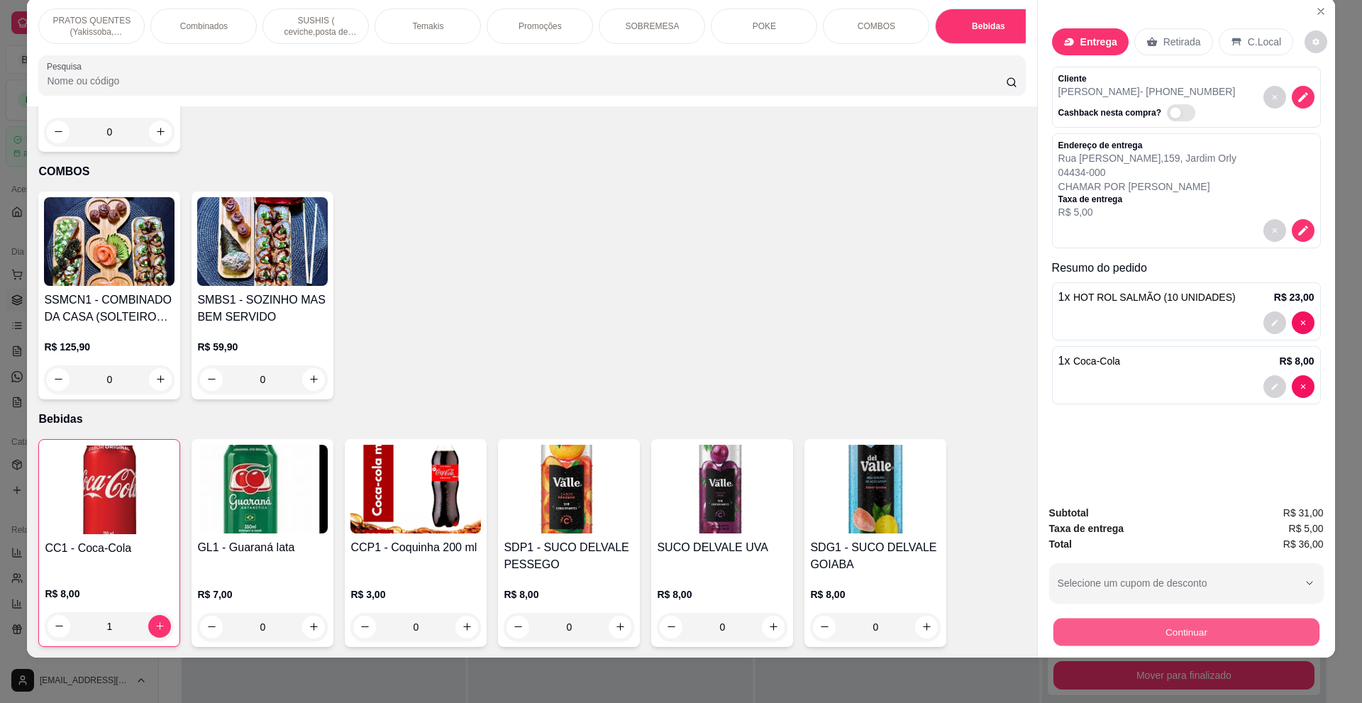
click at [1207, 628] on button "Continuar" at bounding box center [1186, 633] width 266 height 28
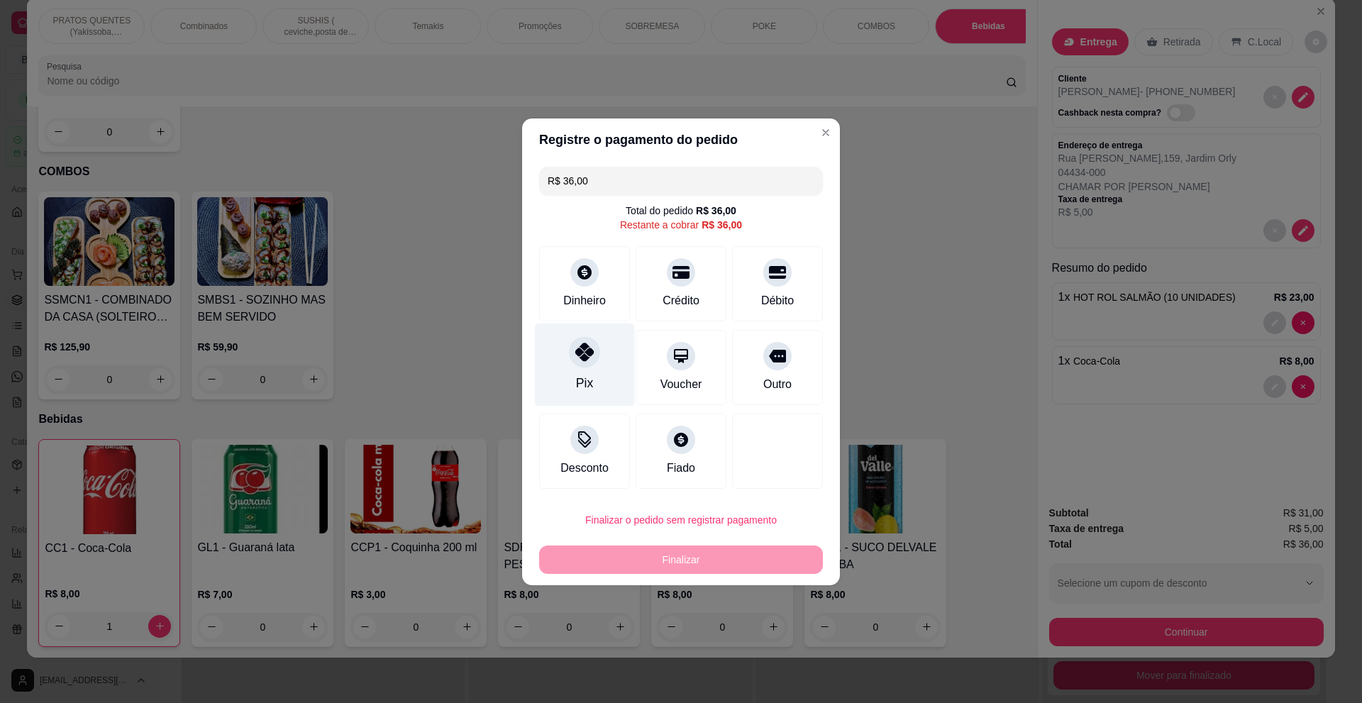
click at [556, 355] on div "Pix" at bounding box center [585, 364] width 100 height 83
type input "R$ 0,00"
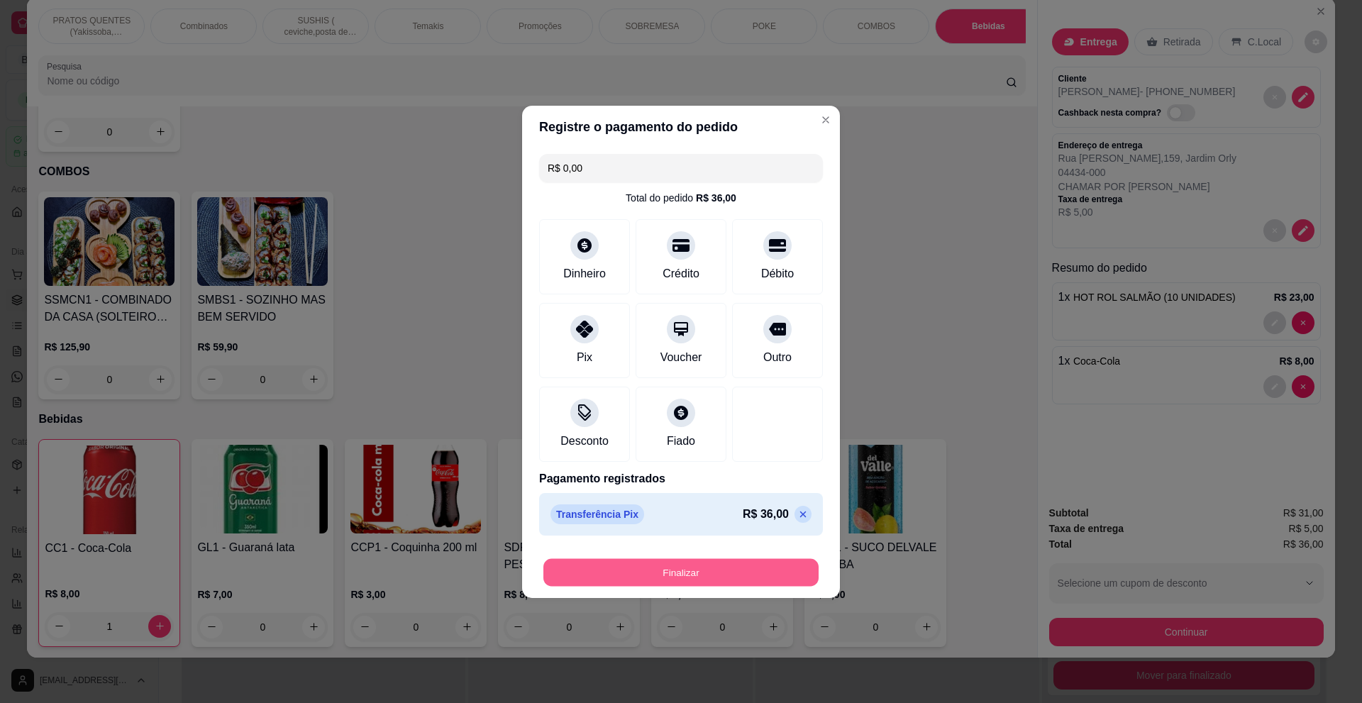
click at [693, 571] on button "Finalizar" at bounding box center [680, 572] width 275 height 28
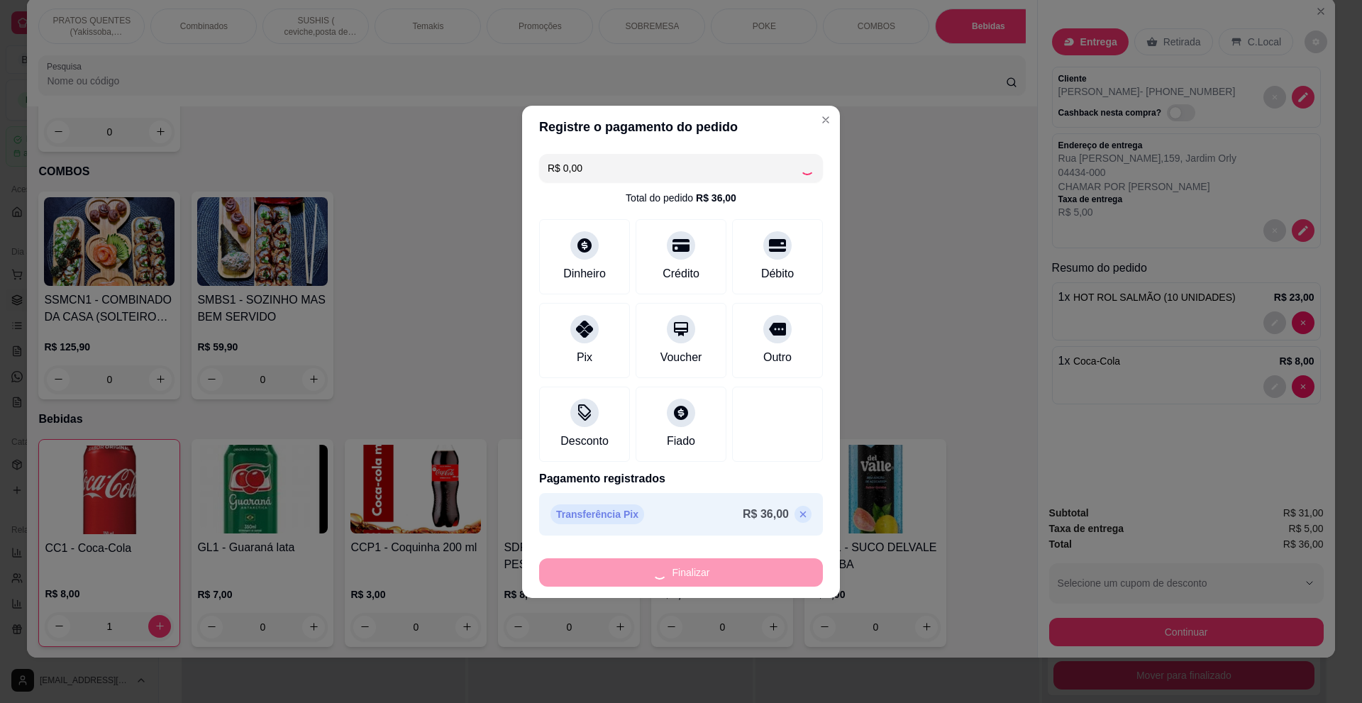
type input "0"
type input "-R$ 36,00"
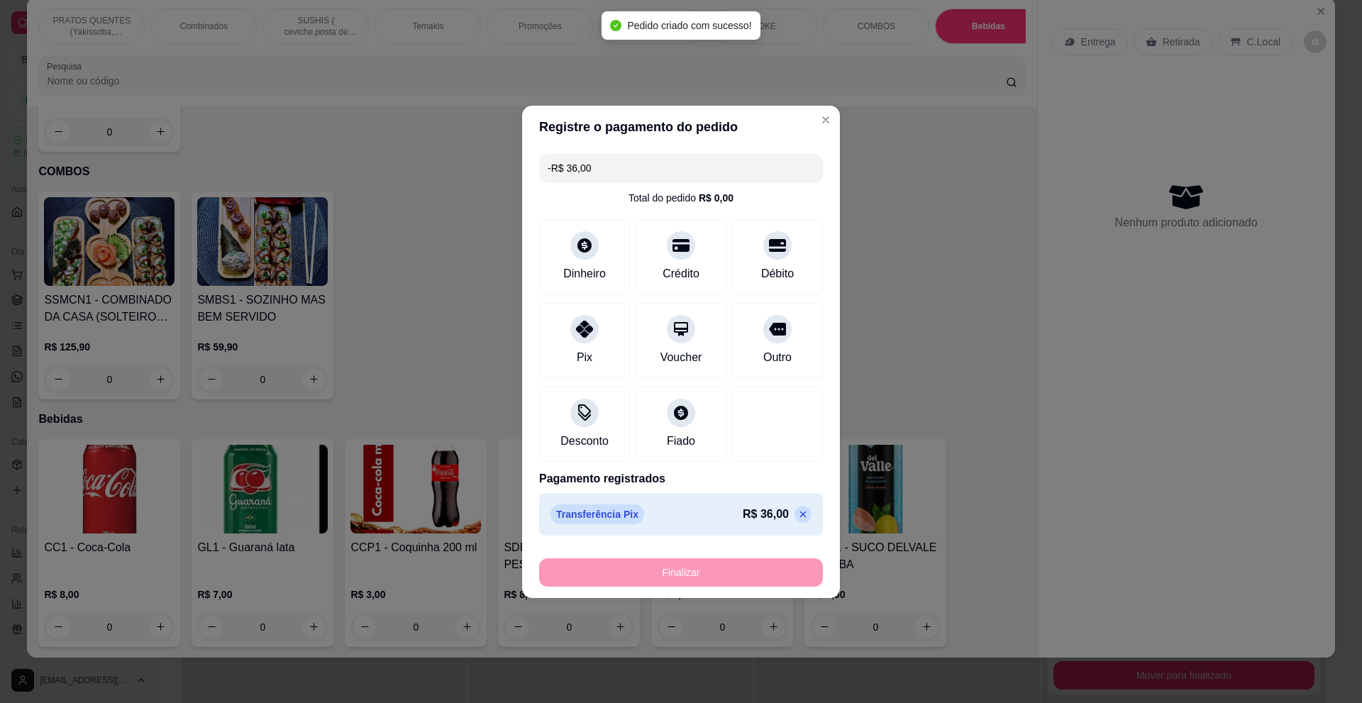
scroll to position [3085, 0]
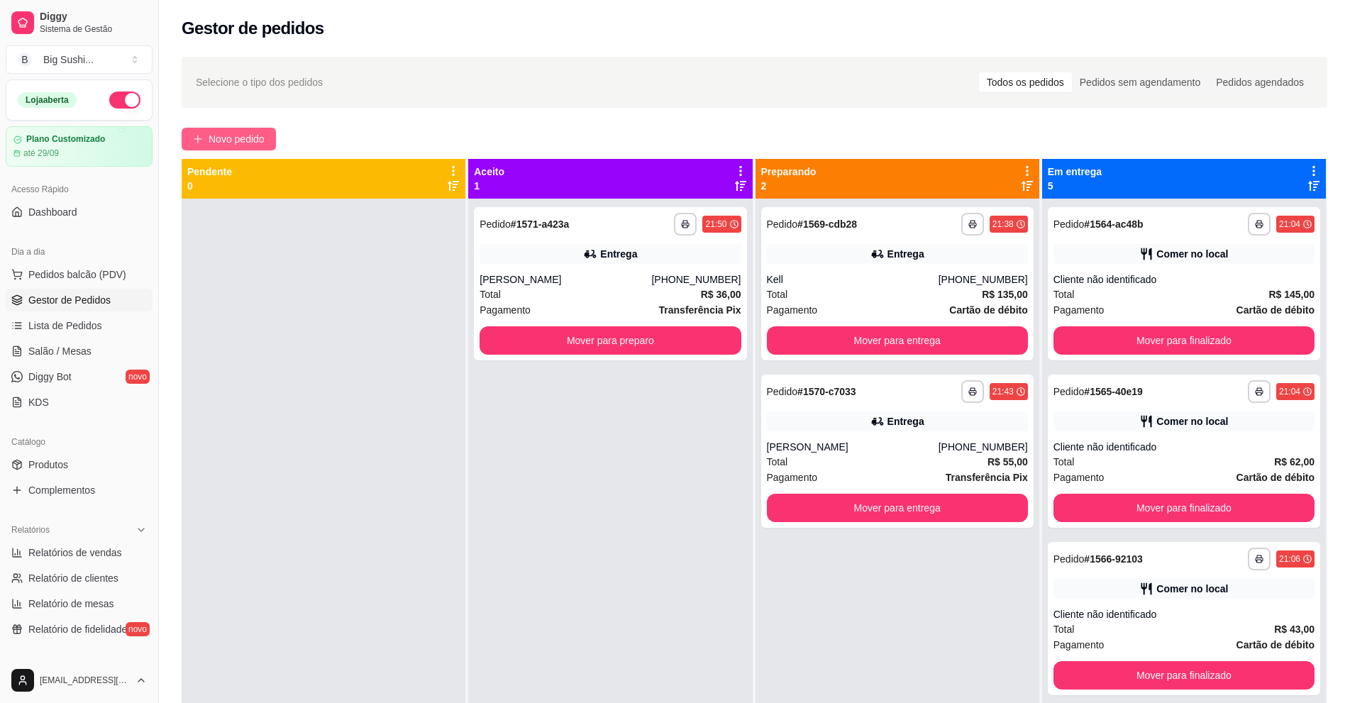
click at [231, 146] on span "Novo pedido" at bounding box center [237, 139] width 56 height 16
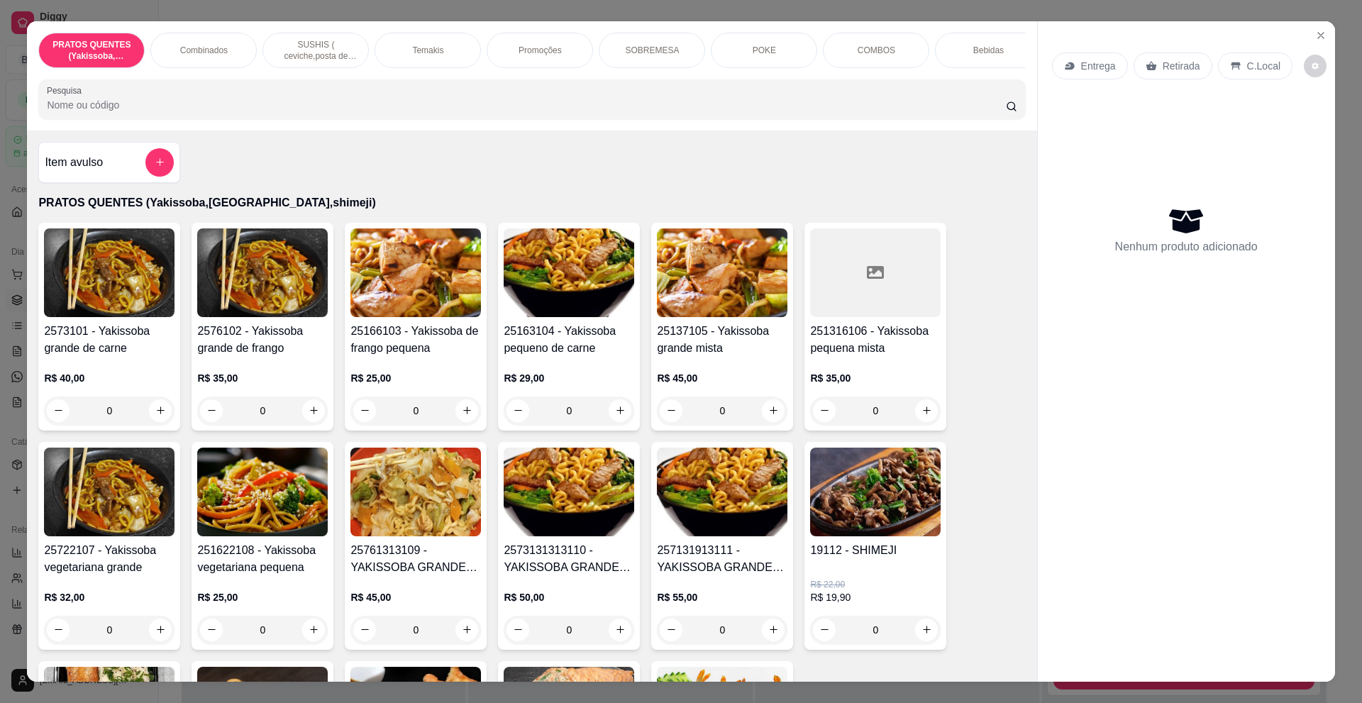
click at [343, 48] on p "SUSHIS ( ceviche,posta de salmão,hot rol, joy.... entre outros)" at bounding box center [316, 50] width 82 height 23
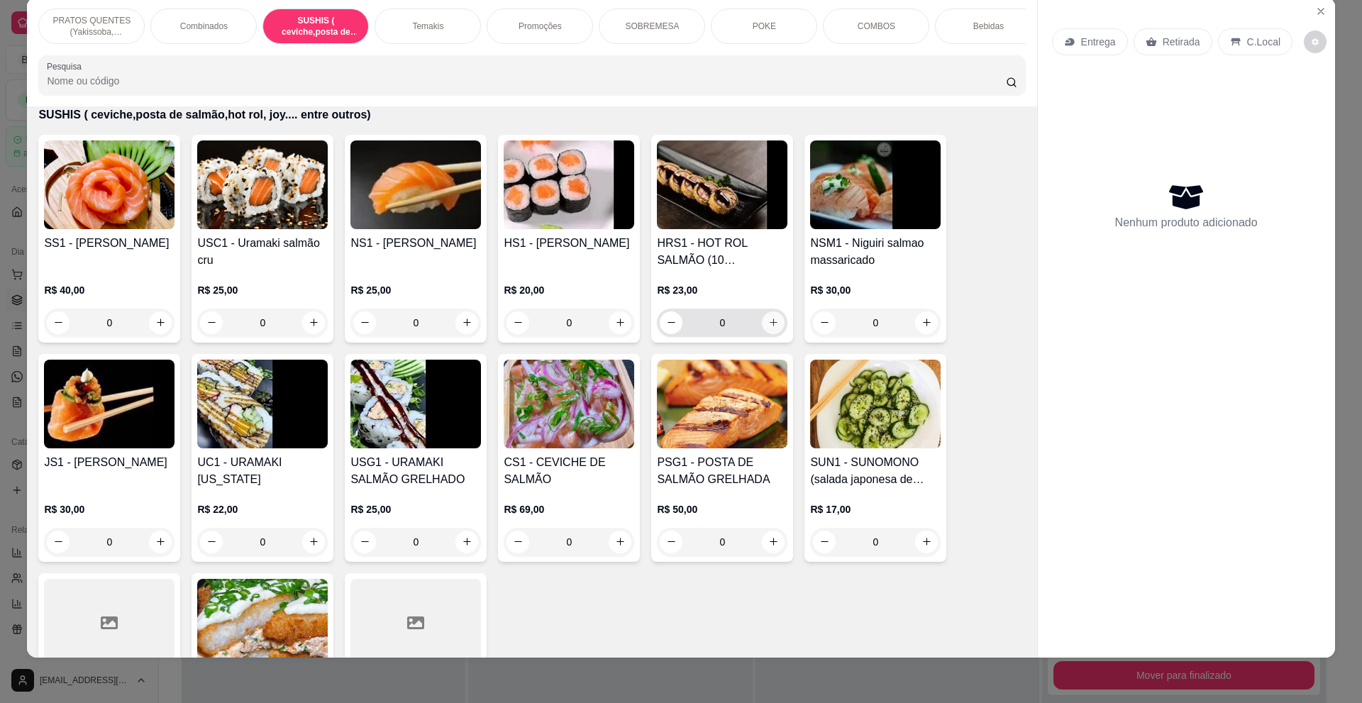
click at [764, 334] on button "increase-product-quantity" at bounding box center [773, 322] width 23 height 23
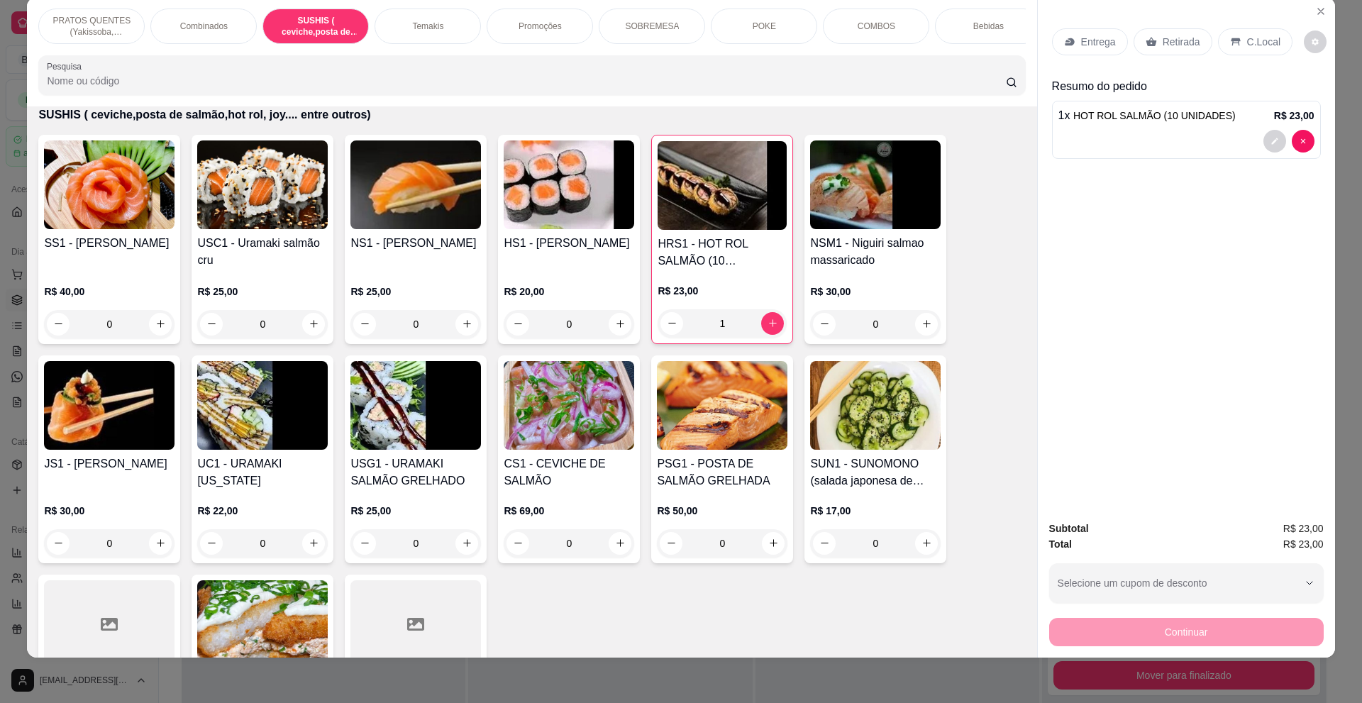
click at [1098, 33] on div "Entrega" at bounding box center [1090, 41] width 76 height 27
type input "0"
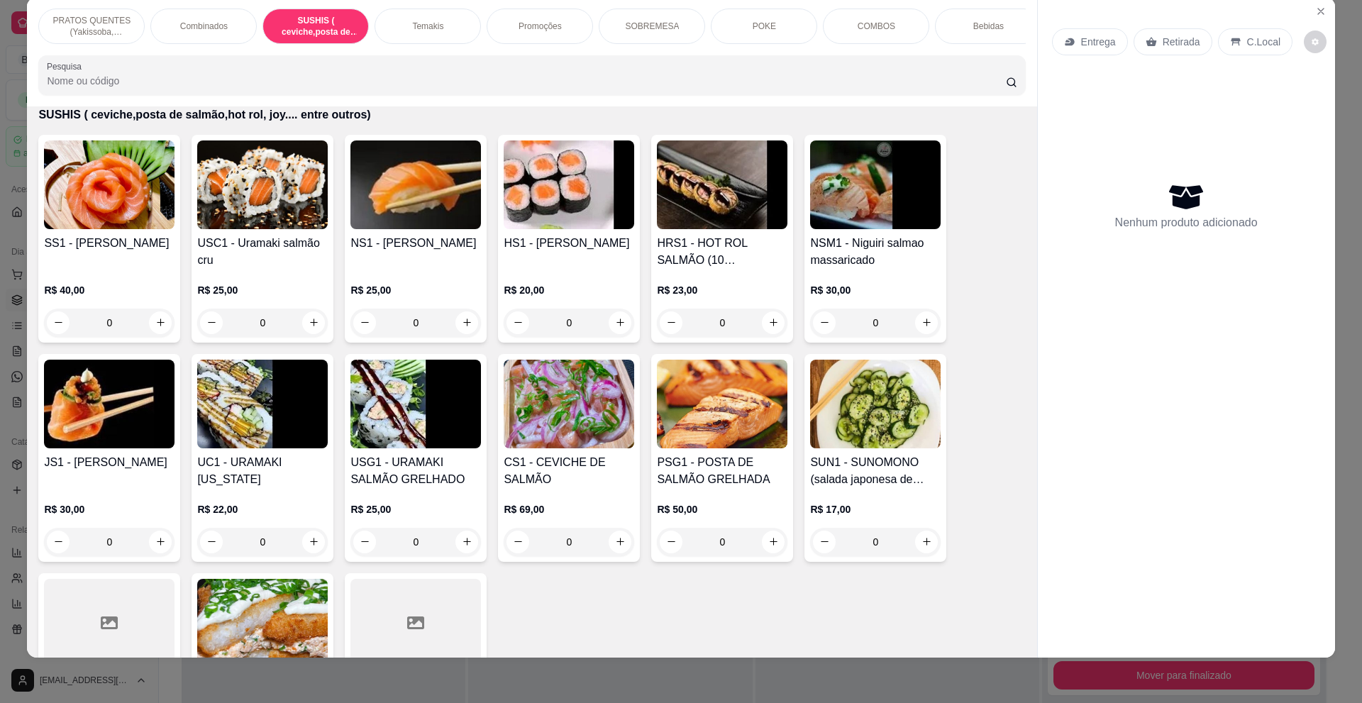
click at [541, 16] on div "Promoções" at bounding box center [540, 26] width 106 height 35
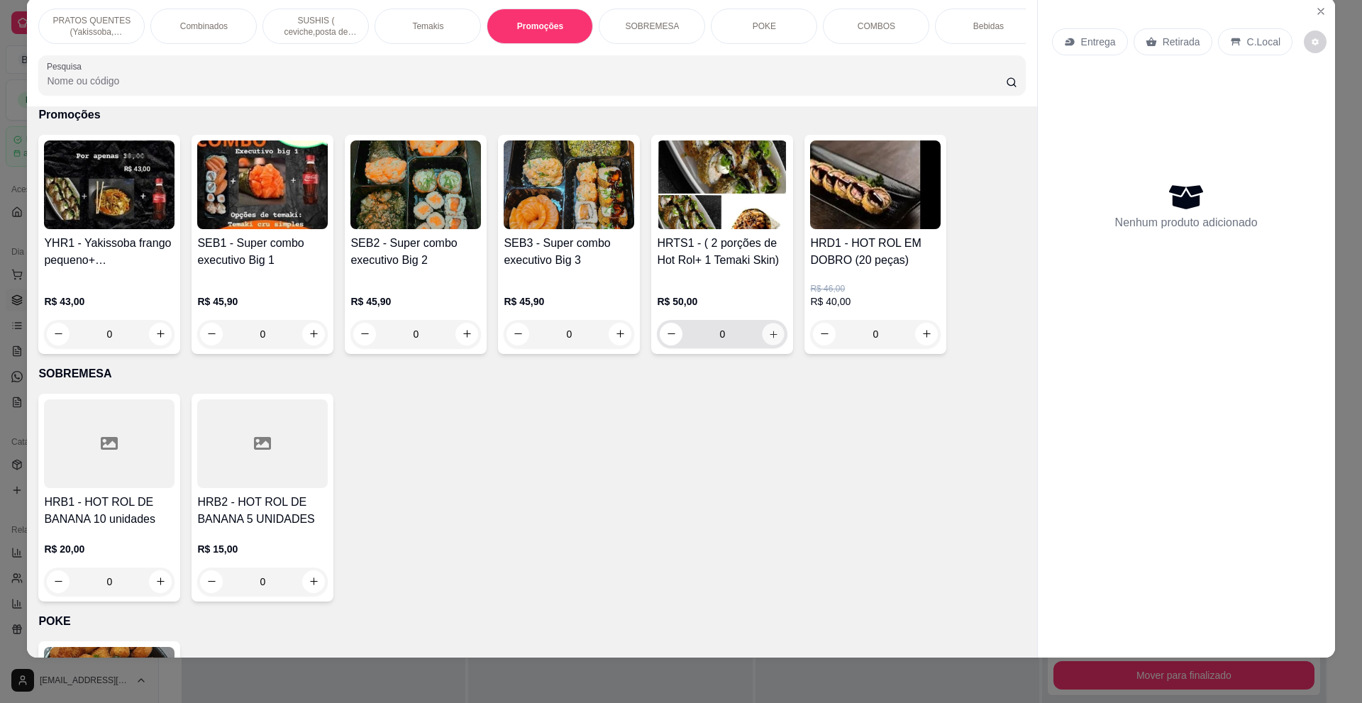
click at [771, 345] on button "increase-product-quantity" at bounding box center [774, 334] width 22 height 22
type input "1"
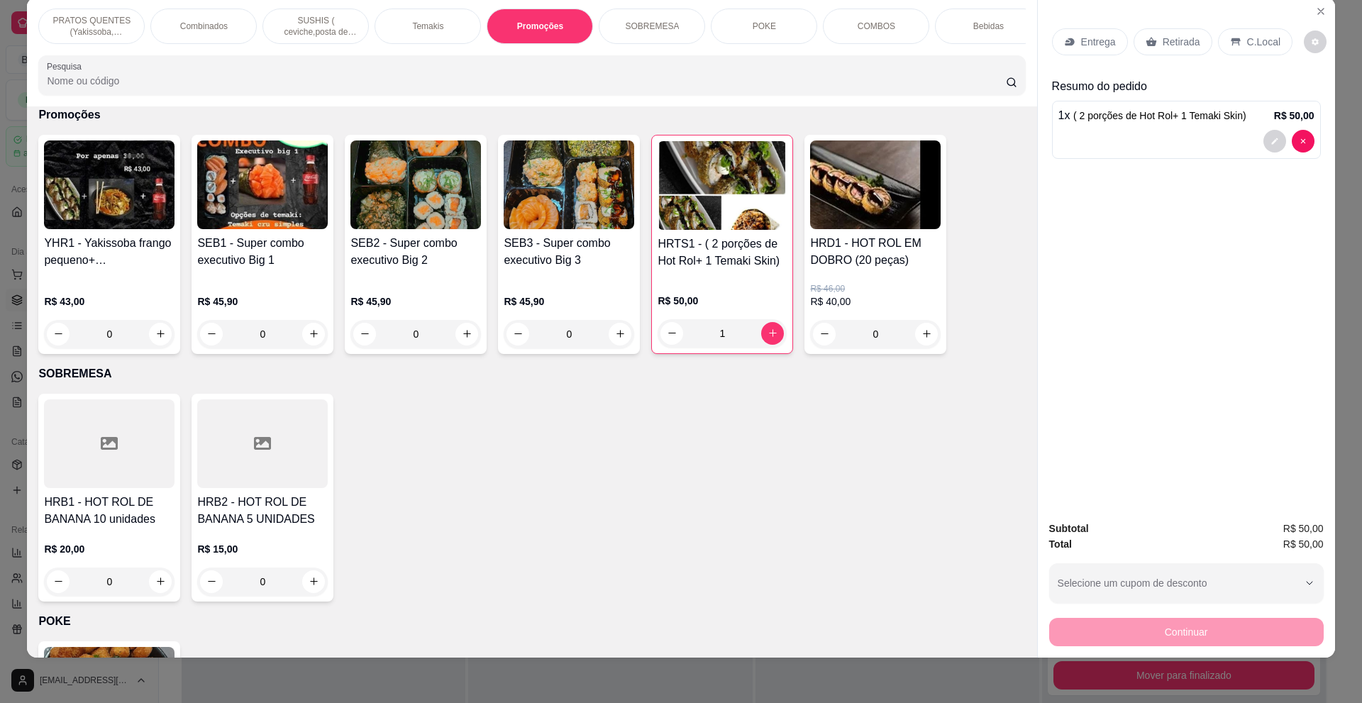
click at [1082, 45] on p "Entrega" at bounding box center [1098, 42] width 35 height 14
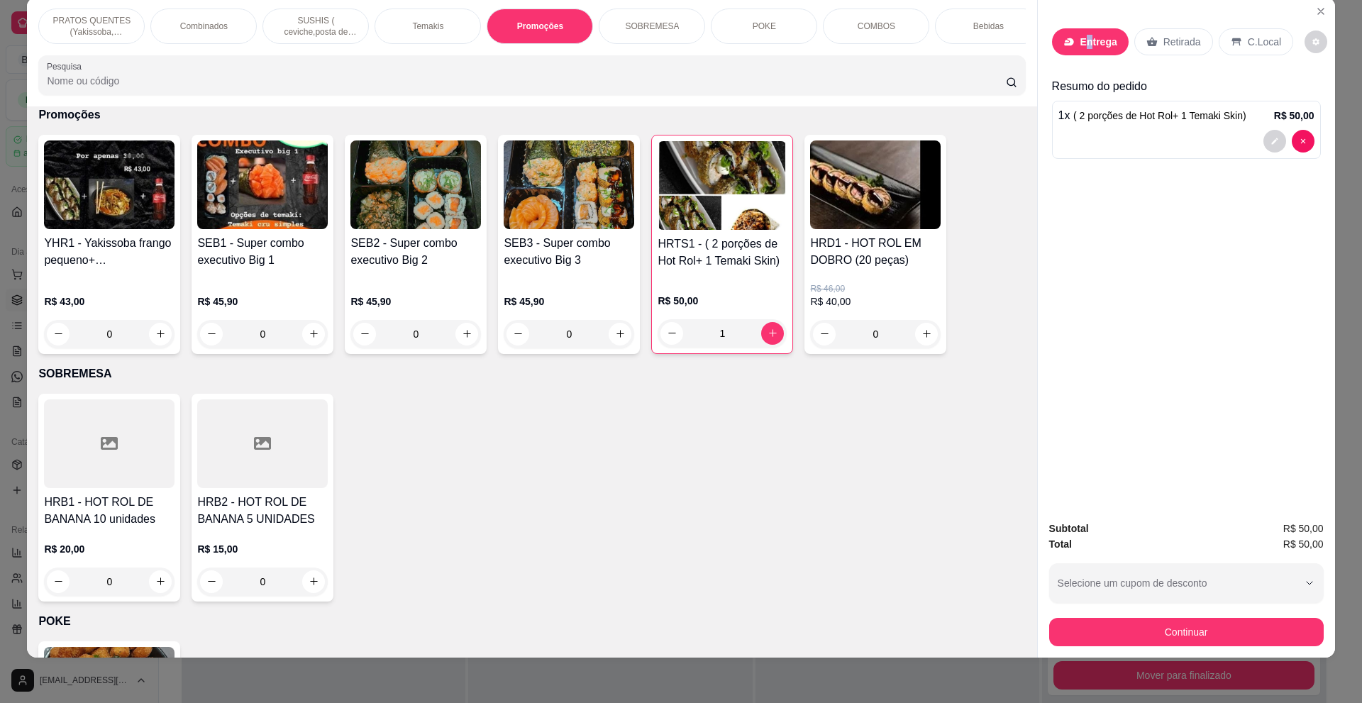
click at [658, 110] on input "Busque pelo cliente" at bounding box center [661, 113] width 227 height 14
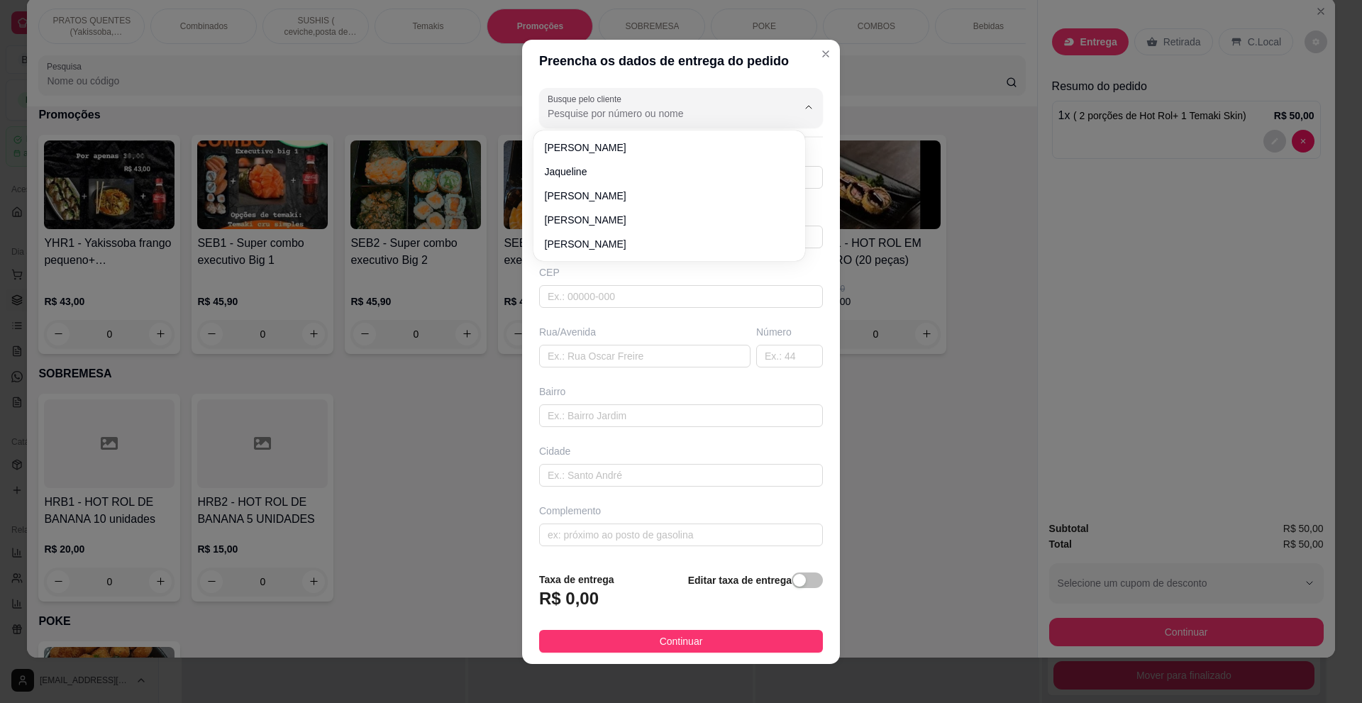
drag, startPoint x: 594, startPoint y: 101, endPoint x: 602, endPoint y: 89, distance: 14.4
click at [595, 101] on label "Busque pelo cliente" at bounding box center [587, 99] width 79 height 12
click at [595, 106] on input "Busque pelo cliente" at bounding box center [661, 113] width 227 height 14
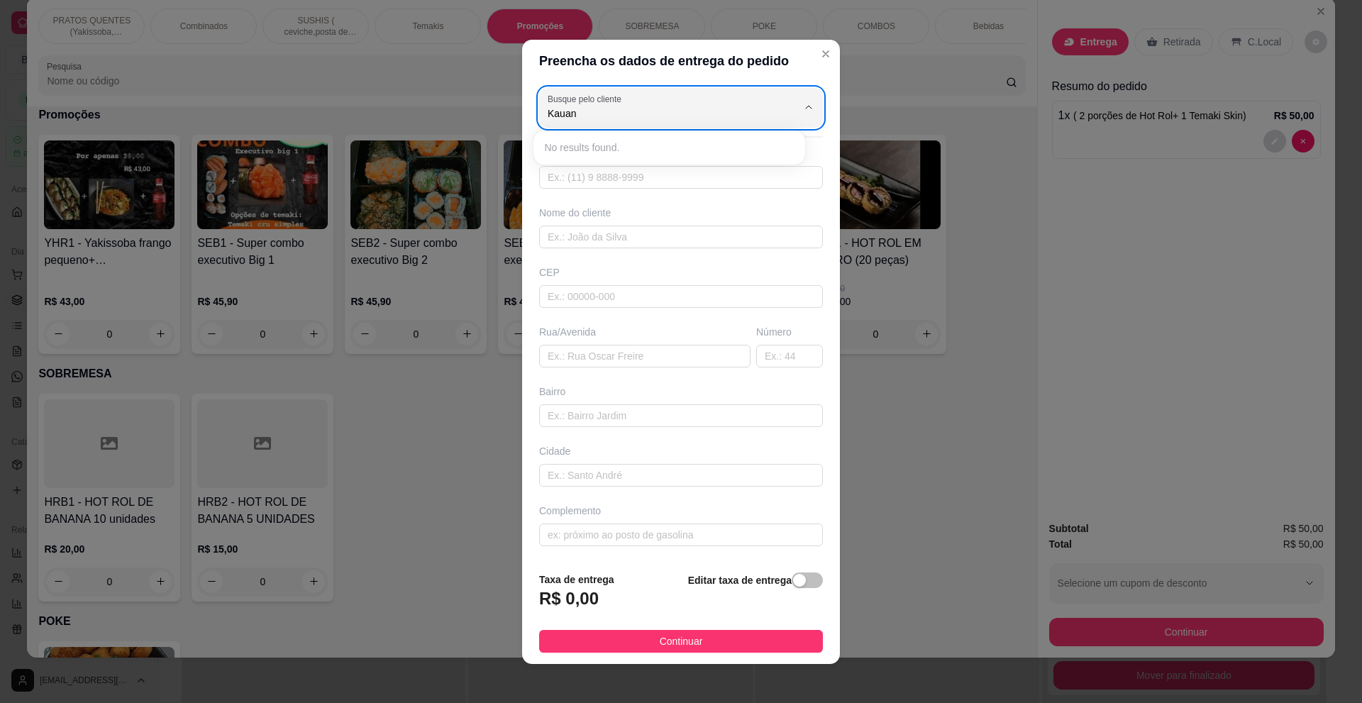
type input "Kauan"
click at [643, 321] on div "Busque pelo cliente Número de contato Nome do cliente CEP Rua/[GEOGRAPHIC_DATA]" at bounding box center [681, 321] width 318 height 478
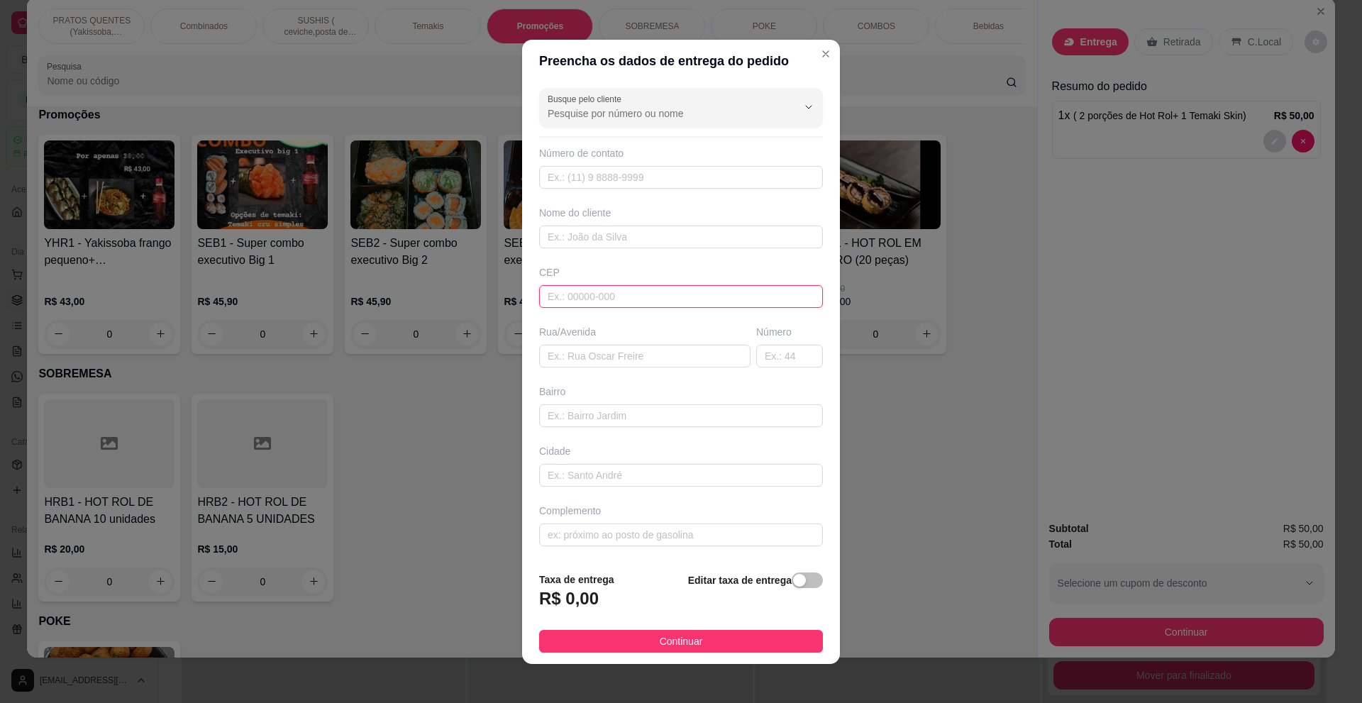
click at [627, 304] on input "text" at bounding box center [681, 296] width 284 height 23
paste input "04458110"
type input "04458110"
type input "Rua [PERSON_NAME]"
type input "[GEOGRAPHIC_DATA] ([GEOGRAPHIC_DATA])"
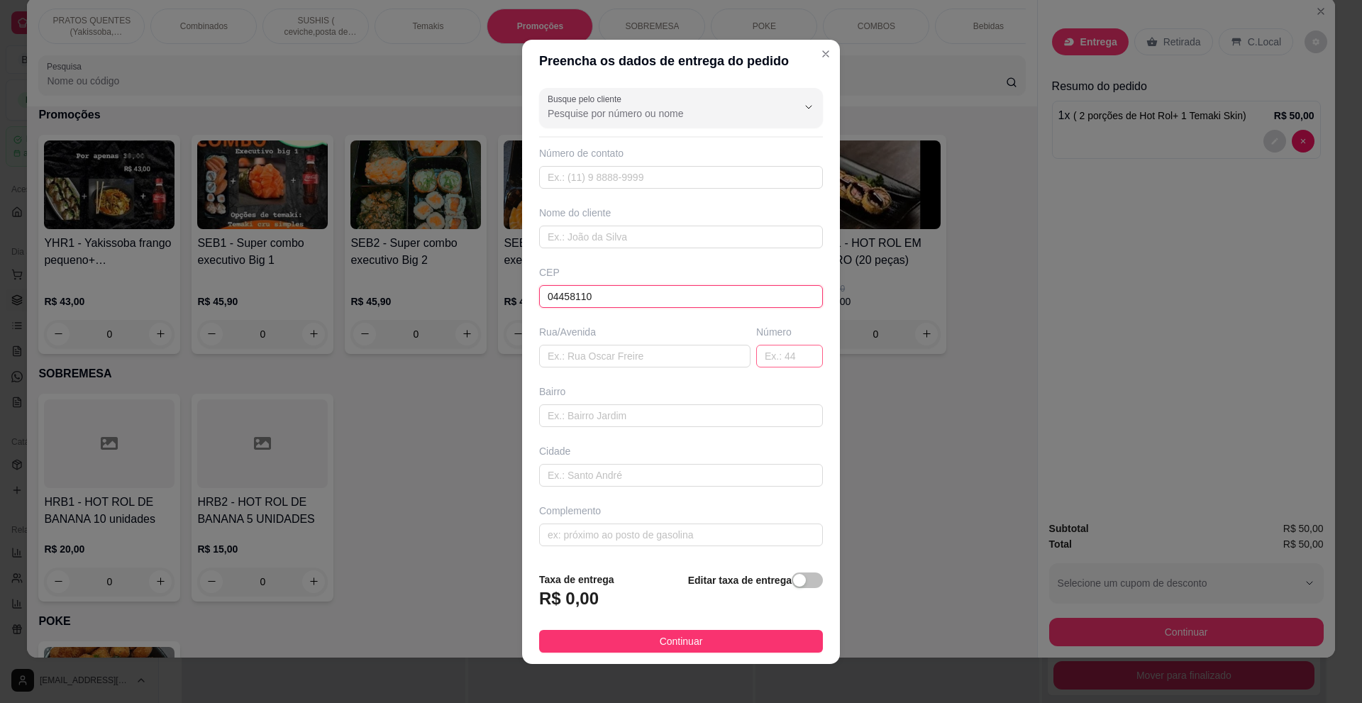
type input "[GEOGRAPHIC_DATA]"
type input "04458110"
click at [790, 349] on input "text" at bounding box center [789, 356] width 67 height 23
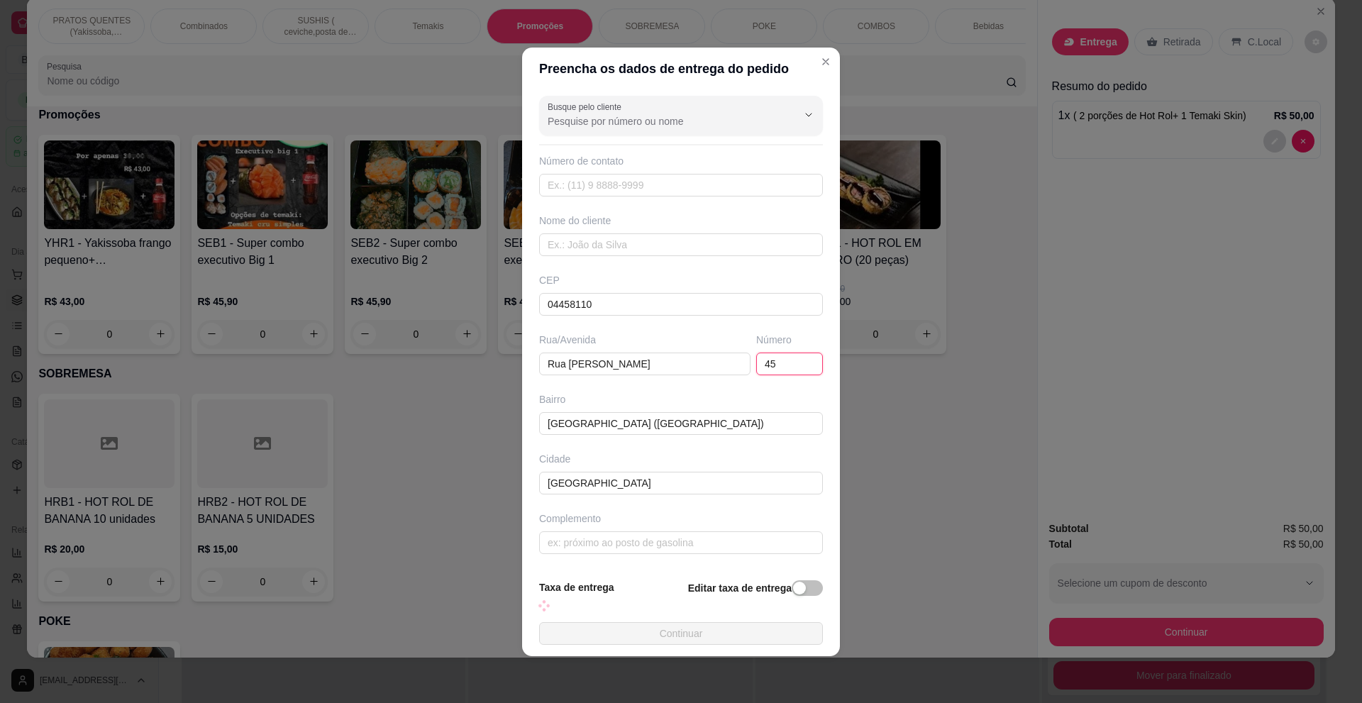
type input "45"
click at [568, 185] on div "Busque pelo cliente Número de contato Nome do cliente CEP 04458110 Rua/[STREET_…" at bounding box center [681, 329] width 318 height 478
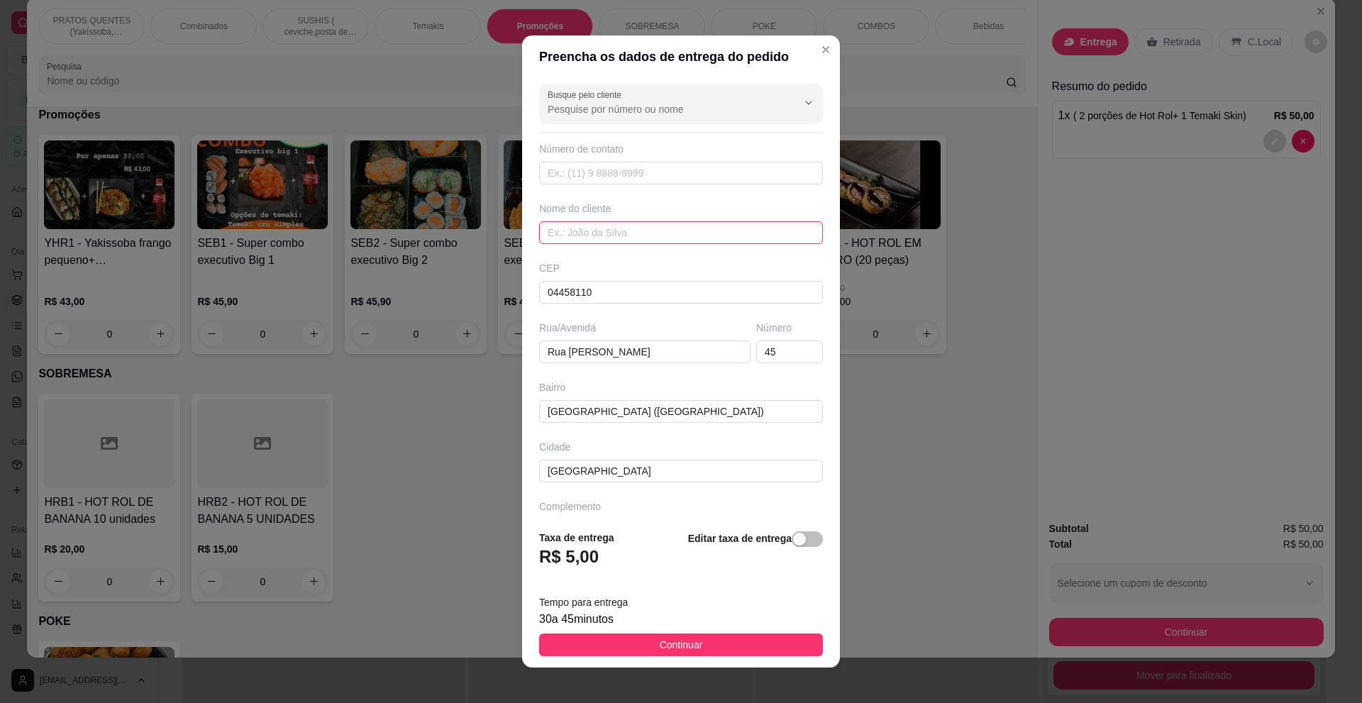
click at [592, 223] on input "text" at bounding box center [681, 232] width 284 height 23
type input "Kauan"
click at [602, 172] on input "text" at bounding box center [681, 173] width 284 height 23
paste input "[PHONE_NUMBER]"
drag, startPoint x: 558, startPoint y: 172, endPoint x: 410, endPoint y: 166, distance: 147.7
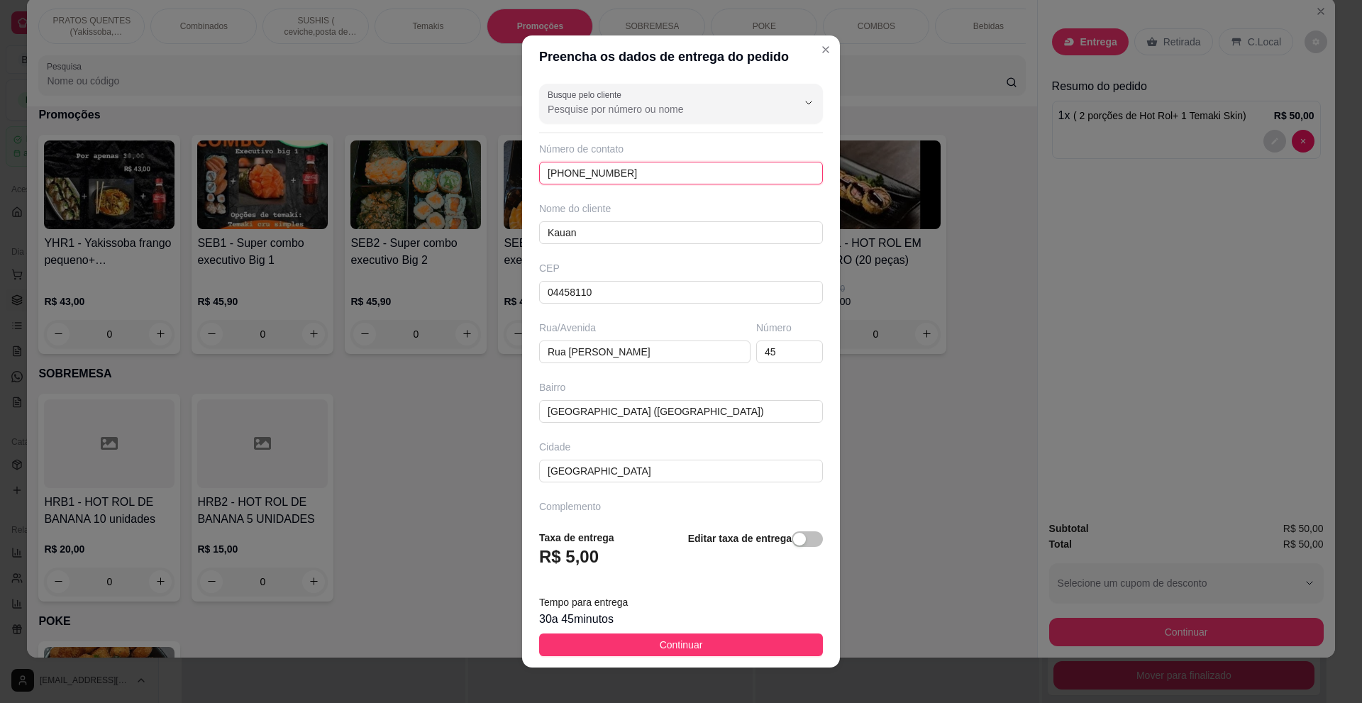
click at [416, 166] on div "Preencha os dados de entrega do pedido Busque pelo cliente Número de contato [P…" at bounding box center [681, 351] width 1362 height 703
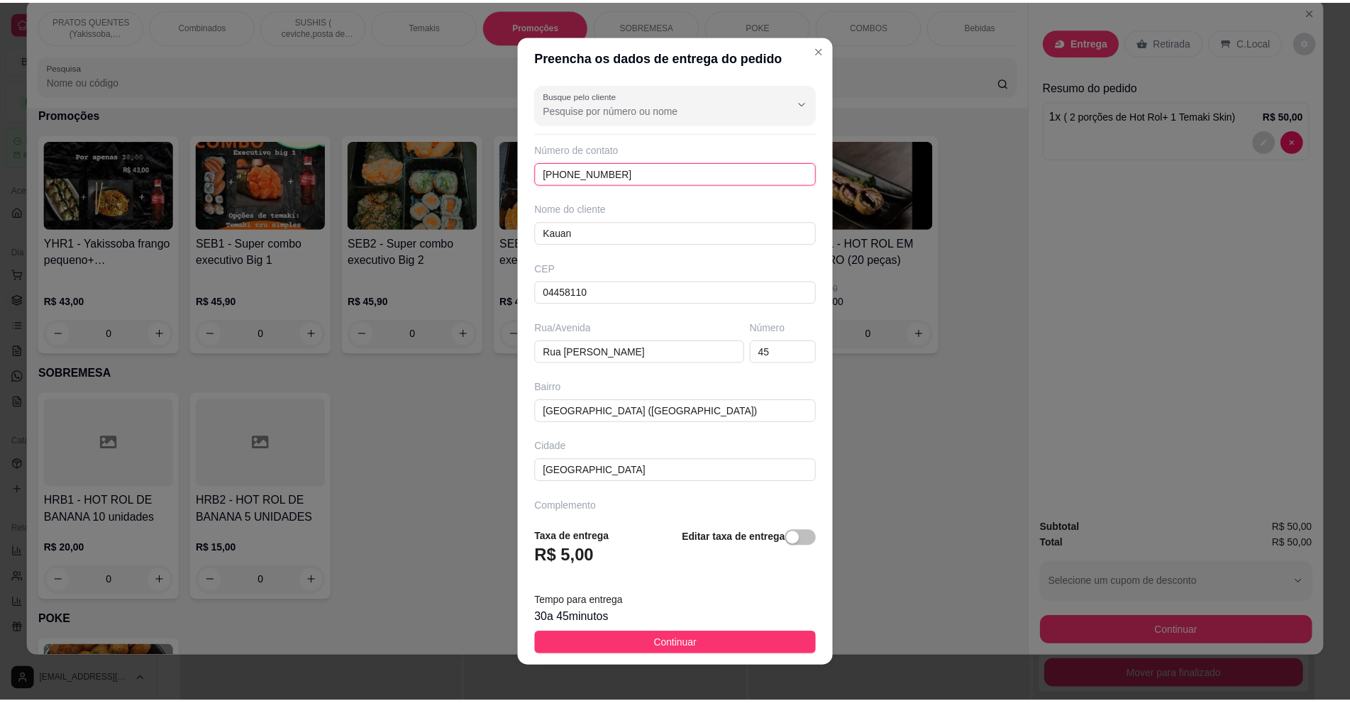
scroll to position [37, 0]
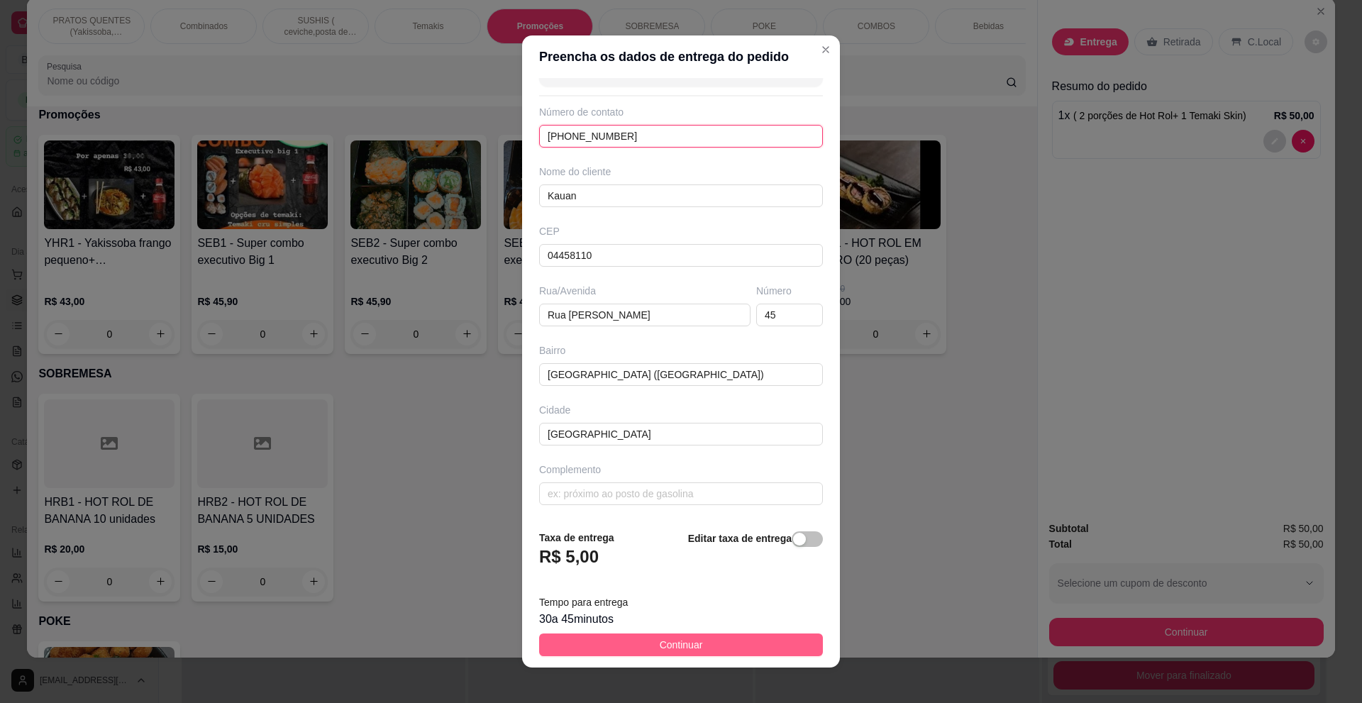
type input "[PHONE_NUMBER]"
click at [773, 636] on button "Continuar" at bounding box center [681, 645] width 284 height 23
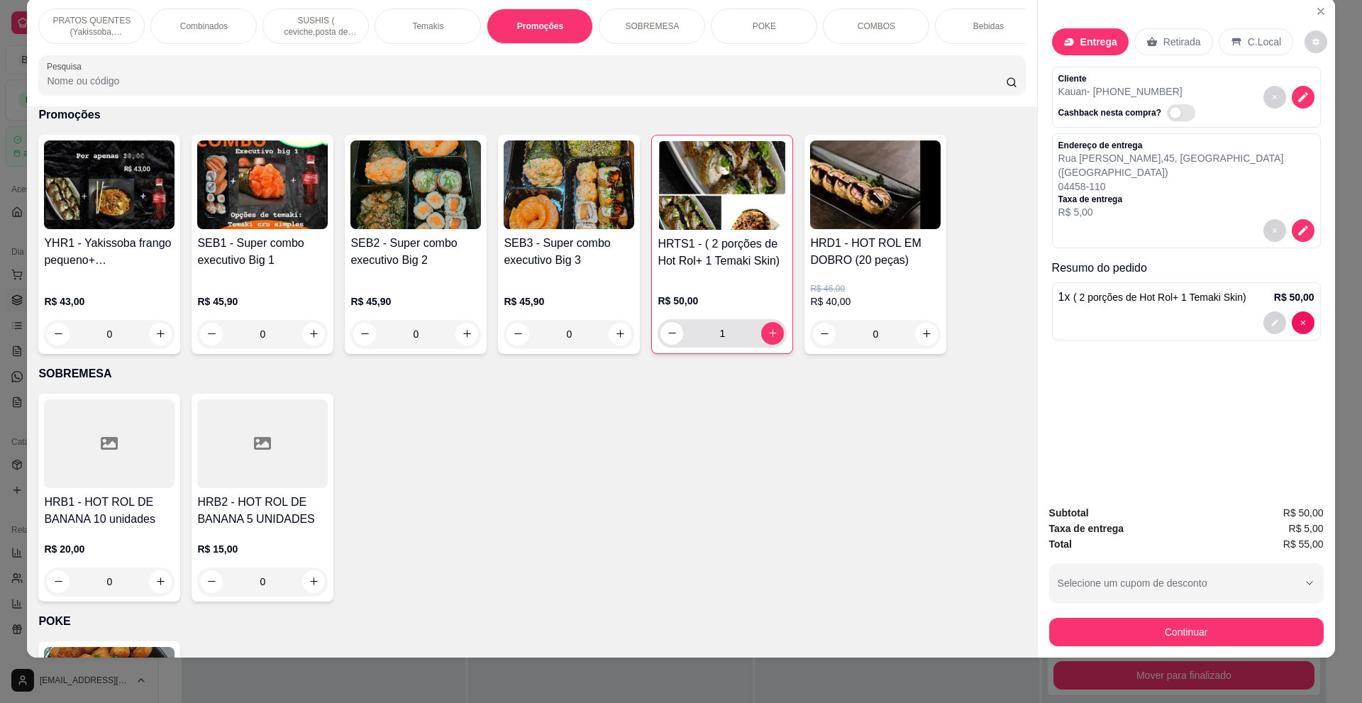
click at [779, 348] on div "1" at bounding box center [722, 333] width 129 height 28
click at [770, 338] on icon "increase-product-quantity" at bounding box center [773, 333] width 11 height 11
type input "2"
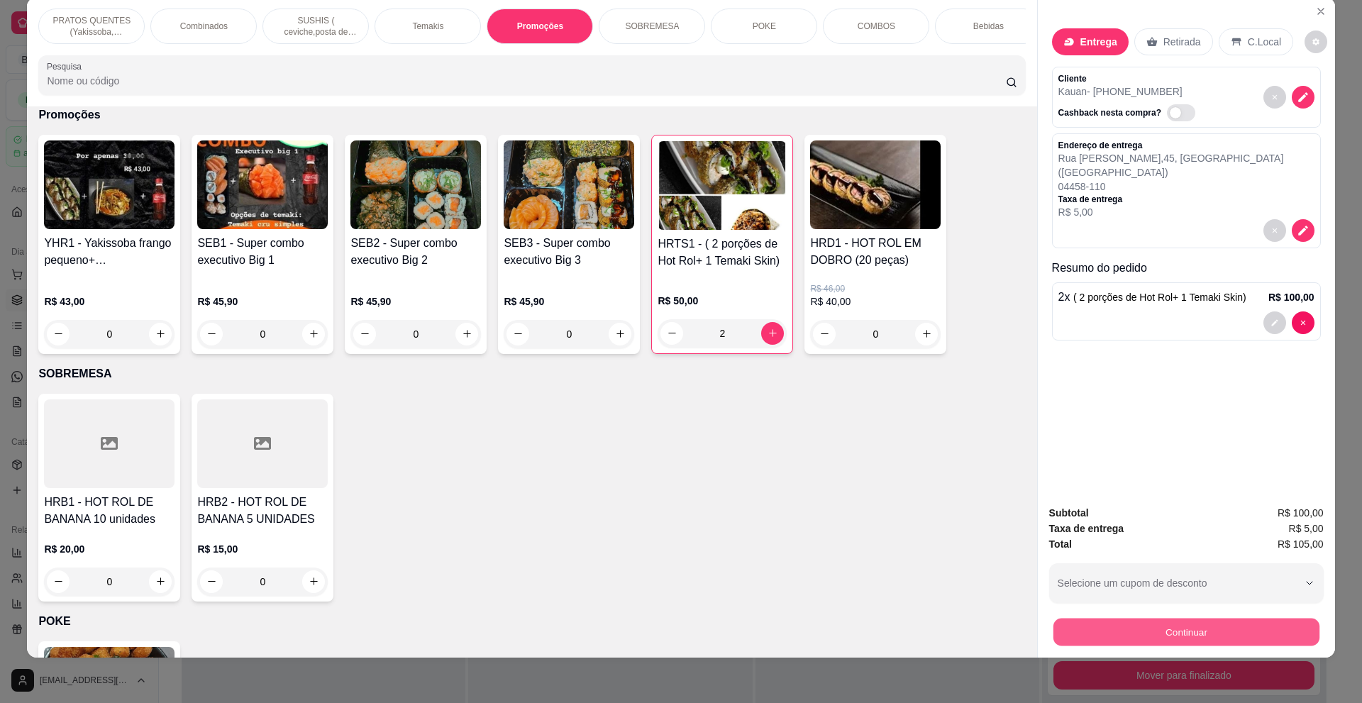
click at [1185, 633] on button "Continuar" at bounding box center [1186, 633] width 266 height 28
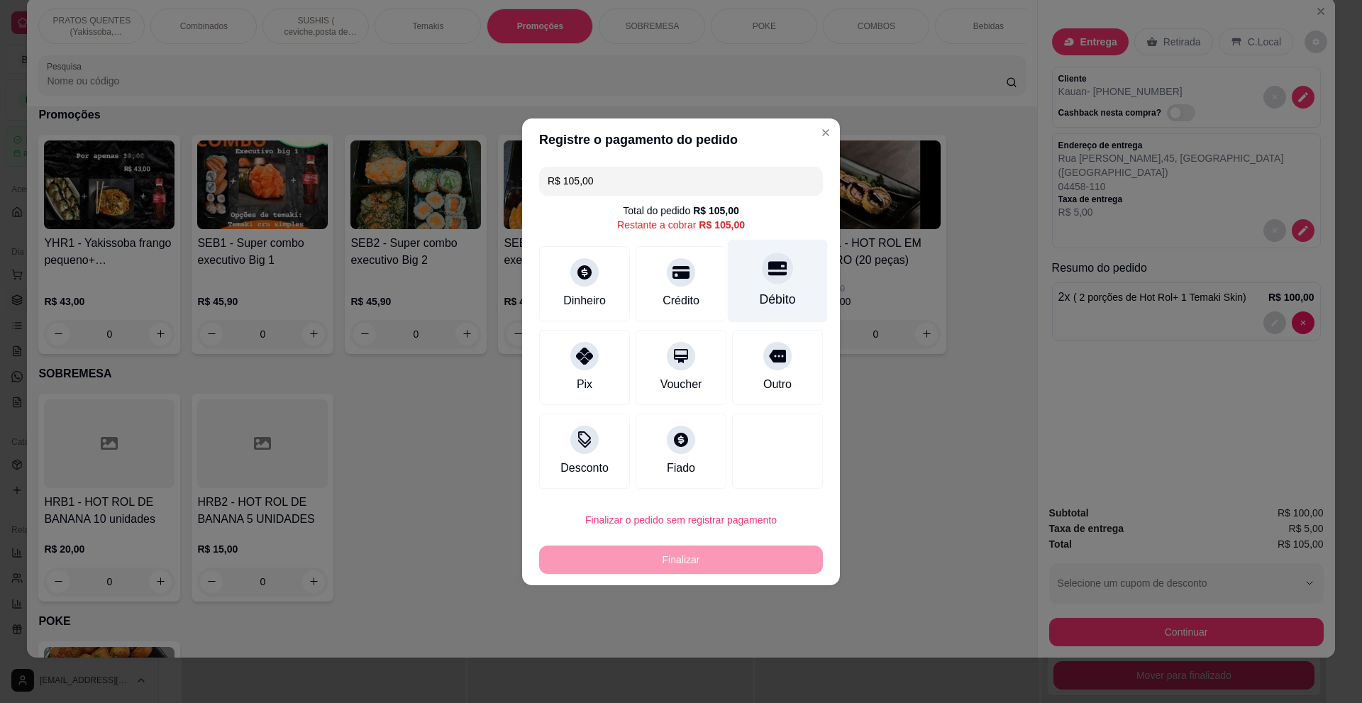
click at [767, 283] on div at bounding box center [777, 268] width 31 height 31
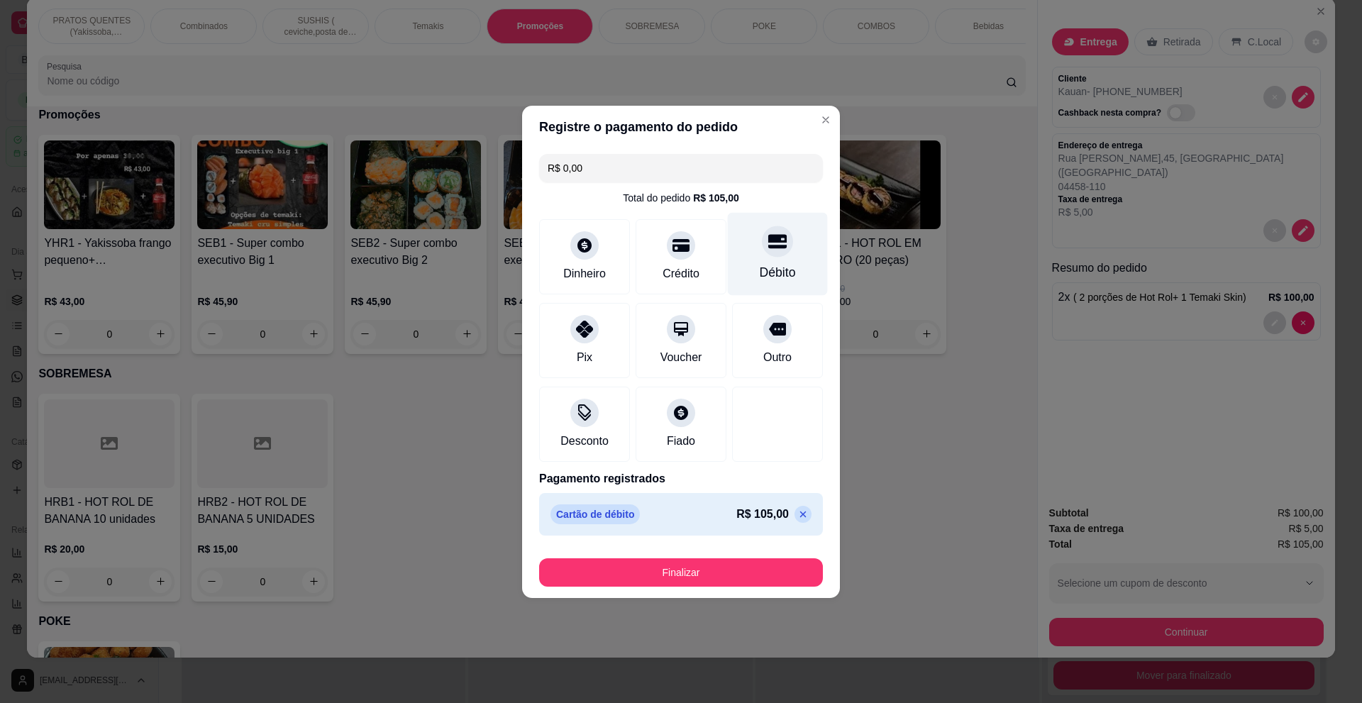
type input "R$ 0,00"
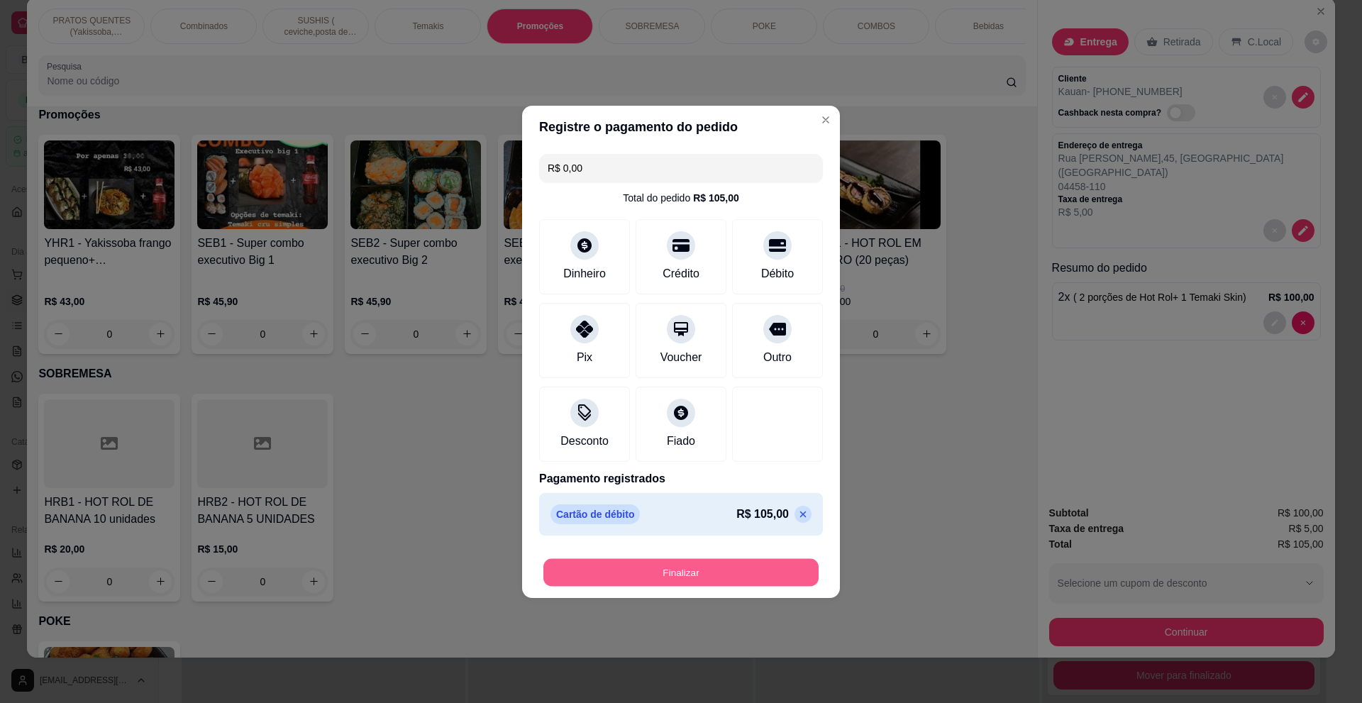
click at [722, 573] on button "Finalizar" at bounding box center [680, 572] width 275 height 28
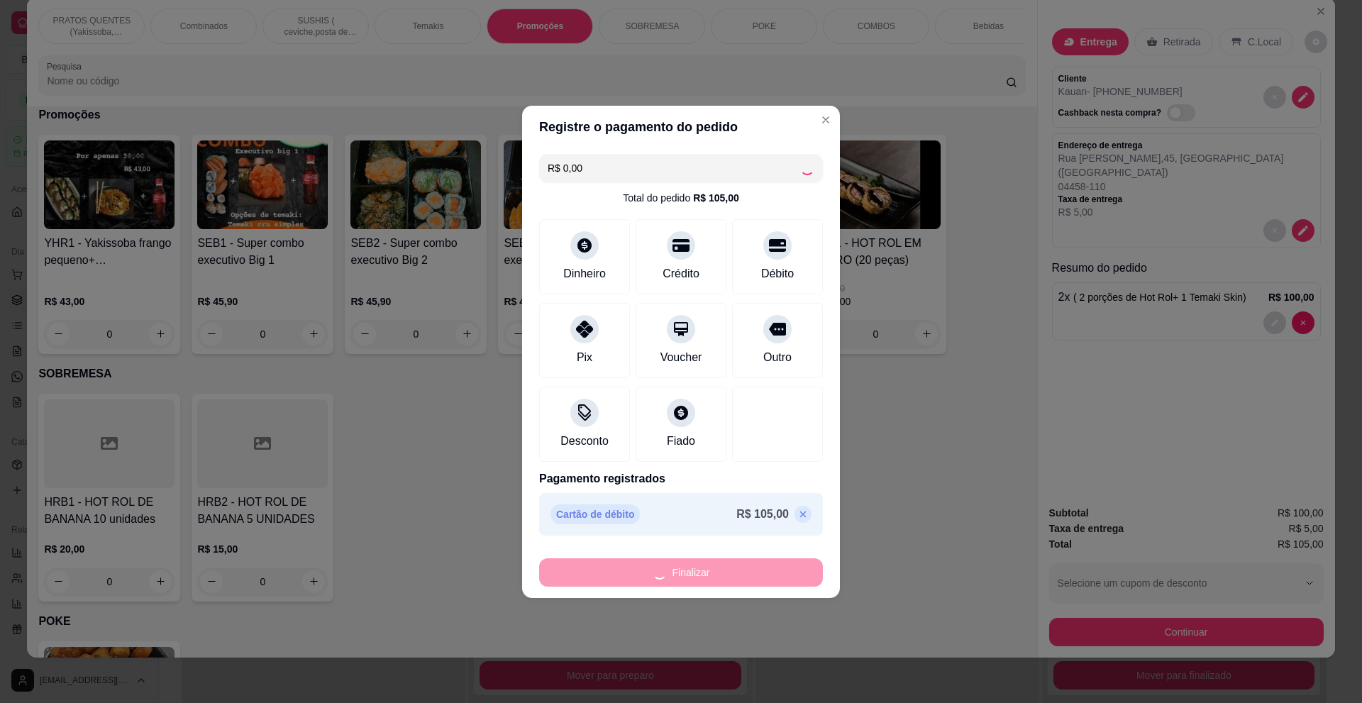
type input "0"
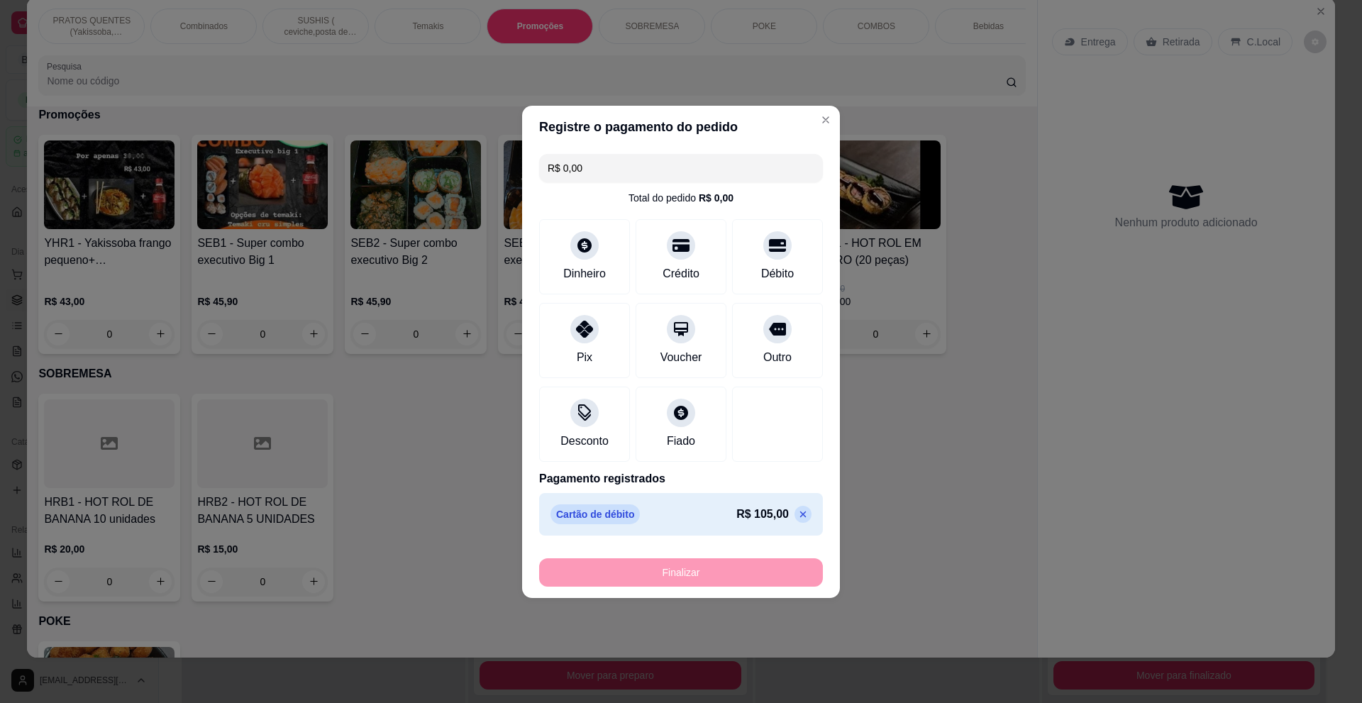
type input "-R$ 105,00"
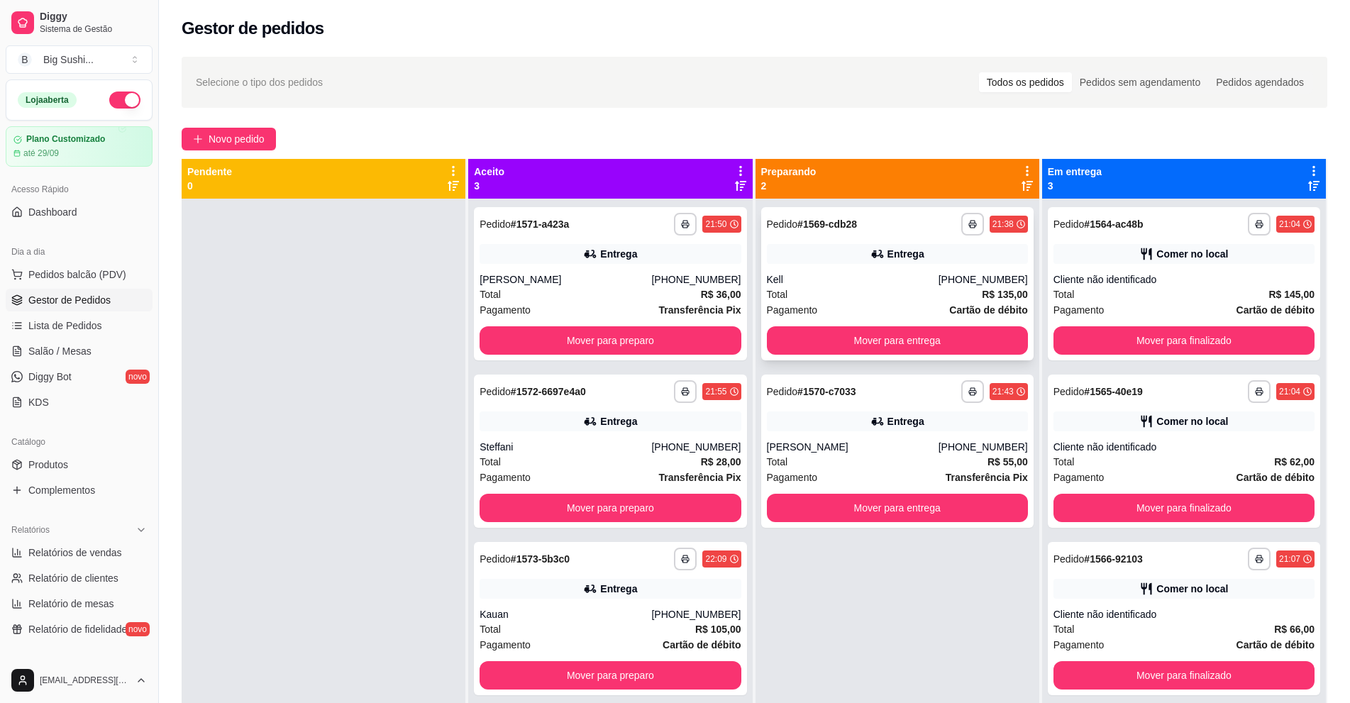
click at [858, 281] on div "Kell" at bounding box center [853, 279] width 172 height 14
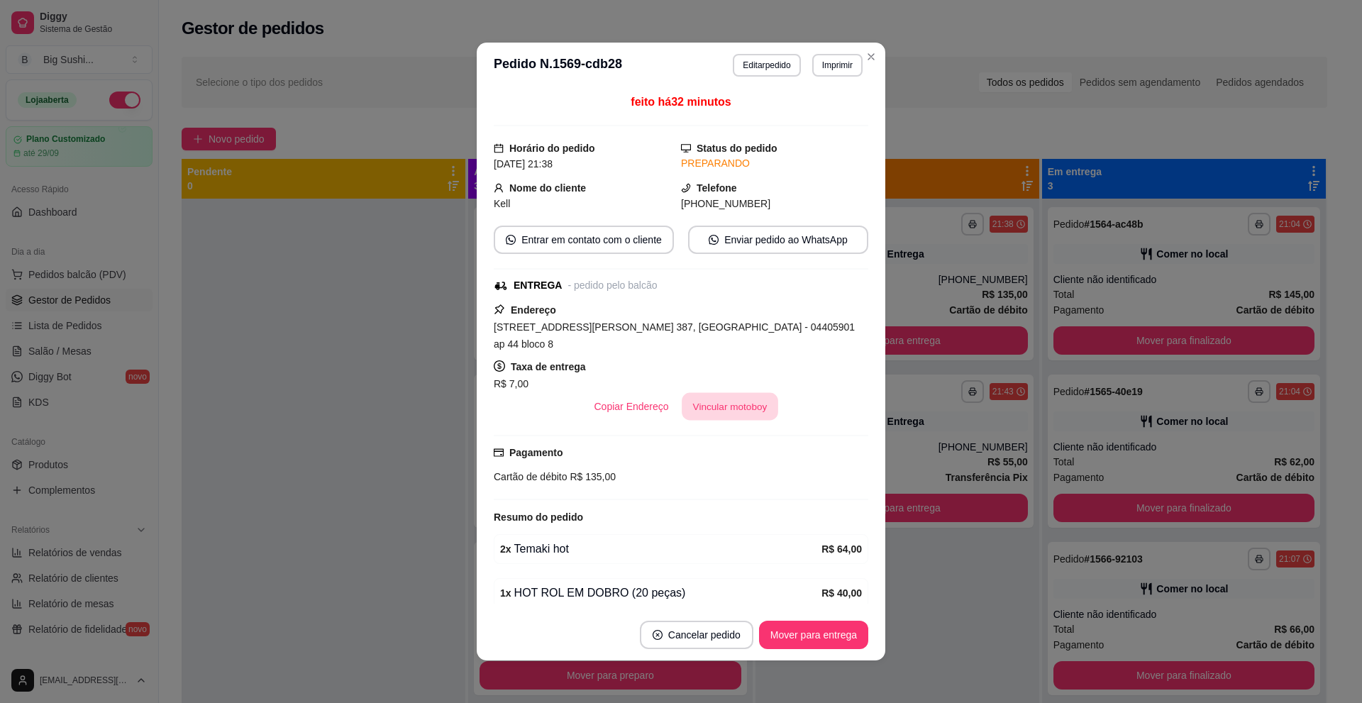
click at [723, 393] on button "Vincular motoboy" at bounding box center [730, 407] width 96 height 28
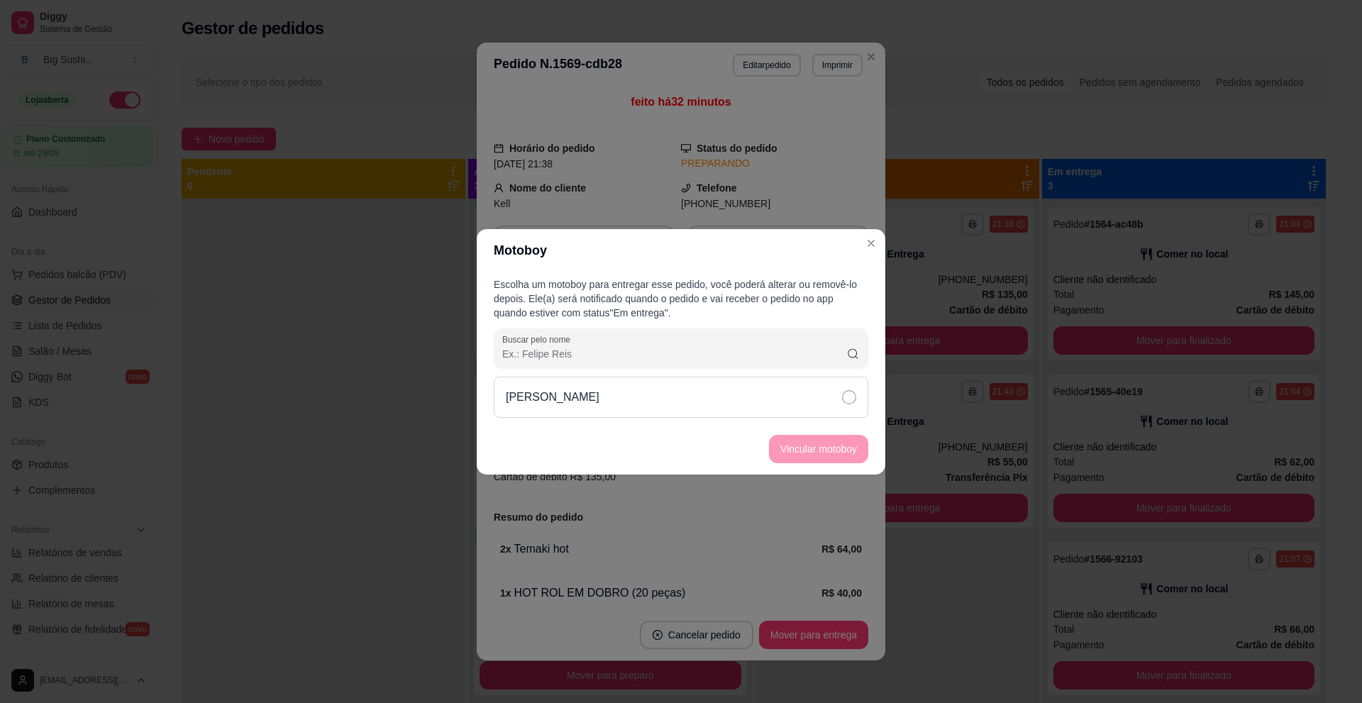
click at [856, 394] on div "[PERSON_NAME]" at bounding box center [681, 397] width 375 height 41
click at [820, 446] on button "Vincular motoboy" at bounding box center [818, 449] width 99 height 28
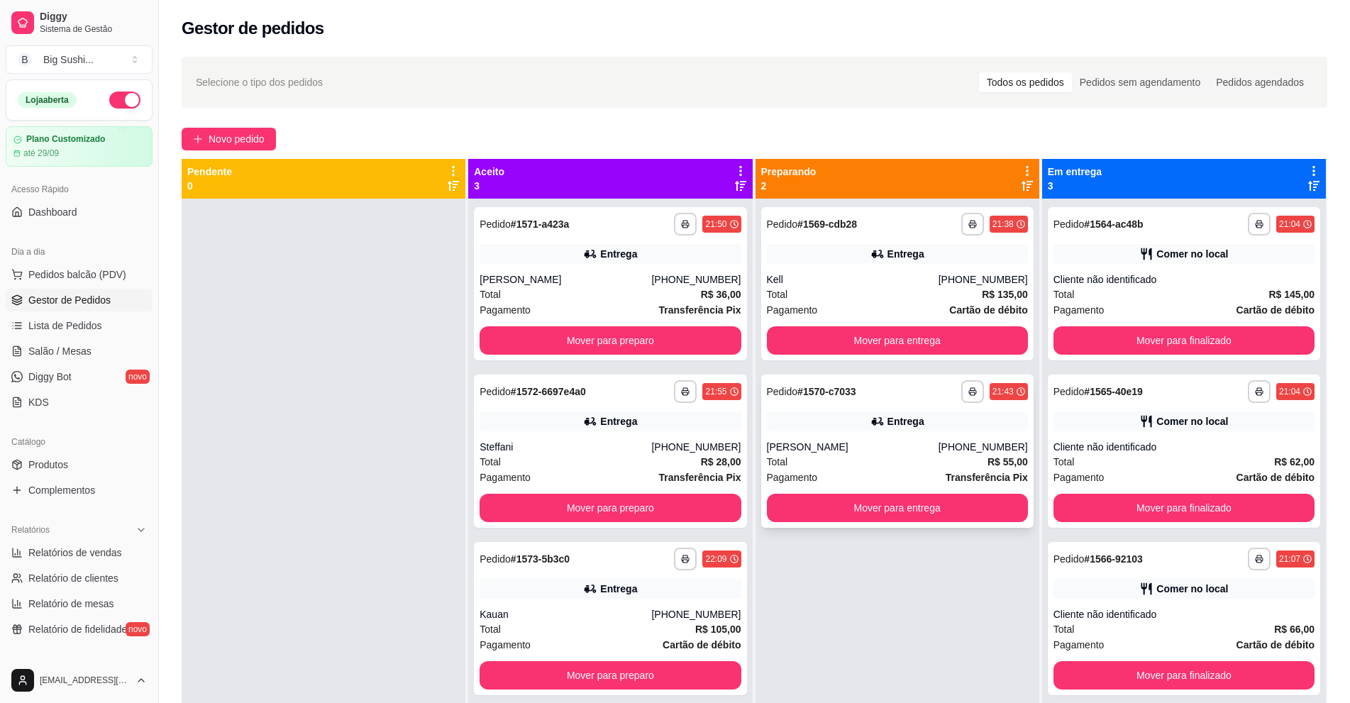
click at [832, 460] on div "Total R$ 55,00" at bounding box center [897, 462] width 261 height 16
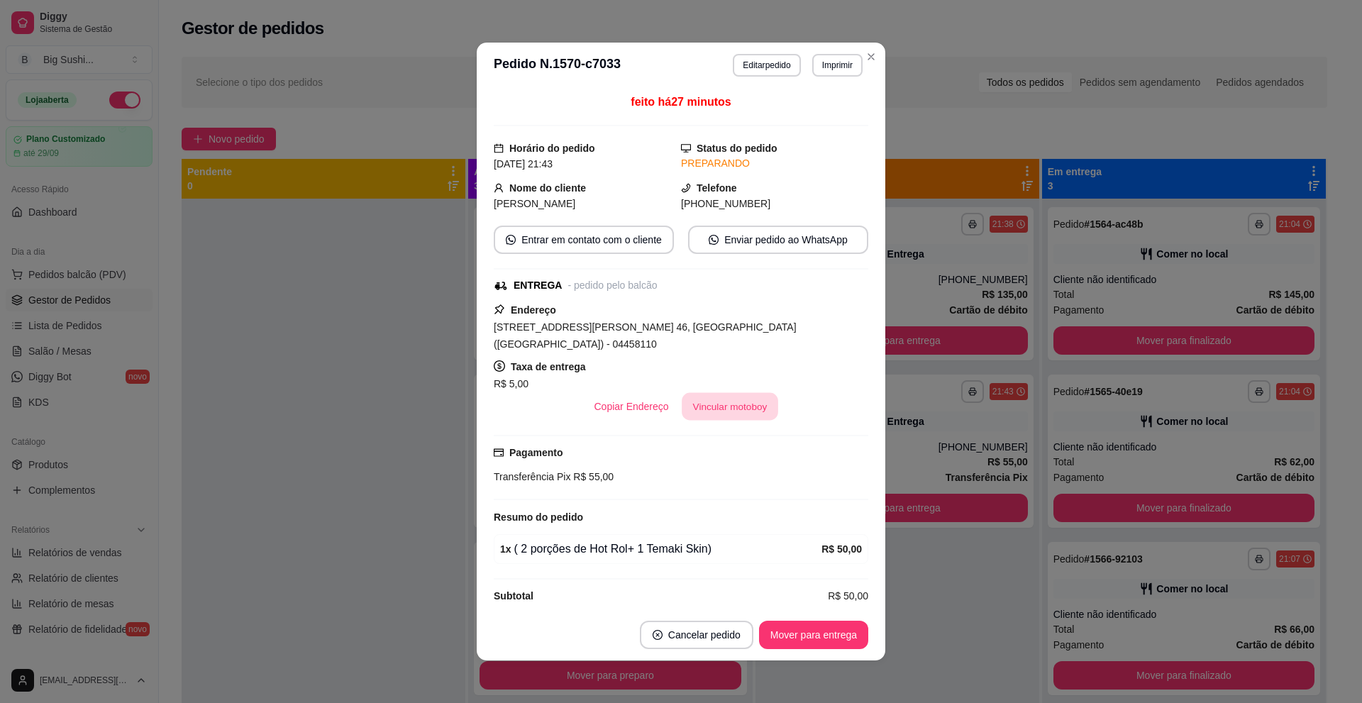
click at [727, 394] on button "Vincular motoboy" at bounding box center [730, 407] width 96 height 28
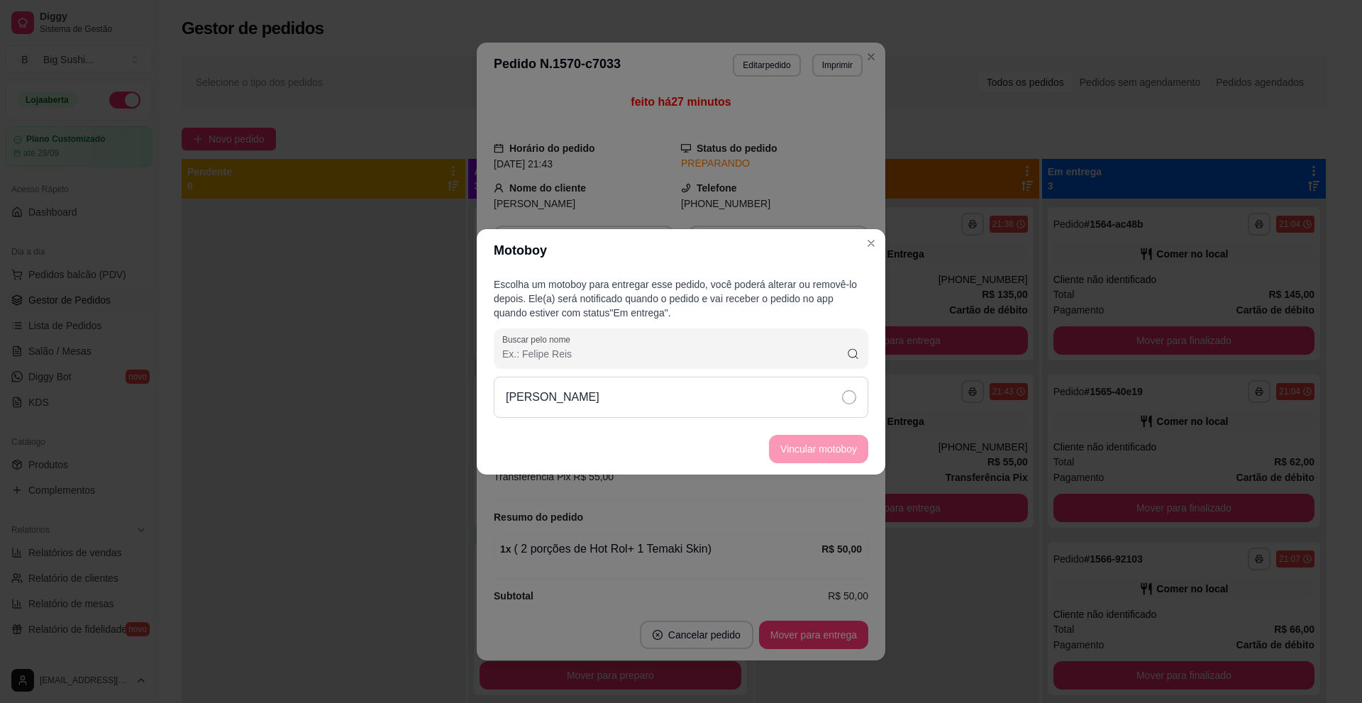
click at [848, 401] on icon at bounding box center [849, 397] width 14 height 14
click at [814, 450] on button "Vincular motoboy" at bounding box center [818, 449] width 96 height 28
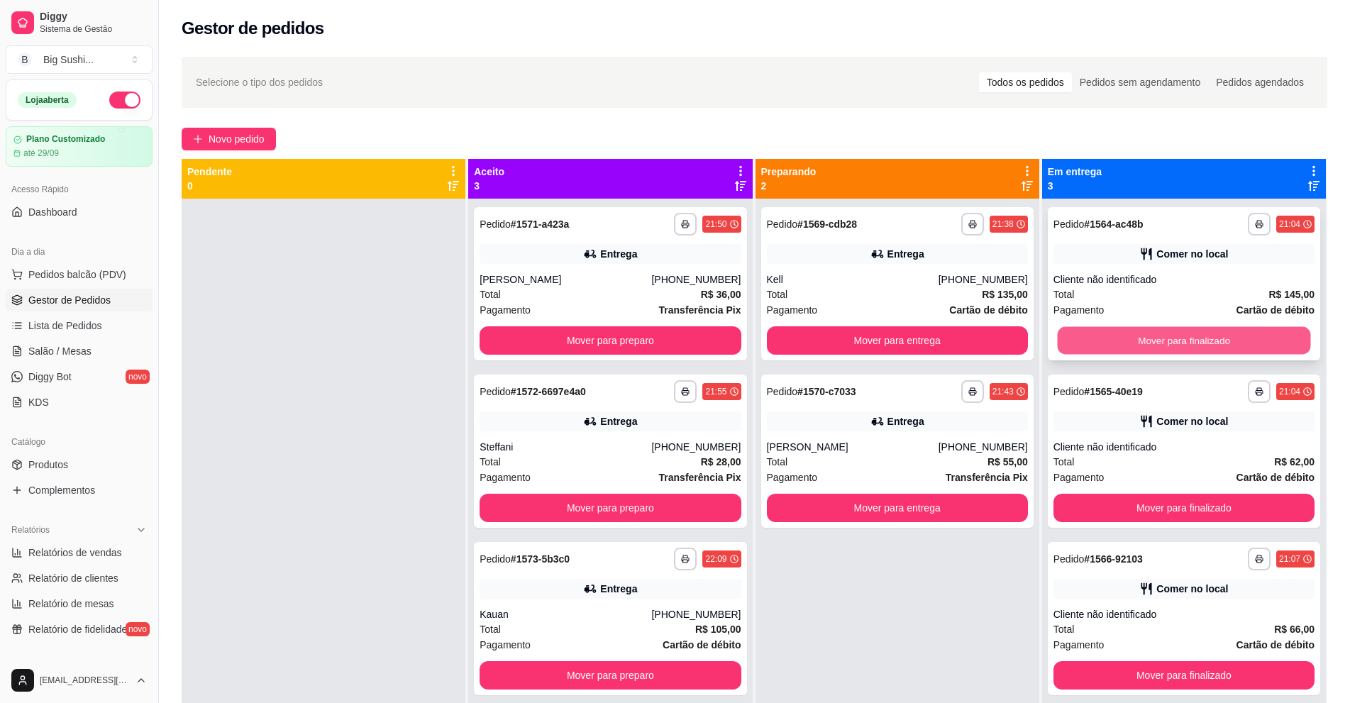
click at [1197, 338] on button "Mover para finalizado" at bounding box center [1183, 341] width 253 height 28
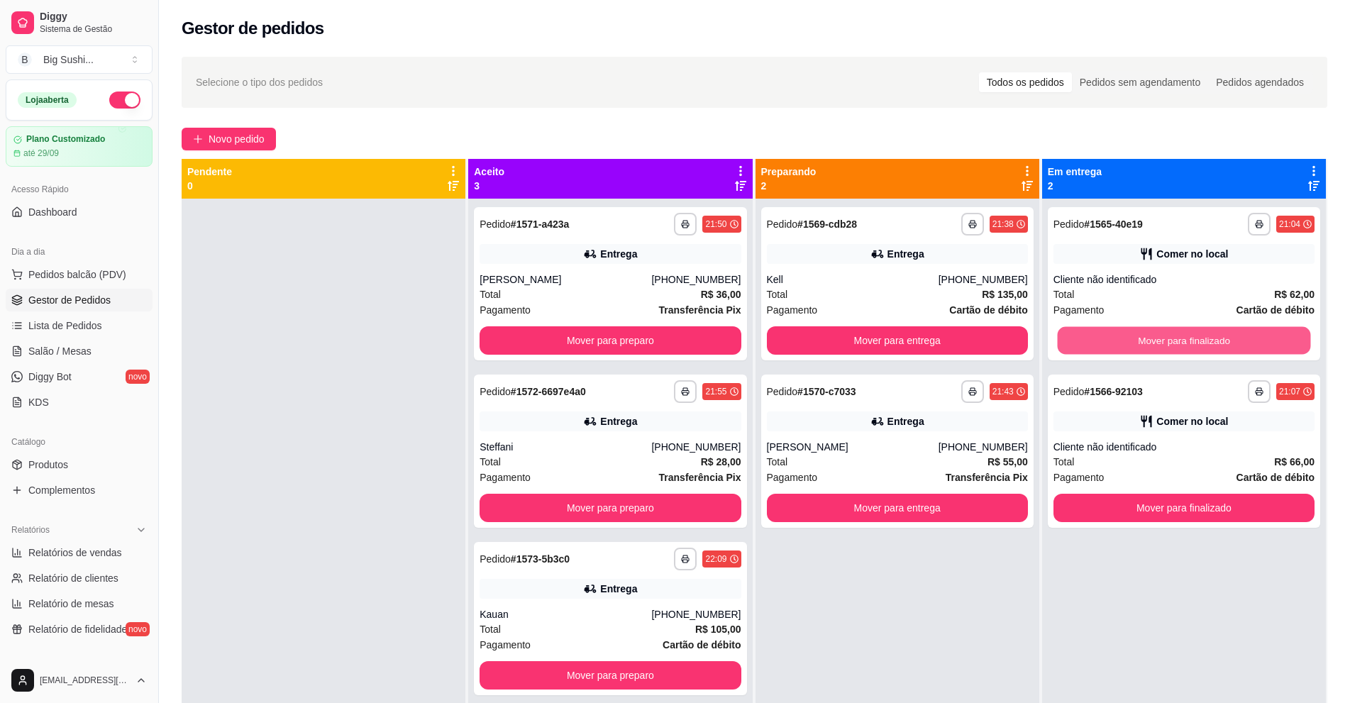
click at [1197, 338] on button "Mover para finalizado" at bounding box center [1183, 341] width 253 height 28
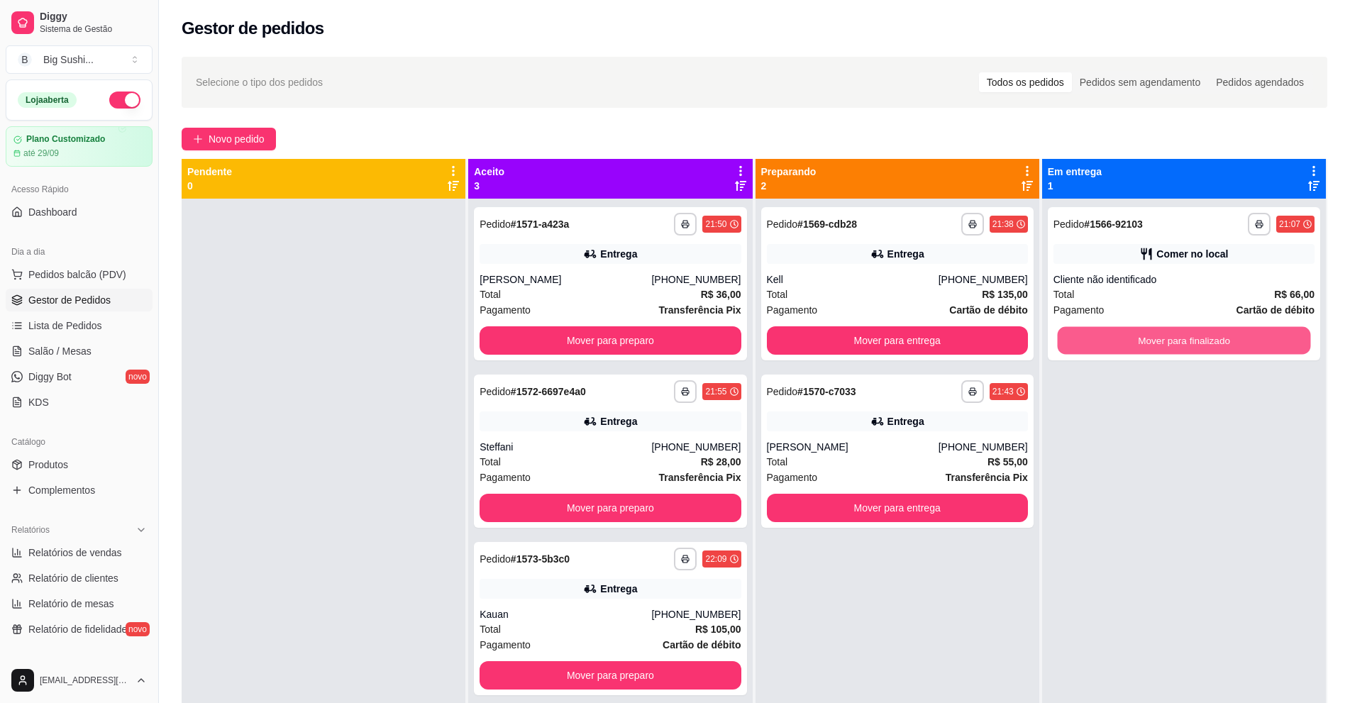
click at [1197, 338] on button "Mover para finalizado" at bounding box center [1183, 341] width 253 height 28
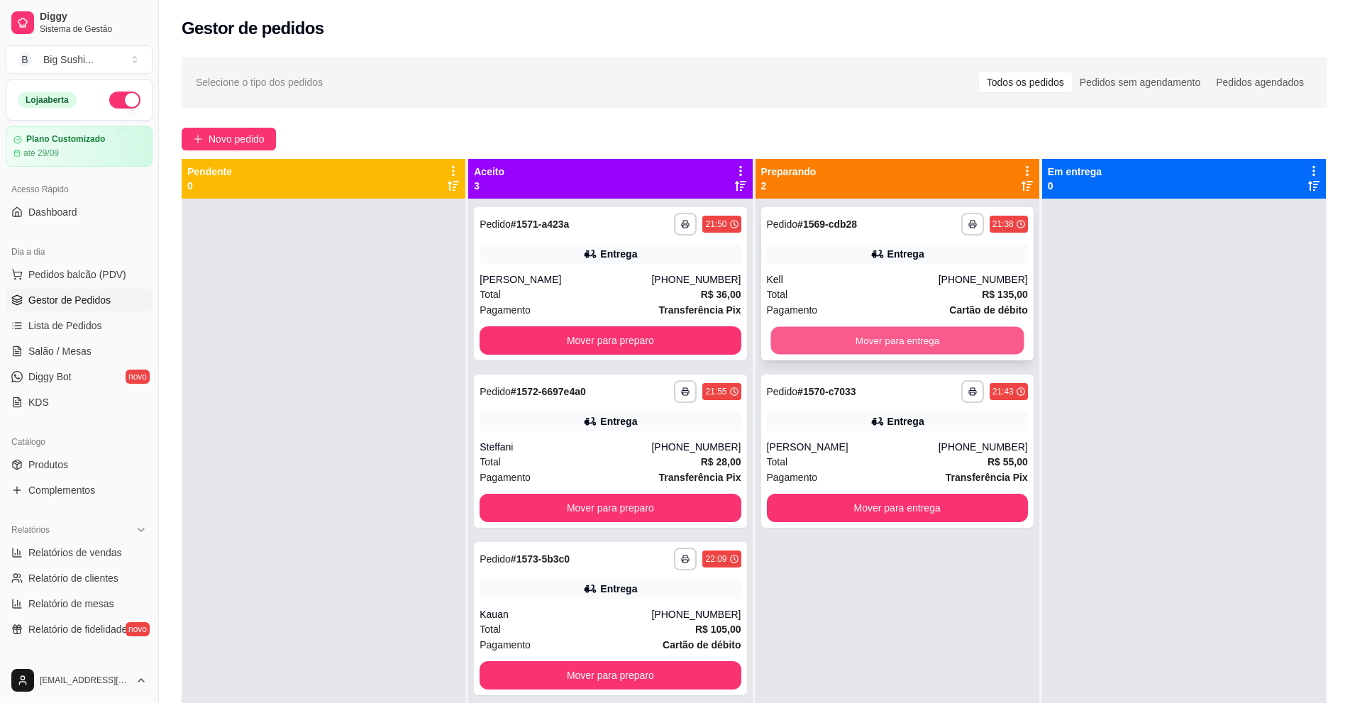
click at [863, 343] on button "Mover para entrega" at bounding box center [896, 341] width 253 height 28
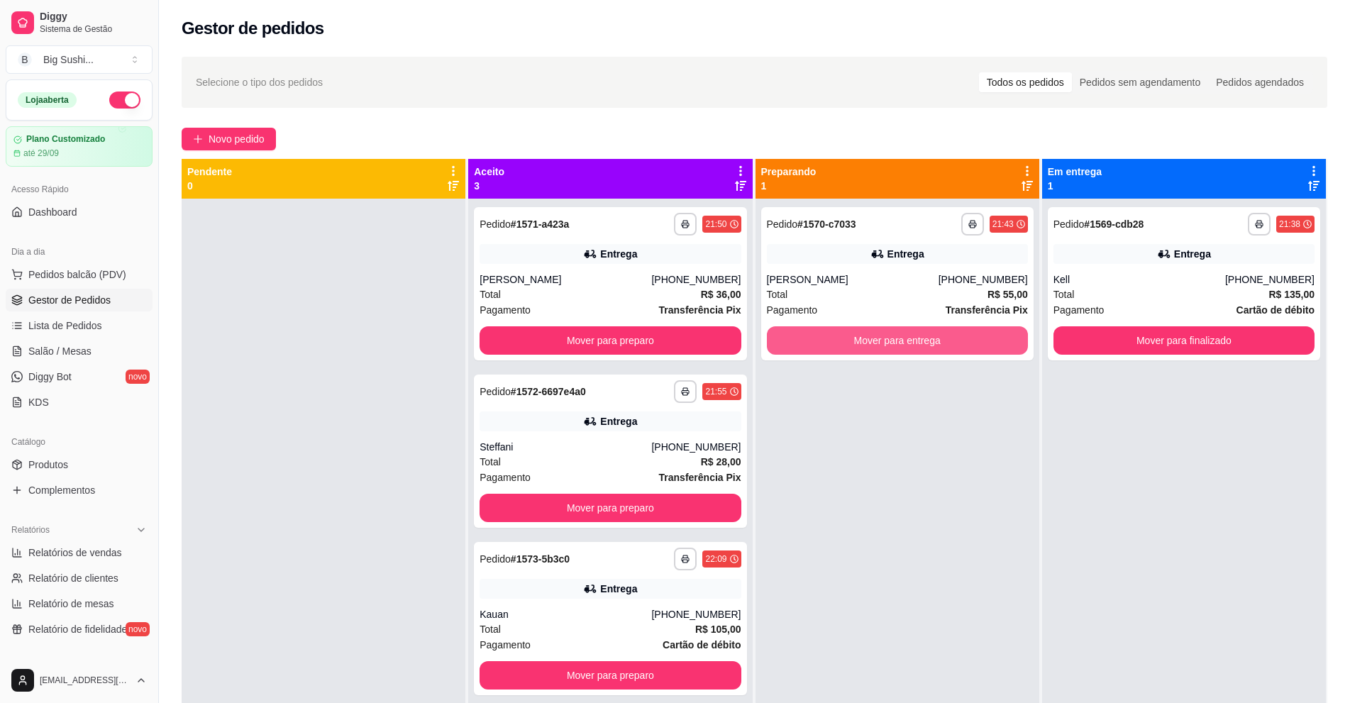
click at [863, 343] on button "Mover para entrega" at bounding box center [897, 340] width 261 height 28
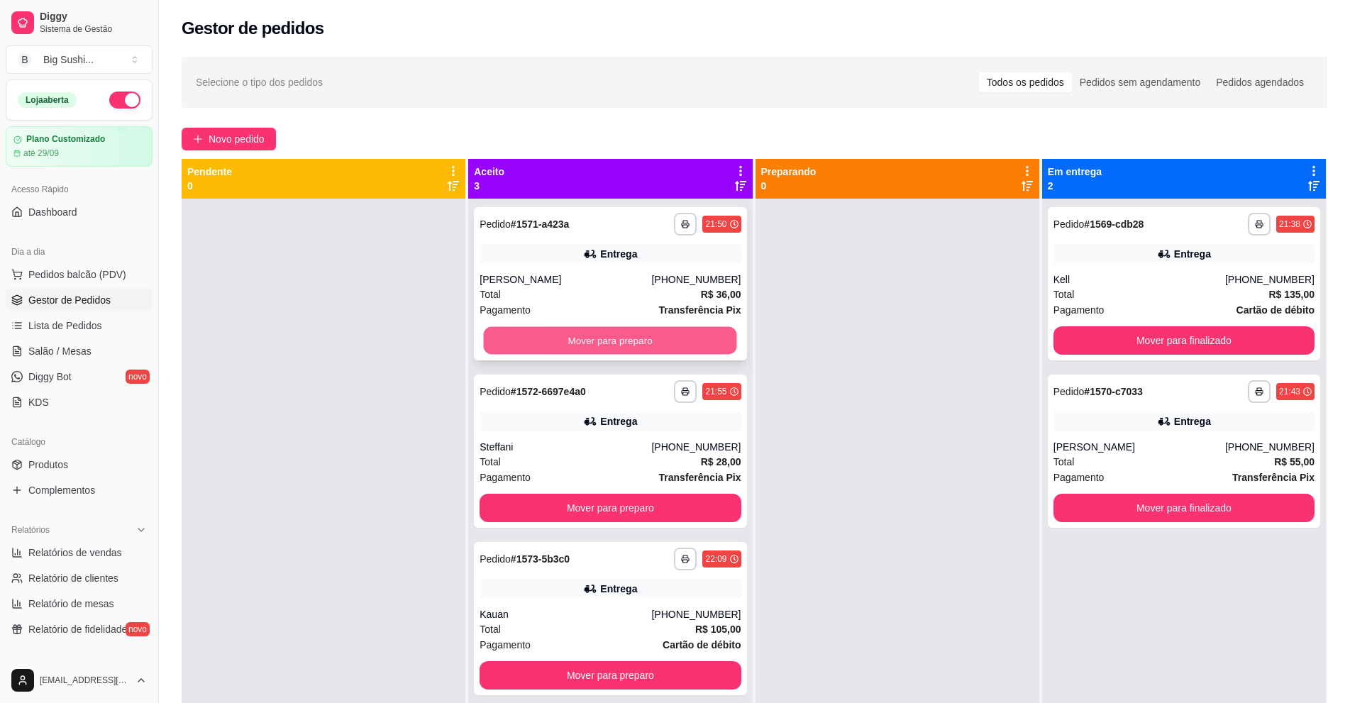
click at [602, 352] on button "Mover para preparo" at bounding box center [610, 341] width 253 height 28
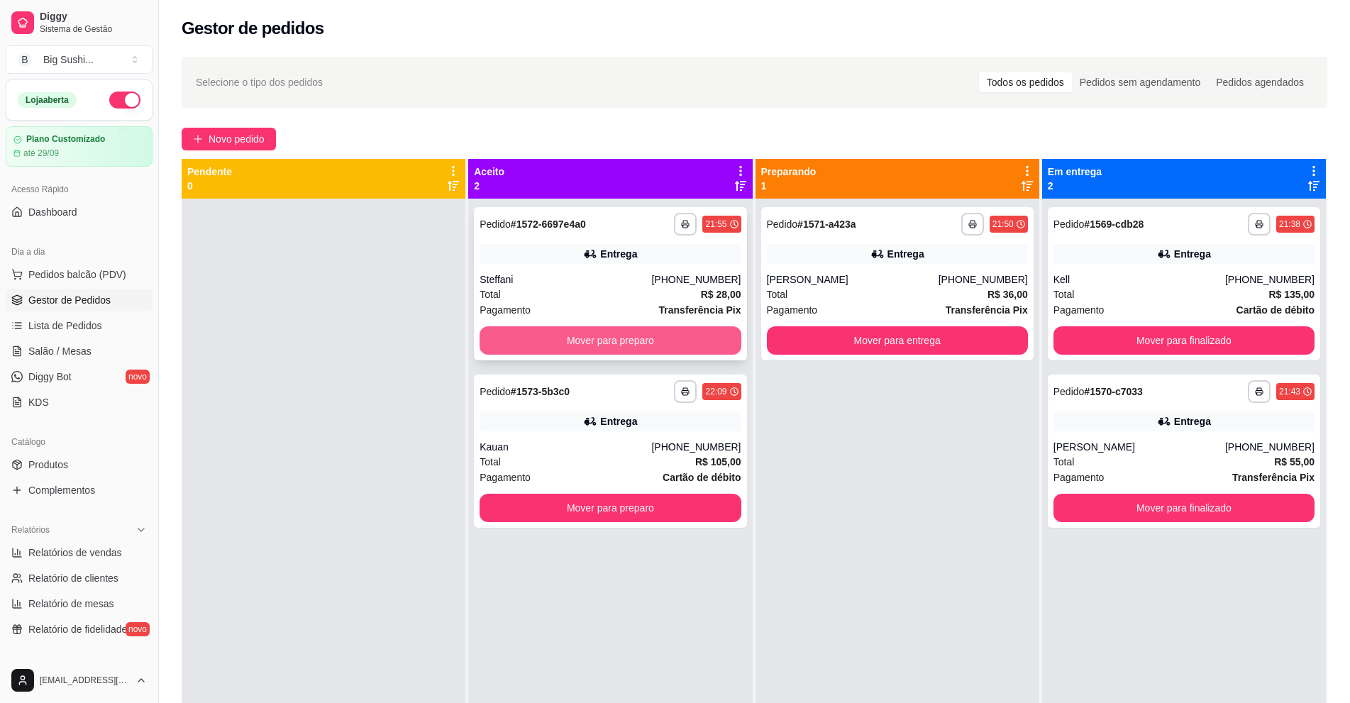
click at [568, 338] on button "Mover para preparo" at bounding box center [610, 340] width 261 height 28
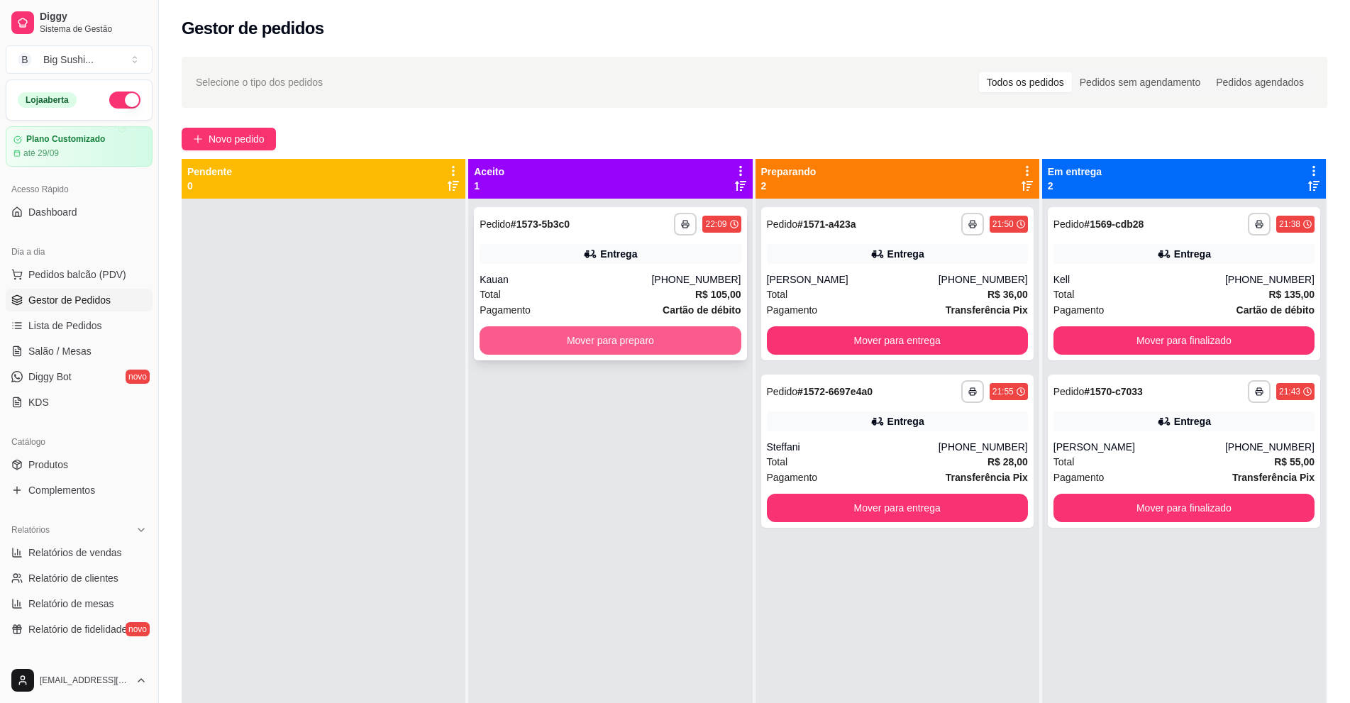
click at [604, 344] on button "Mover para preparo" at bounding box center [610, 340] width 261 height 28
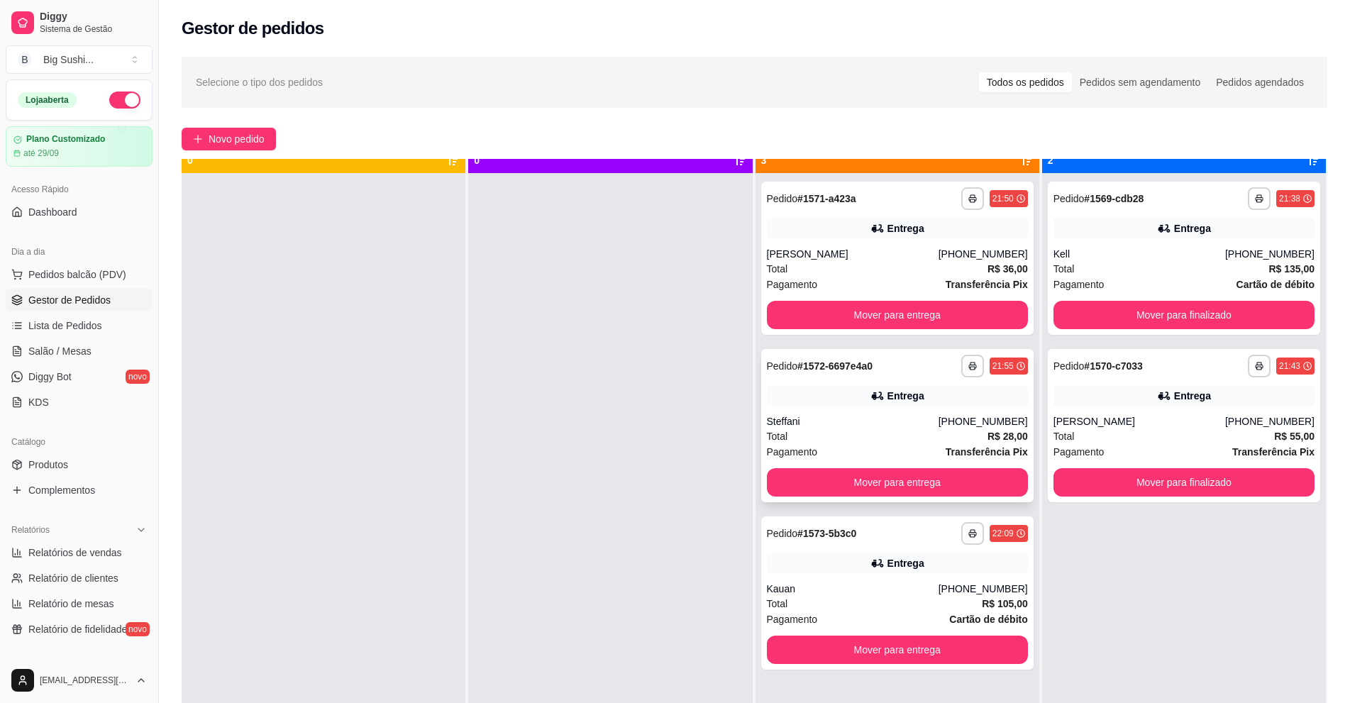
scroll to position [40, 0]
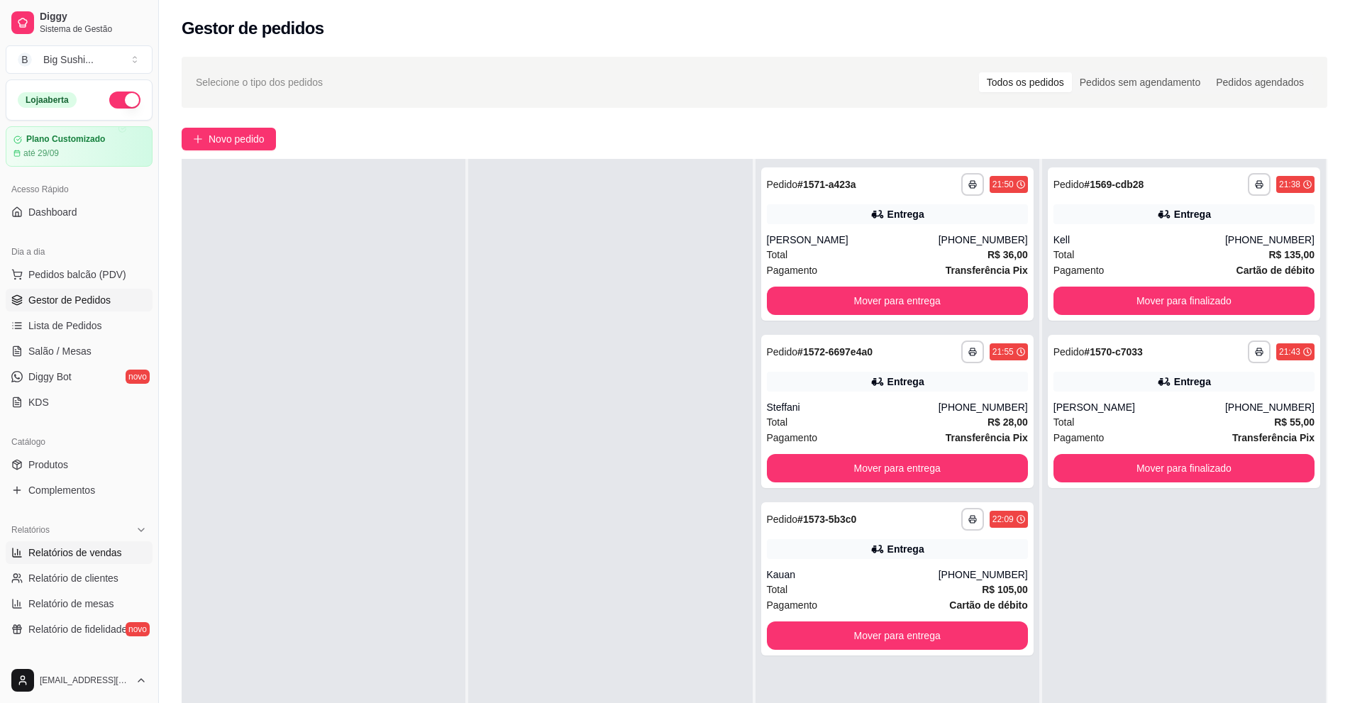
click at [72, 552] on span "Relatórios de vendas" at bounding box center [75, 553] width 94 height 14
select select "ALL"
select select "0"
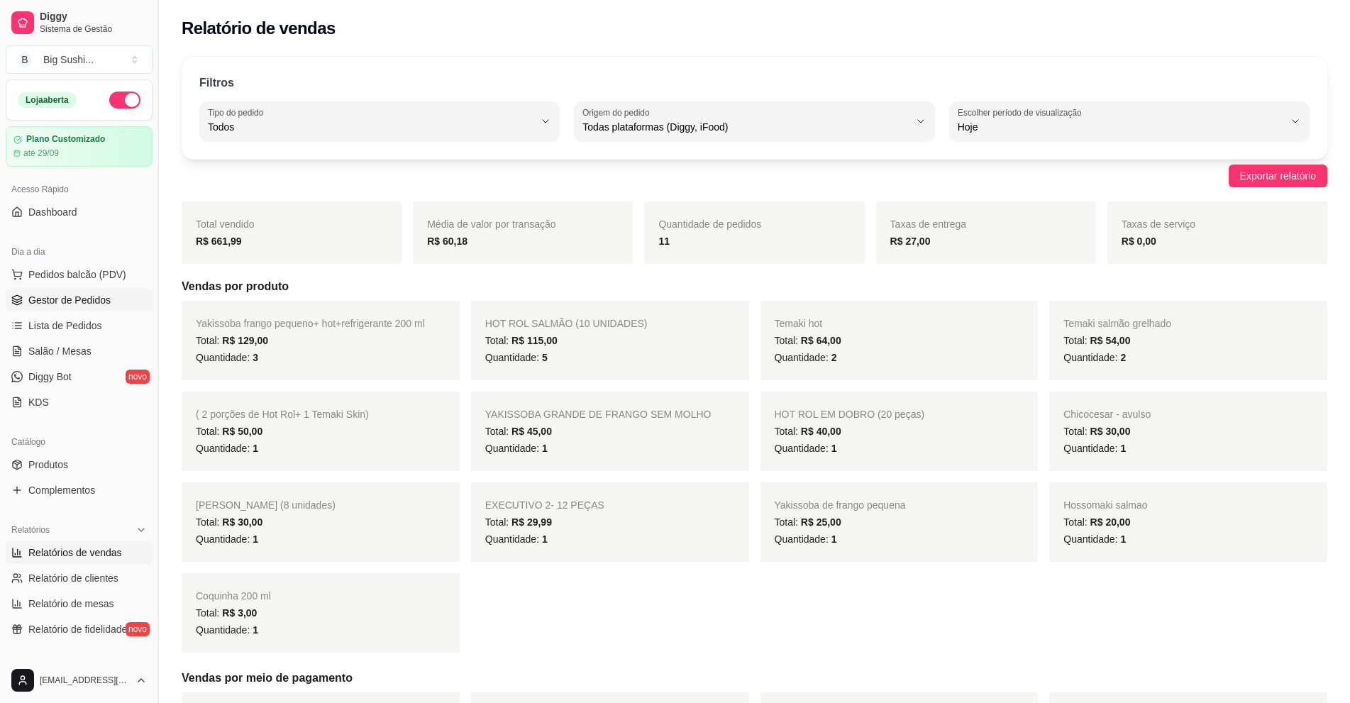
click at [56, 298] on span "Gestor de Pedidos" at bounding box center [69, 300] width 82 height 14
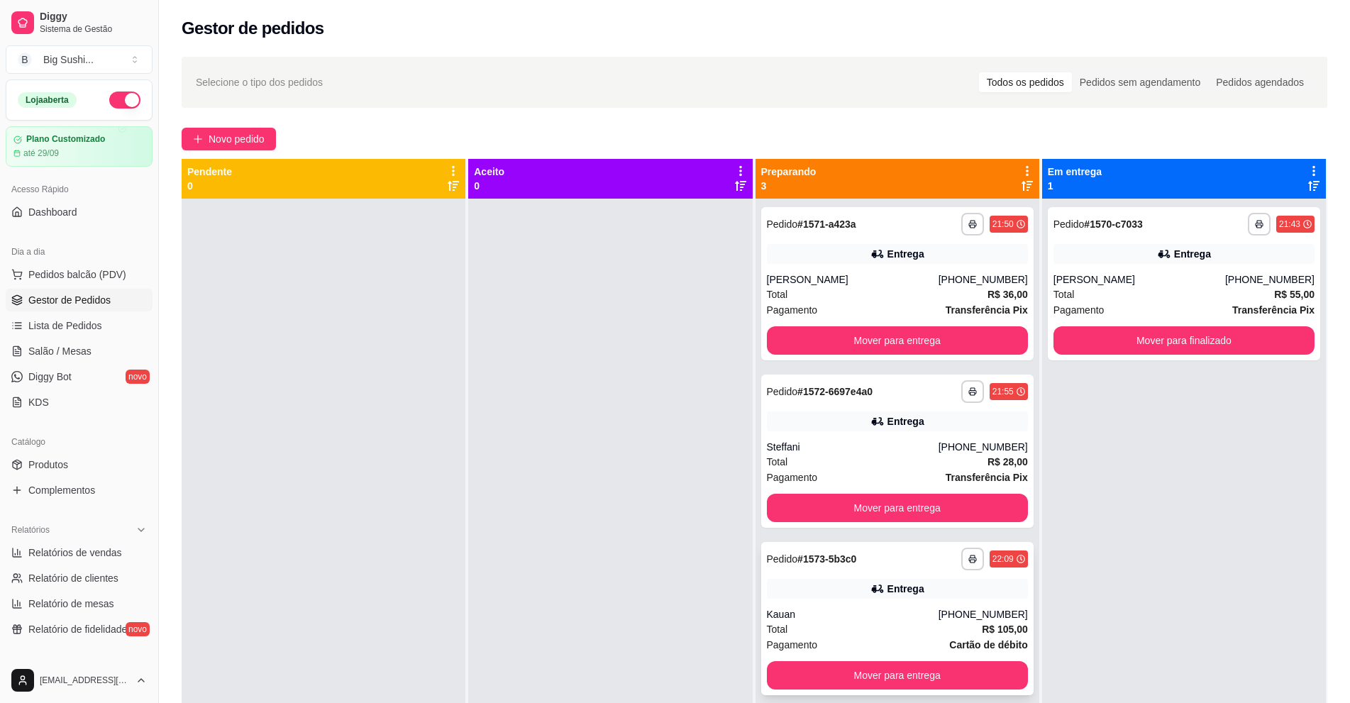
scroll to position [40, 0]
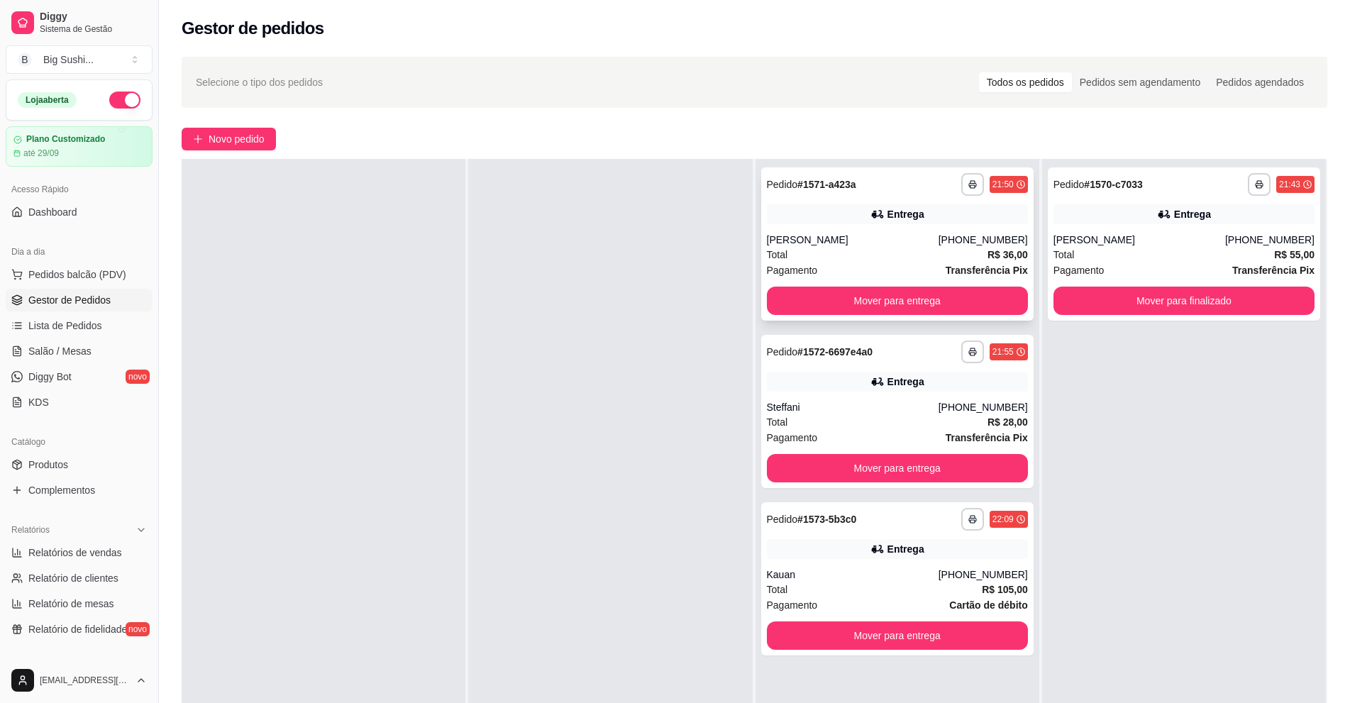
click at [878, 251] on div "Total R$ 36,00" at bounding box center [897, 255] width 261 height 16
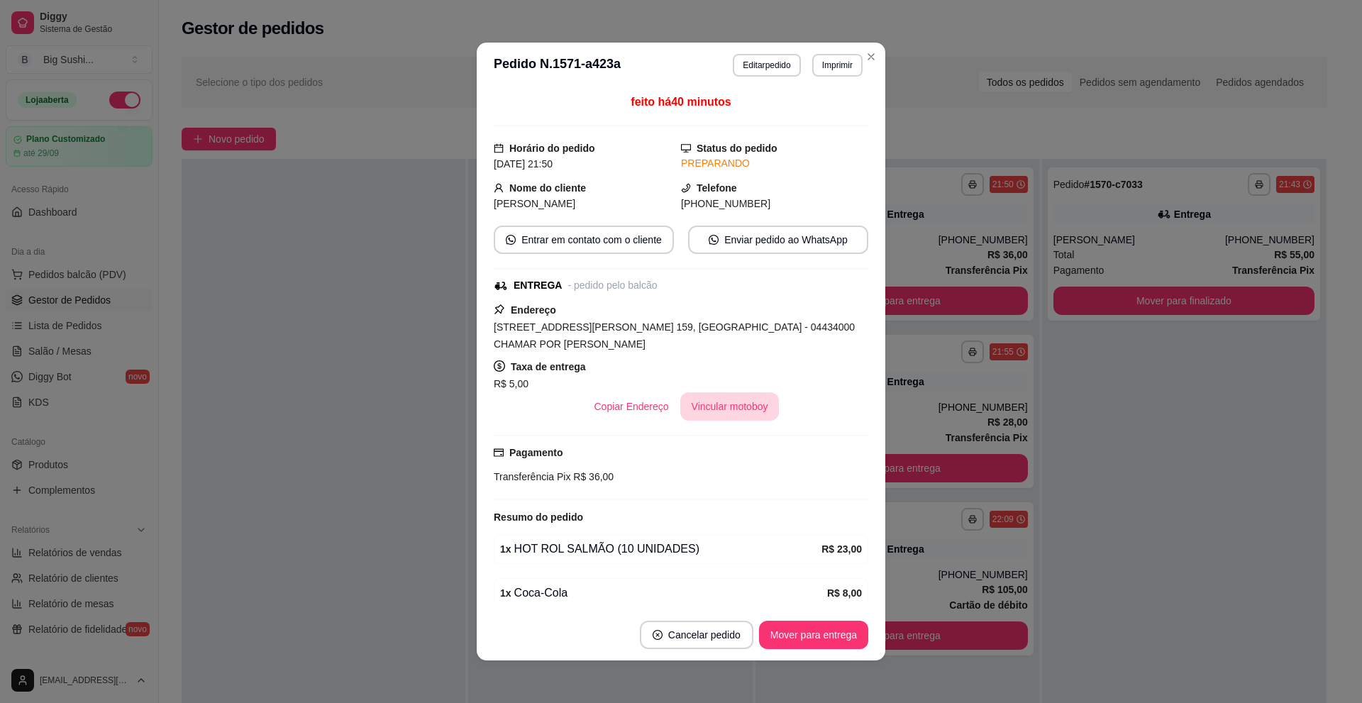
click at [726, 392] on button "Vincular motoboy" at bounding box center [729, 406] width 99 height 28
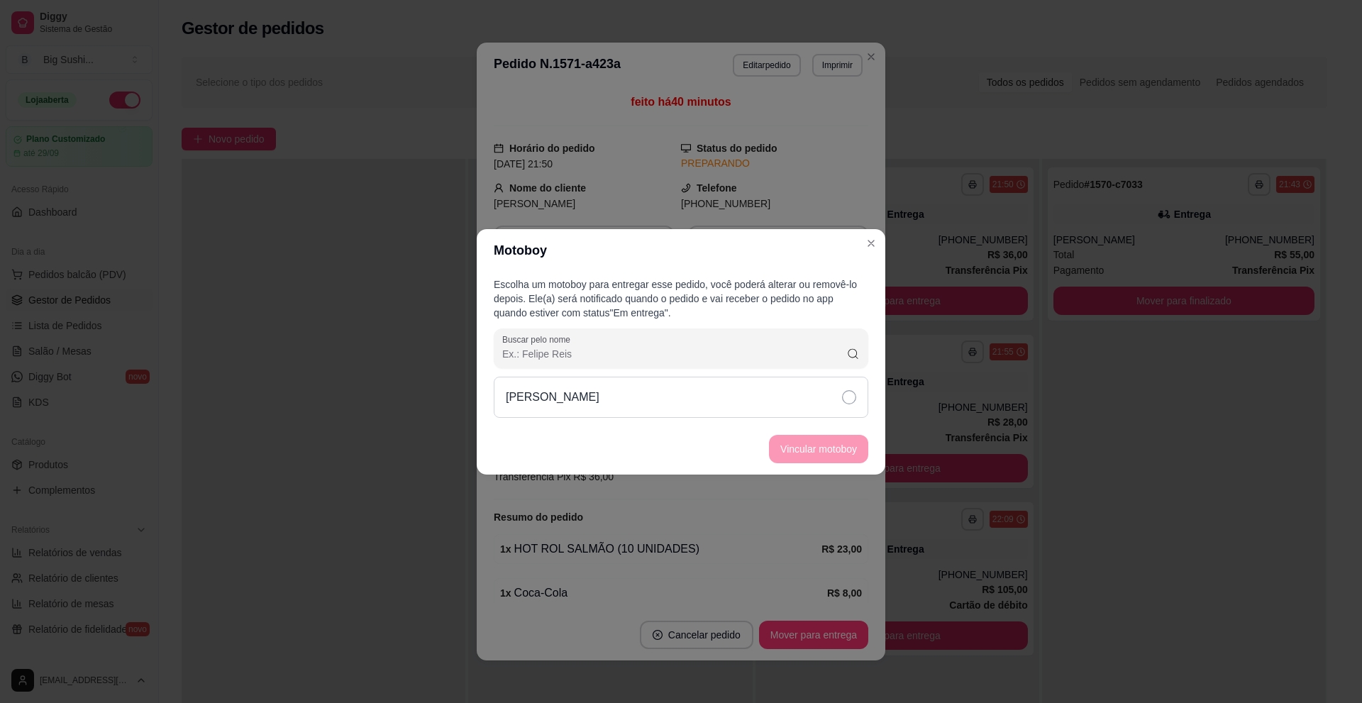
click at [846, 396] on icon at bounding box center [849, 397] width 14 height 14
click at [807, 453] on button "Vincular motoboy" at bounding box center [818, 449] width 99 height 28
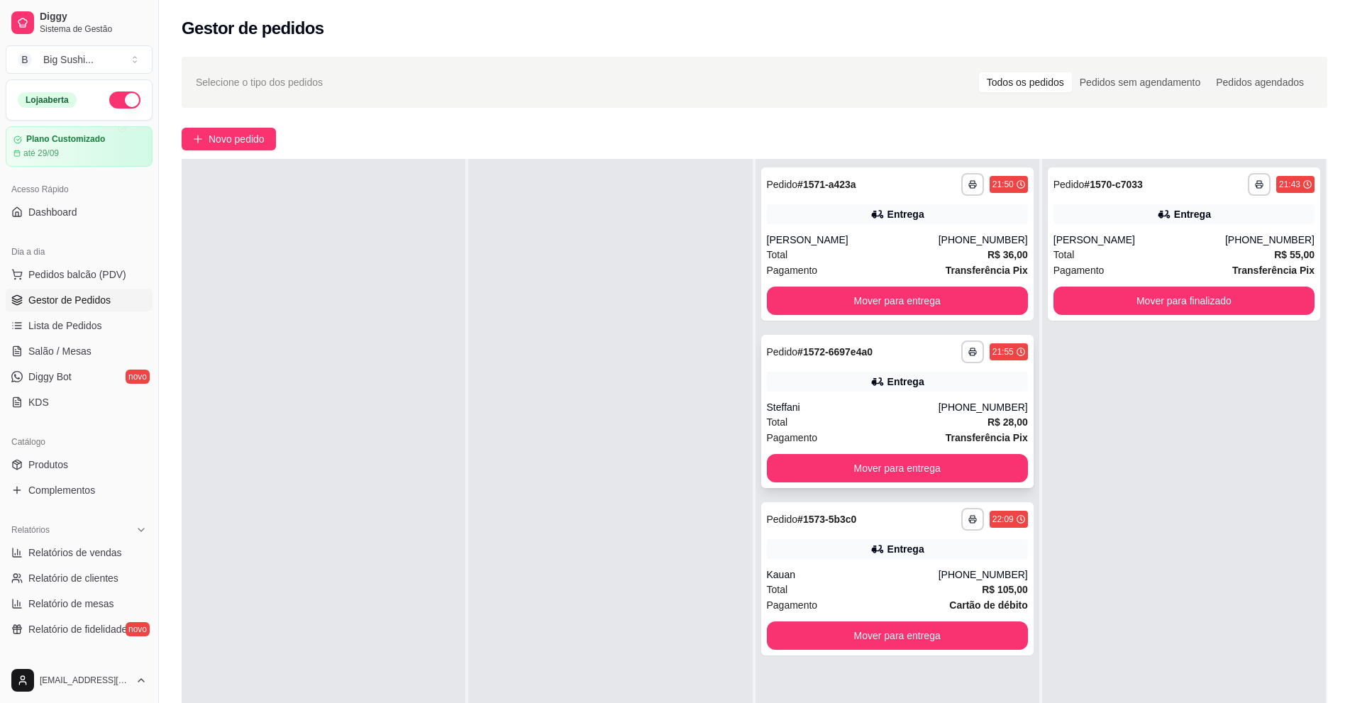
click at [895, 411] on div "Steffani" at bounding box center [853, 407] width 172 height 14
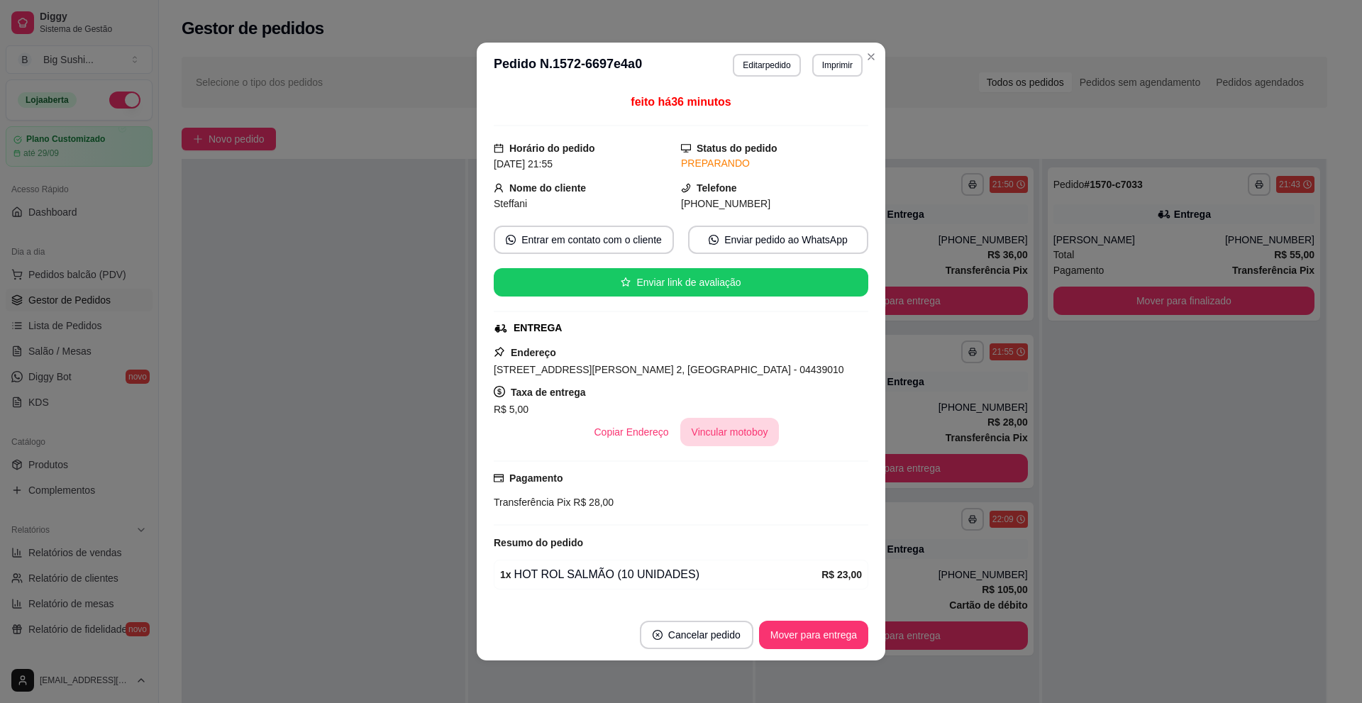
click at [722, 430] on button "Vincular motoboy" at bounding box center [729, 432] width 99 height 28
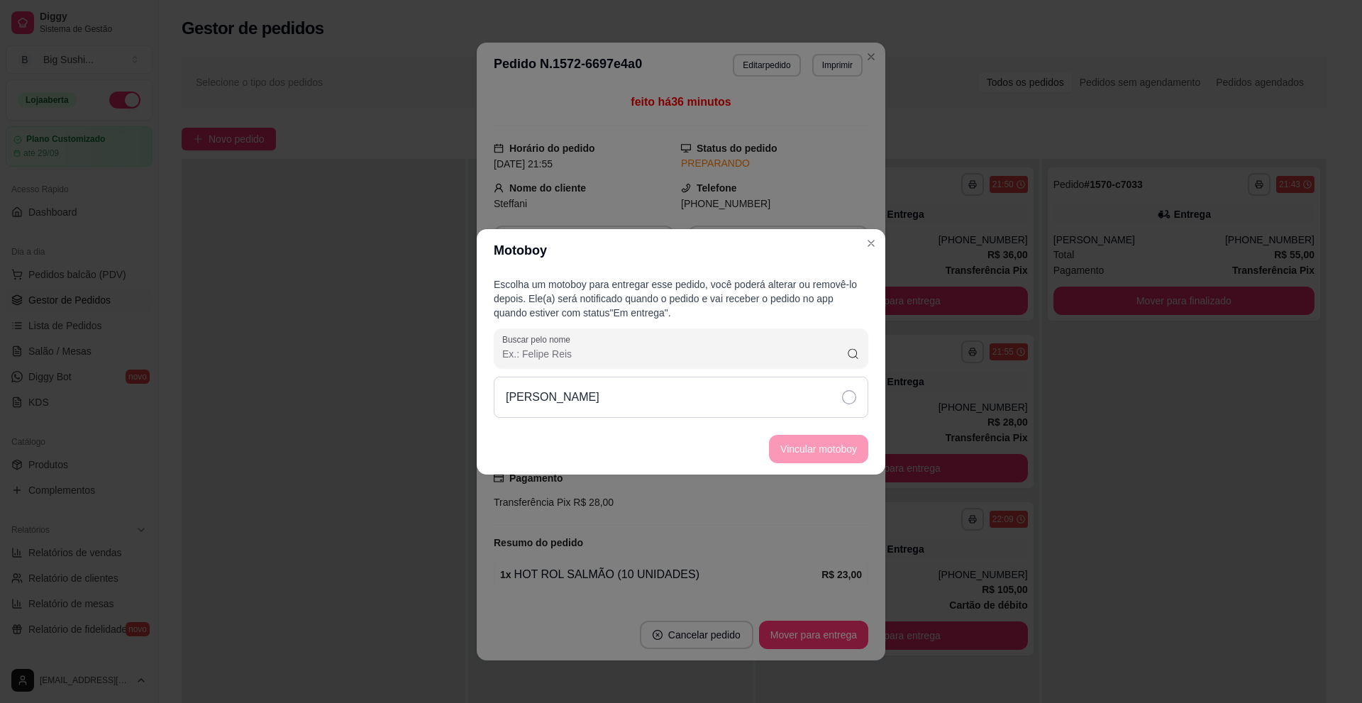
click at [848, 396] on icon at bounding box center [849, 397] width 14 height 14
click at [791, 442] on button "Vincular motoboy" at bounding box center [818, 449] width 99 height 28
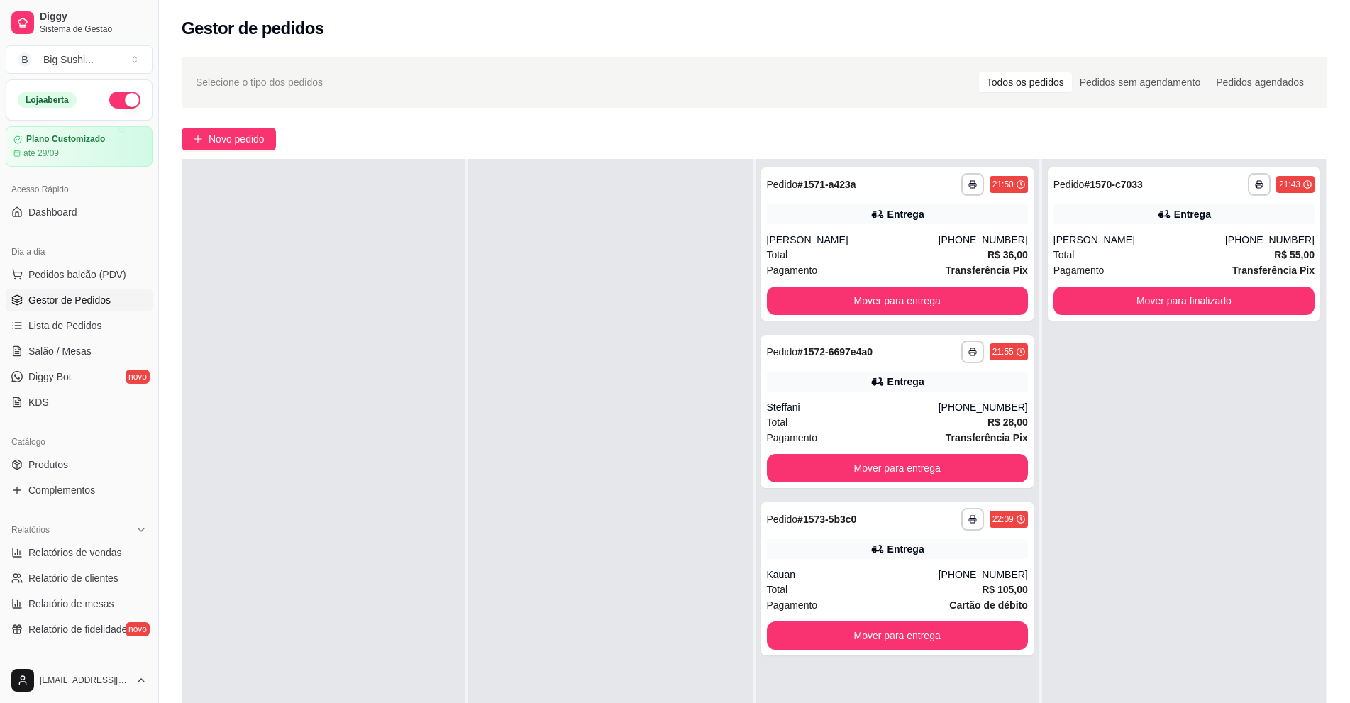
scroll to position [0, 0]
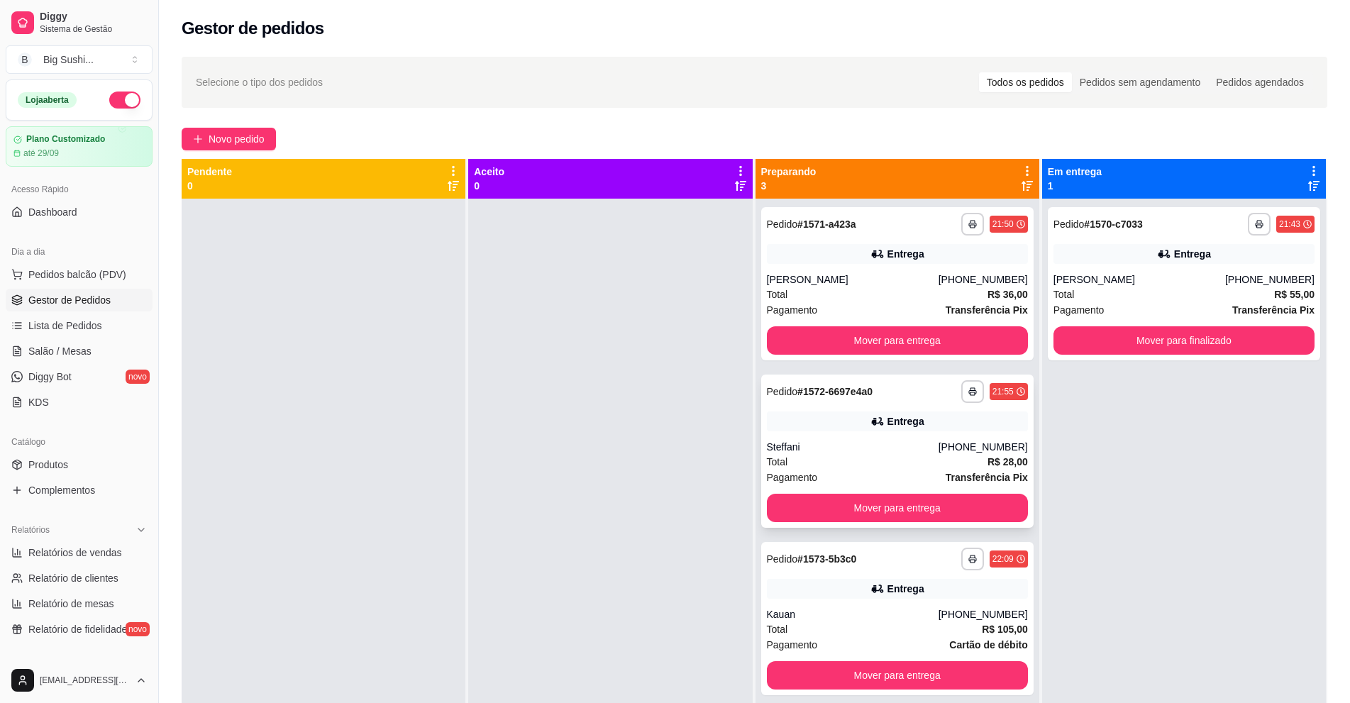
click at [912, 443] on div "Steffani" at bounding box center [853, 447] width 172 height 14
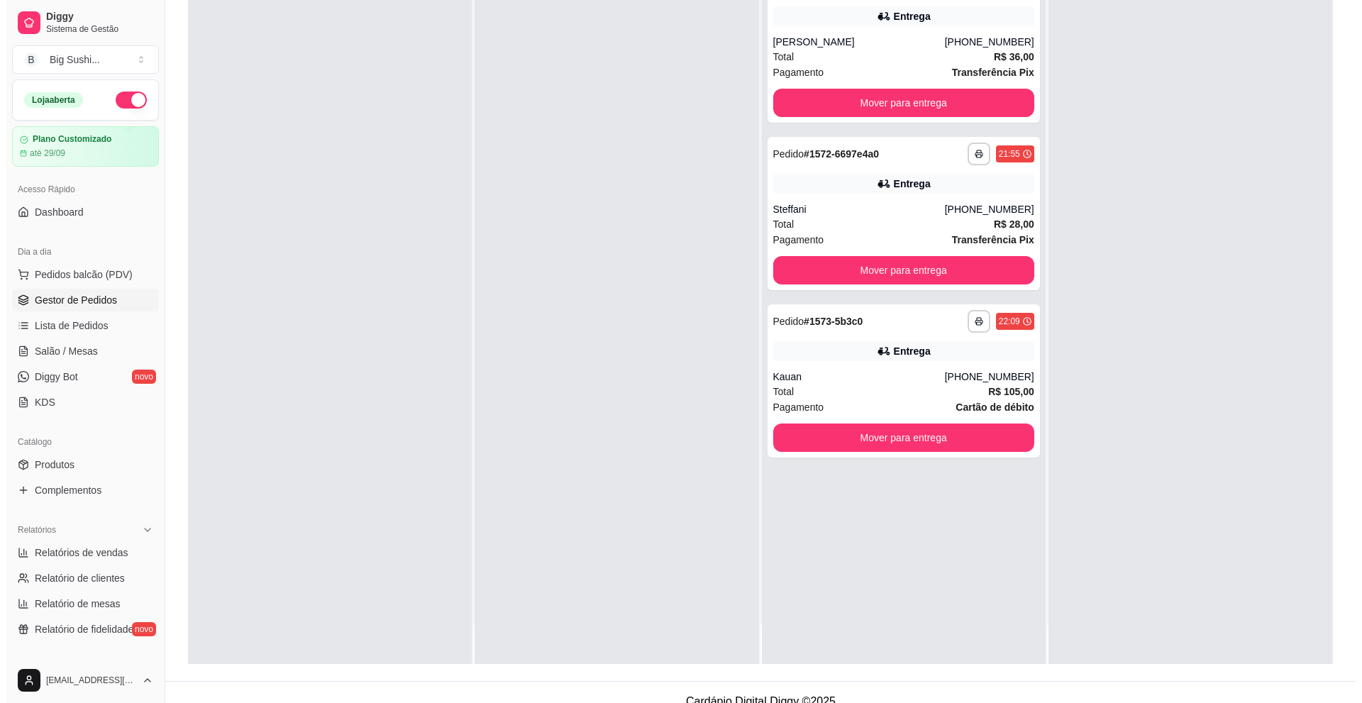
scroll to position [213, 0]
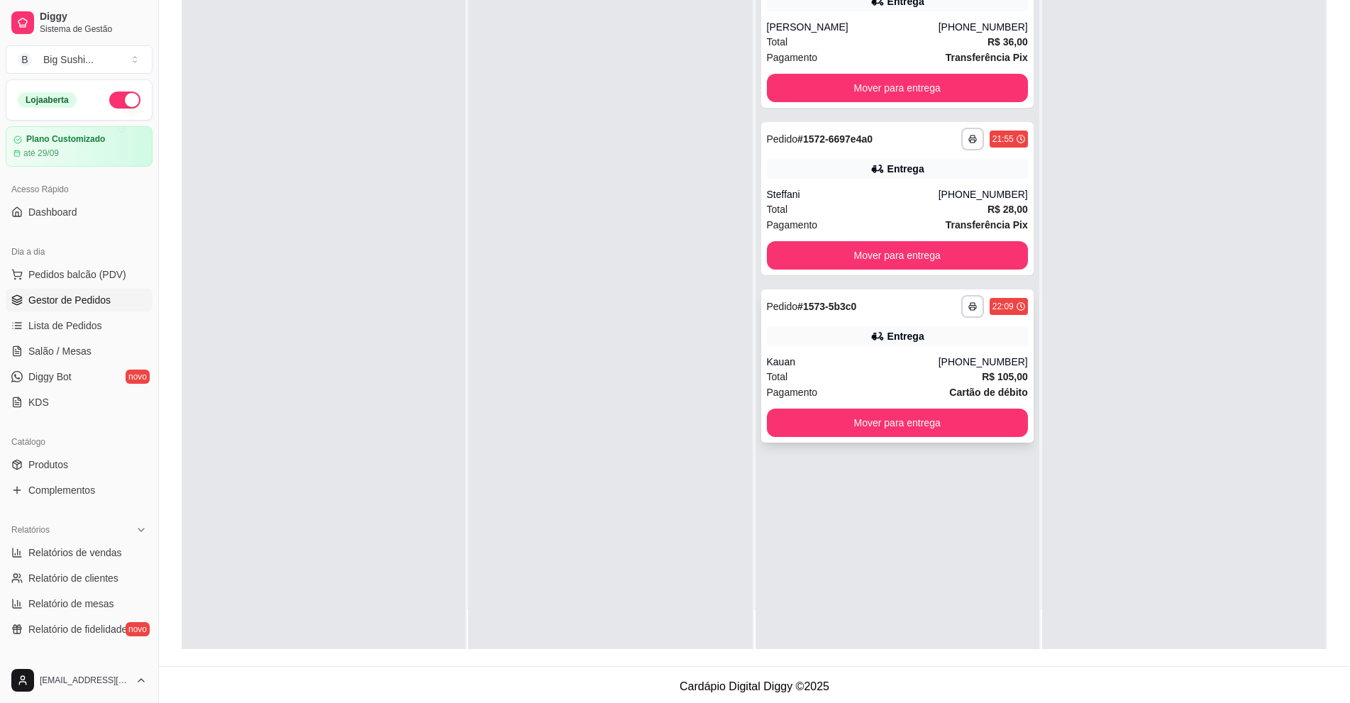
click at [853, 366] on div "Kauan" at bounding box center [853, 362] width 172 height 14
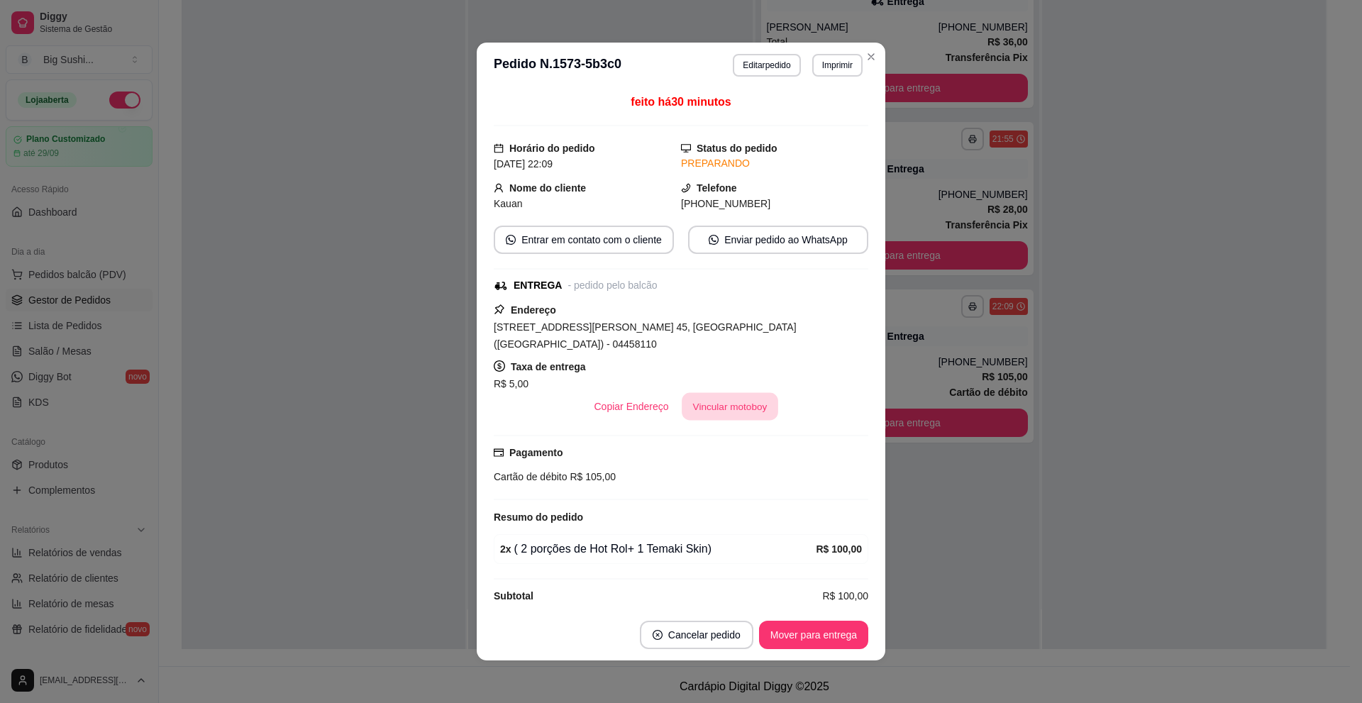
click at [722, 393] on button "Vincular motoboy" at bounding box center [730, 407] width 96 height 28
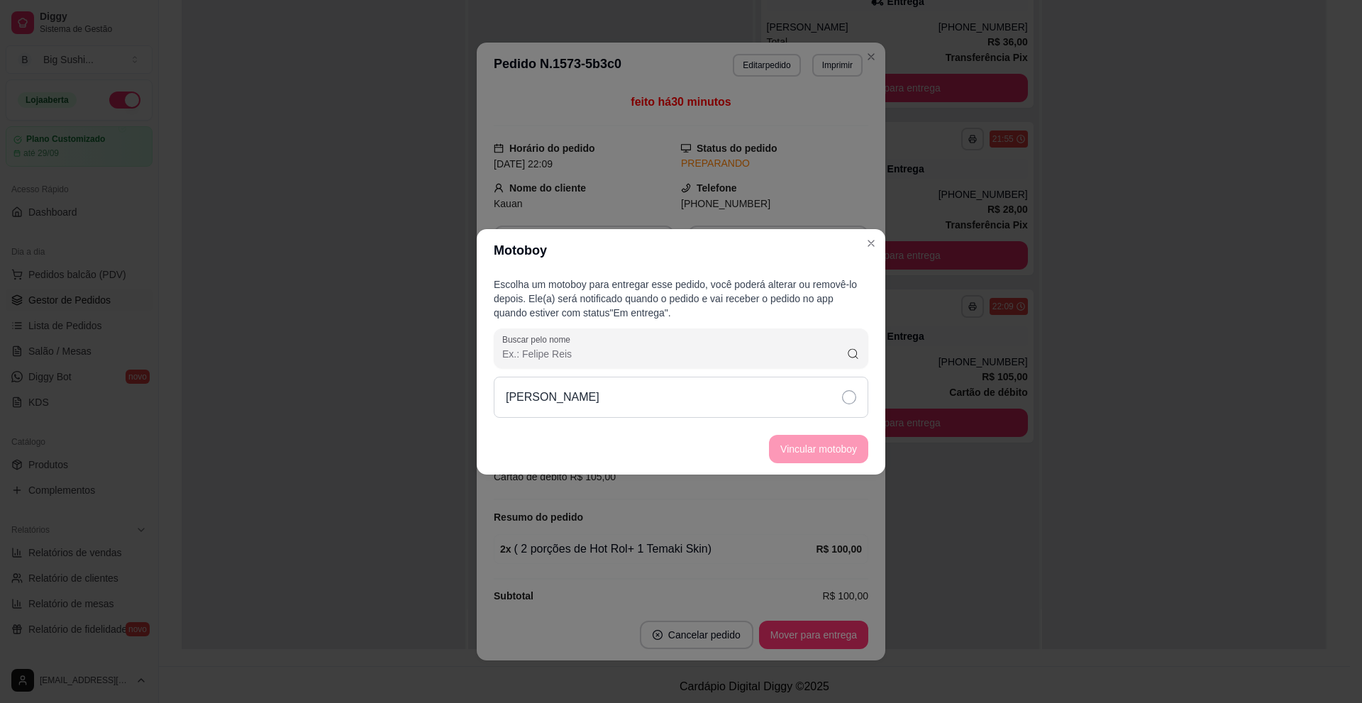
click at [848, 399] on icon at bounding box center [849, 397] width 14 height 14
click at [813, 449] on button "Vincular motoboy" at bounding box center [818, 449] width 99 height 28
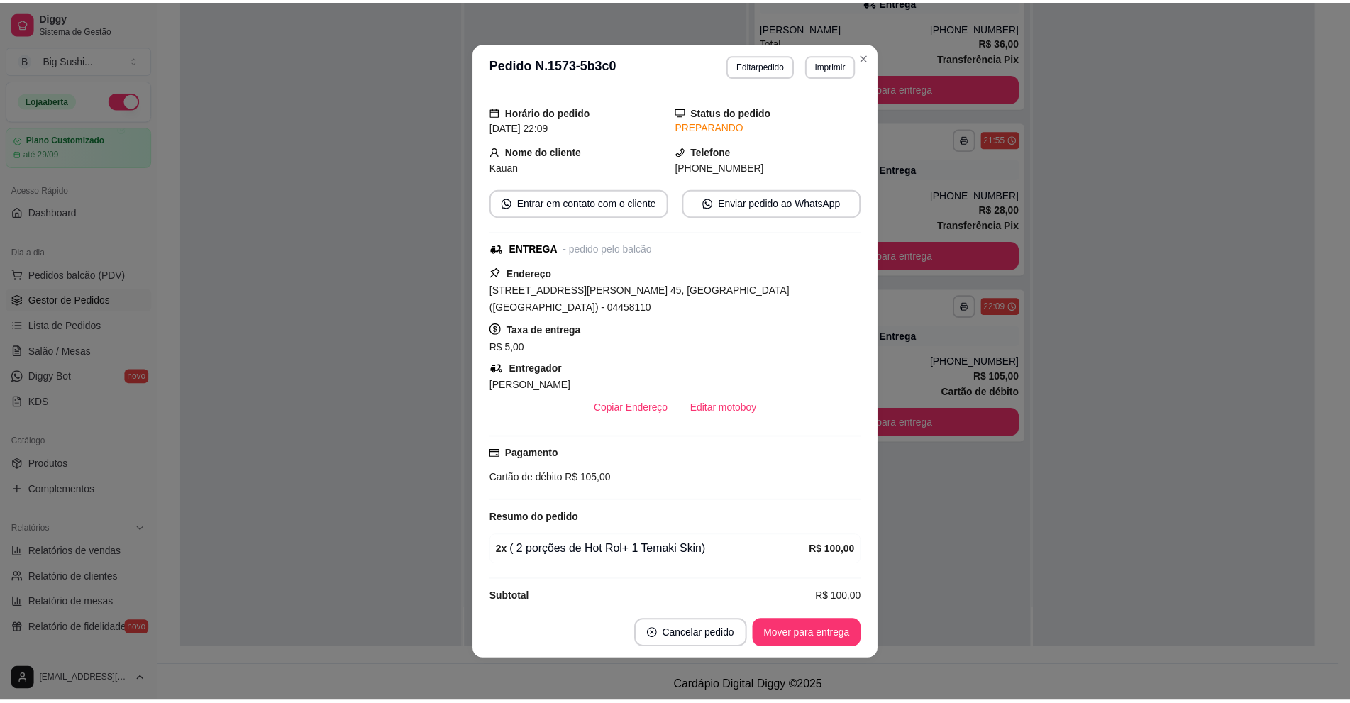
scroll to position [3, 0]
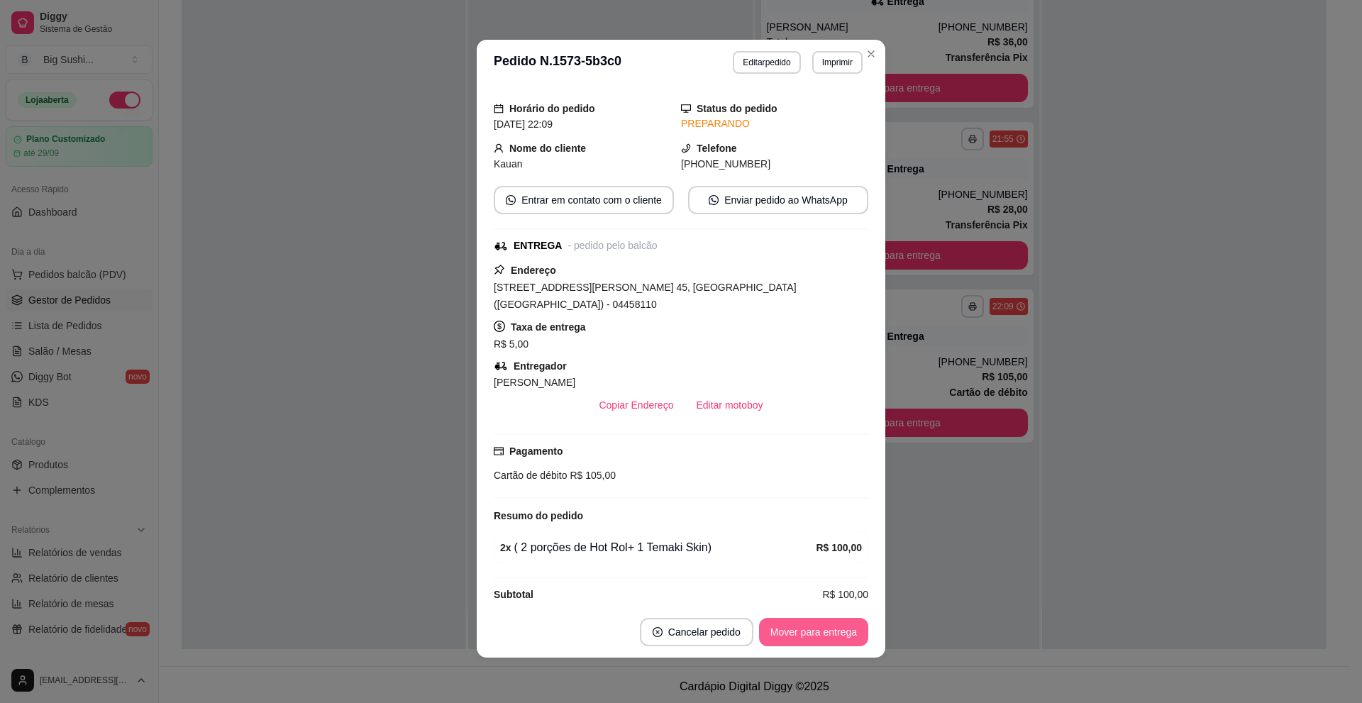
click at [795, 637] on button "Mover para entrega" at bounding box center [813, 632] width 109 height 28
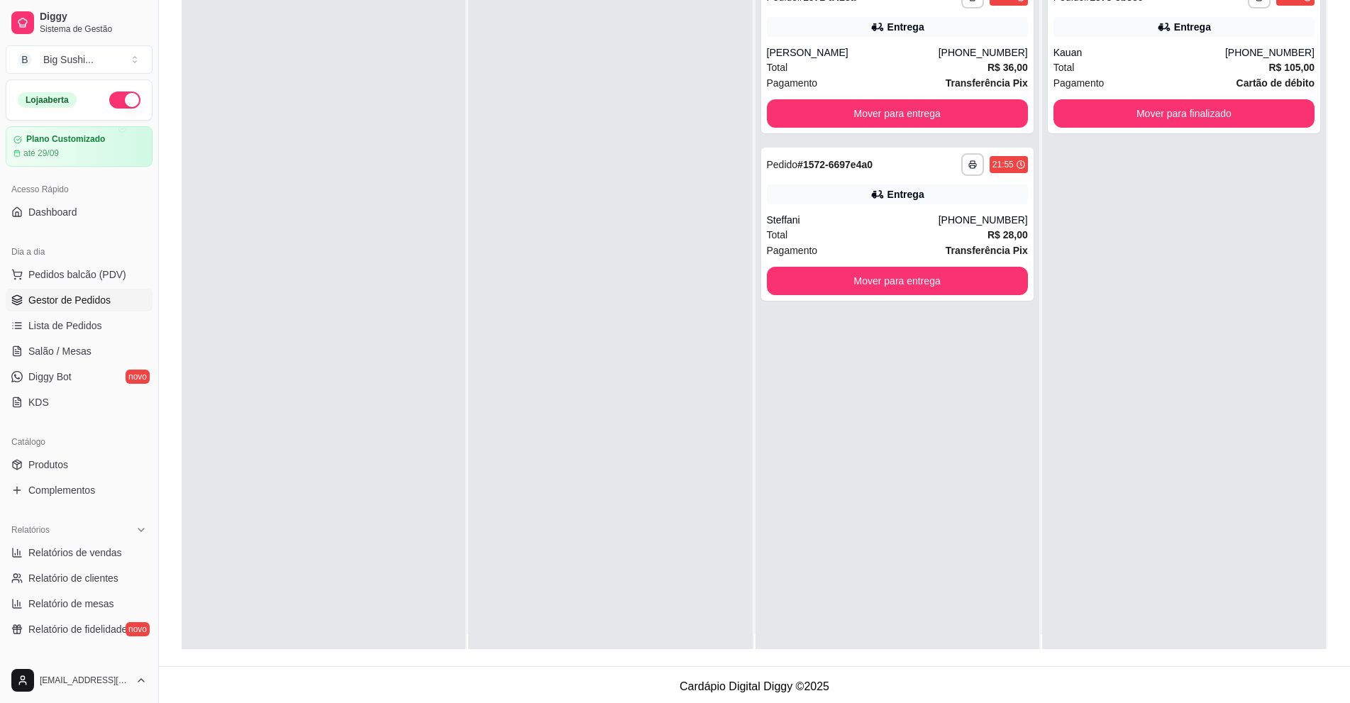
scroll to position [0, 0]
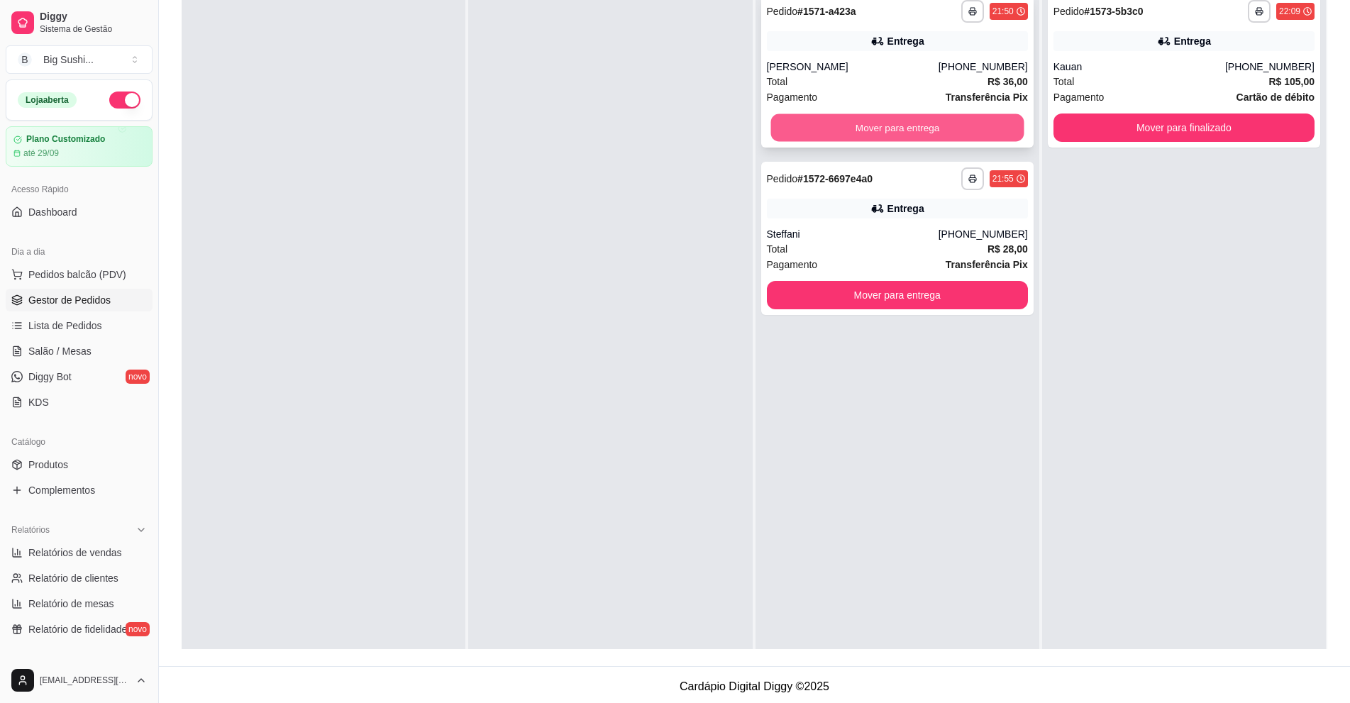
click at [888, 128] on button "Mover para entrega" at bounding box center [896, 128] width 253 height 28
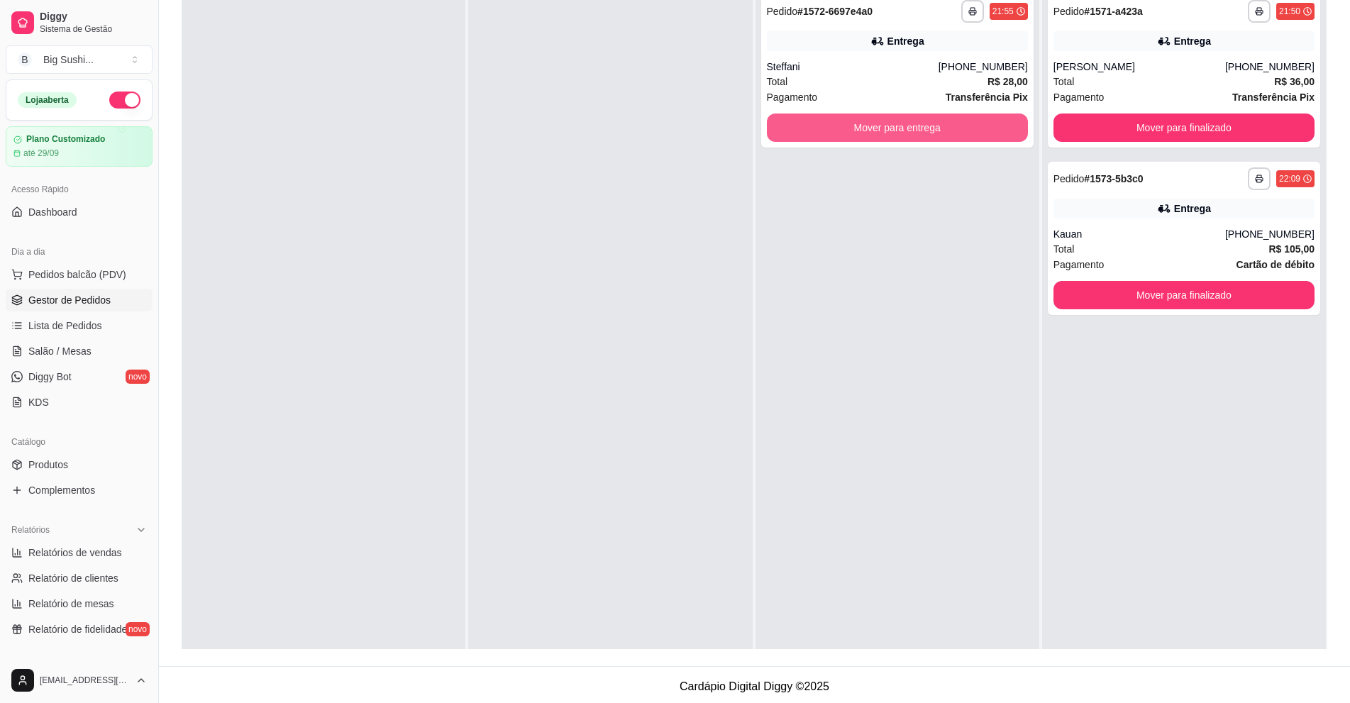
click at [888, 128] on button "Mover para entrega" at bounding box center [897, 128] width 261 height 28
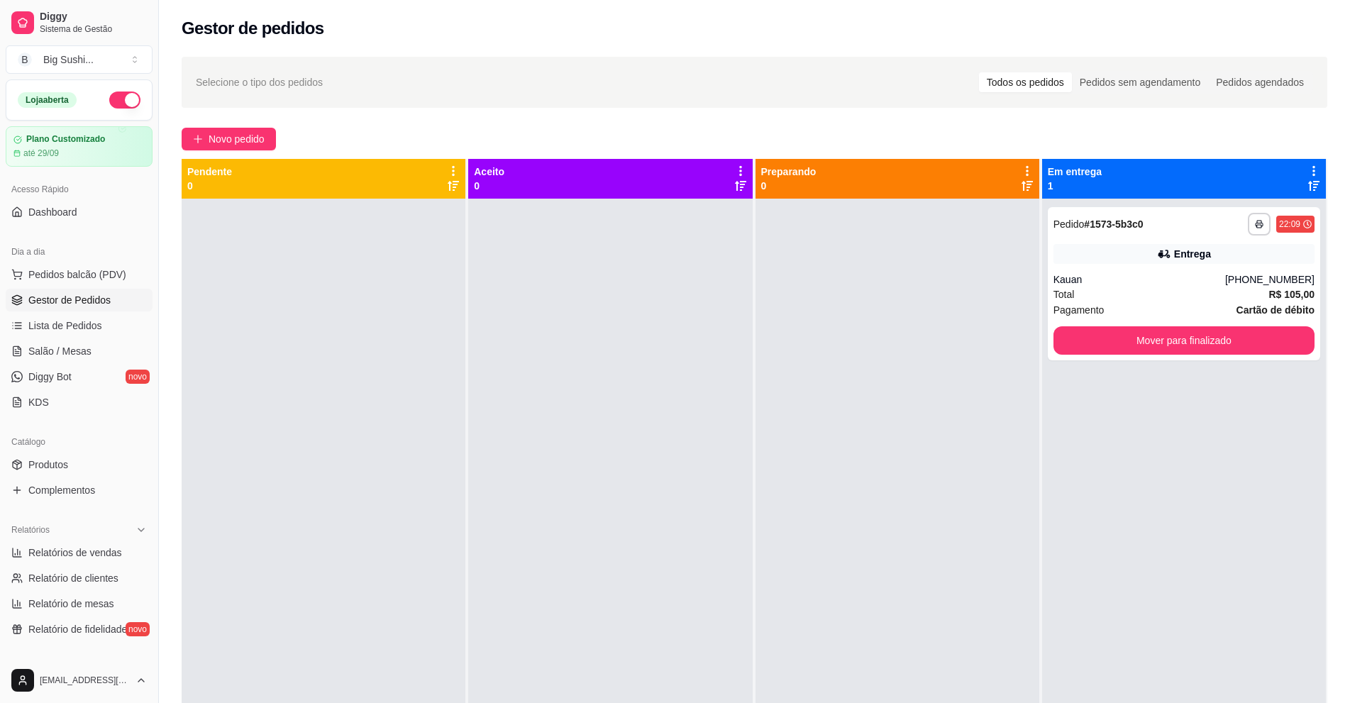
click at [81, 294] on span "Gestor de Pedidos" at bounding box center [69, 300] width 82 height 14
click at [93, 552] on span "Relatórios de vendas" at bounding box center [75, 553] width 94 height 14
select select "ALL"
select select "0"
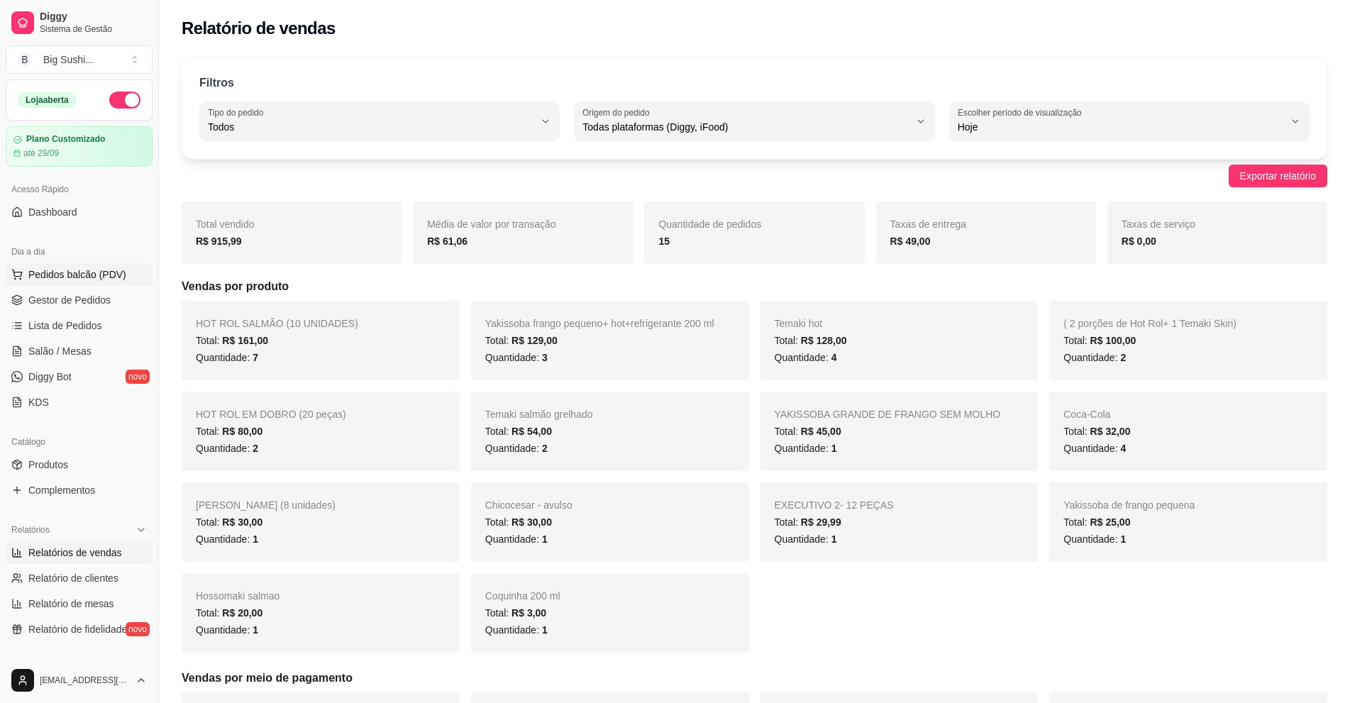
click at [62, 279] on span "Pedidos balcão (PDV)" at bounding box center [77, 274] width 98 height 14
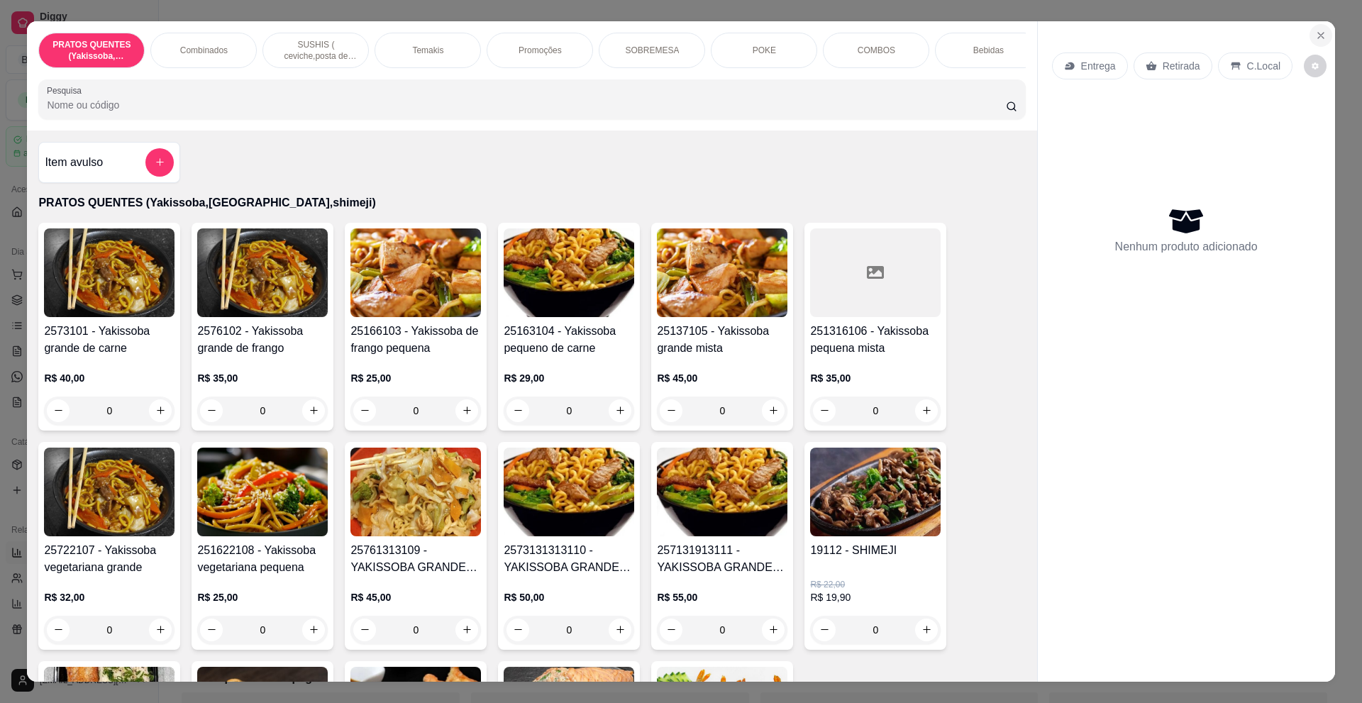
click at [1318, 34] on icon "Close" at bounding box center [1321, 36] width 6 height 6
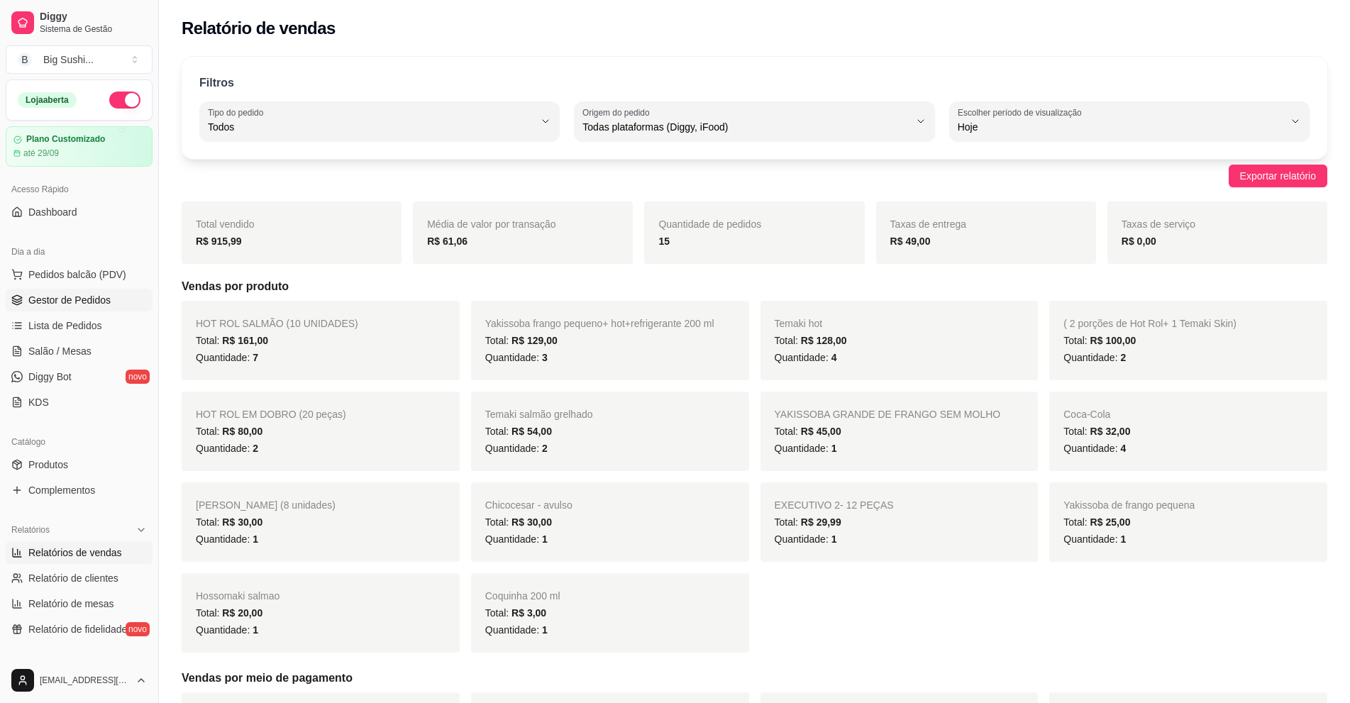
click at [74, 296] on span "Gestor de Pedidos" at bounding box center [69, 300] width 82 height 14
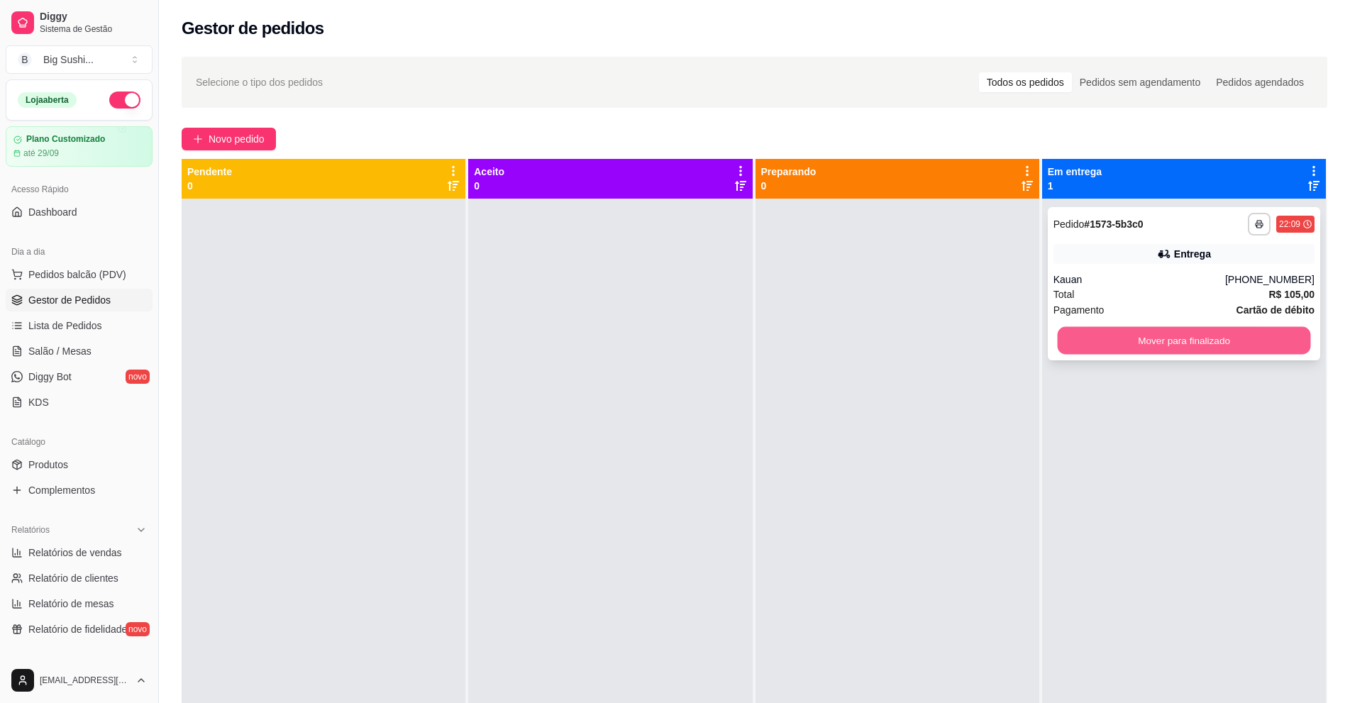
click at [1178, 337] on button "Mover para finalizado" at bounding box center [1183, 341] width 253 height 28
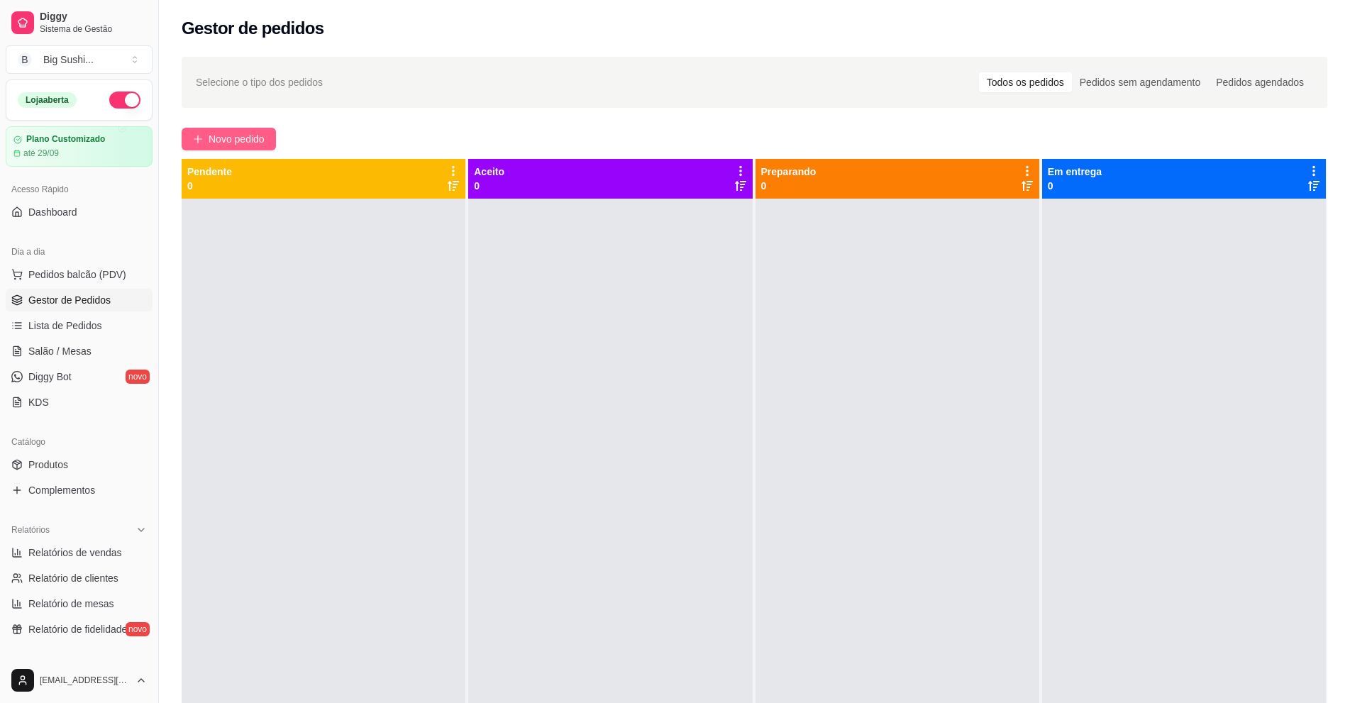
click at [231, 145] on span "Novo pedido" at bounding box center [237, 139] width 56 height 16
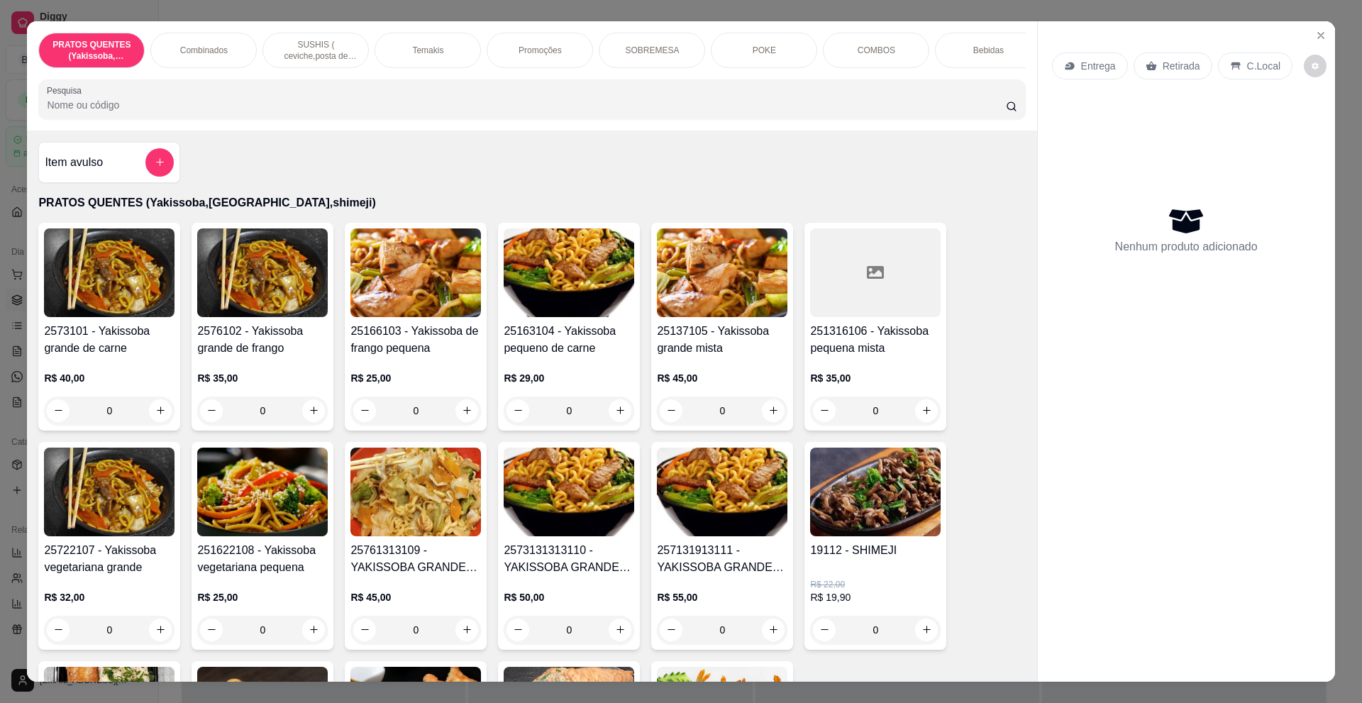
click at [295, 43] on p "SUSHIS ( ceviche,posta de salmão,hot rol, joy.... entre outros)" at bounding box center [316, 50] width 82 height 23
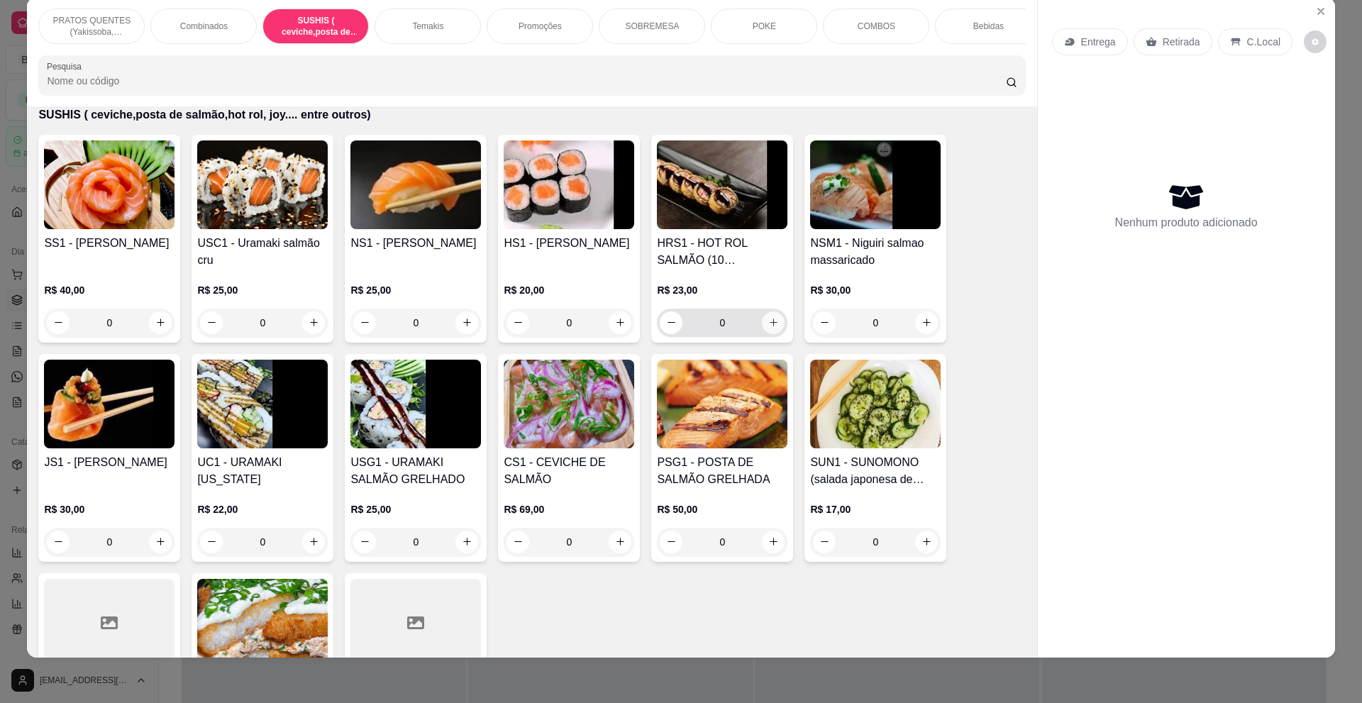
click at [770, 326] on icon "increase-product-quantity" at bounding box center [774, 323] width 8 height 8
type input "1"
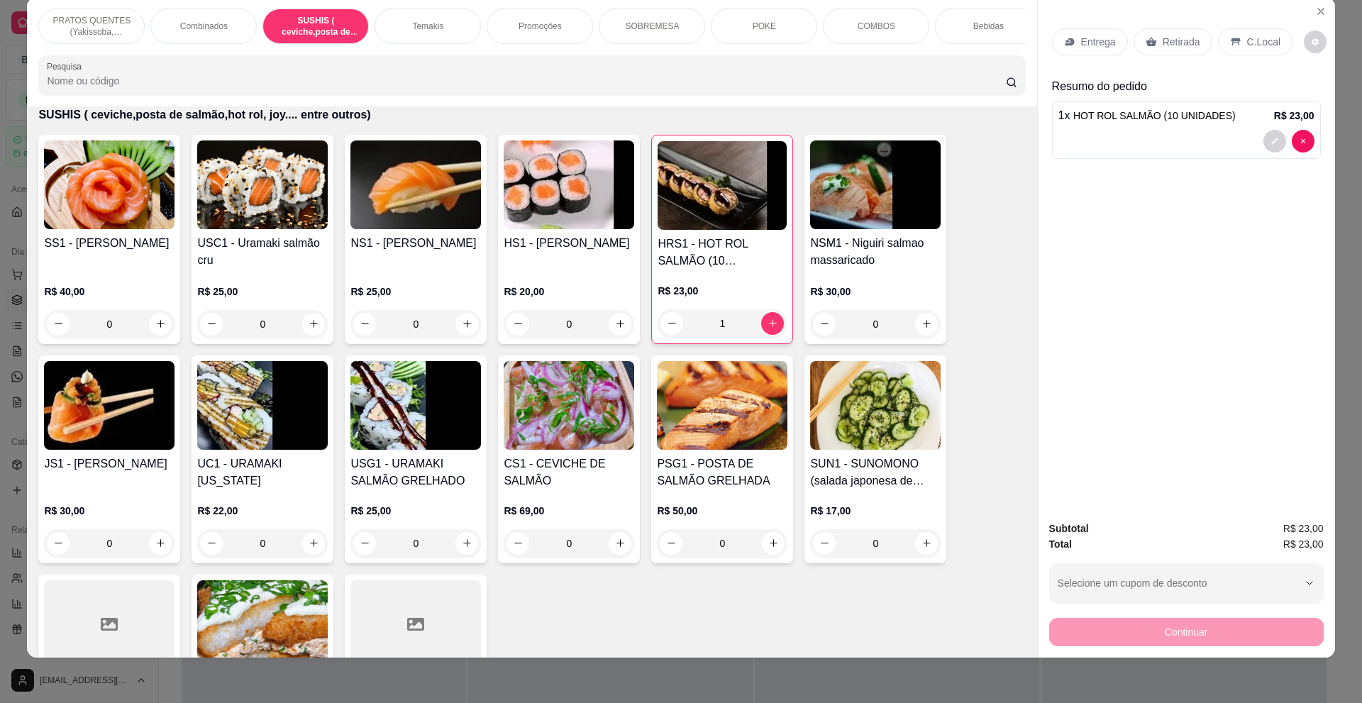
click at [427, 26] on p "Temakis" at bounding box center [427, 26] width 31 height 11
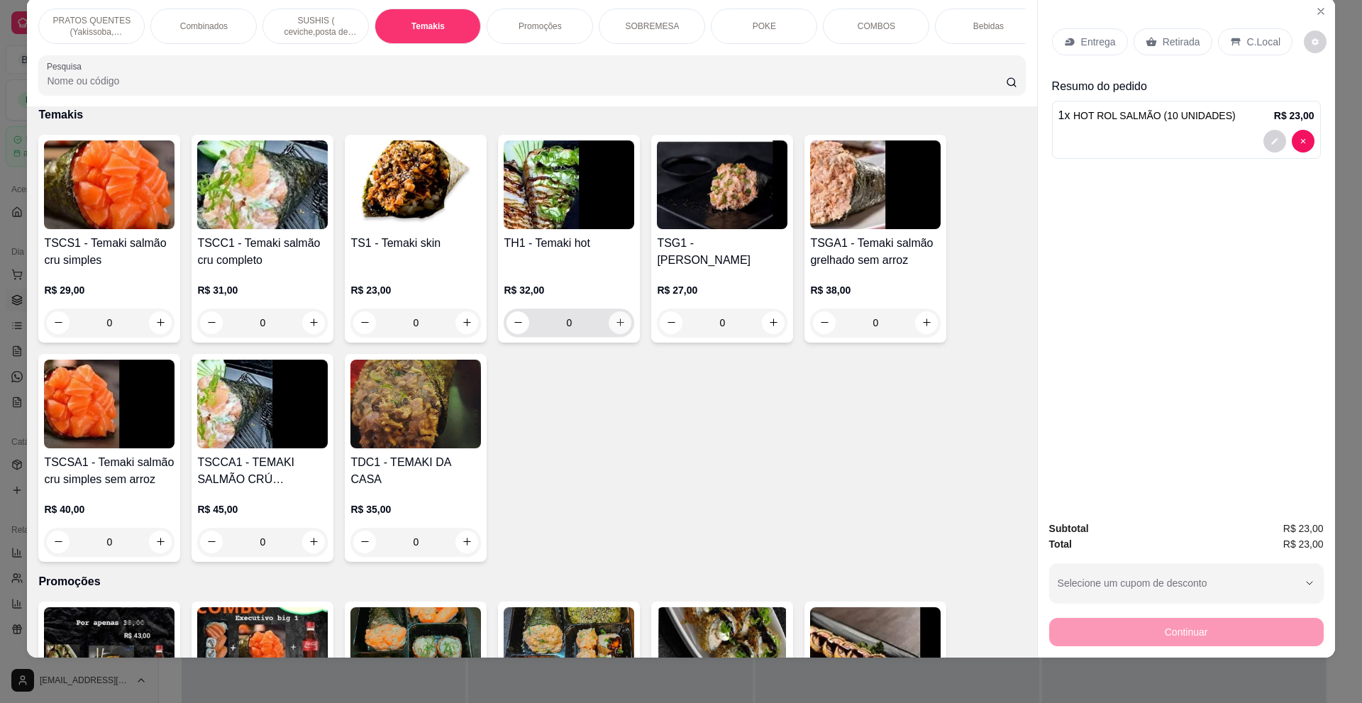
click at [617, 326] on icon "increase-product-quantity" at bounding box center [621, 323] width 8 height 8
type input "1"
click at [1152, 48] on div "Retirada" at bounding box center [1173, 41] width 79 height 27
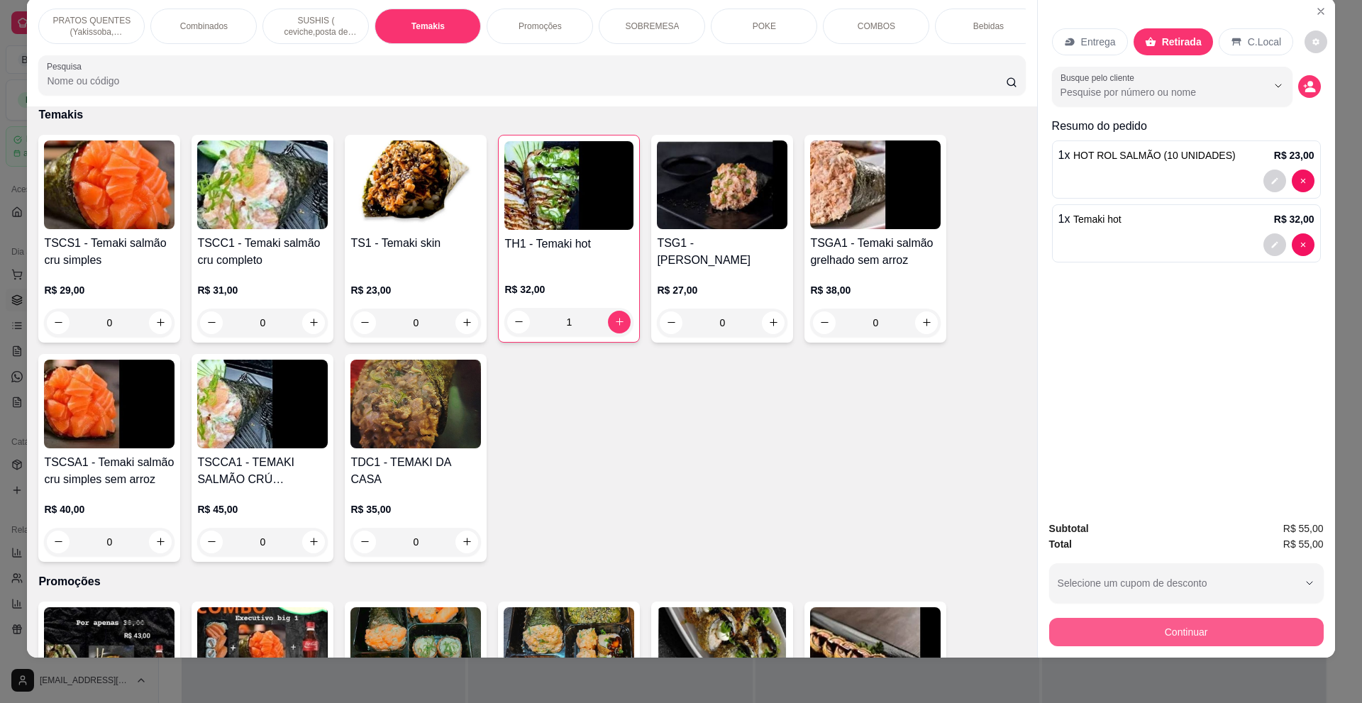
click at [1172, 639] on button "Continuar" at bounding box center [1186, 632] width 275 height 28
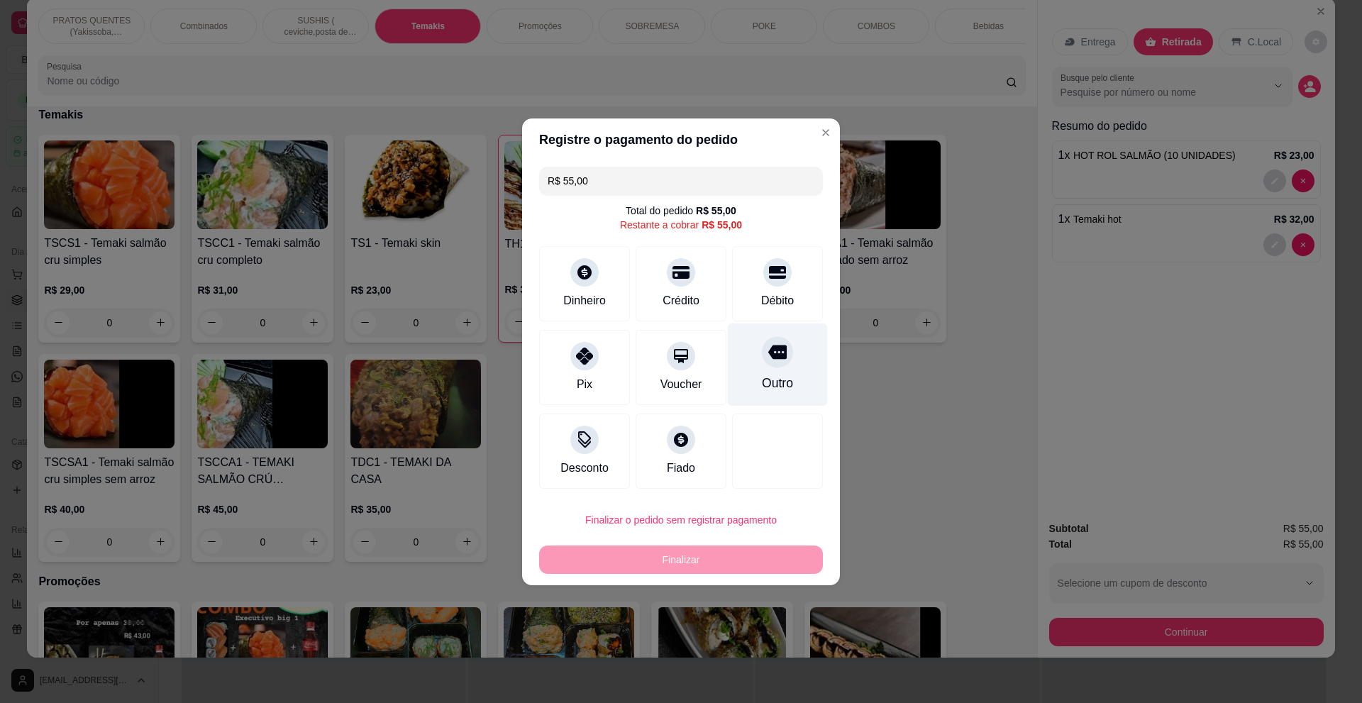
click at [762, 352] on div at bounding box center [777, 351] width 31 height 31
type input "R$ 0,00"
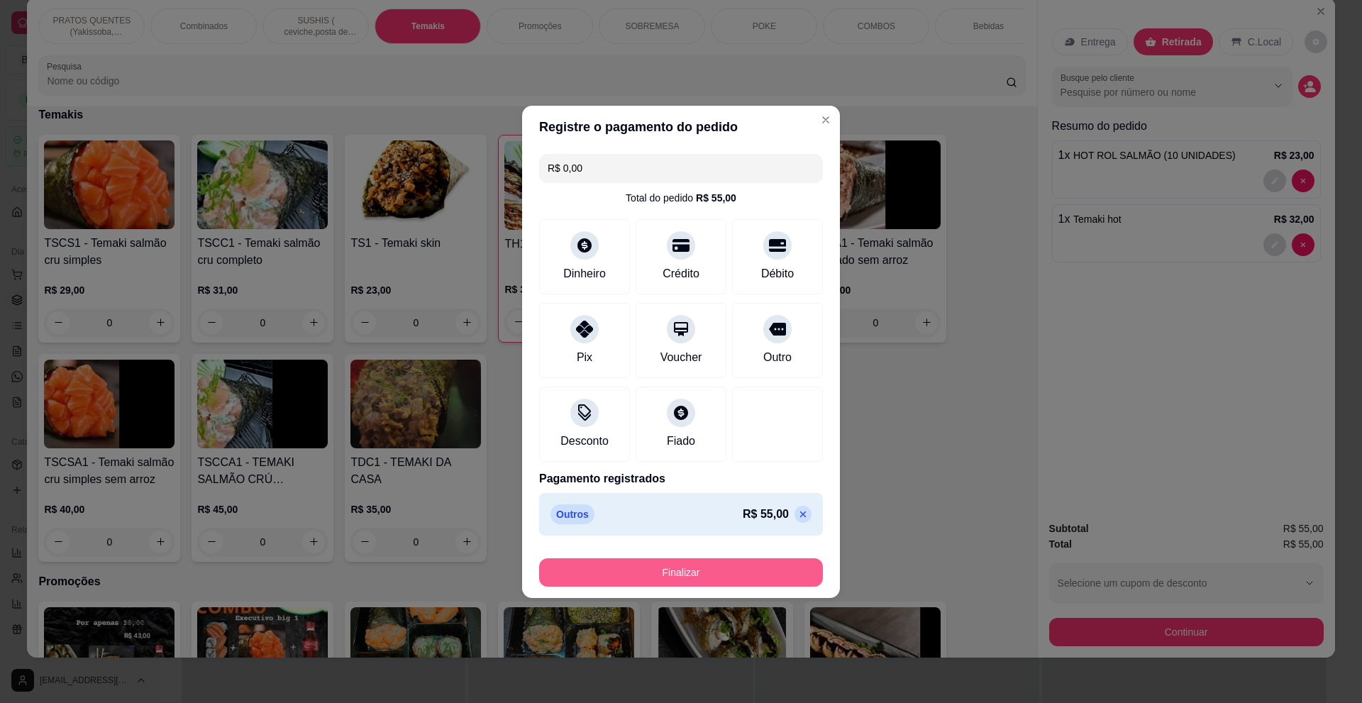
click at [692, 572] on button "Finalizar" at bounding box center [681, 572] width 284 height 28
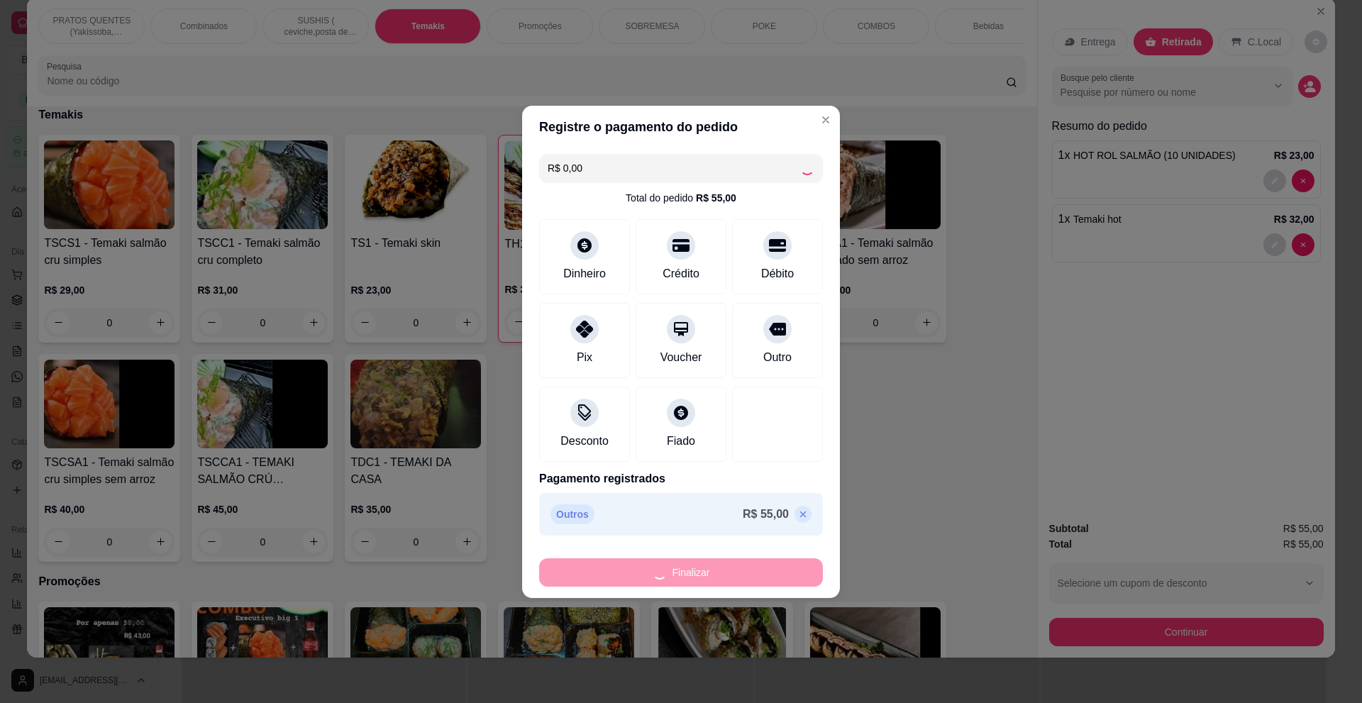
type input "0"
type input "-R$ 55,00"
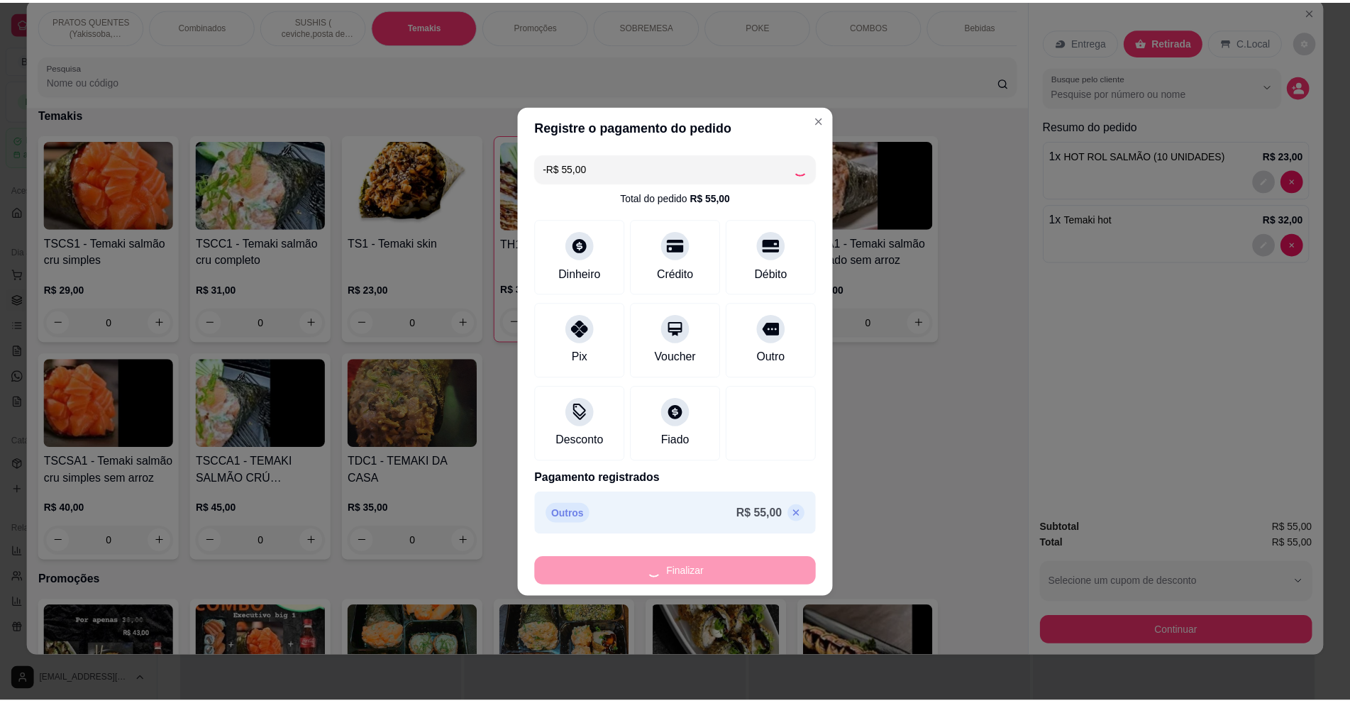
scroll to position [1914, 0]
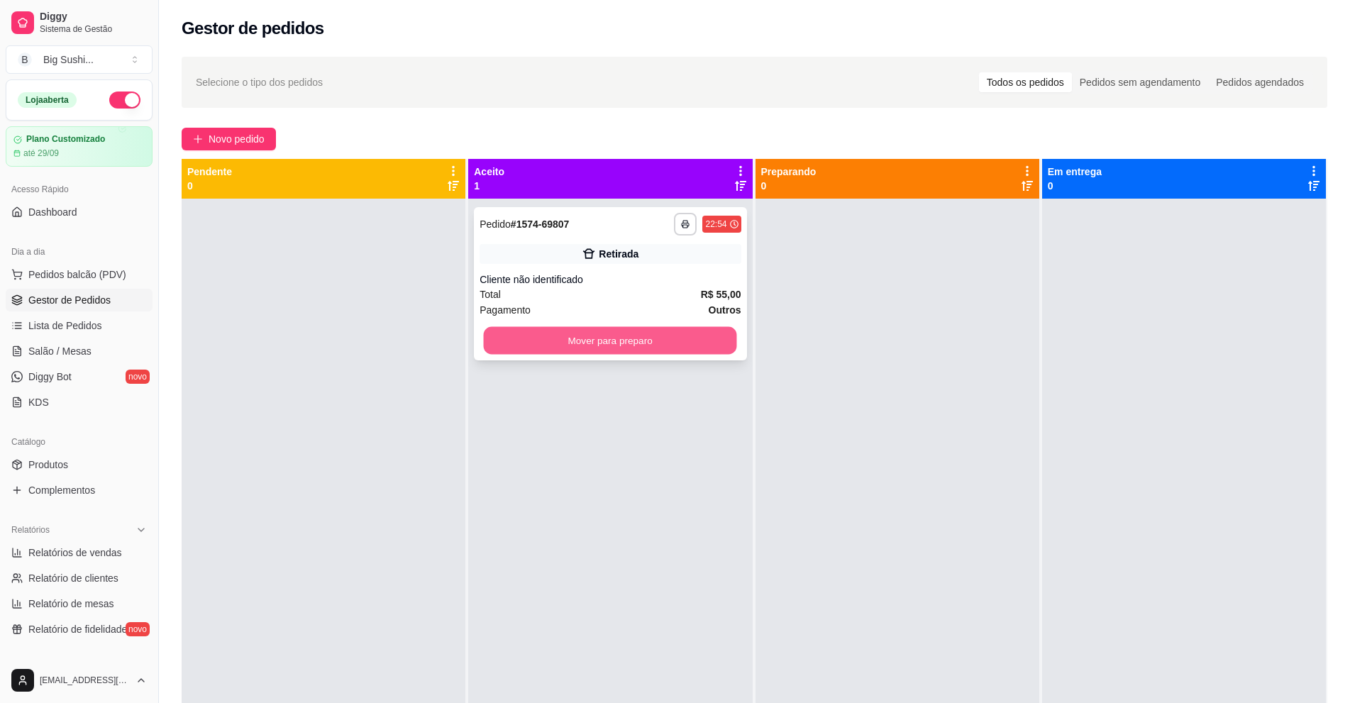
click at [586, 334] on button "Mover para preparo" at bounding box center [610, 341] width 253 height 28
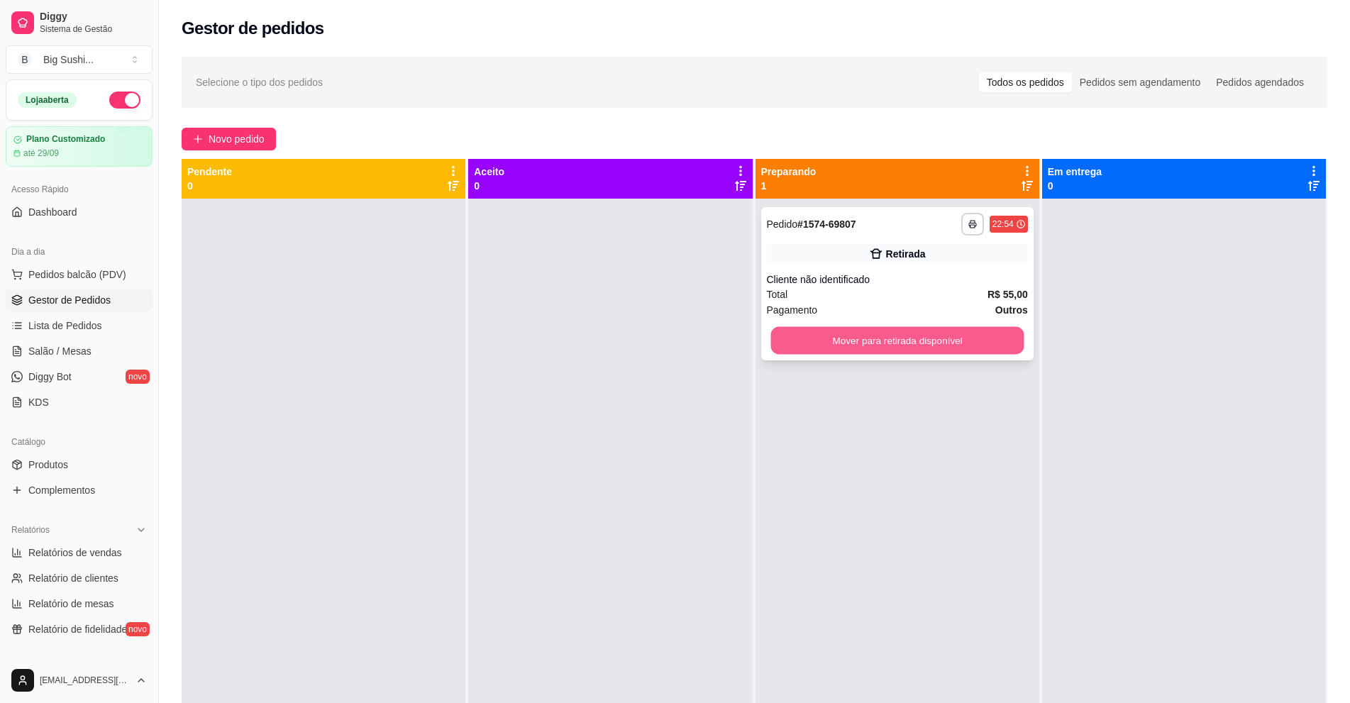
click at [892, 338] on button "Mover para retirada disponível" at bounding box center [896, 341] width 253 height 28
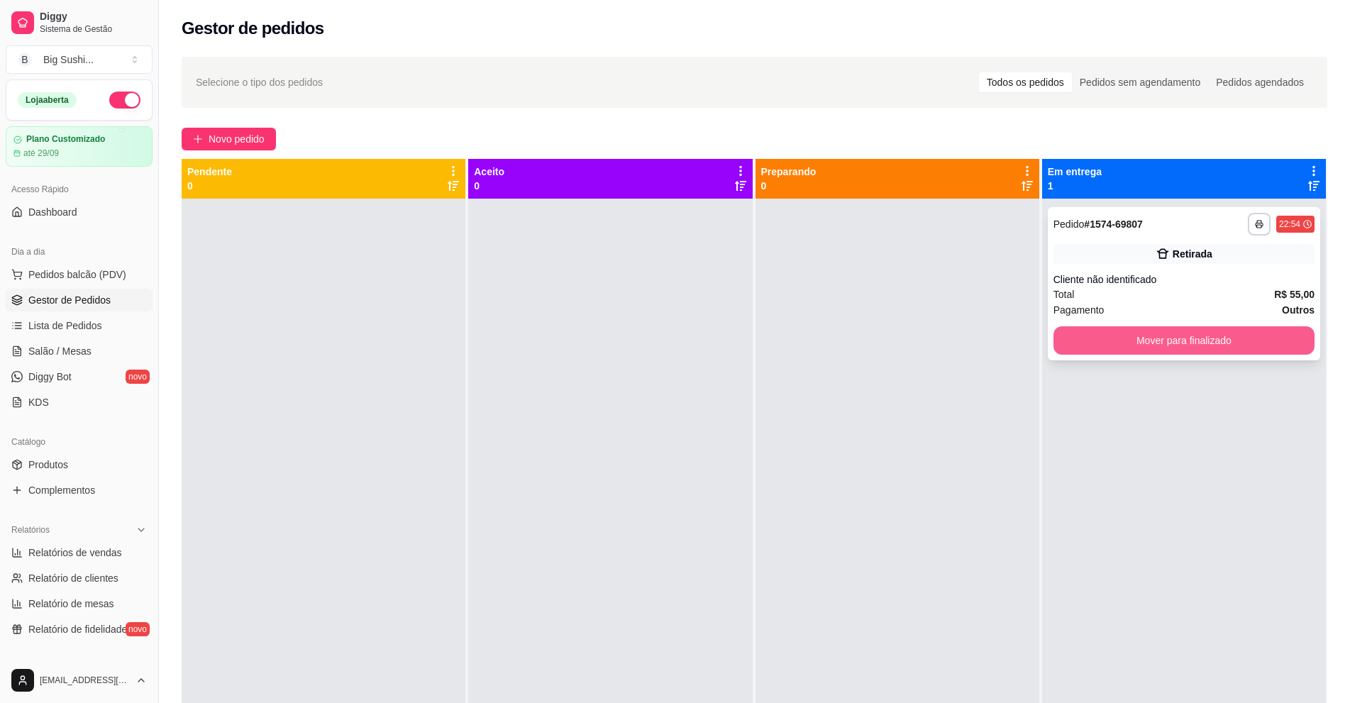
click at [1240, 342] on button "Mover para finalizado" at bounding box center [1184, 340] width 261 height 28
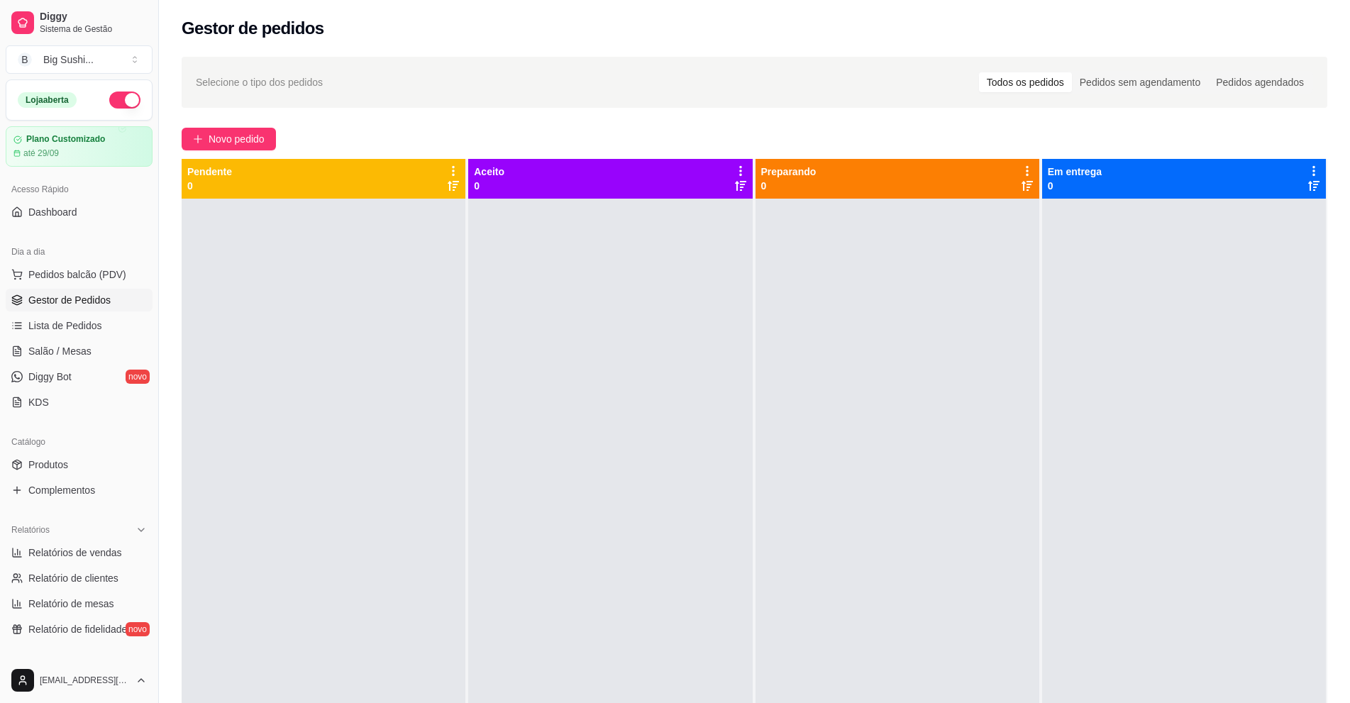
click at [73, 296] on span "Gestor de Pedidos" at bounding box center [69, 300] width 82 height 14
click at [79, 551] on span "Relatórios de vendas" at bounding box center [75, 553] width 94 height 14
select select "ALL"
select select "0"
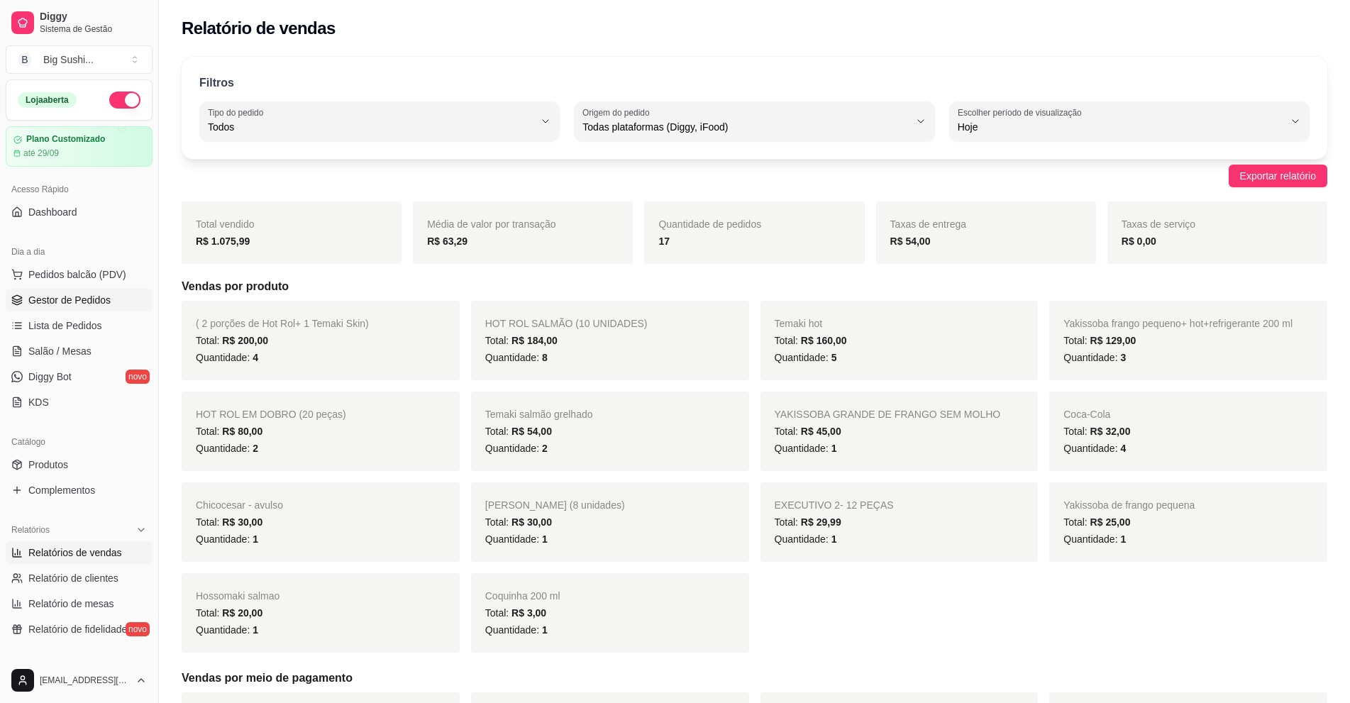
click at [63, 292] on link "Gestor de Pedidos" at bounding box center [79, 300] width 147 height 23
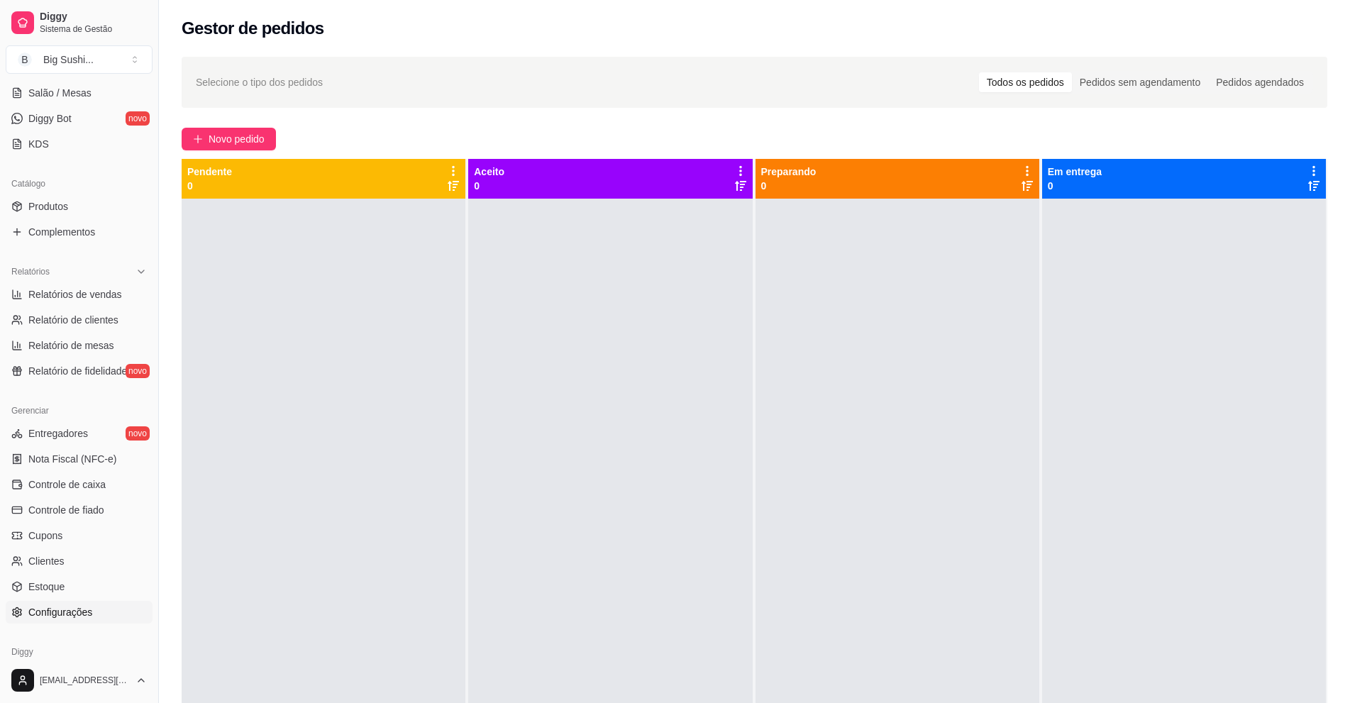
scroll to position [284, 0]
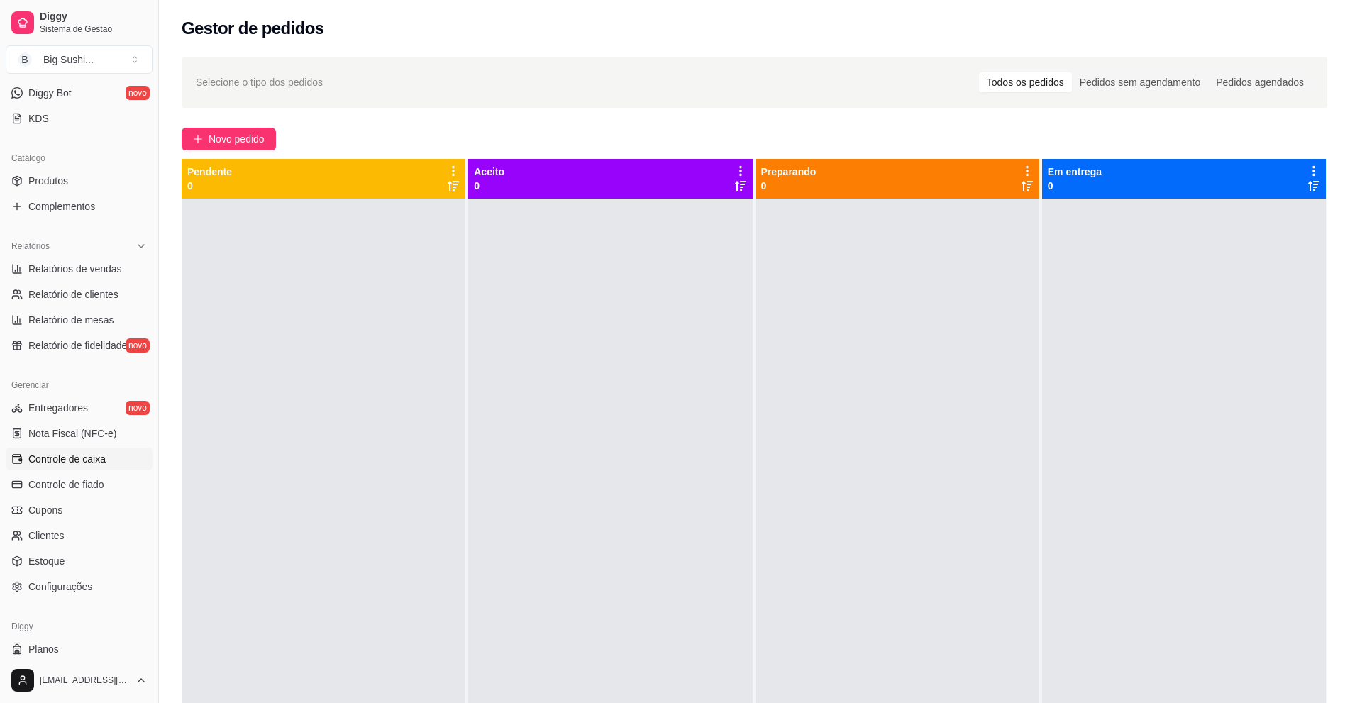
click at [65, 464] on span "Controle de caixa" at bounding box center [66, 459] width 77 height 14
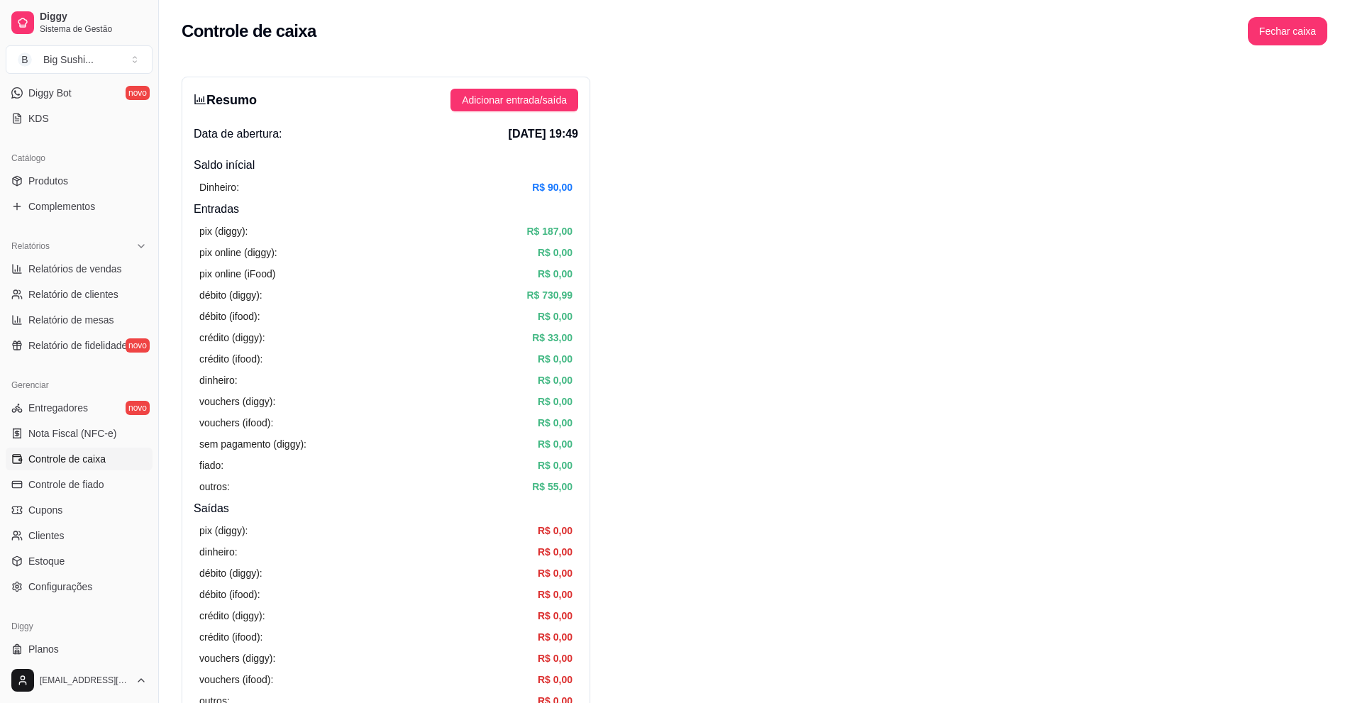
click at [517, 111] on div "Resumo Adicionar entrada/saída Data de abertura: [DATE] 19:49 Saldo inícial Din…" at bounding box center [386, 452] width 409 height 750
click at [516, 94] on span "Adicionar entrada/saída" at bounding box center [514, 100] width 105 height 16
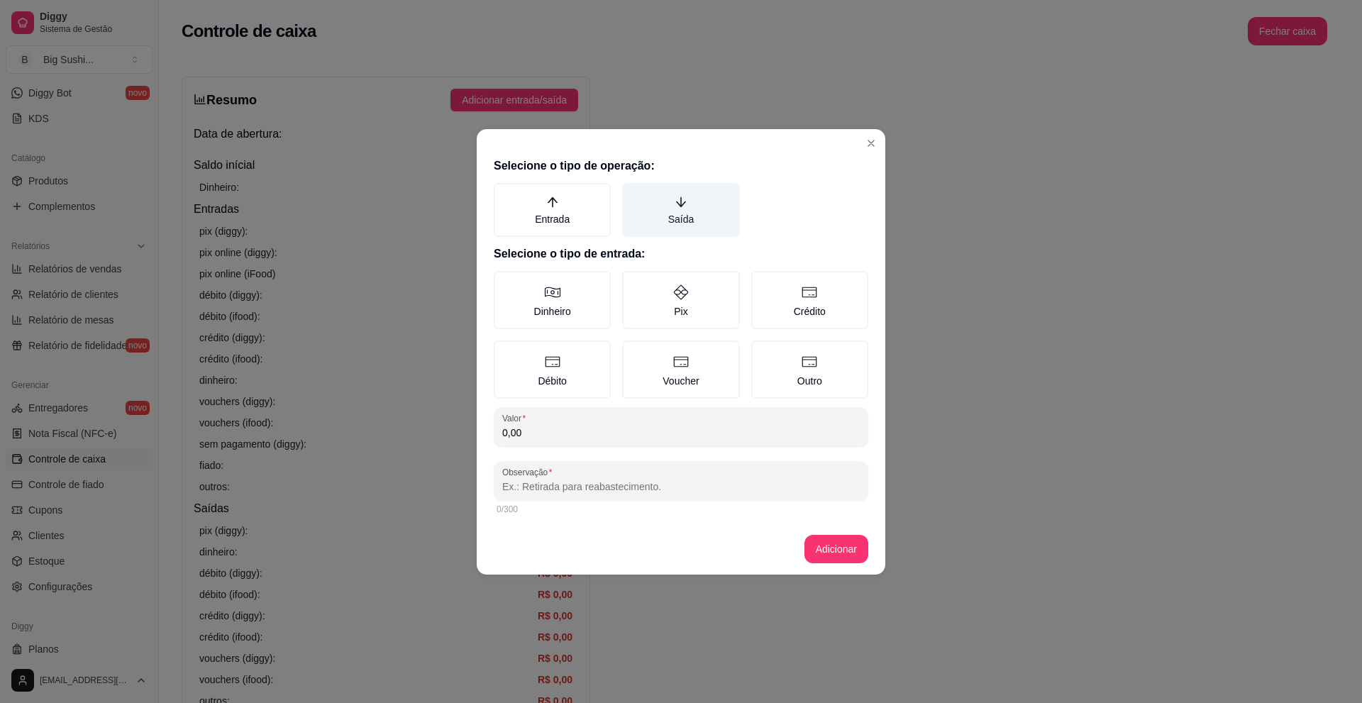
click at [687, 211] on label "Saída" at bounding box center [680, 210] width 117 height 54
click at [633, 194] on button "Saída" at bounding box center [626, 187] width 11 height 11
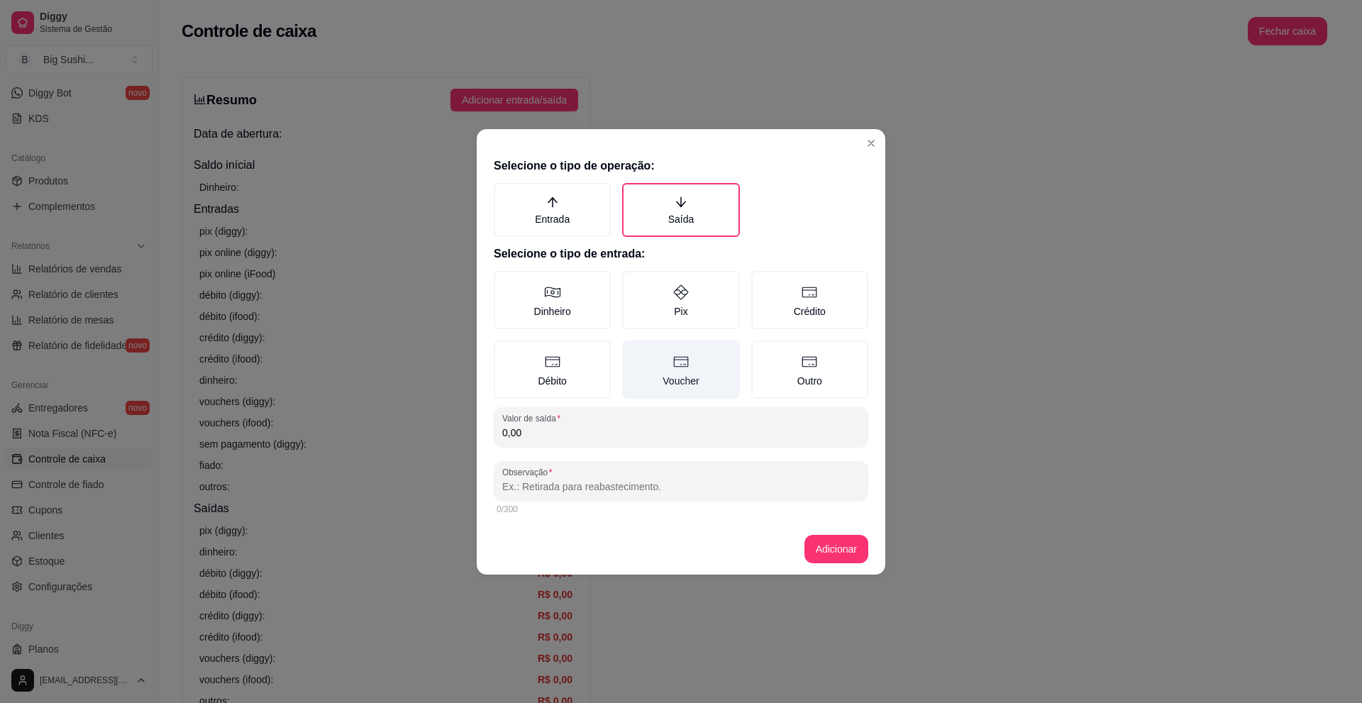
drag, startPoint x: 694, startPoint y: 304, endPoint x: 689, endPoint y: 350, distance: 47.1
click at [692, 307] on label "Pix" at bounding box center [680, 300] width 117 height 58
click at [678, 304] on label "Pix" at bounding box center [680, 300] width 117 height 58
click at [633, 282] on button "Pix" at bounding box center [626, 275] width 11 height 11
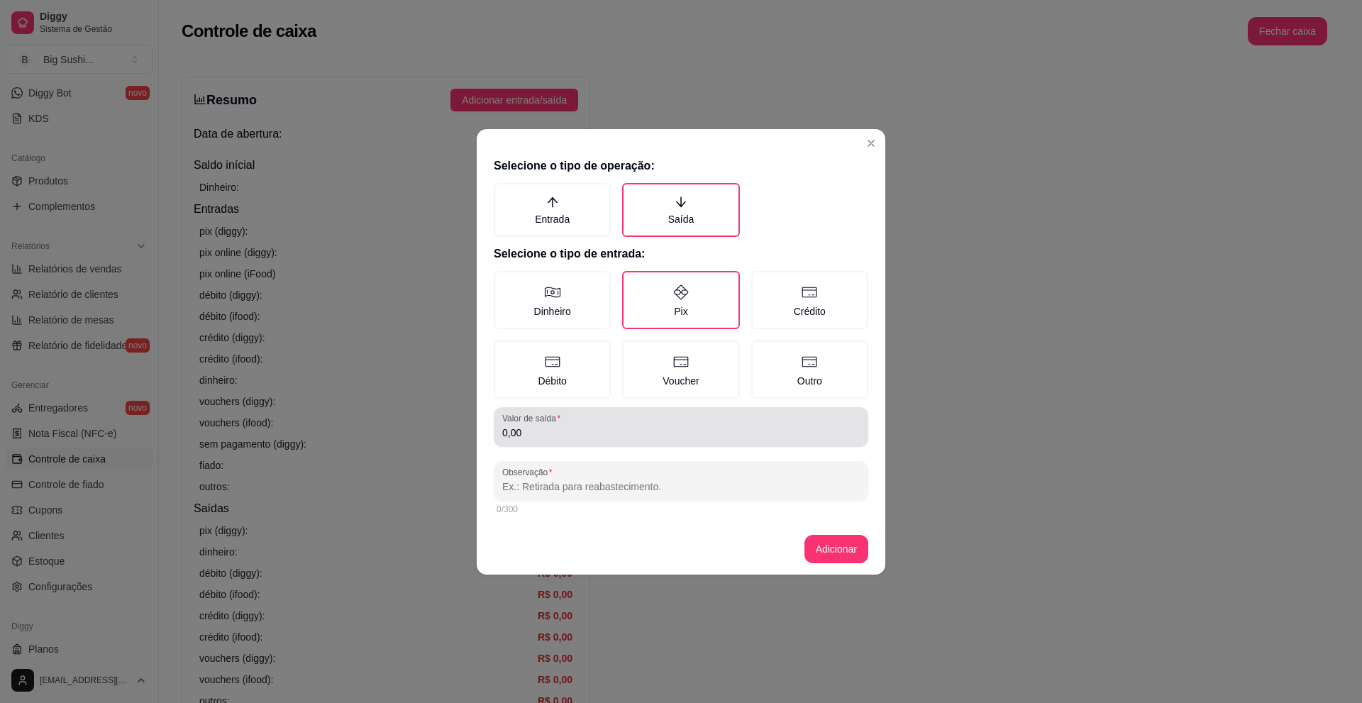
click at [536, 437] on input "0,00" at bounding box center [681, 433] width 358 height 14
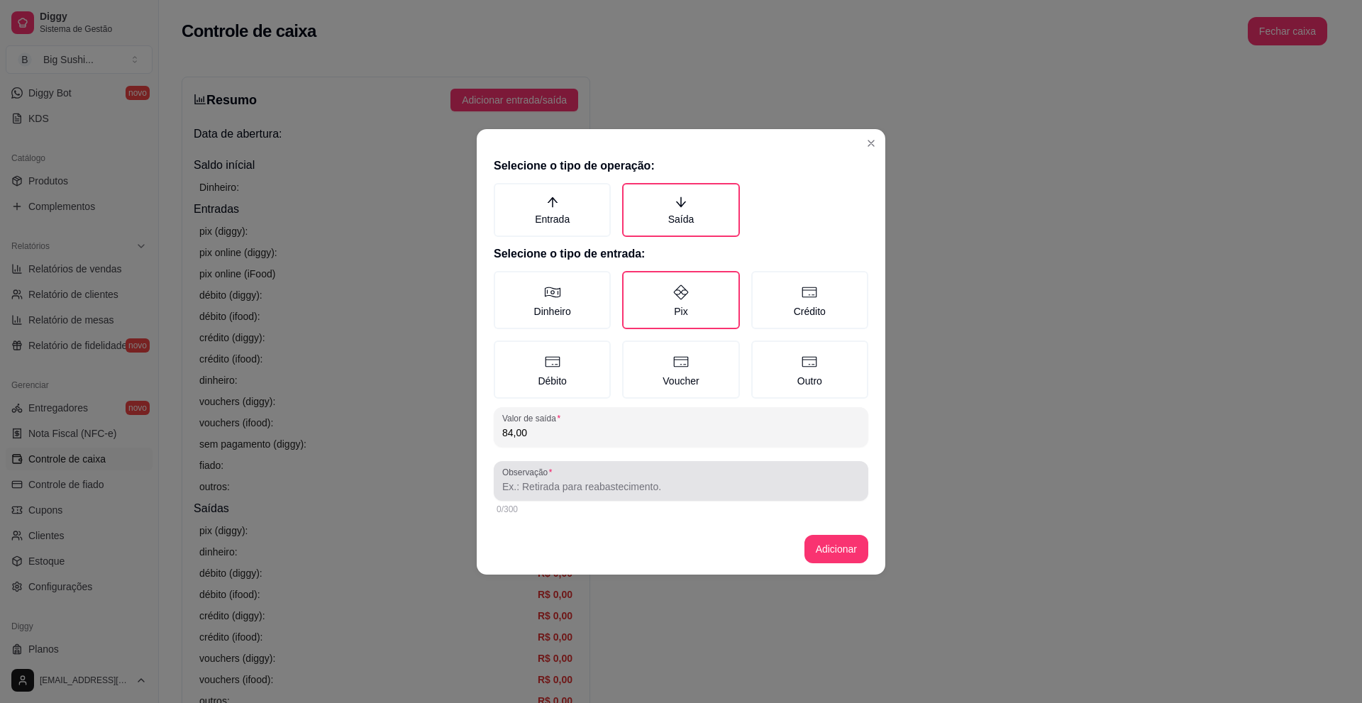
type input "84,00"
click at [555, 488] on input "Observação" at bounding box center [681, 487] width 358 height 14
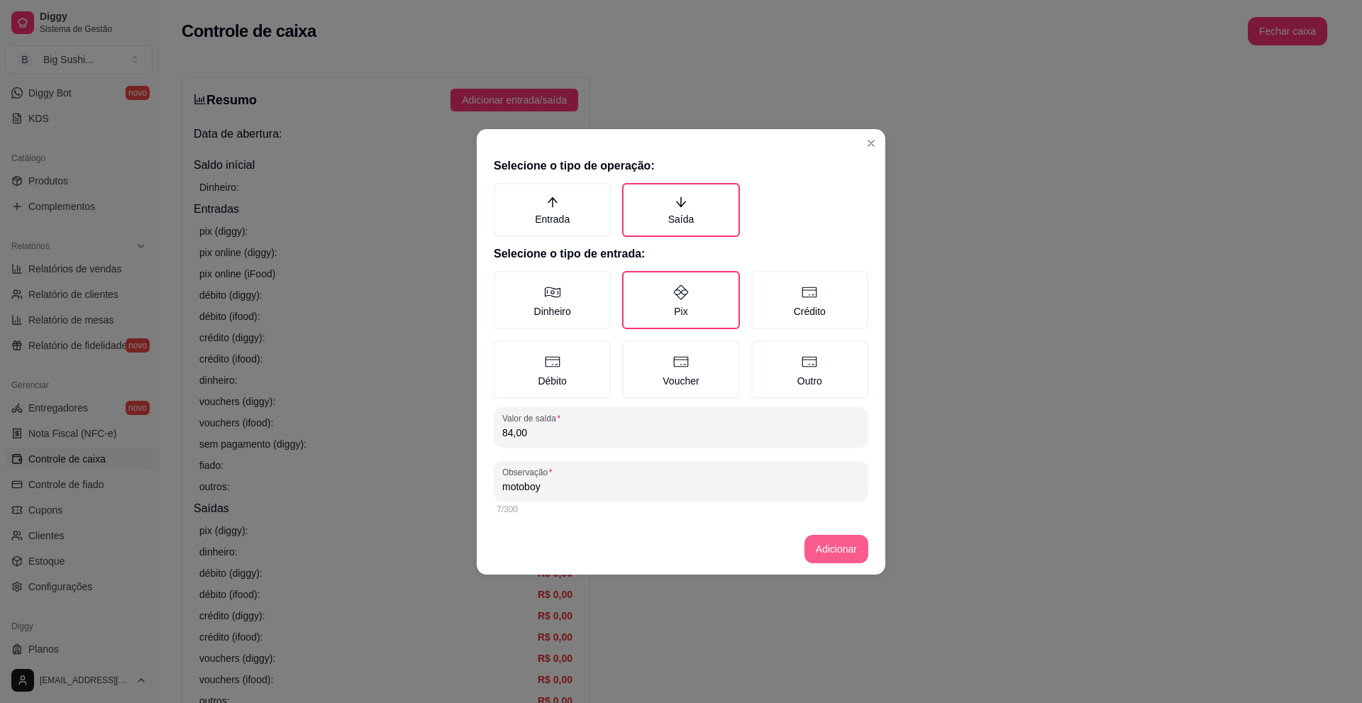
type input "motoboy"
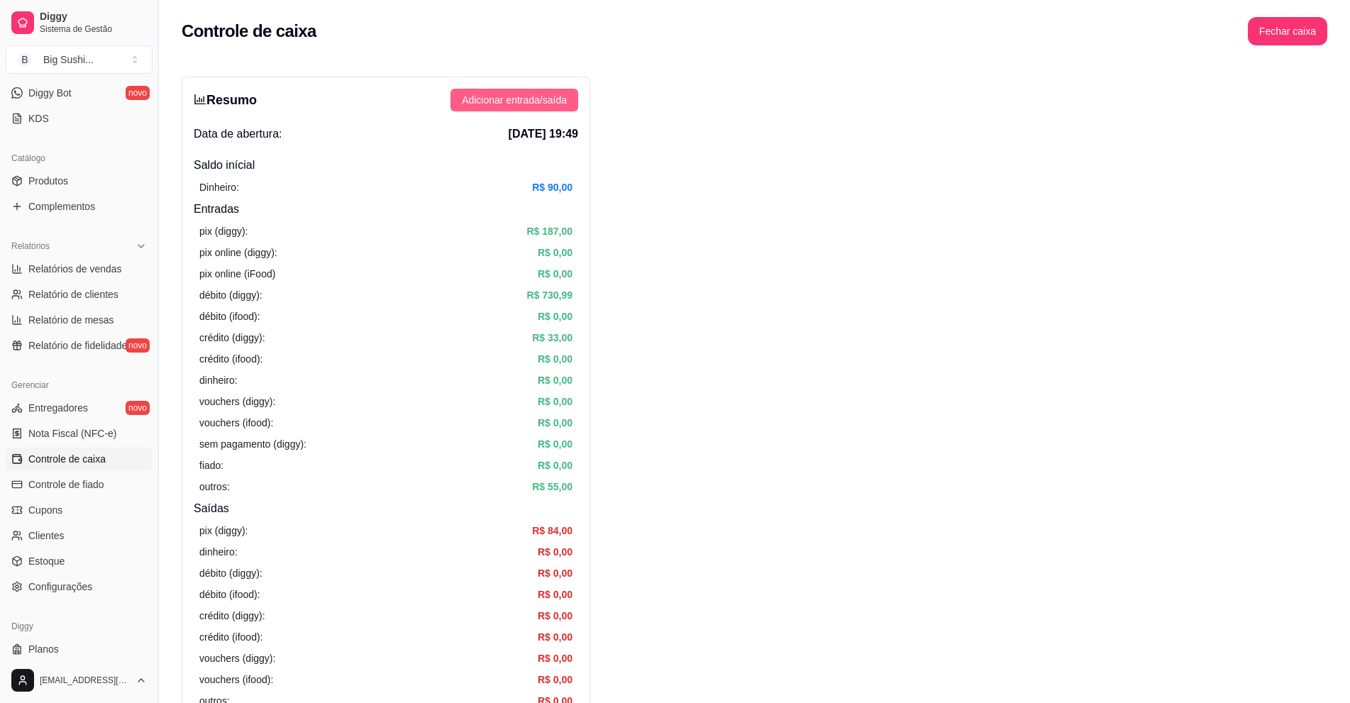
click at [534, 109] on button "Adicionar entrada/saída" at bounding box center [514, 100] width 128 height 23
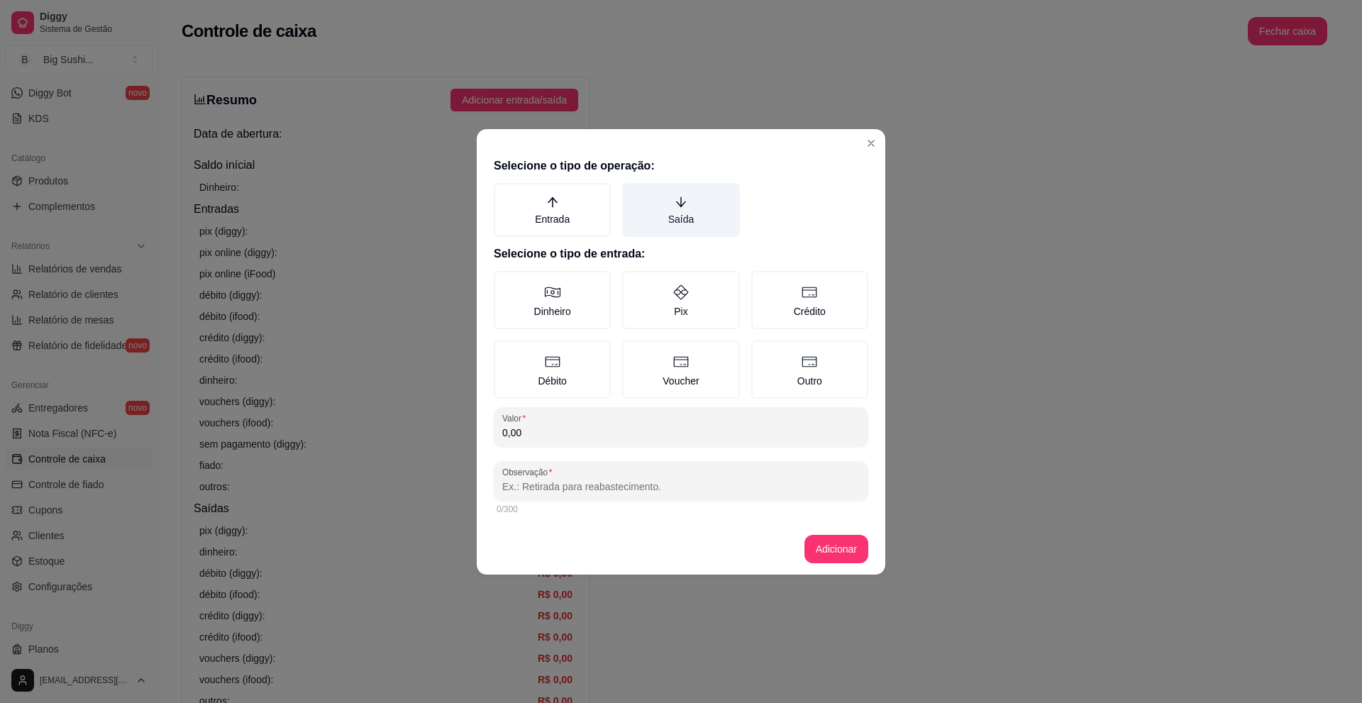
click at [693, 206] on label "Saída" at bounding box center [680, 210] width 117 height 54
click at [633, 194] on button "Saída" at bounding box center [626, 187] width 11 height 11
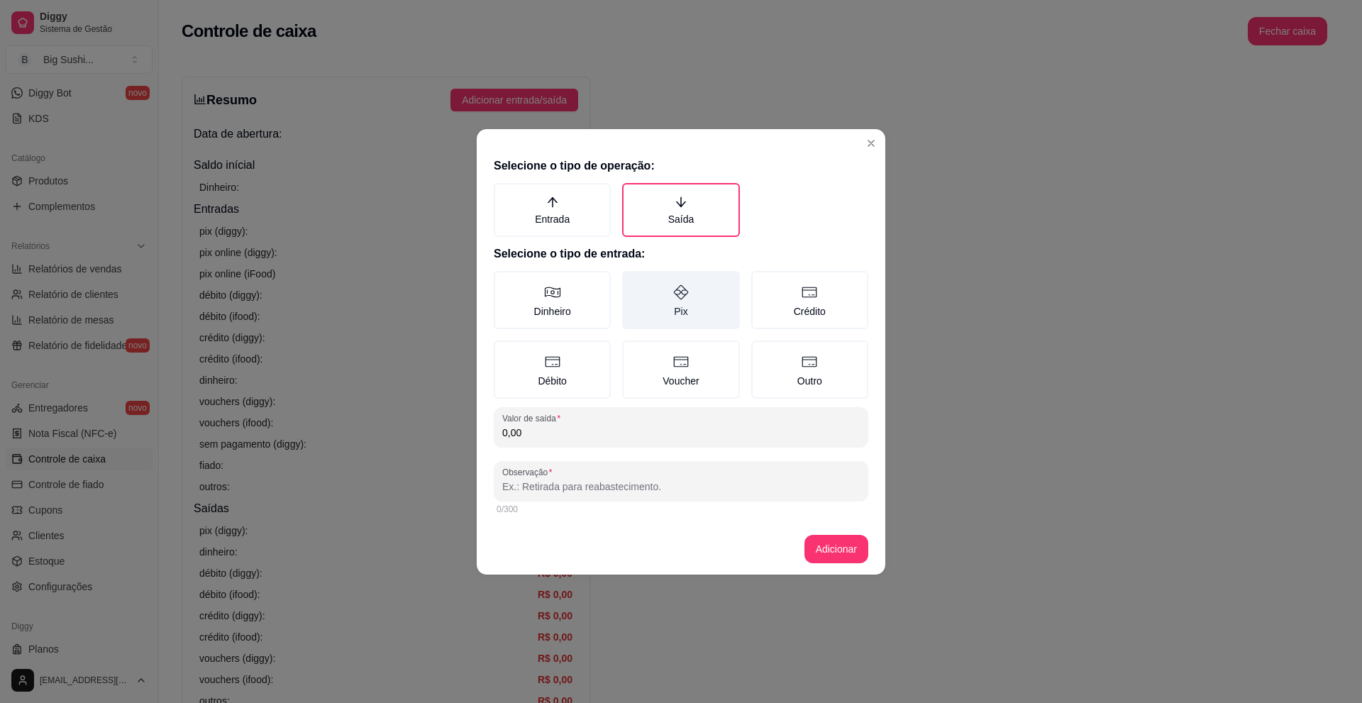
click at [679, 297] on icon at bounding box center [681, 291] width 15 height 15
click at [633, 282] on button "Pix" at bounding box center [626, 275] width 11 height 11
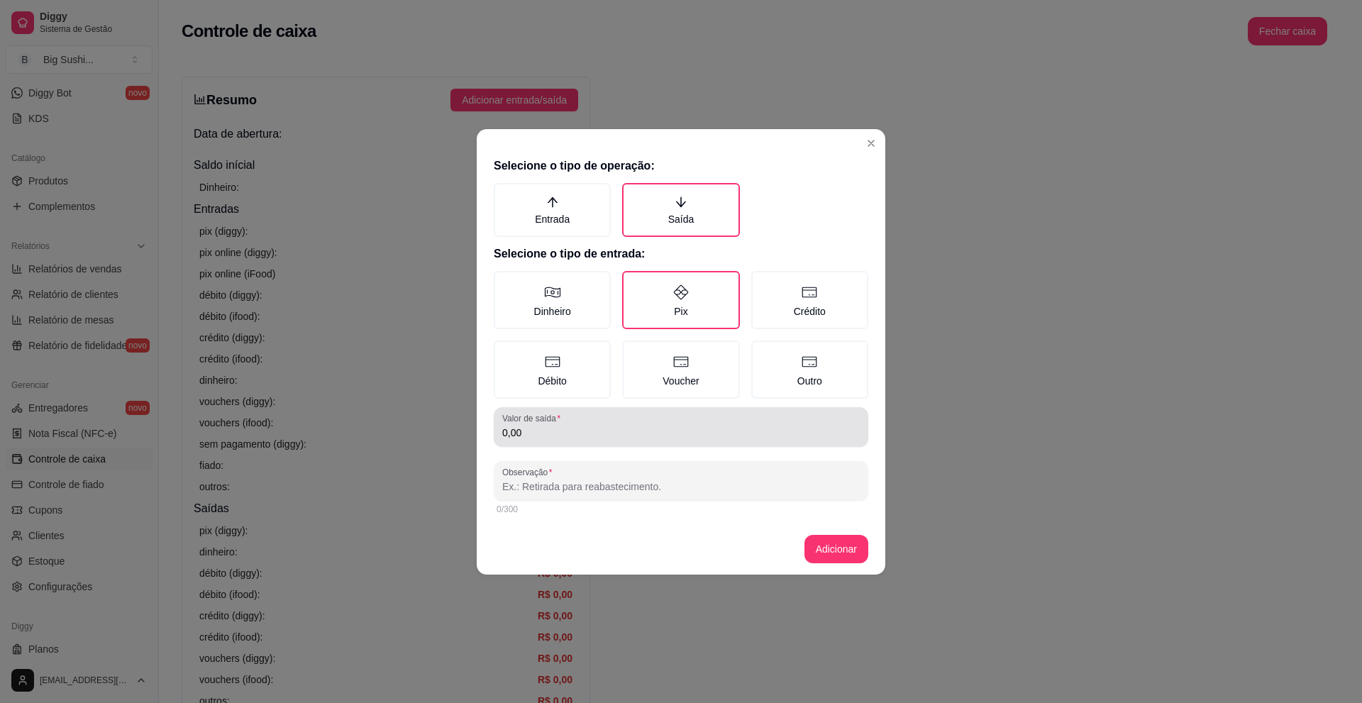
click at [538, 427] on input "0,00" at bounding box center [681, 433] width 358 height 14
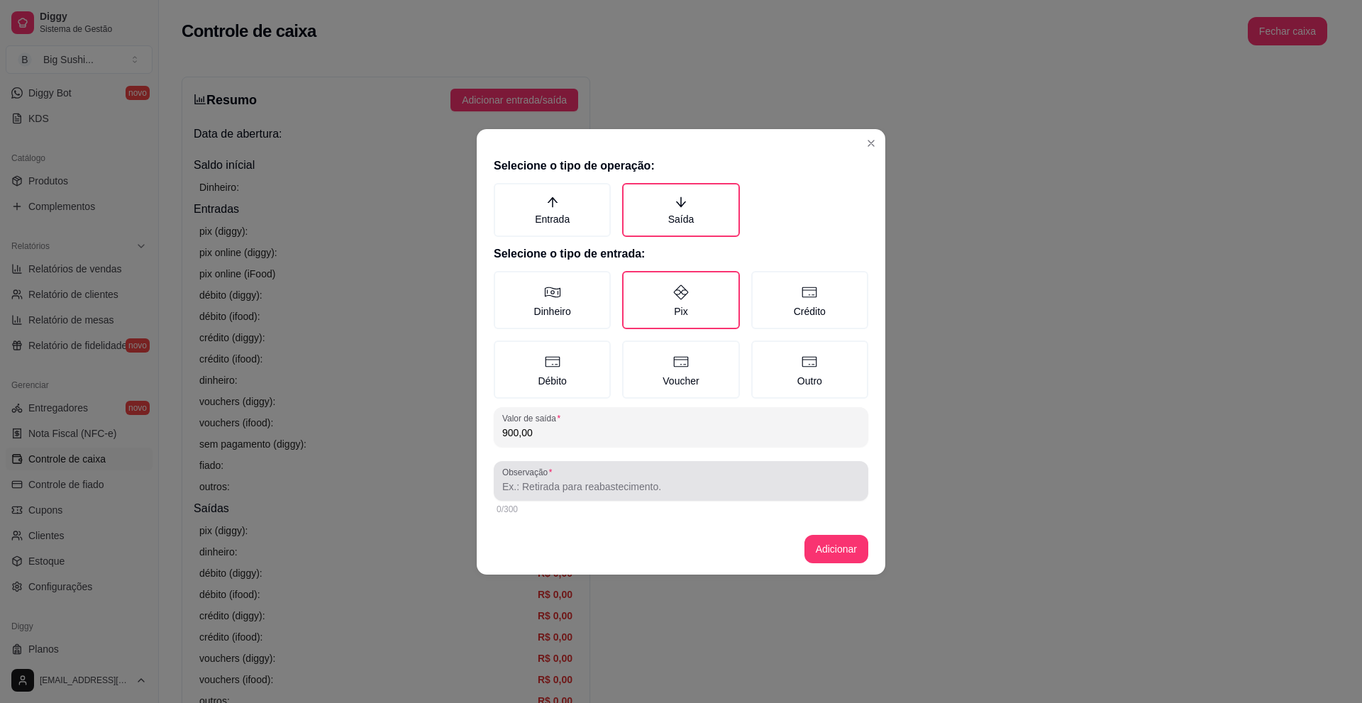
type input "900,00"
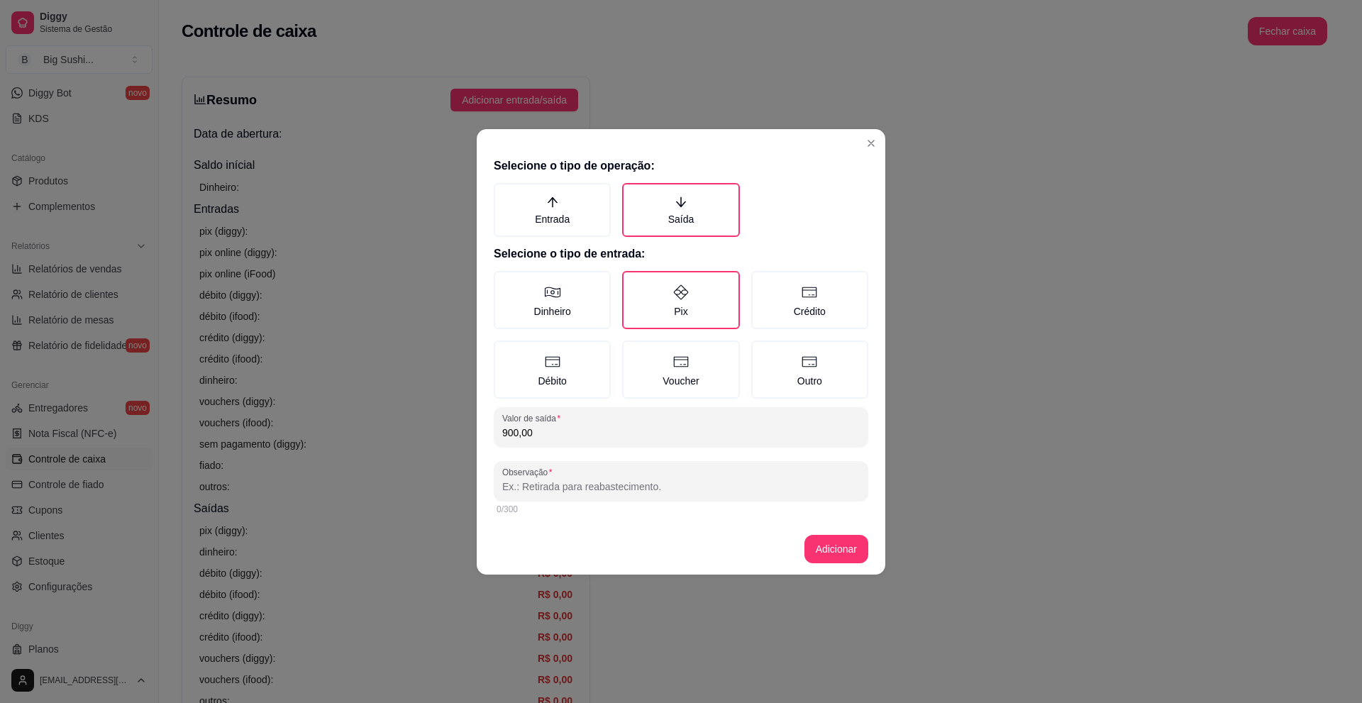
click at [575, 488] on input "Observação" at bounding box center [681, 487] width 358 height 14
type input "pag cartão"
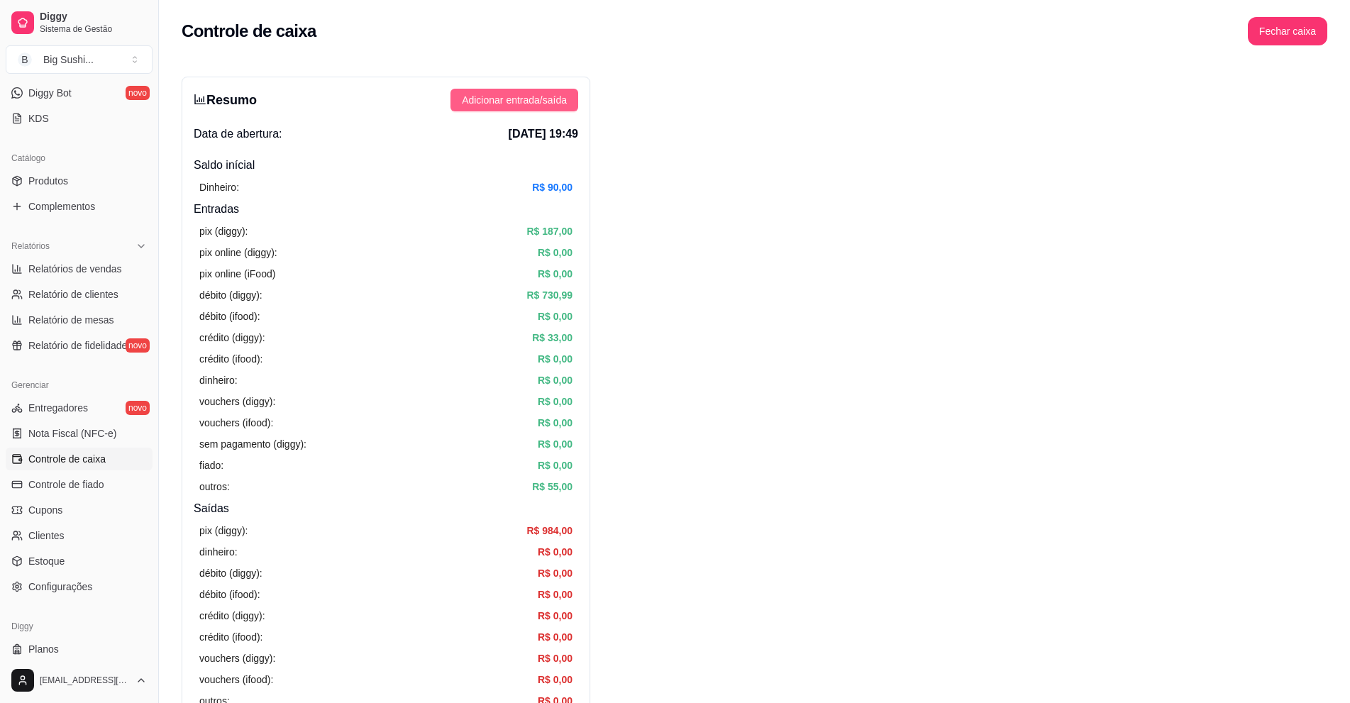
click at [515, 92] on span "Adicionar entrada/saída" at bounding box center [514, 100] width 105 height 16
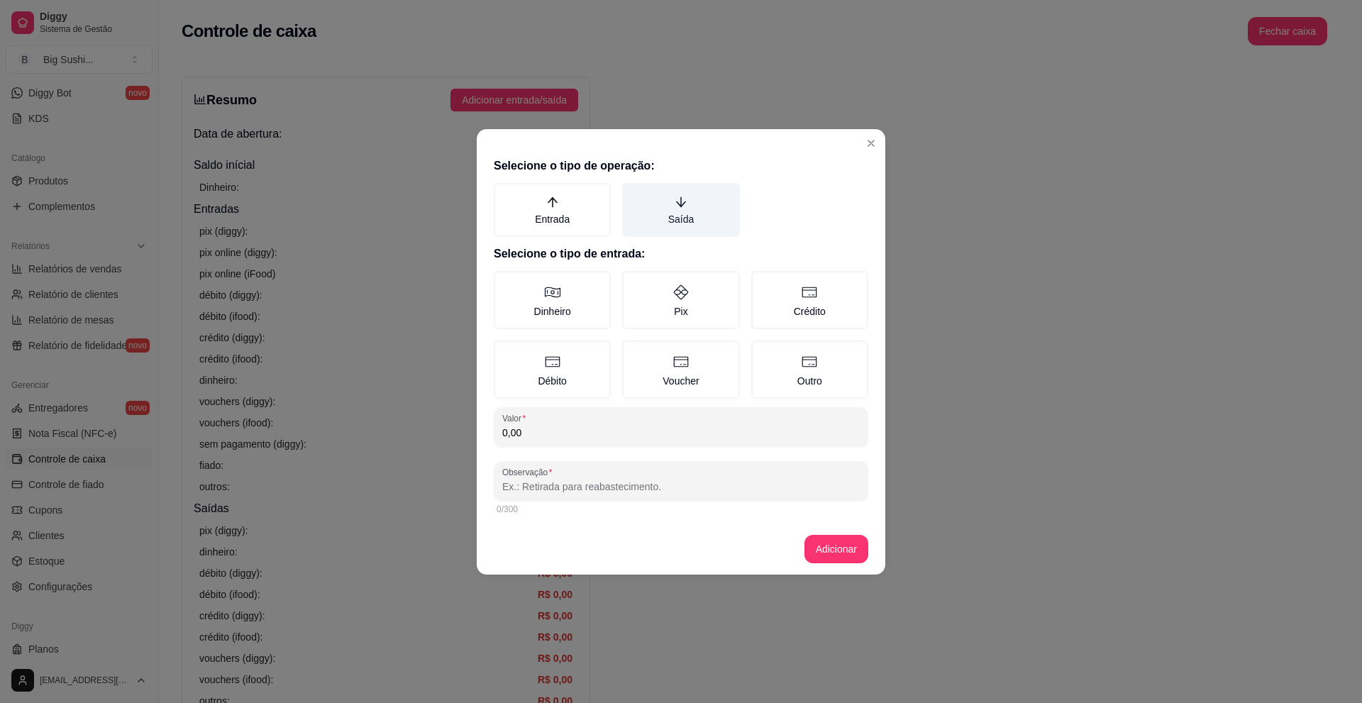
click at [685, 209] on label "Saída" at bounding box center [680, 210] width 117 height 54
click at [633, 194] on button "Saída" at bounding box center [626, 187] width 11 height 11
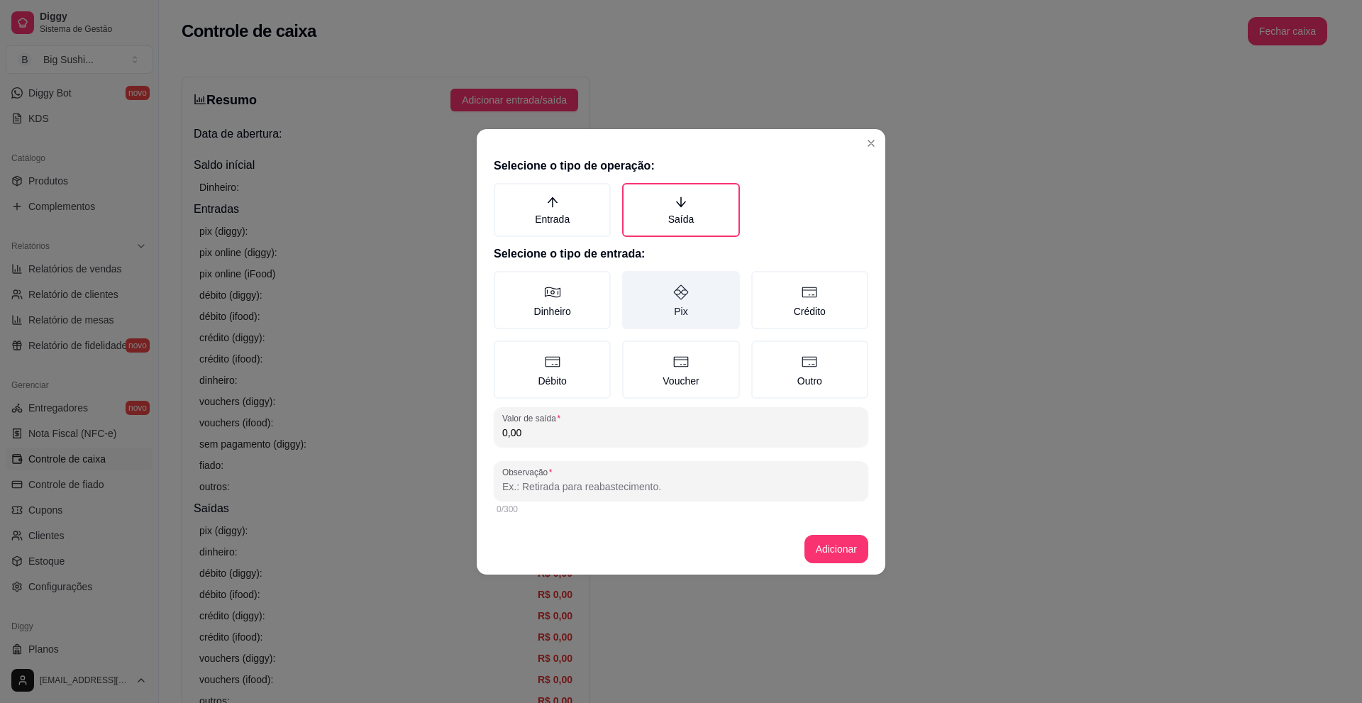
drag, startPoint x: 679, startPoint y: 299, endPoint x: 657, endPoint y: 311, distance: 25.1
click at [676, 301] on label "Pix" at bounding box center [680, 300] width 117 height 58
click at [633, 282] on button "Pix" at bounding box center [626, 275] width 11 height 11
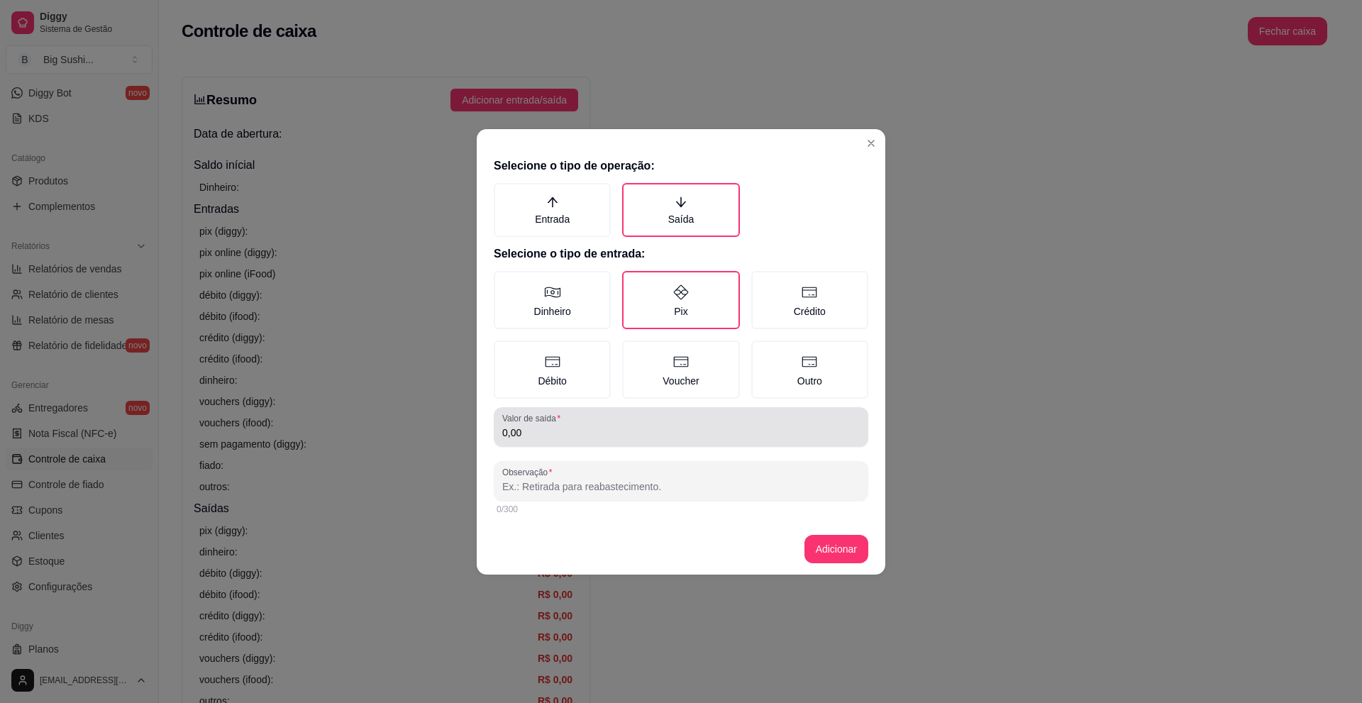
click at [538, 441] on div "Valor de saída 0,00" at bounding box center [681, 427] width 375 height 40
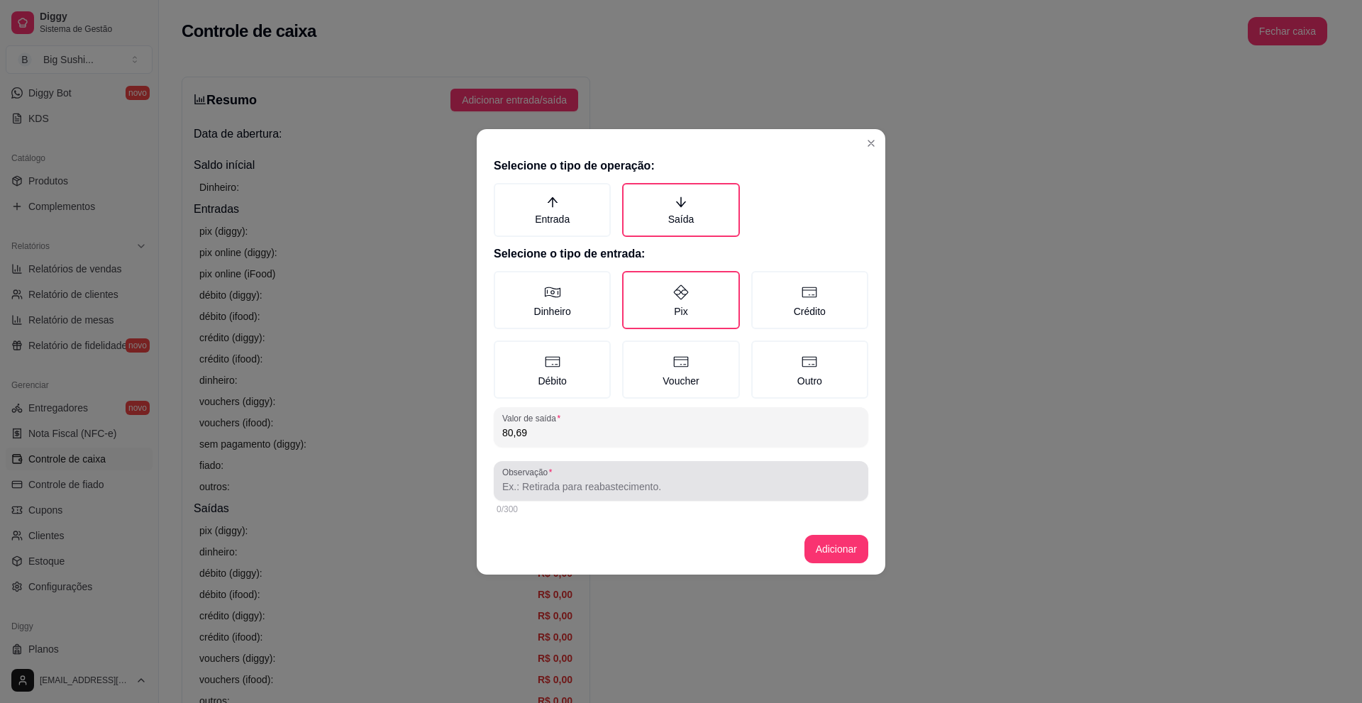
type input "80,69"
click at [602, 490] on input "Observação" at bounding box center [681, 487] width 358 height 14
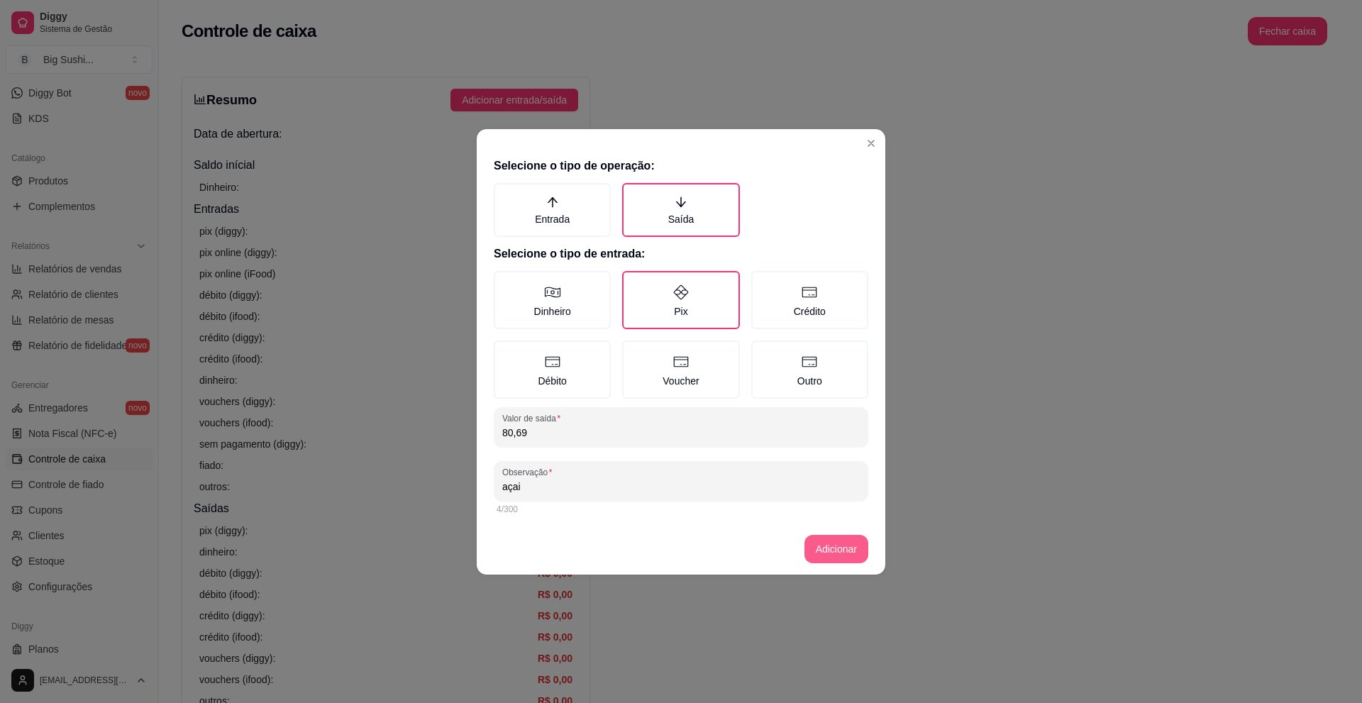
type input "açai"
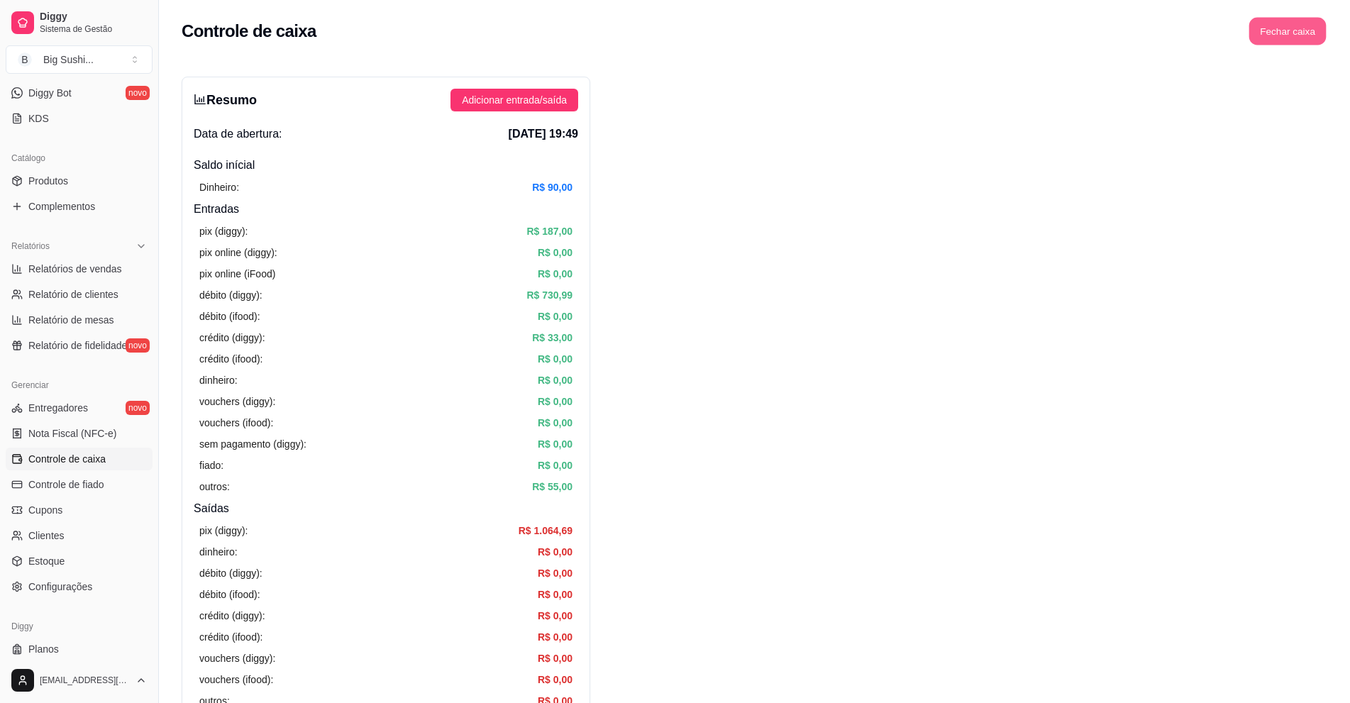
click at [1283, 26] on button "Fechar caixa" at bounding box center [1287, 32] width 77 height 28
click at [1323, 118] on span "Sim" at bounding box center [1327, 126] width 17 height 16
